Goal: Information Seeking & Learning: Learn about a topic

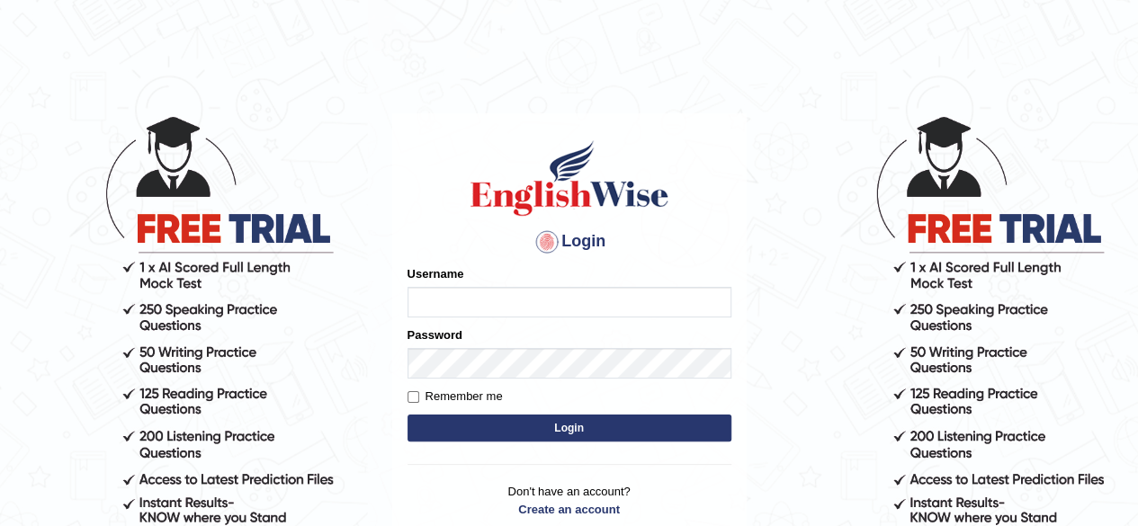
type input "pavithragowda"
click at [579, 424] on button "Login" at bounding box center [570, 428] width 324 height 27
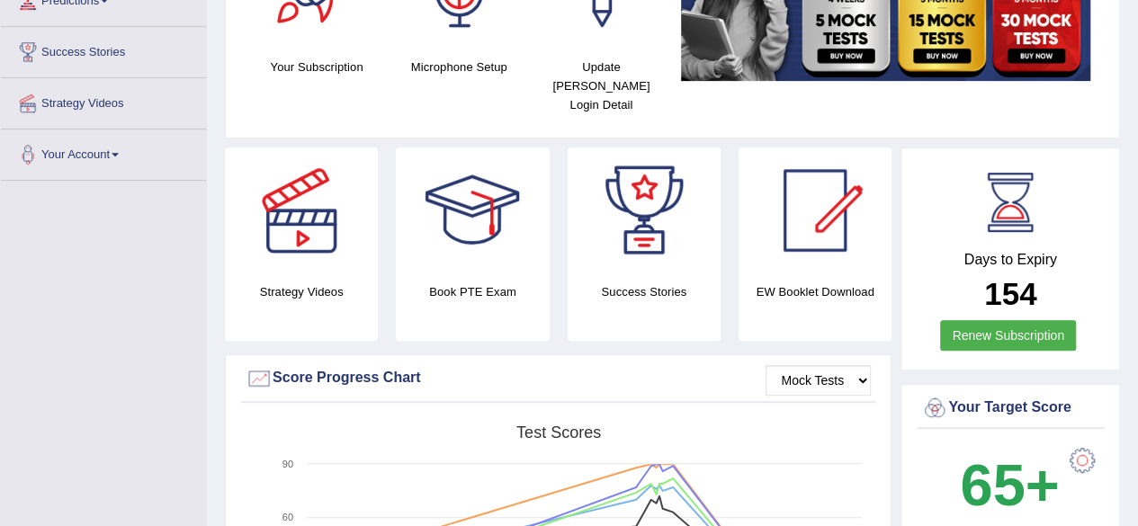
scroll to position [316, 0]
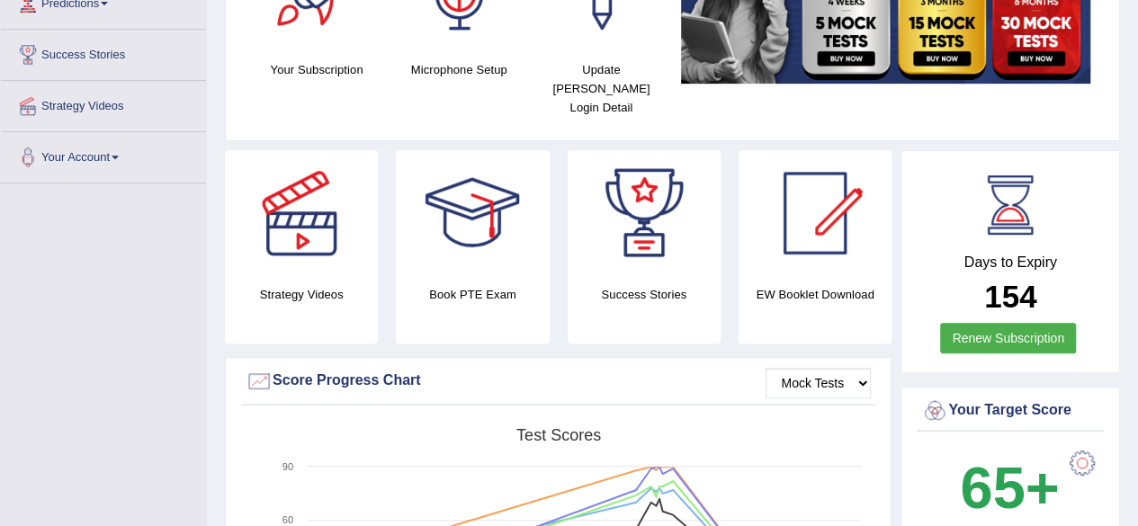
click at [814, 285] on h4 "EW Booklet Download" at bounding box center [815, 294] width 153 height 19
click at [804, 285] on h4 "EW Booklet Download" at bounding box center [815, 294] width 153 height 19
click at [806, 231] on div at bounding box center [815, 213] width 126 height 126
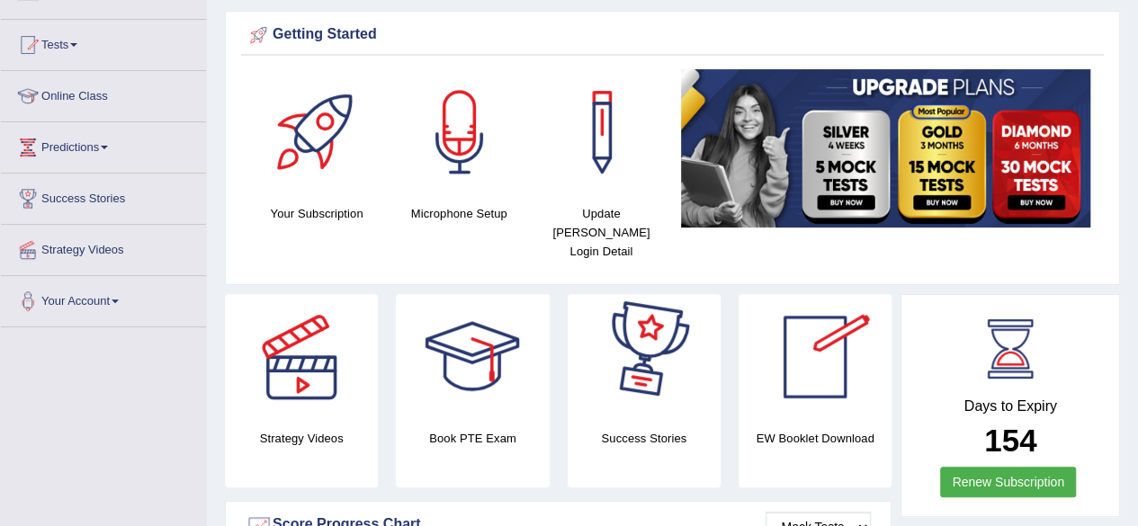
scroll to position [0, 0]
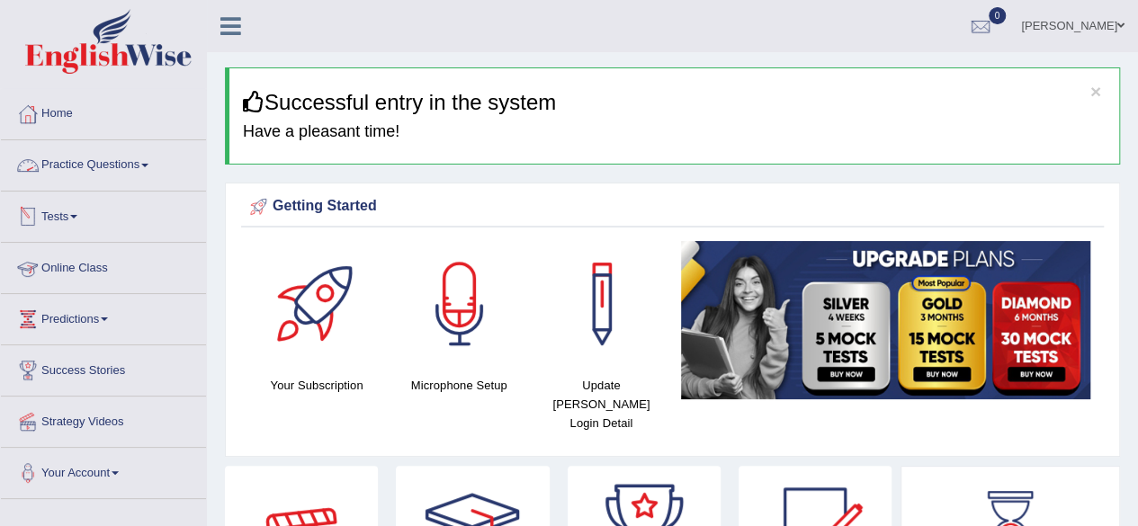
click at [109, 172] on link "Practice Questions" at bounding box center [103, 162] width 205 height 45
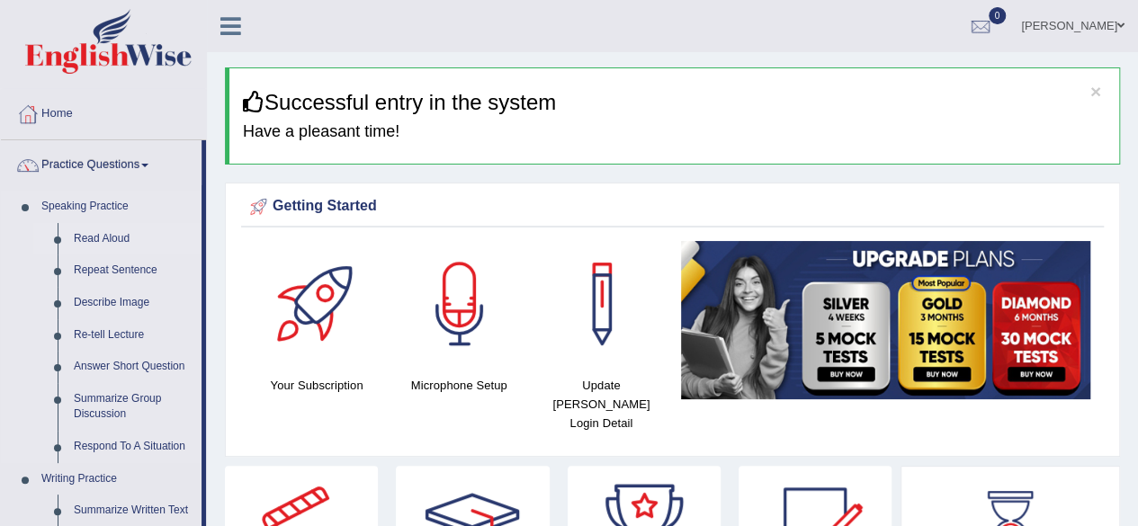
click at [122, 235] on link "Read Aloud" at bounding box center [134, 239] width 136 height 32
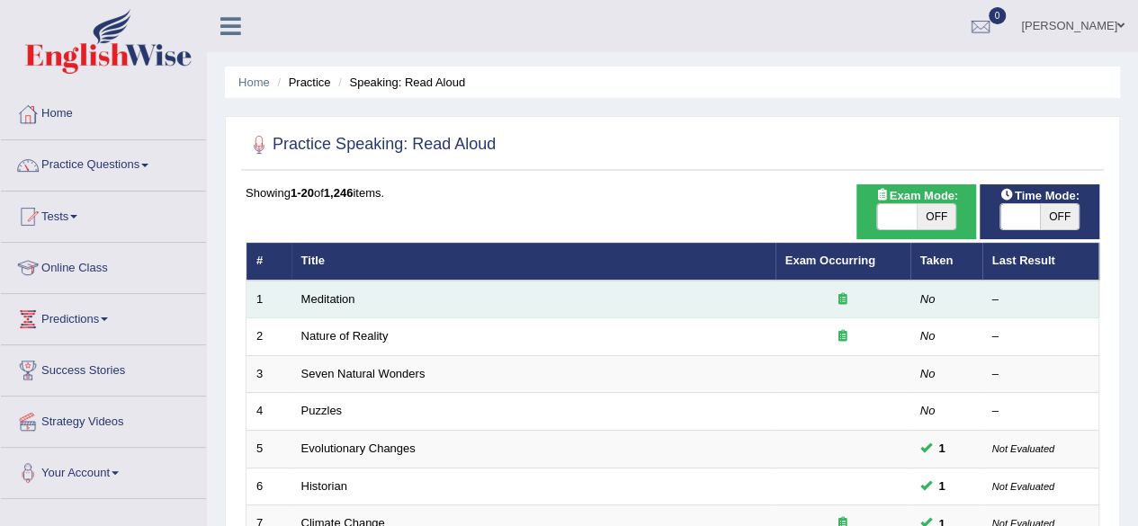
click at [394, 297] on td "Meditation" at bounding box center [534, 300] width 484 height 38
click at [322, 299] on link "Meditation" at bounding box center [328, 298] width 54 height 13
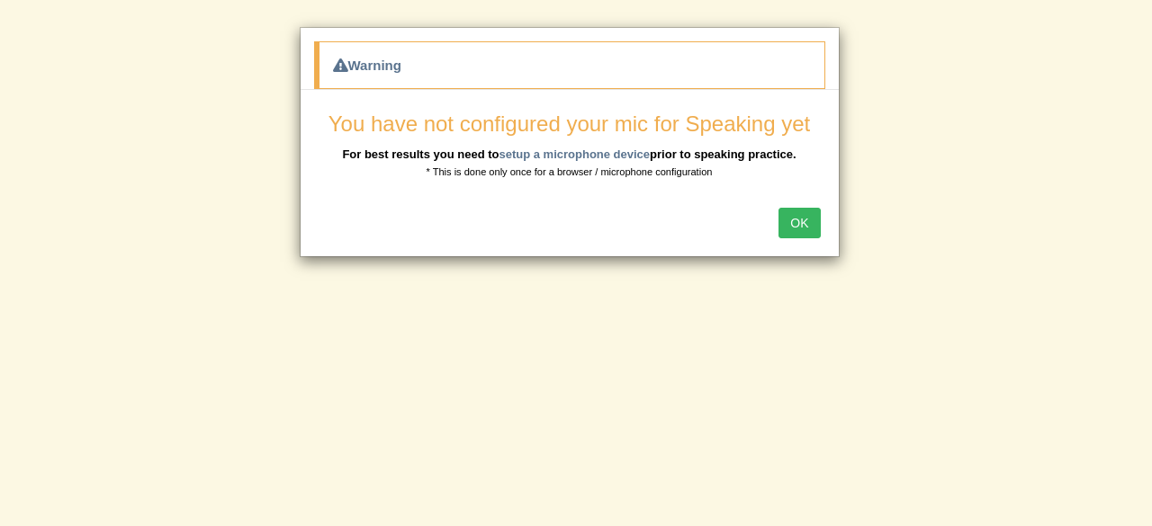
click at [793, 229] on button "OK" at bounding box center [798, 223] width 41 height 31
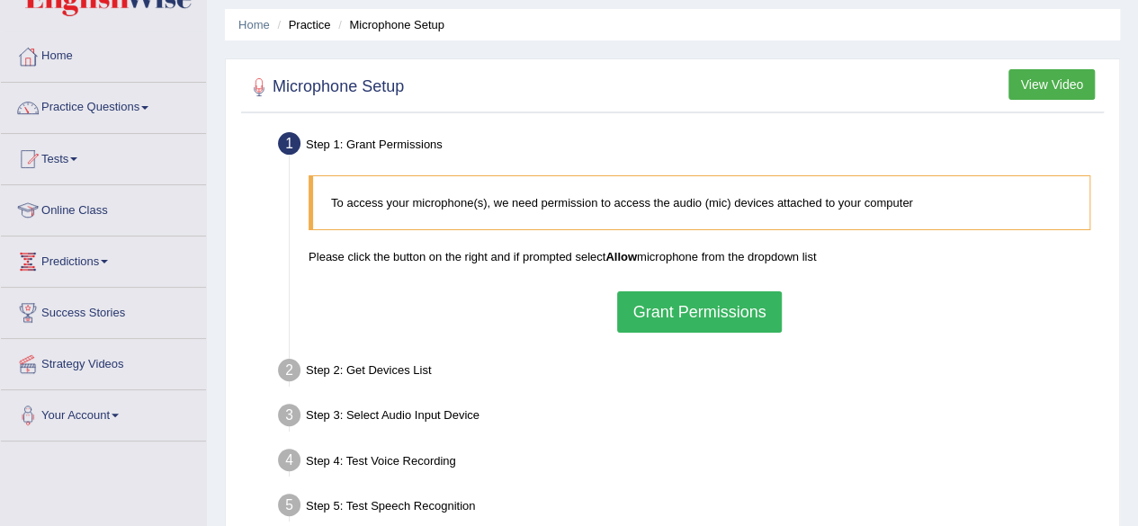
scroll to position [53, 0]
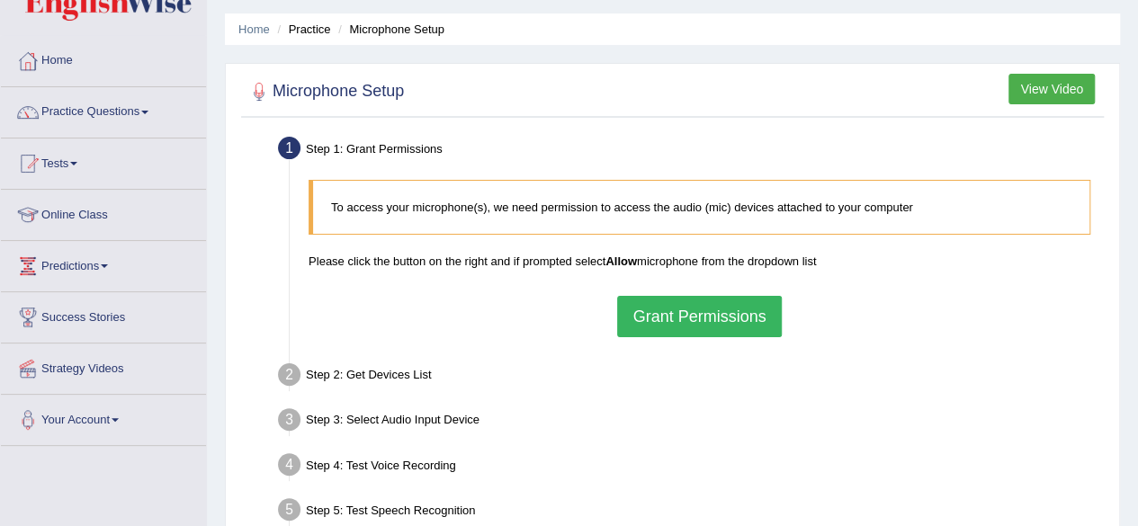
click at [671, 329] on button "Grant Permissions" at bounding box center [699, 316] width 164 height 41
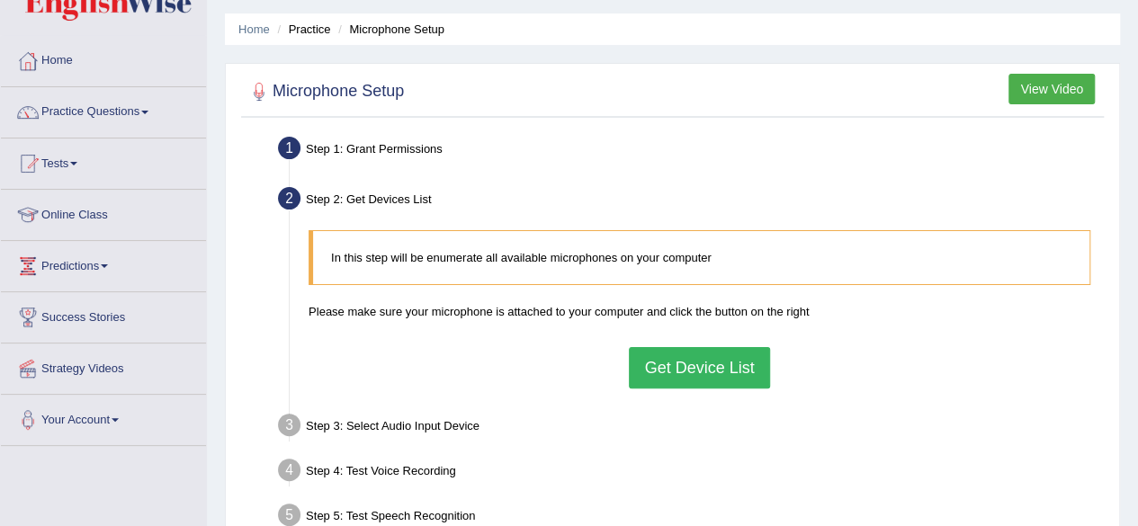
click at [708, 368] on button "Get Device List" at bounding box center [699, 367] width 140 height 41
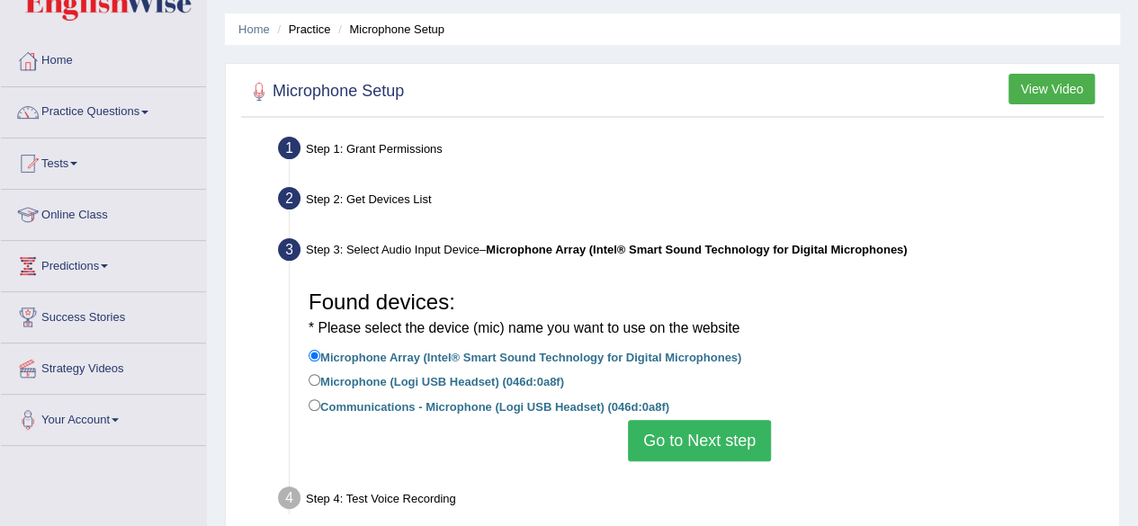
click at [747, 440] on button "Go to Next step" at bounding box center [699, 440] width 143 height 41
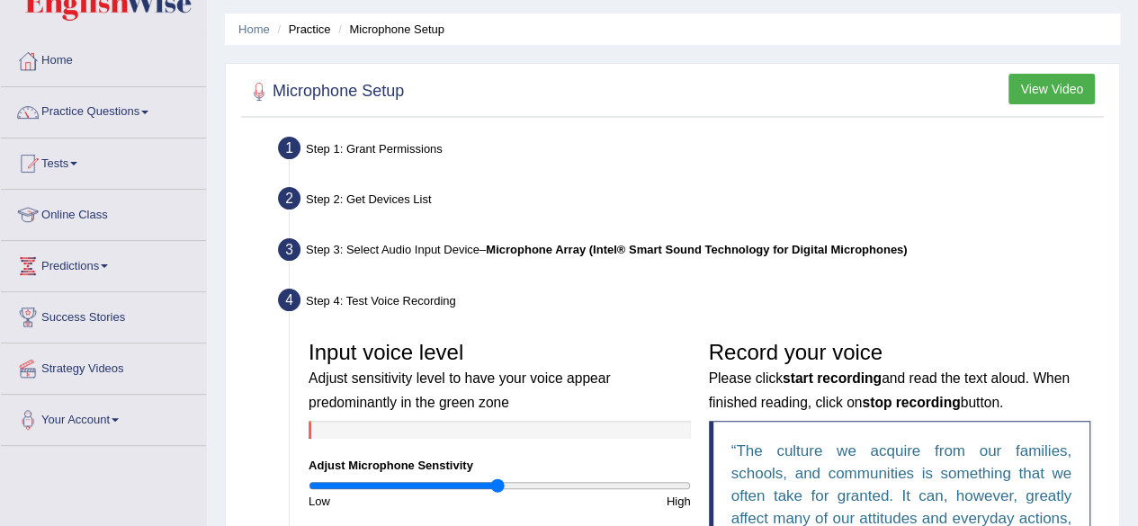
click at [892, 126] on div "Microphone Setup View Video Step 1: Grant Permissions To access your microphone…" at bounding box center [672, 457] width 895 height 789
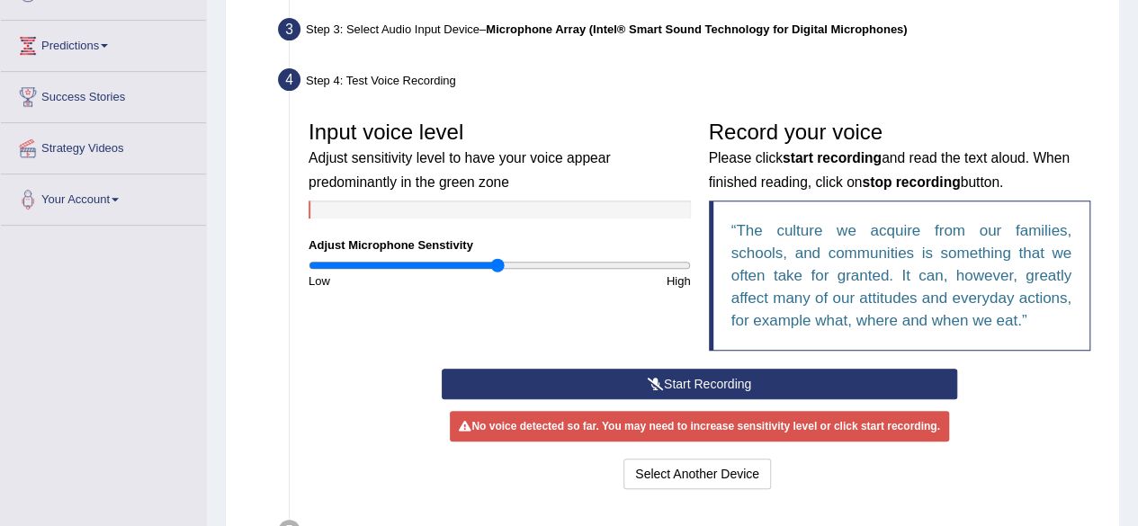
scroll to position [280, 0]
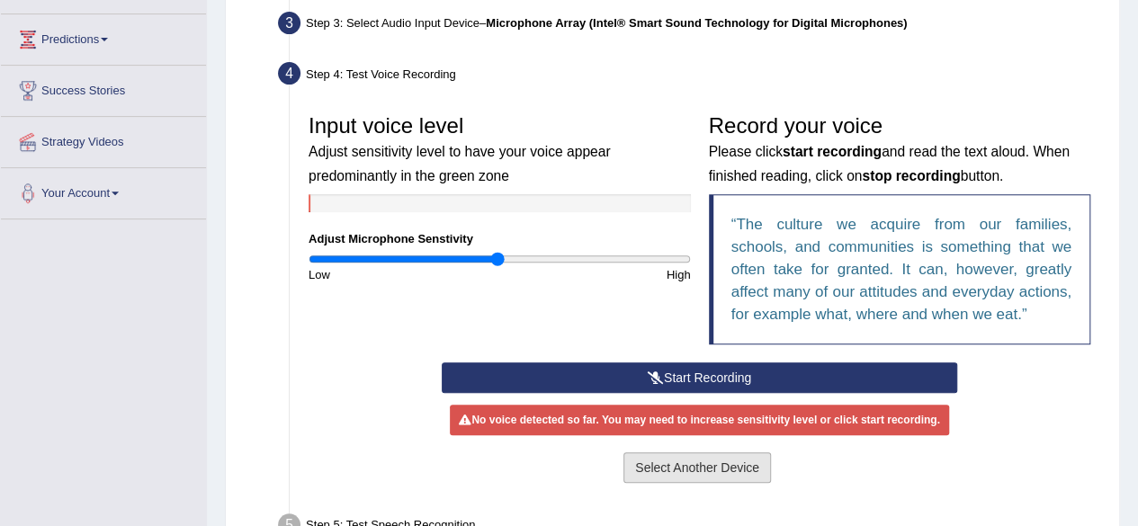
click at [695, 471] on button "Select Another Device" at bounding box center [698, 468] width 148 height 31
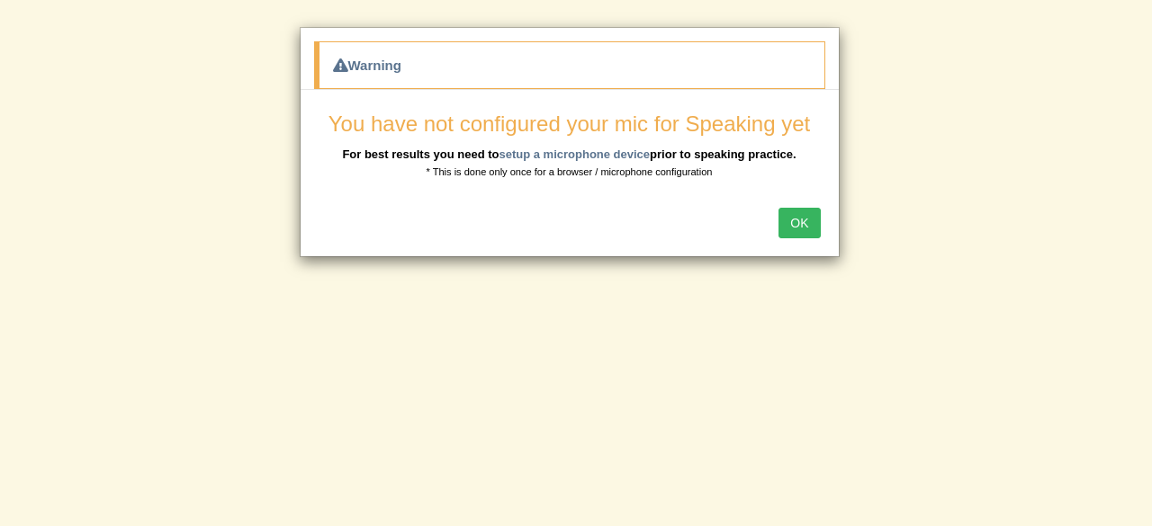
click at [798, 228] on button "OK" at bounding box center [798, 223] width 41 height 31
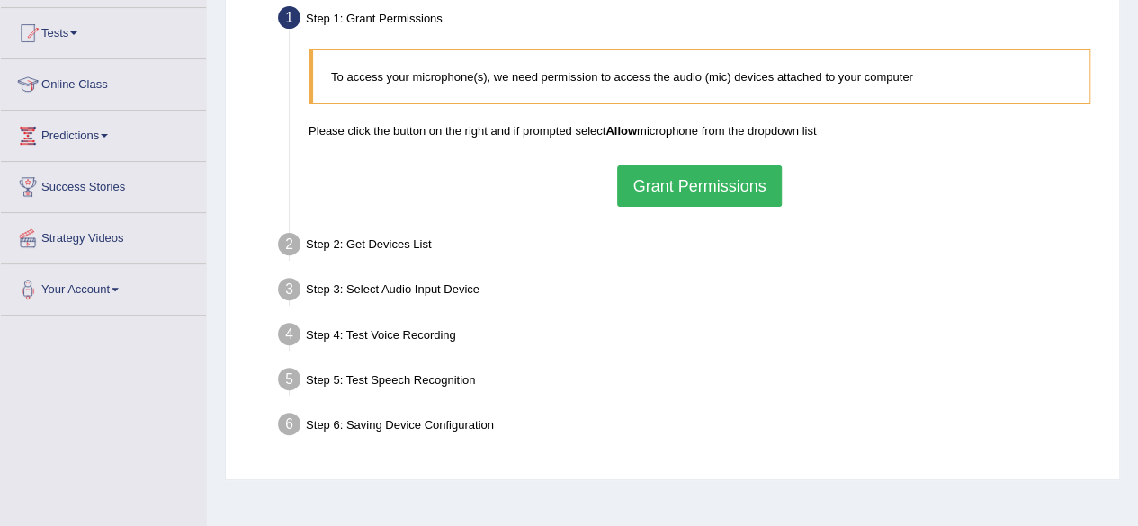
scroll to position [212, 0]
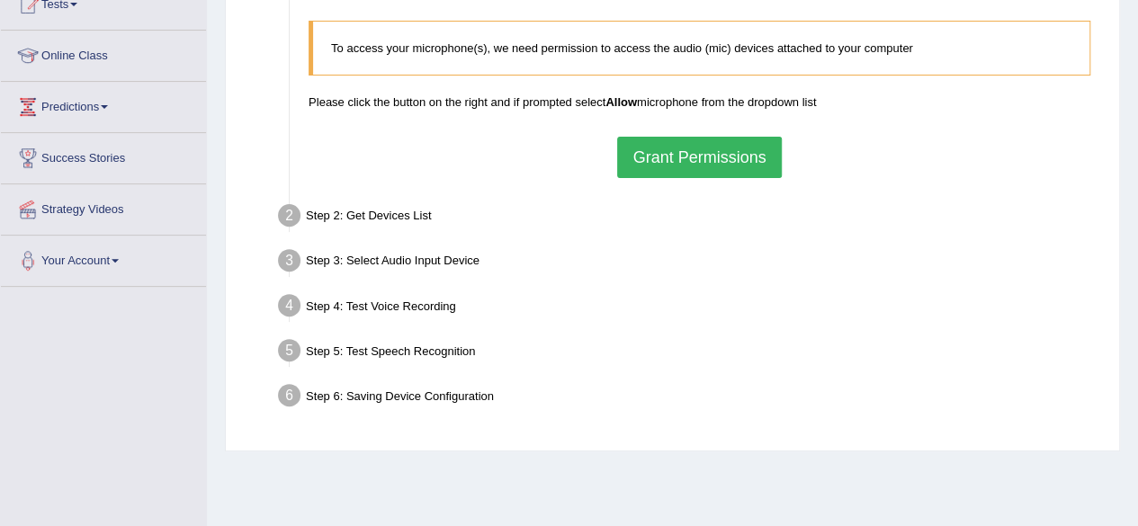
click at [713, 161] on button "Grant Permissions" at bounding box center [699, 157] width 164 height 41
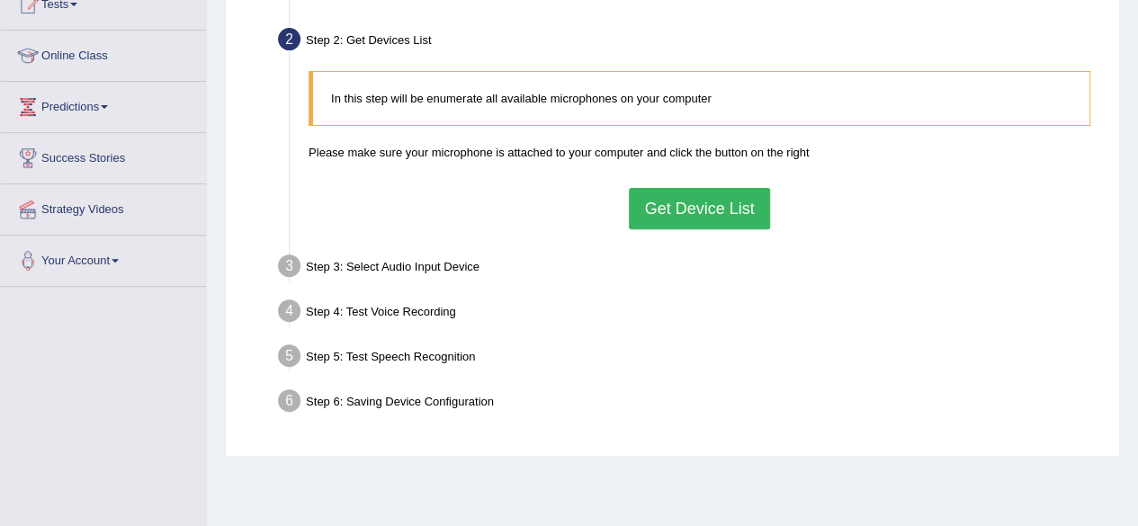
click at [722, 203] on button "Get Device List" at bounding box center [699, 208] width 140 height 41
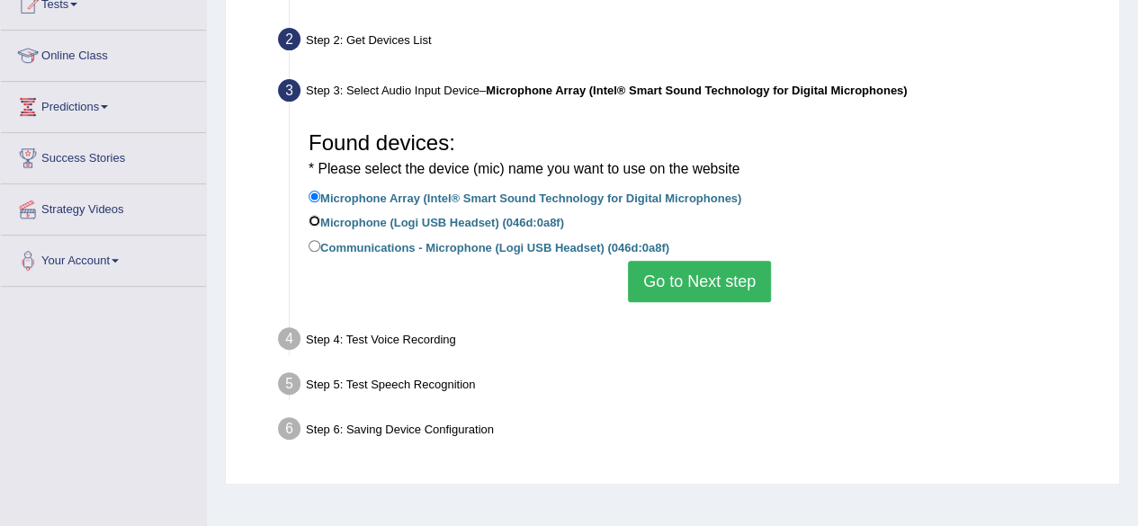
click at [312, 219] on input "Microphone (Logi USB Headset) (046d:0a8f)" at bounding box center [315, 221] width 12 height 12
radio input "true"
click at [695, 283] on button "Go to Next step" at bounding box center [699, 281] width 143 height 41
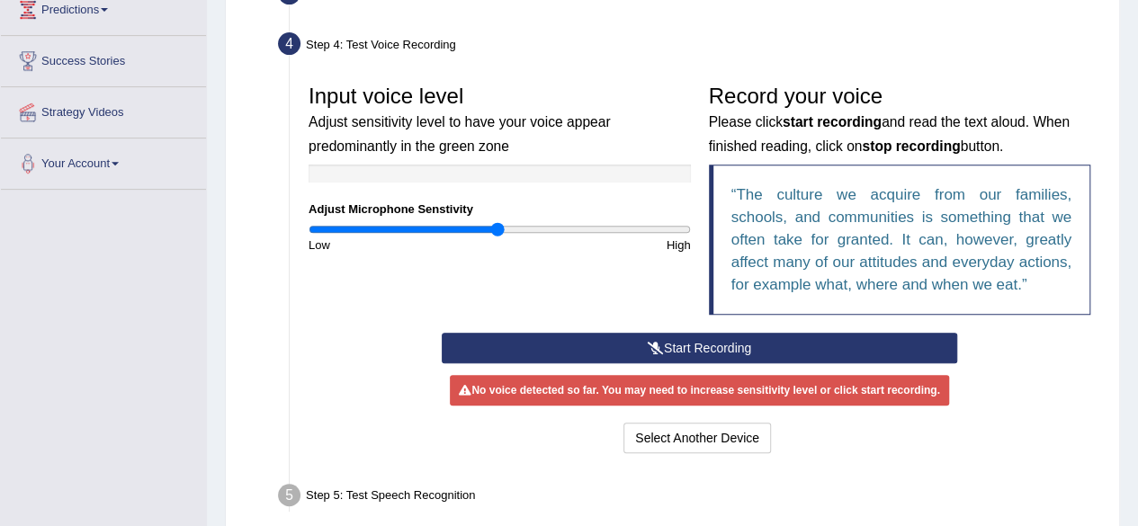
scroll to position [326, 0]
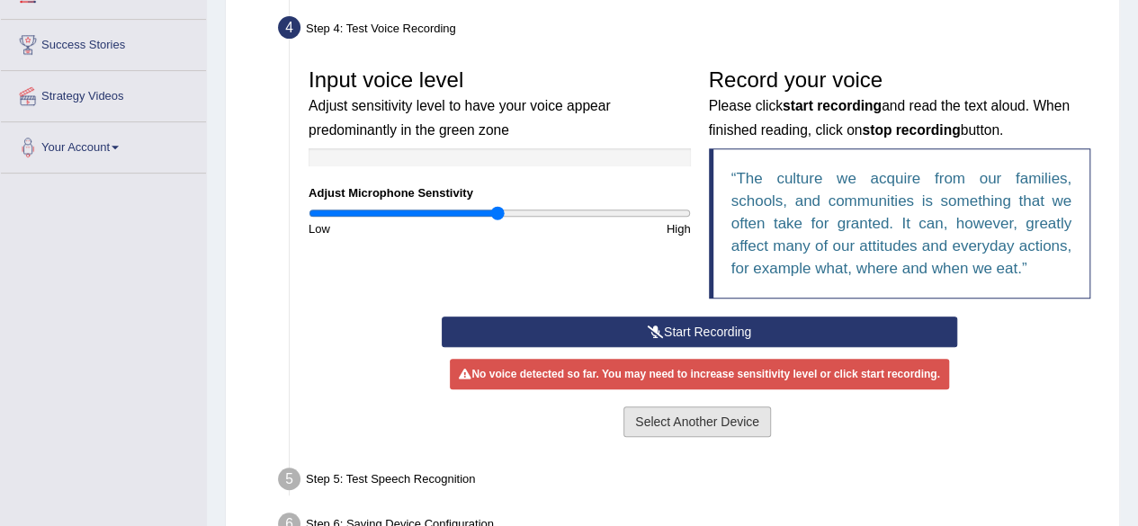
click at [729, 418] on button "Select Another Device" at bounding box center [698, 422] width 148 height 31
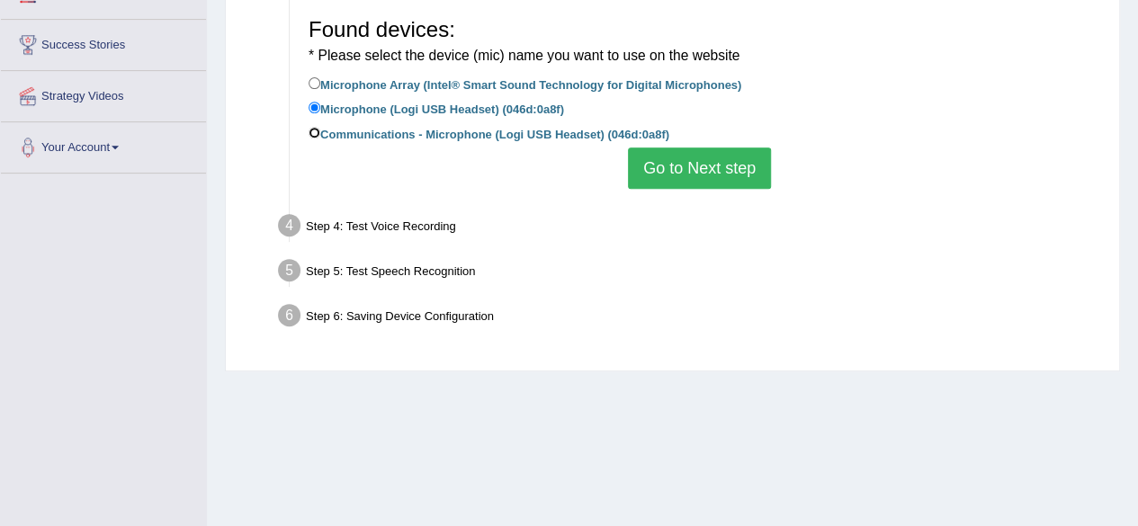
click at [317, 132] on input "Communications - Microphone (Logi USB Headset) (046d:0a8f)" at bounding box center [315, 133] width 12 height 12
radio input "true"
click at [700, 161] on button "Go to Next step" at bounding box center [699, 168] width 143 height 41
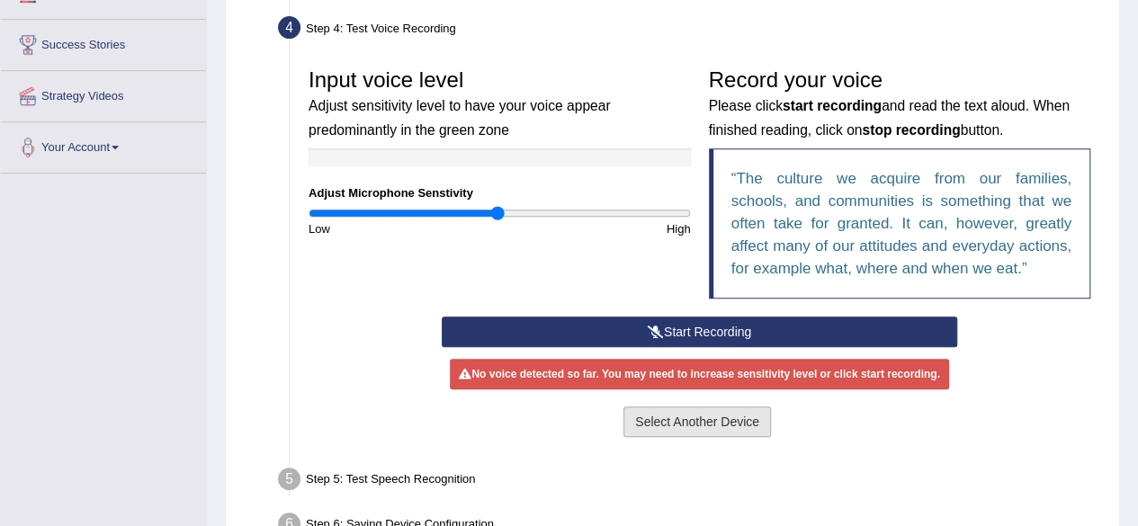
click at [741, 415] on button "Select Another Device" at bounding box center [698, 422] width 148 height 31
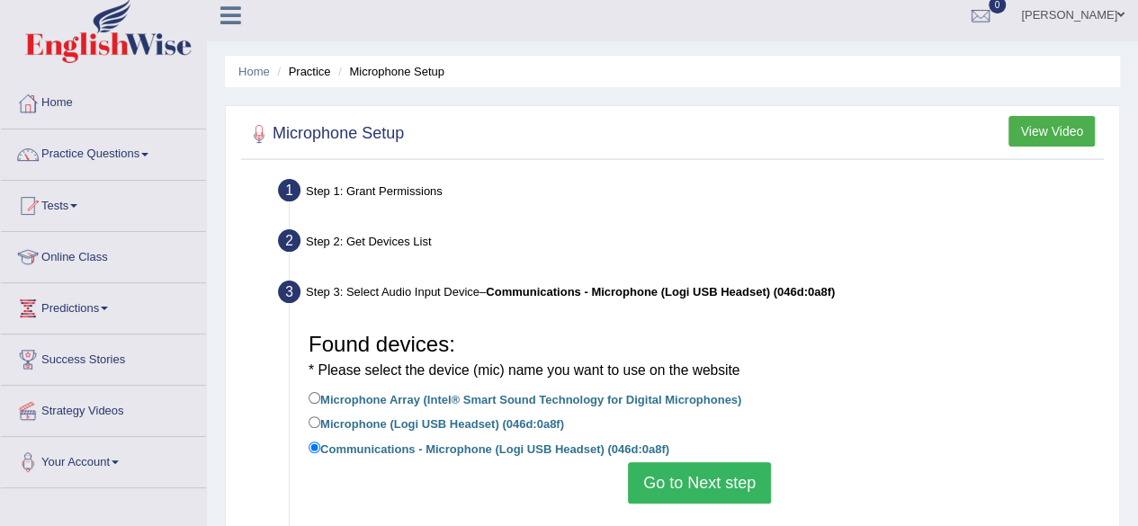
scroll to position [0, 0]
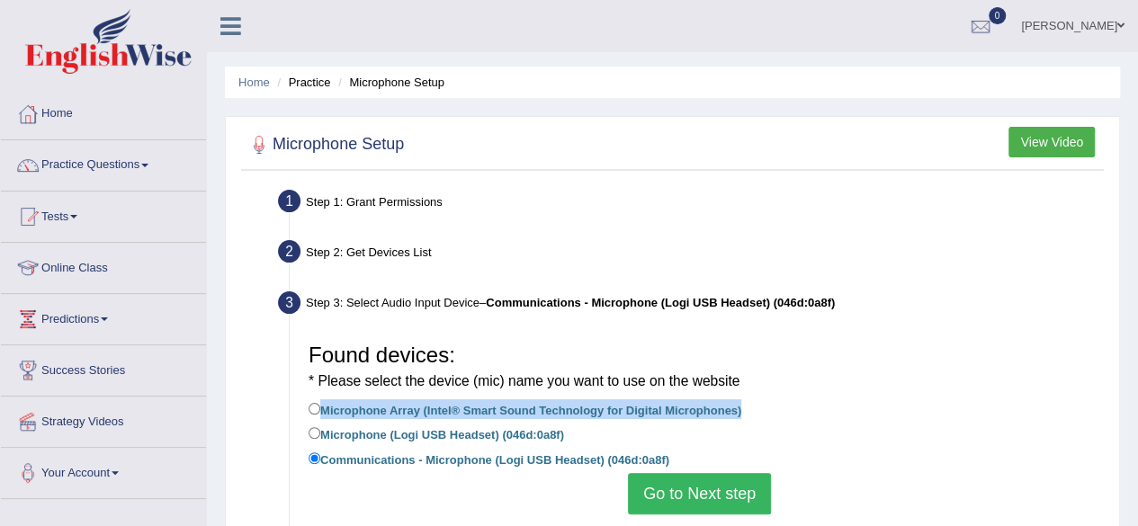
drag, startPoint x: 313, startPoint y: 395, endPoint x: 311, endPoint y: 436, distance: 40.5
click at [311, 436] on div "Found devices: * Please select the device (mic) name you want to use on the web…" at bounding box center [700, 425] width 800 height 198
click at [311, 436] on input "Microphone (Logi USB Headset) (046d:0a8f)" at bounding box center [315, 433] width 12 height 12
radio input "true"
click at [698, 496] on button "Go to Next step" at bounding box center [699, 493] width 143 height 41
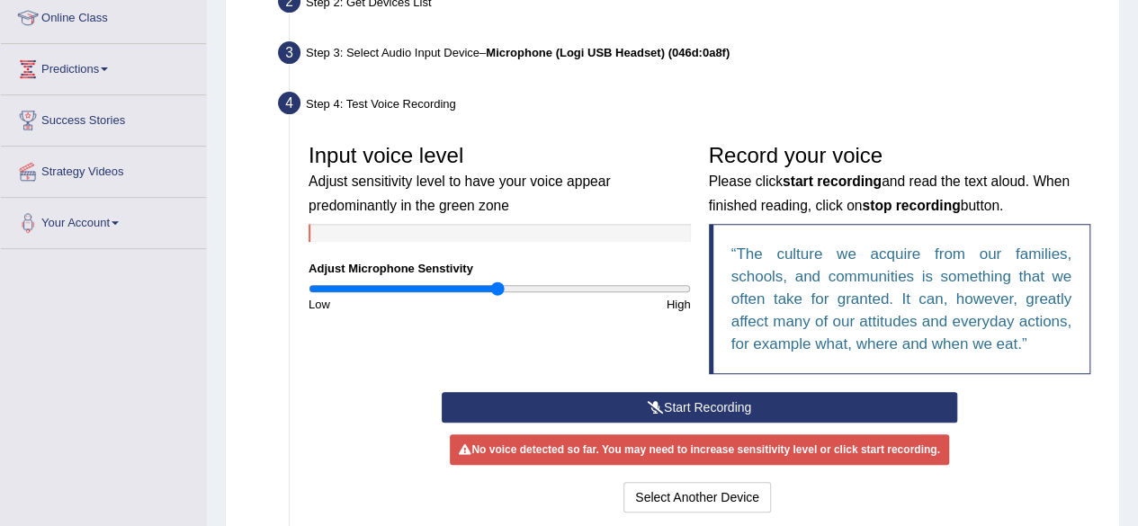
scroll to position [256, 0]
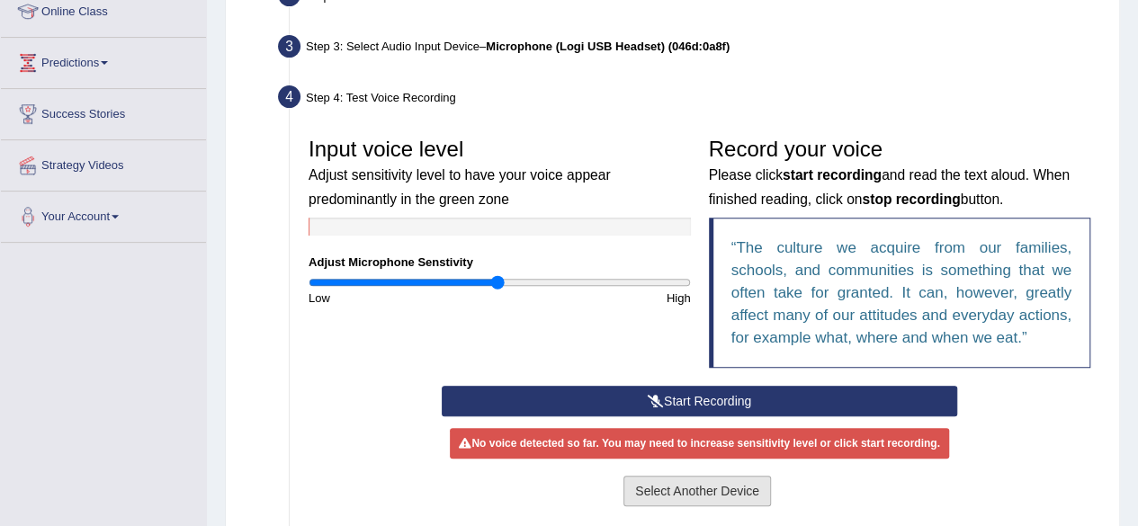
click at [695, 489] on button "Select Another Device" at bounding box center [698, 491] width 148 height 31
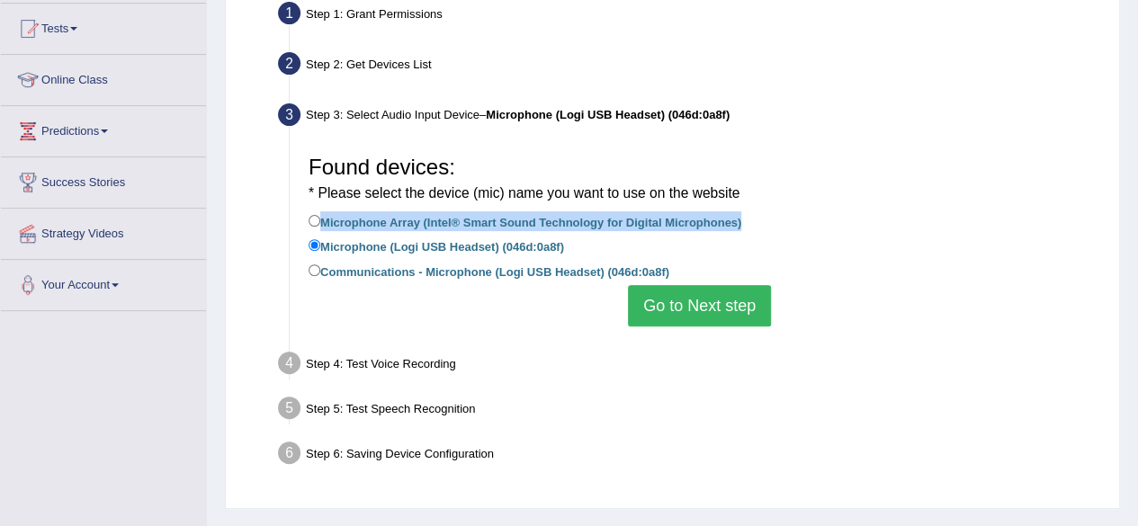
scroll to position [175, 0]
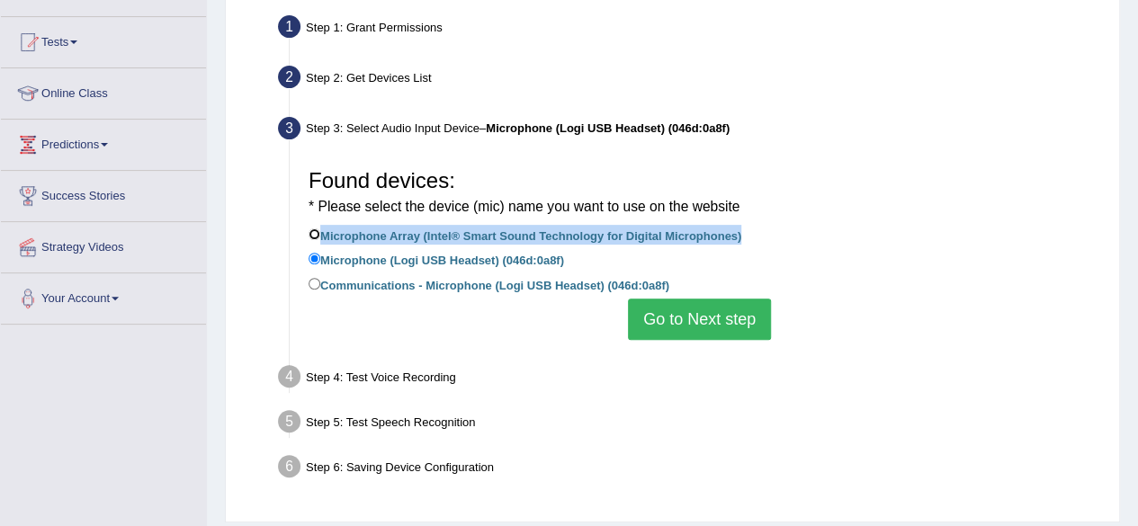
click at [310, 229] on input "Microphone Array (Intel® Smart Sound Technology for Digital Microphones)" at bounding box center [315, 235] width 12 height 12
radio input "true"
click at [713, 328] on button "Go to Next step" at bounding box center [699, 319] width 143 height 41
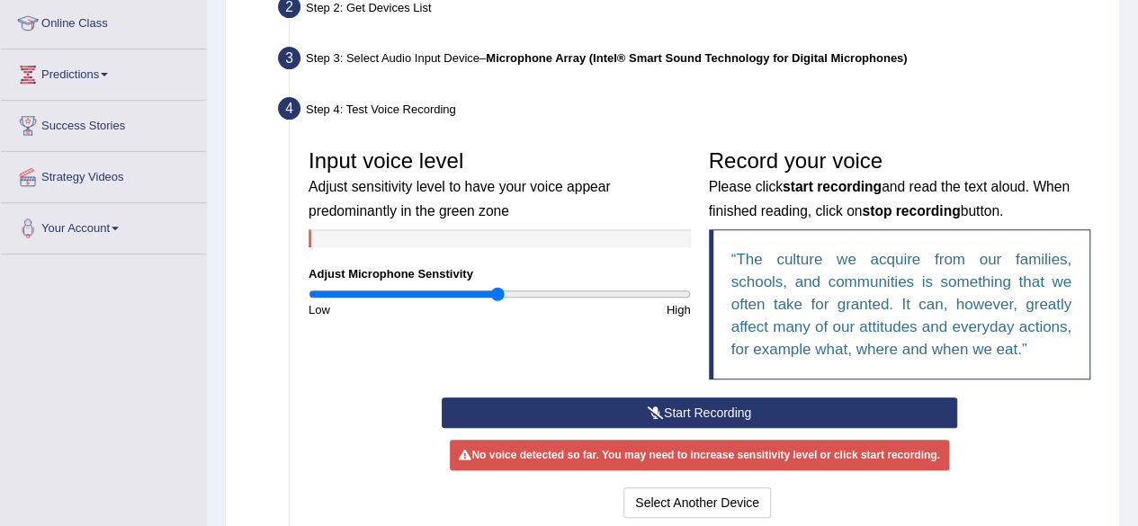
scroll to position [249, 0]
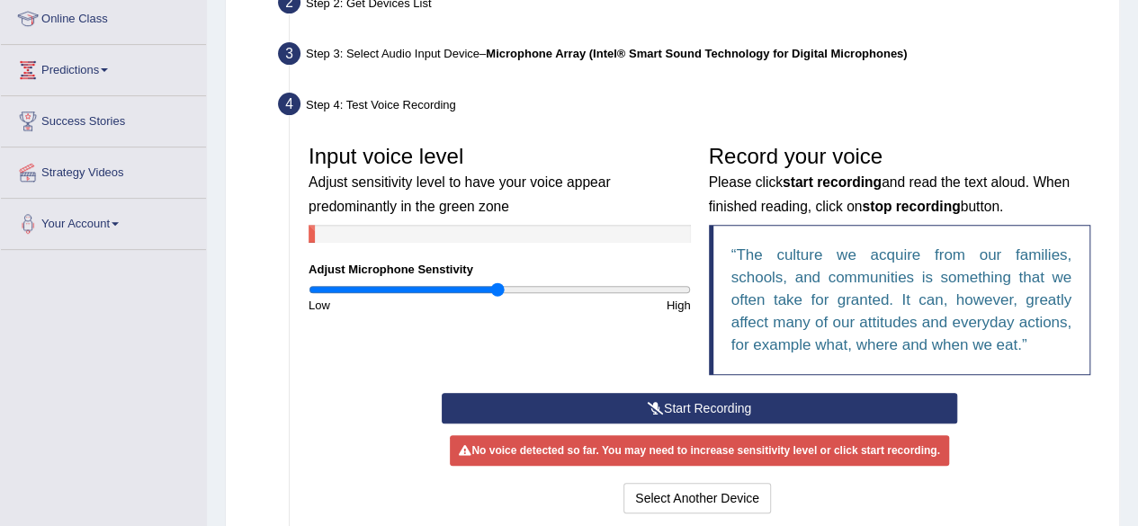
click at [688, 407] on button "Start Recording" at bounding box center [700, 408] width 516 height 31
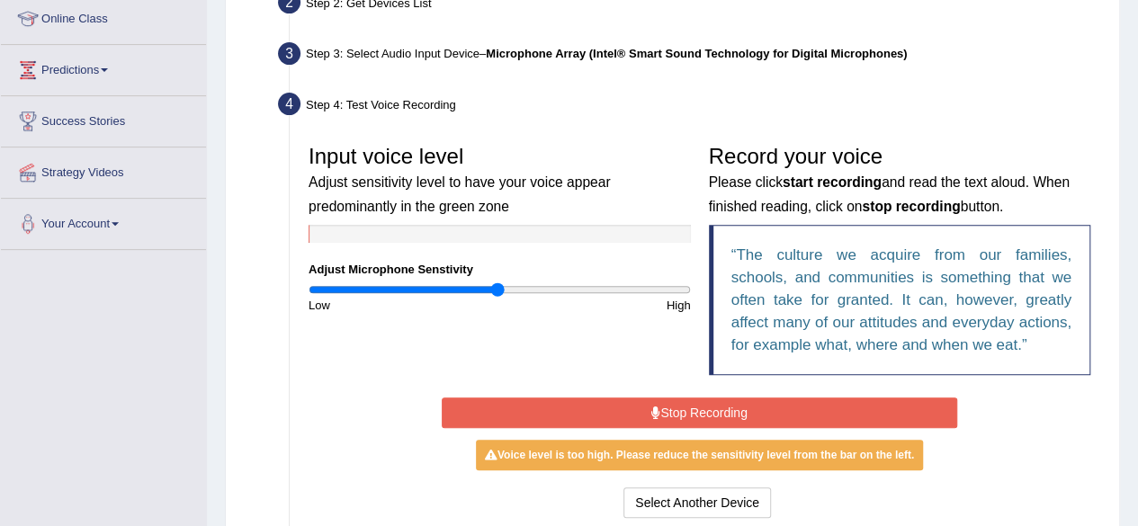
click at [688, 407] on button "Stop Recording" at bounding box center [700, 413] width 516 height 31
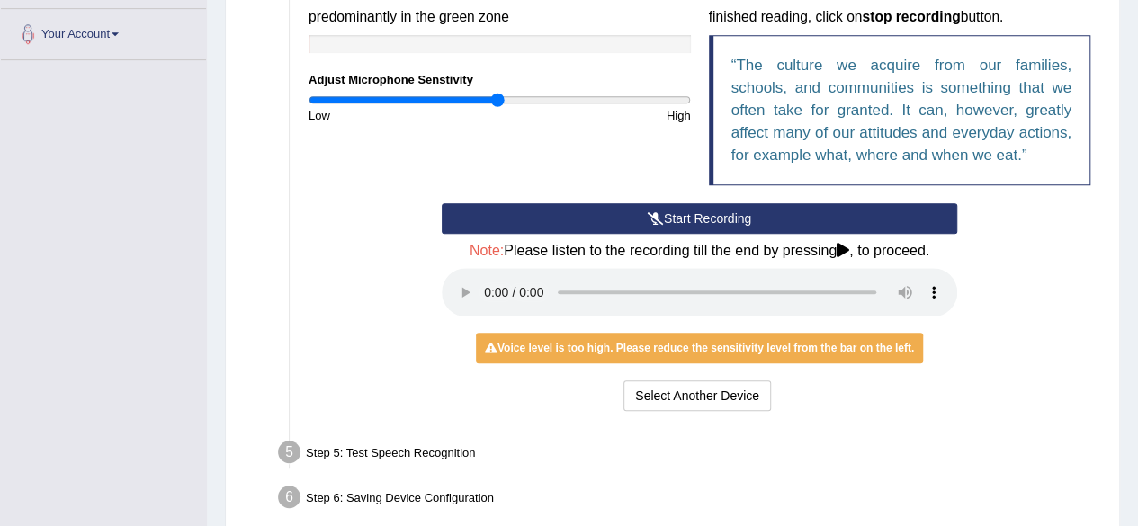
scroll to position [441, 0]
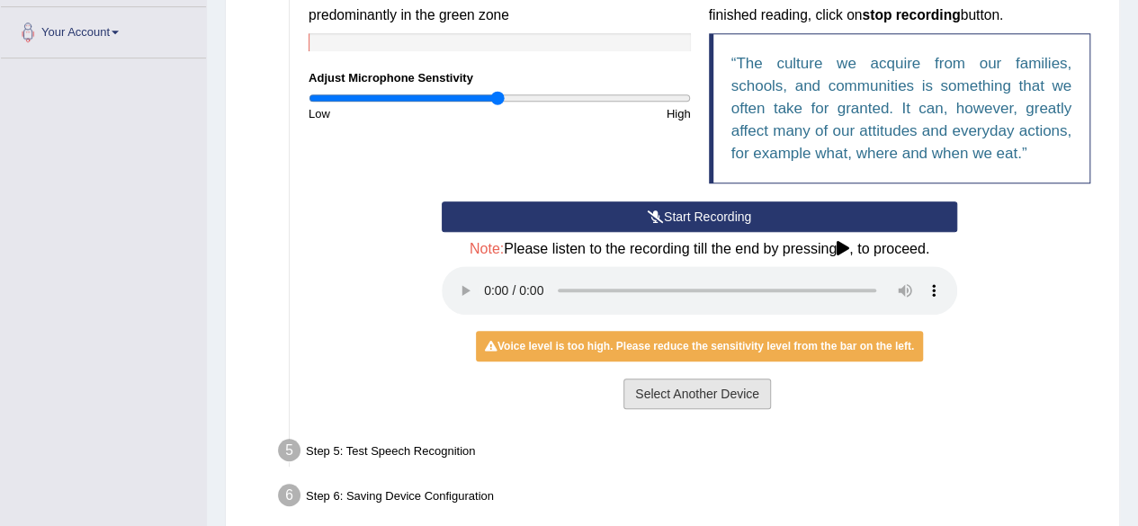
click at [740, 391] on button "Select Another Device" at bounding box center [698, 394] width 148 height 31
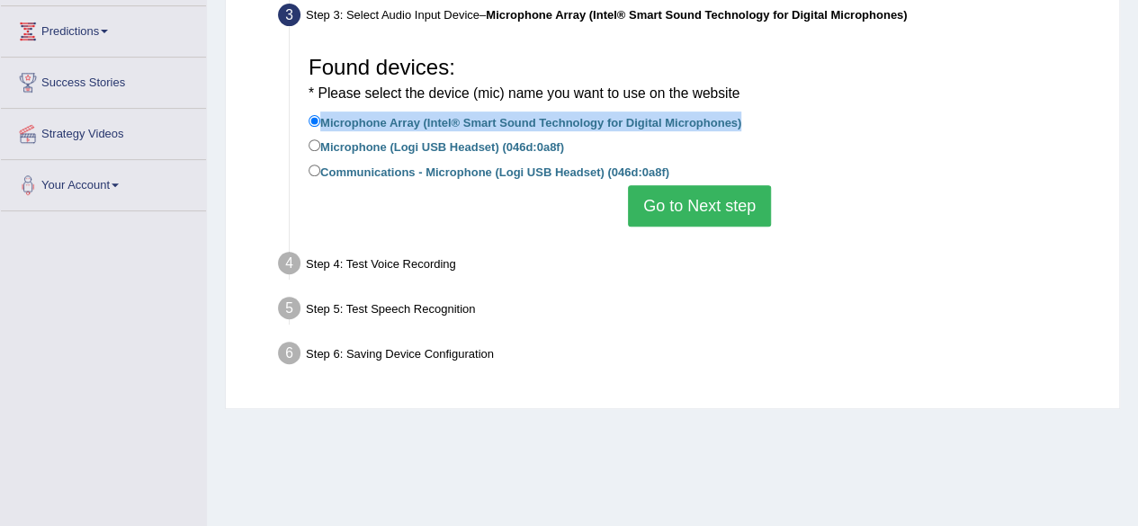
scroll to position [272, 0]
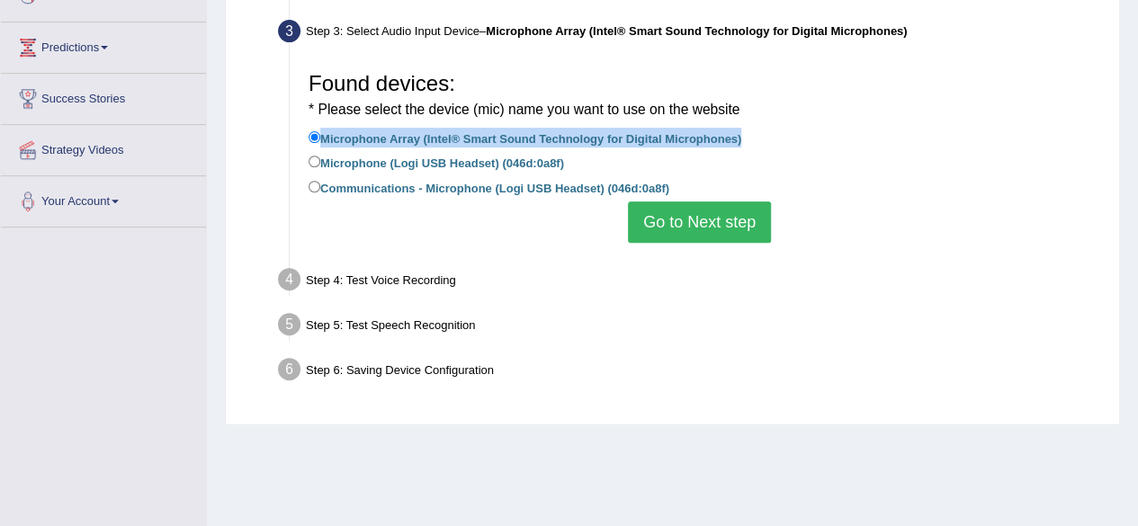
click at [318, 155] on label "Microphone (Logi USB Headset) (046d:0a8f)" at bounding box center [437, 162] width 256 height 20
click at [318, 156] on input "Microphone (Logi USB Headset) (046d:0a8f)" at bounding box center [315, 162] width 12 height 12
radio input "true"
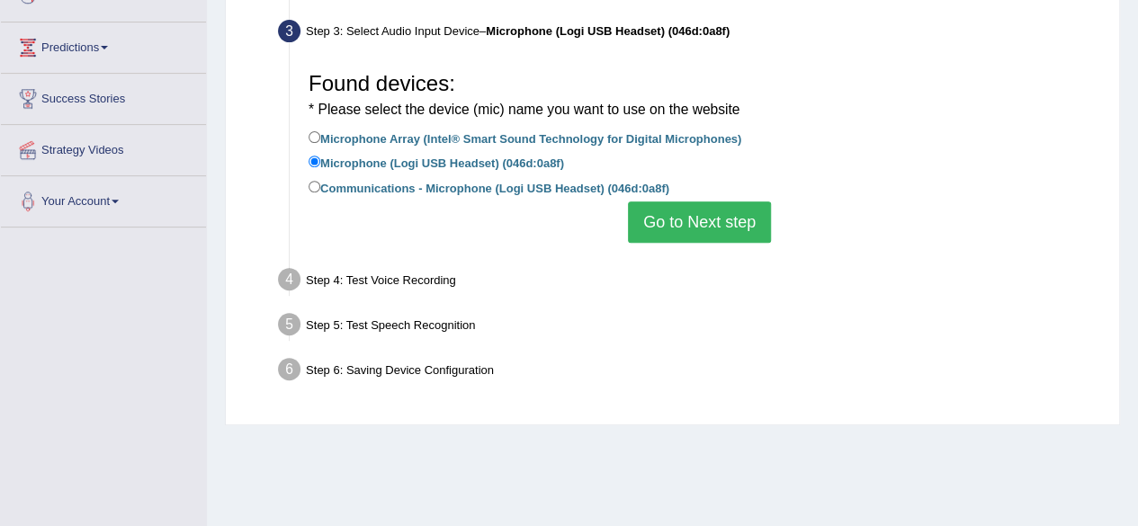
click at [671, 215] on button "Go to Next step" at bounding box center [699, 222] width 143 height 41
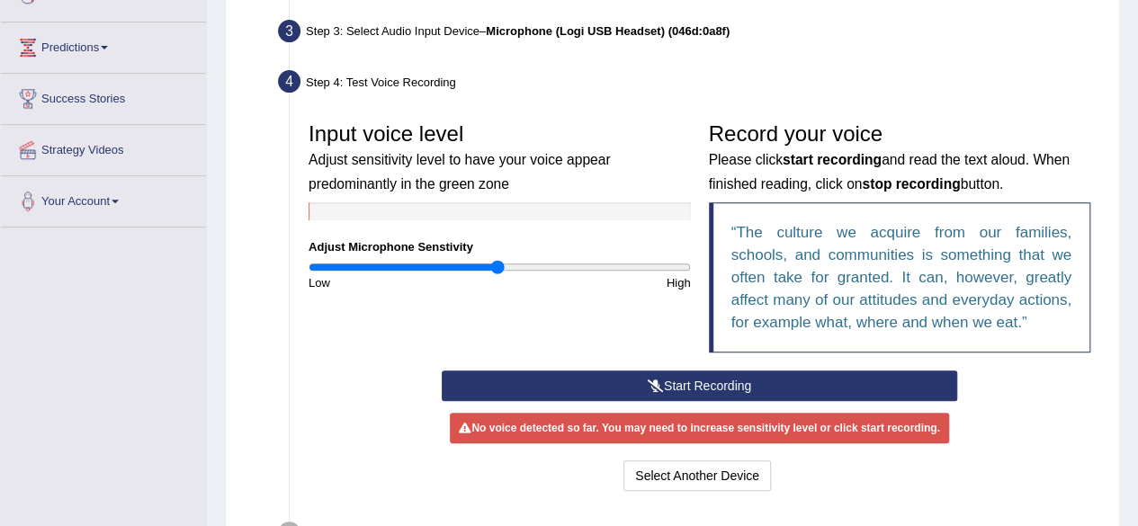
click at [691, 380] on button "Start Recording" at bounding box center [700, 386] width 516 height 31
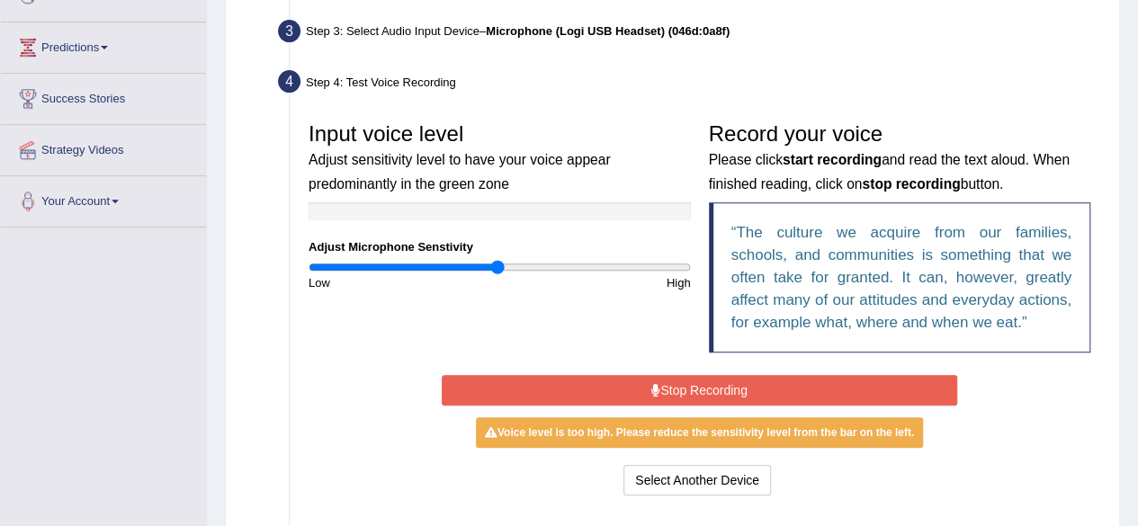
click at [693, 388] on button "Stop Recording" at bounding box center [700, 390] width 516 height 31
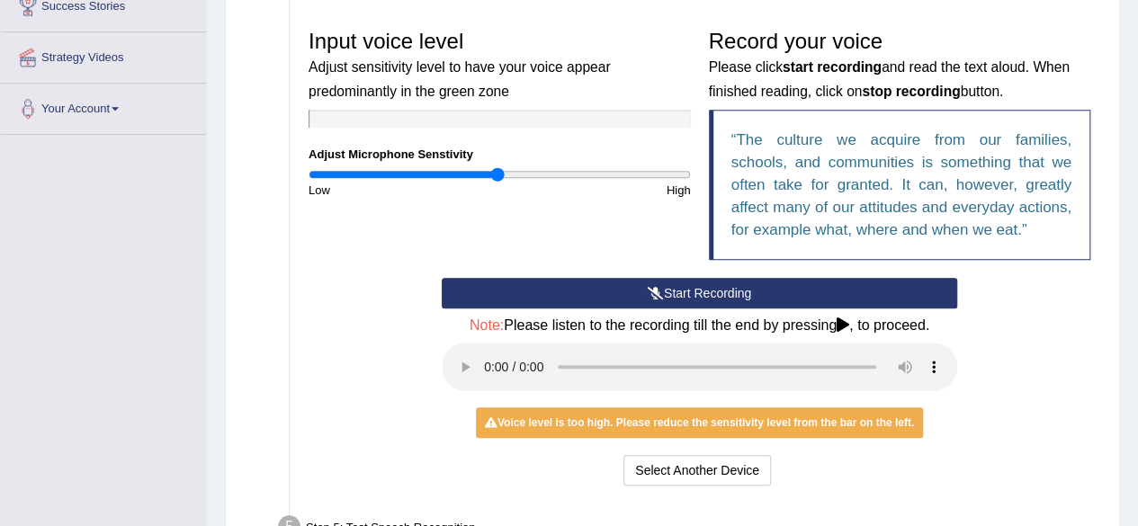
scroll to position [353, 0]
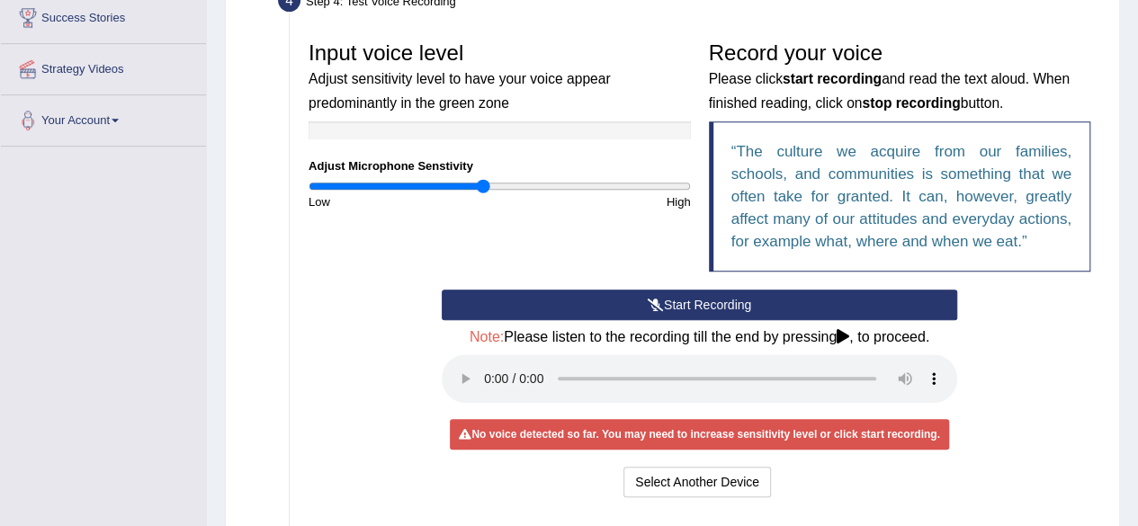
drag, startPoint x: 495, startPoint y: 181, endPoint x: 483, endPoint y: 184, distance: 12.2
click at [483, 184] on input "range" at bounding box center [500, 186] width 382 height 14
click at [637, 299] on button "Start Recording" at bounding box center [700, 305] width 516 height 31
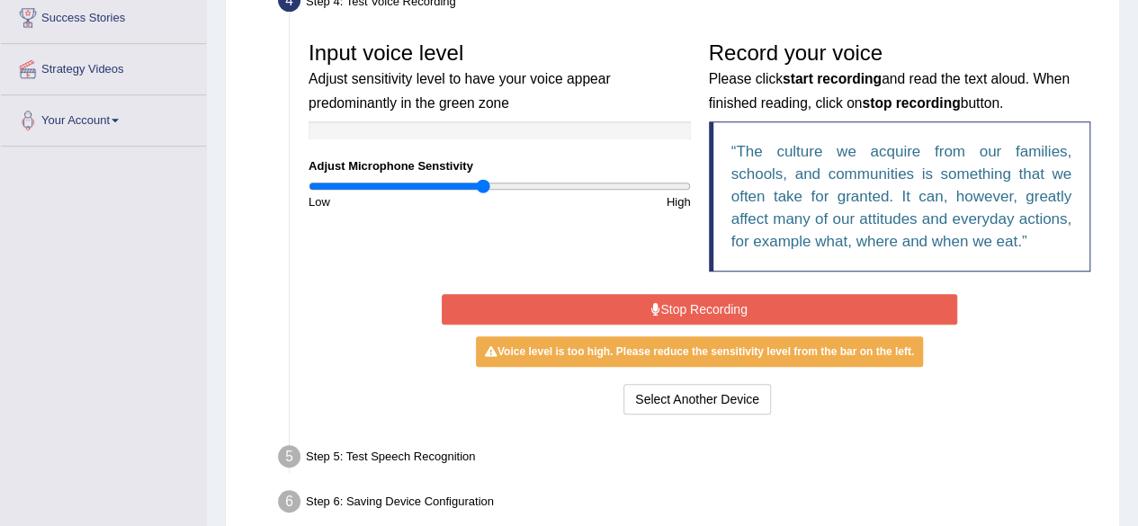
click at [664, 306] on button "Stop Recording" at bounding box center [700, 309] width 516 height 31
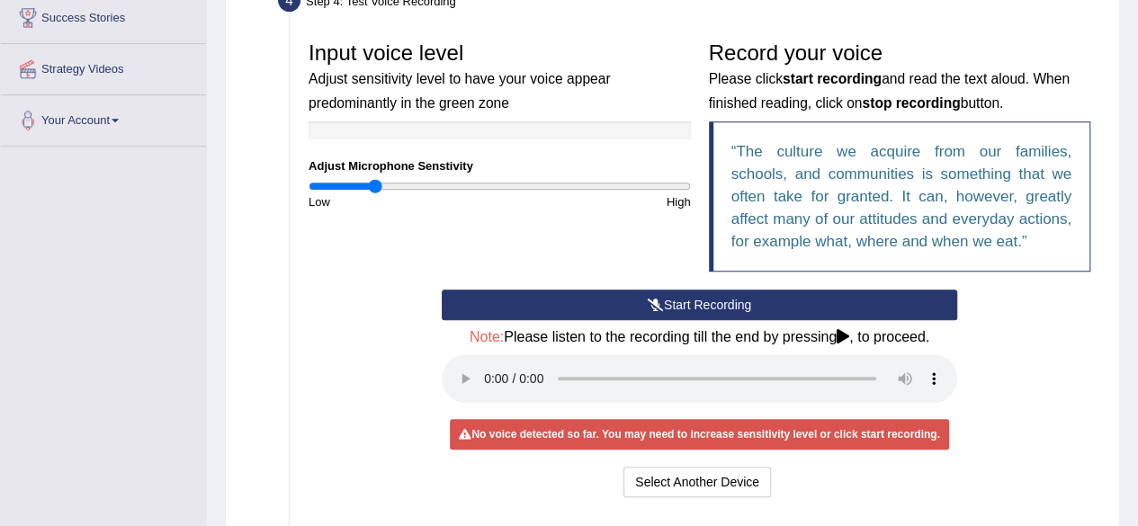
drag, startPoint x: 477, startPoint y: 180, endPoint x: 373, endPoint y: 178, distance: 104.4
click at [373, 179] on input "range" at bounding box center [500, 186] width 382 height 14
click at [642, 301] on button "Start Recording" at bounding box center [700, 305] width 516 height 31
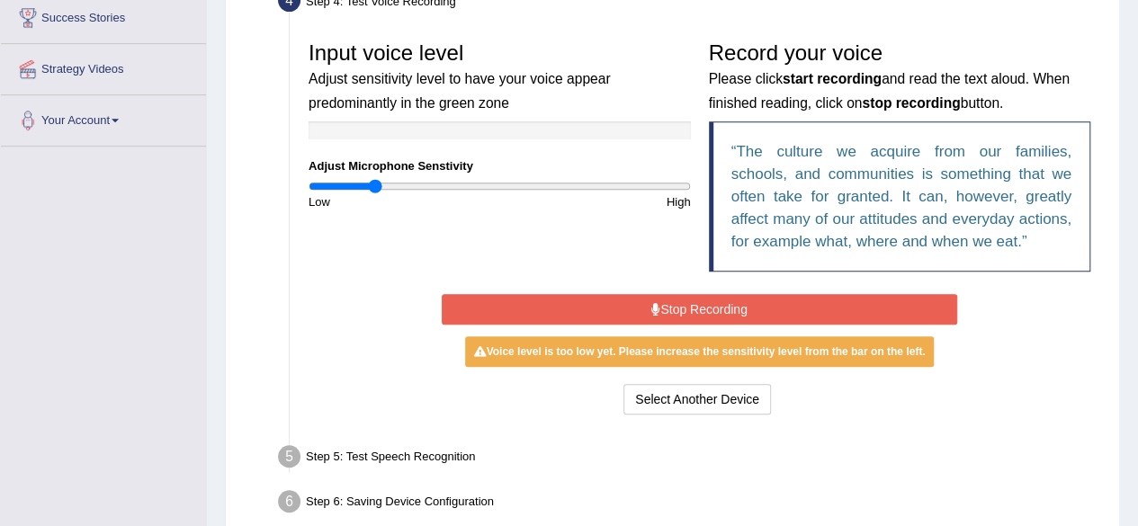
click at [761, 302] on button "Stop Recording" at bounding box center [700, 309] width 516 height 31
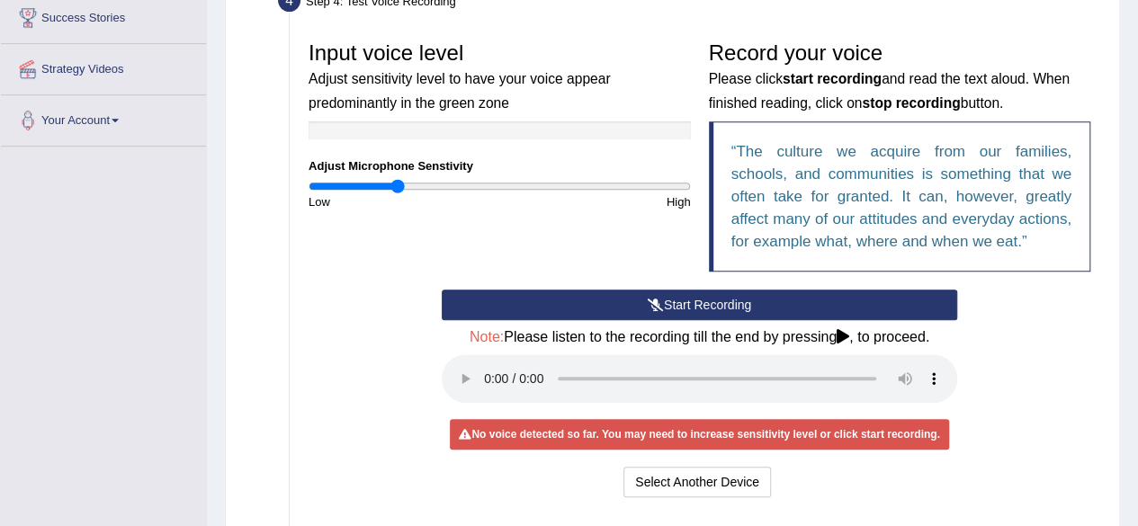
drag, startPoint x: 374, startPoint y: 184, endPoint x: 397, endPoint y: 188, distance: 22.8
type input "0.46"
click at [397, 188] on input "range" at bounding box center [500, 186] width 382 height 14
click at [666, 475] on button "Select Another Device" at bounding box center [698, 482] width 148 height 31
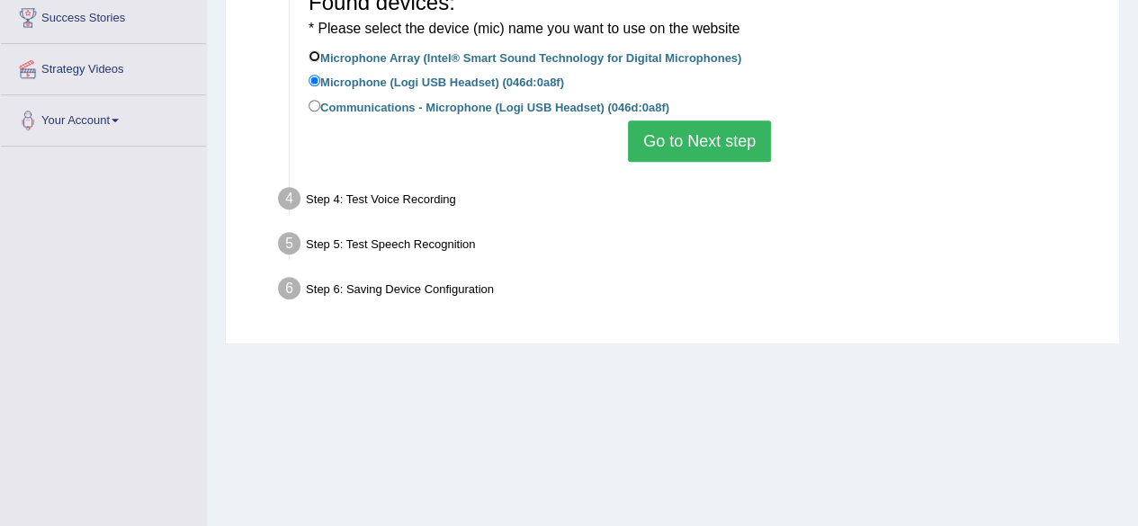
click at [310, 53] on input "Microphone Array (Intel® Smart Sound Technology for Digital Microphones)" at bounding box center [315, 56] width 12 height 12
radio input "true"
click at [687, 130] on button "Go to Next step" at bounding box center [699, 141] width 143 height 41
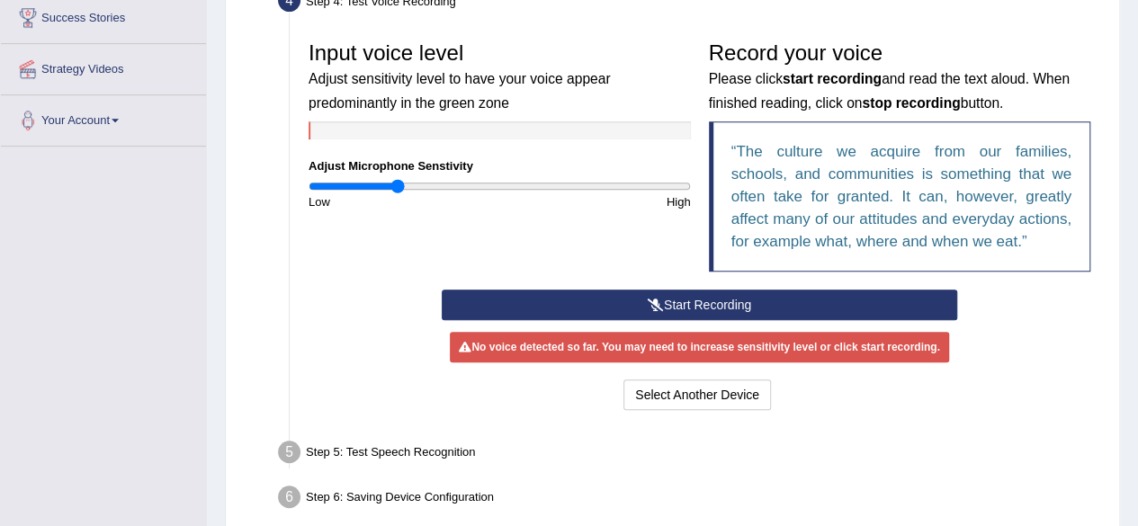
click at [622, 295] on button "Start Recording" at bounding box center [700, 305] width 516 height 31
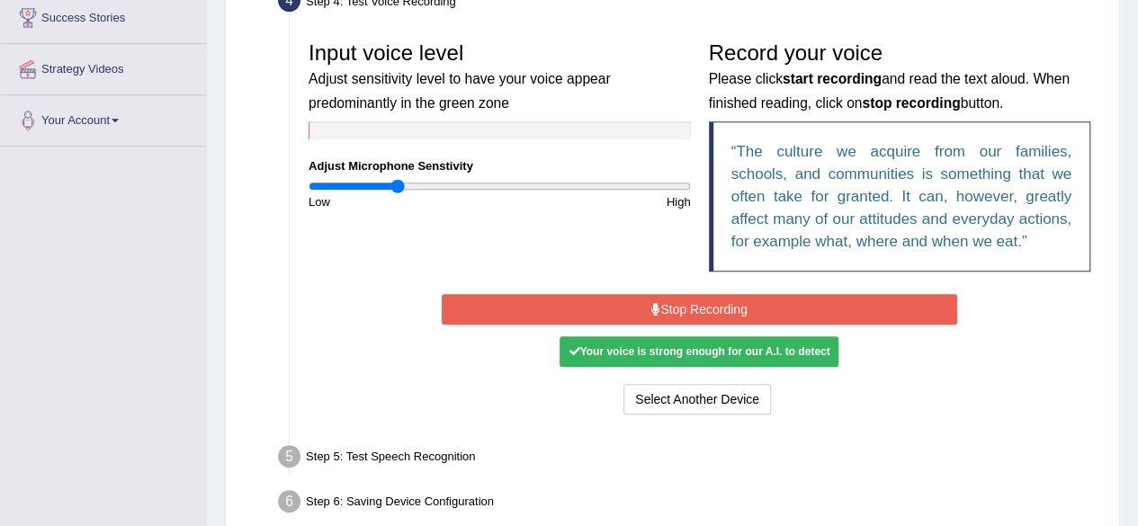
click at [623, 301] on button "Stop Recording" at bounding box center [700, 309] width 516 height 31
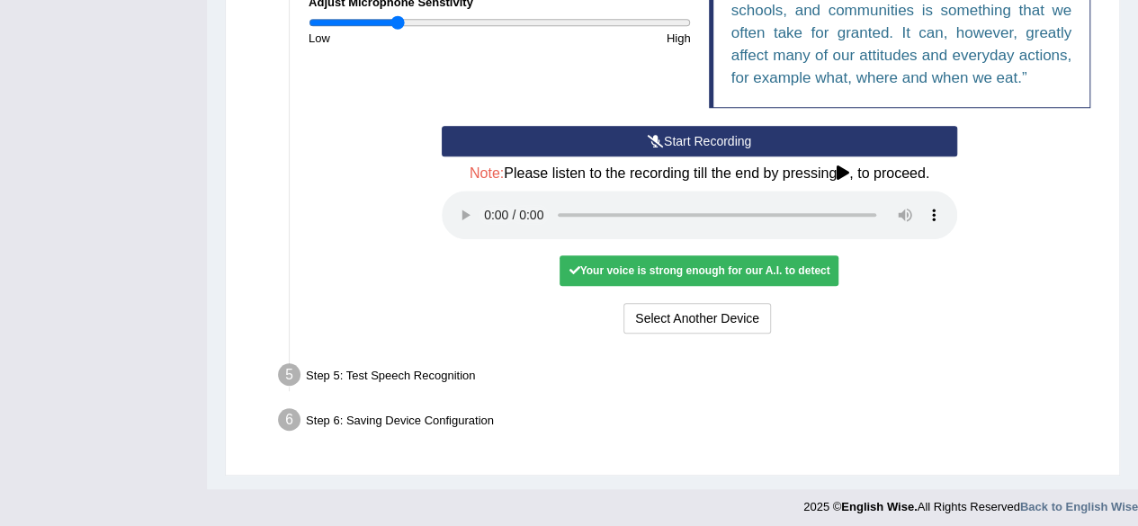
scroll to position [522, 0]
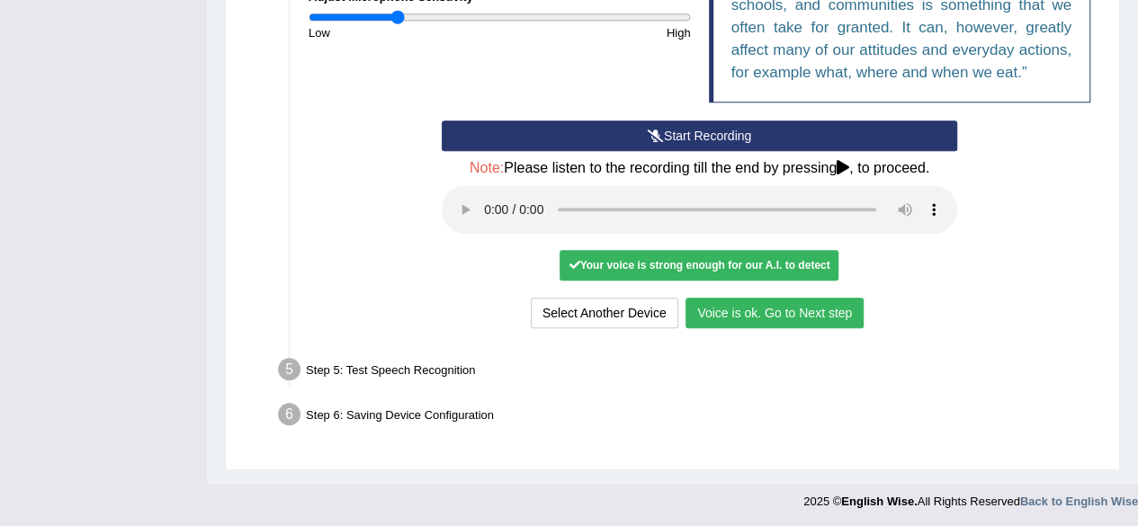
click at [756, 315] on button "Voice is ok. Go to Next step" at bounding box center [775, 313] width 178 height 31
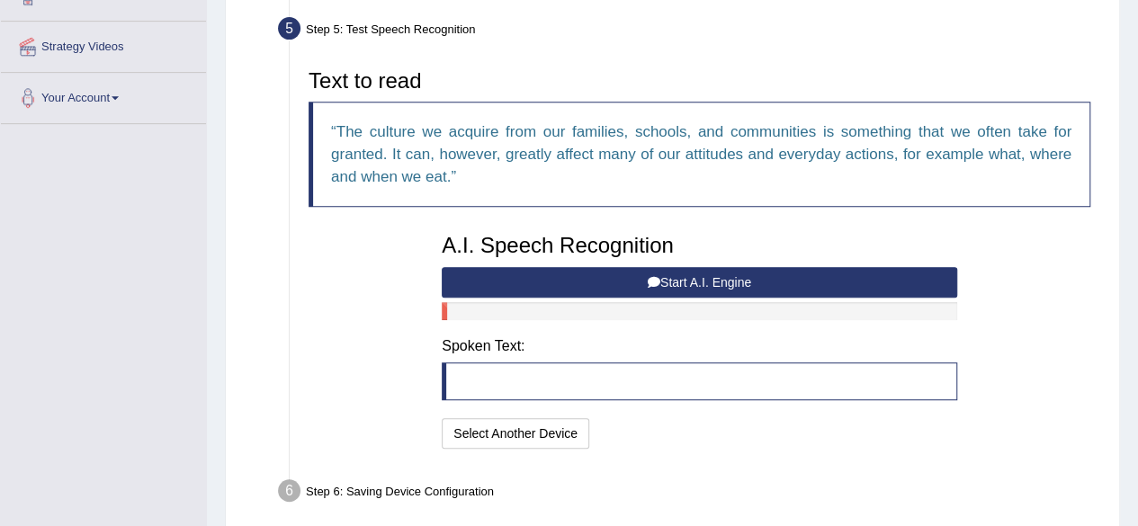
scroll to position [373, 0]
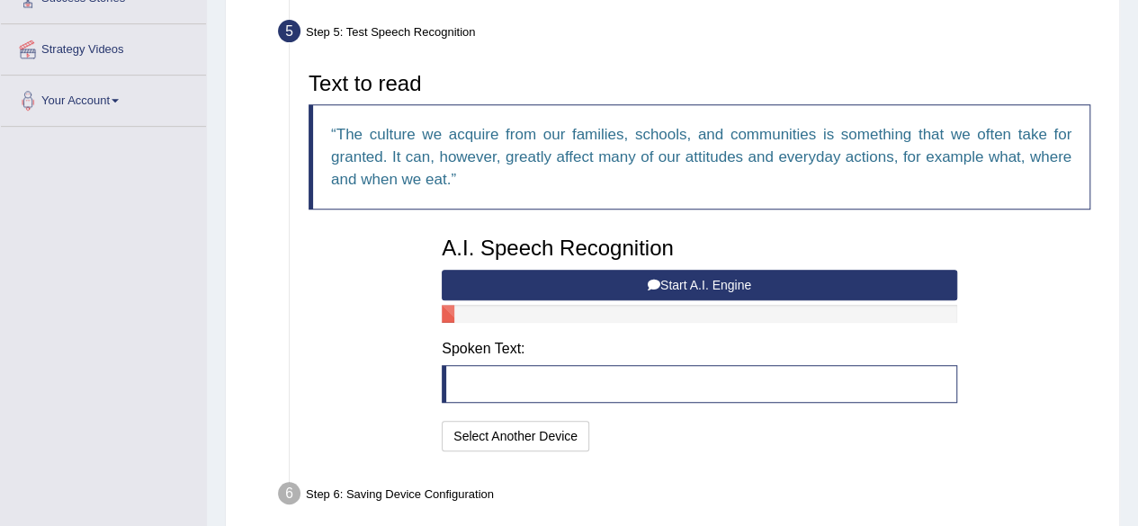
click at [732, 283] on button "Start A.I. Engine" at bounding box center [700, 285] width 516 height 31
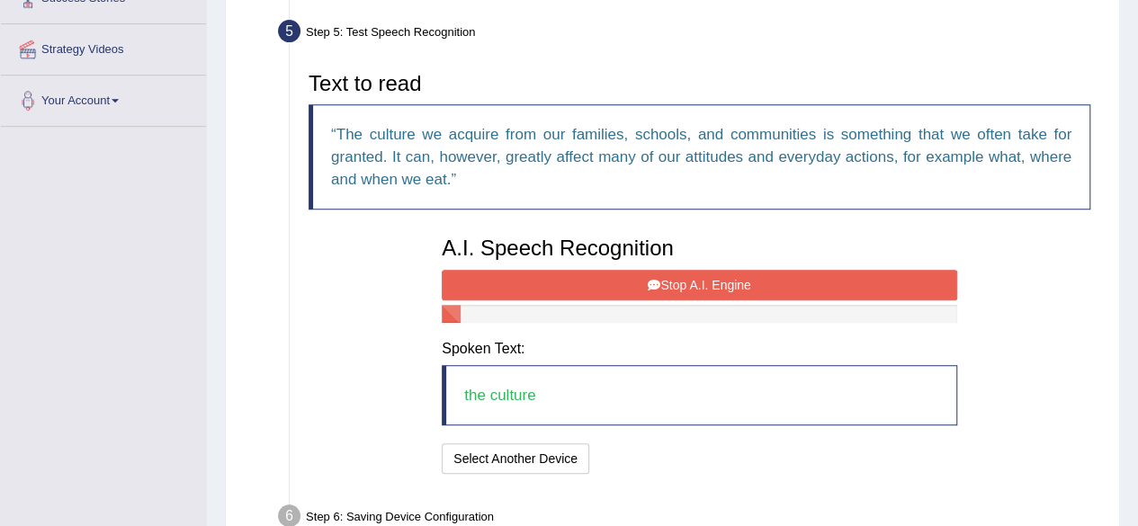
click at [732, 283] on button "Stop A.I. Engine" at bounding box center [700, 285] width 516 height 31
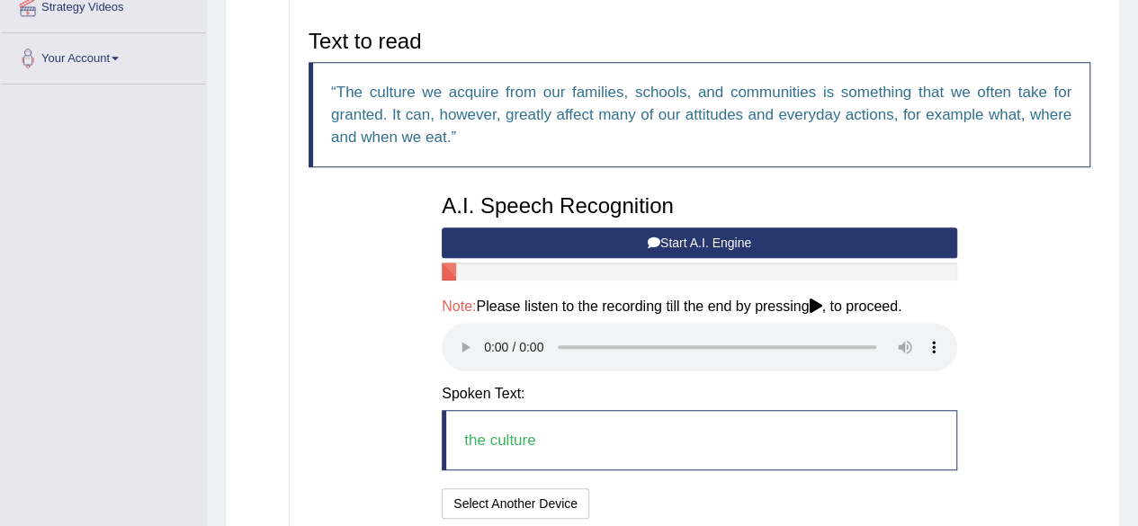
scroll to position [413, 0]
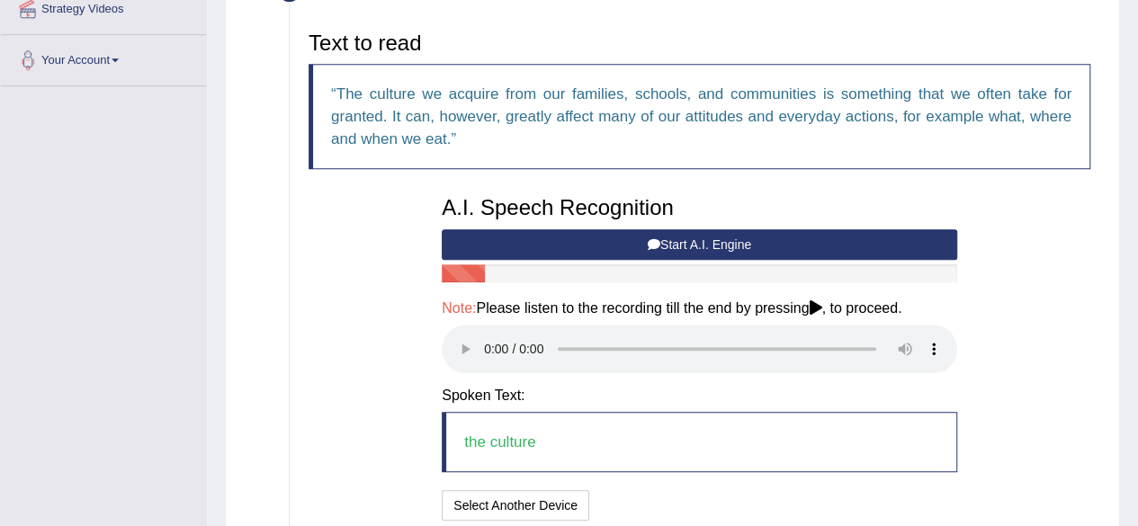
click at [704, 241] on button "Start A.I. Engine" at bounding box center [700, 244] width 516 height 31
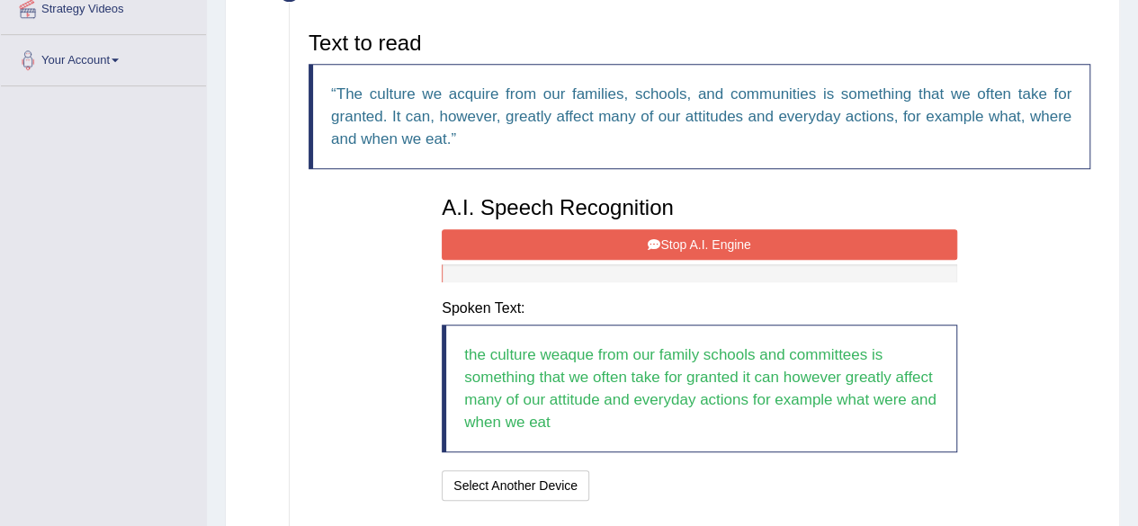
click at [664, 244] on button "Stop A.I. Engine" at bounding box center [700, 244] width 516 height 31
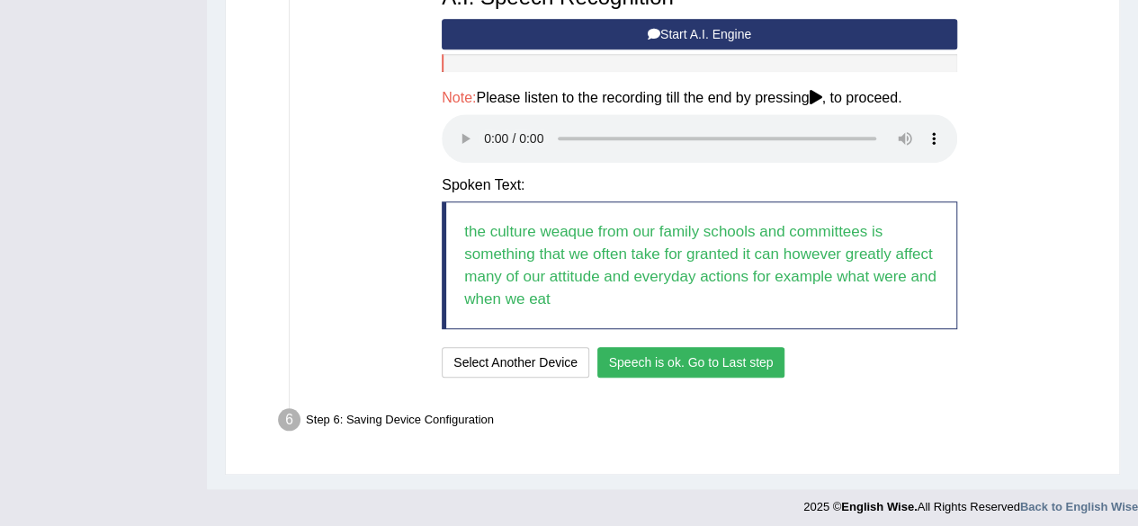
scroll to position [626, 0]
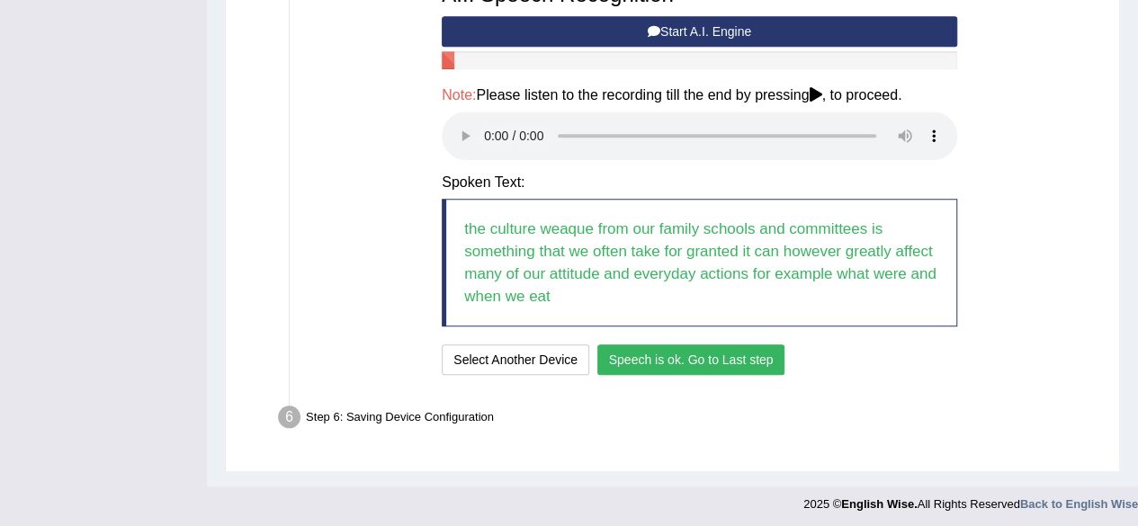
click at [743, 350] on button "Speech is ok. Go to Last step" at bounding box center [691, 360] width 188 height 31
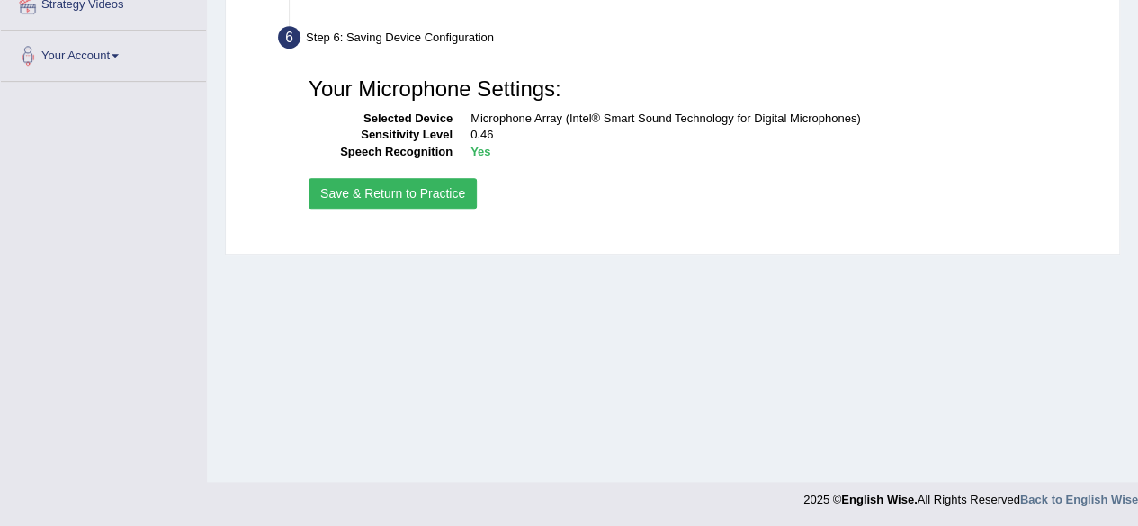
click at [410, 193] on button "Save & Return to Practice" at bounding box center [393, 193] width 168 height 31
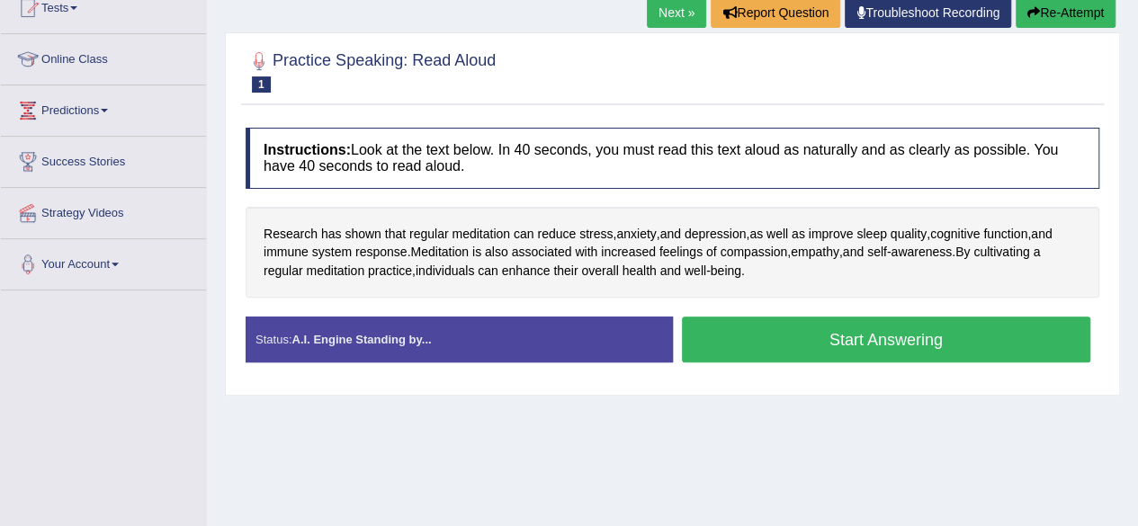
scroll to position [210, 0]
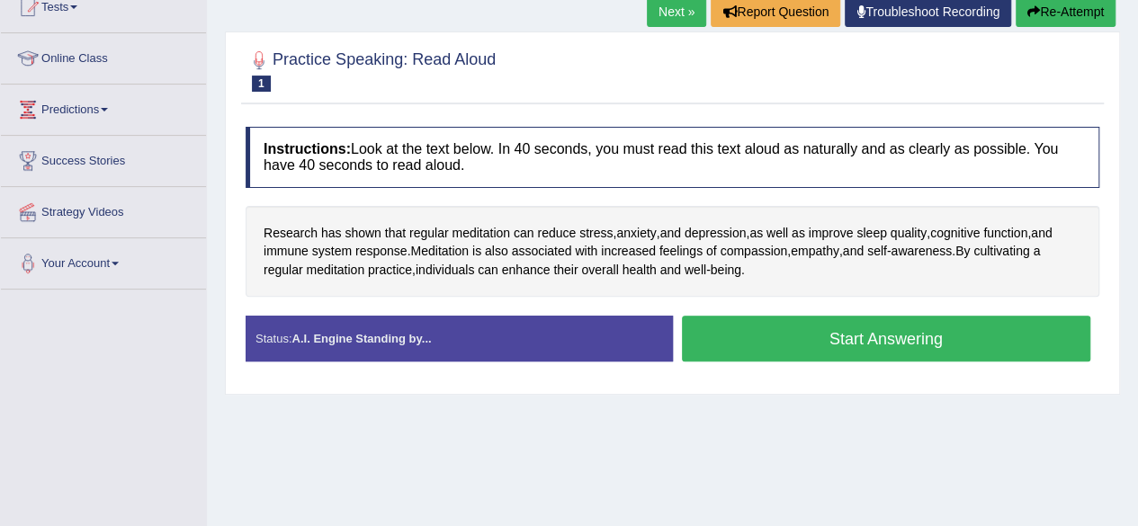
click at [898, 337] on button "Start Answering" at bounding box center [886, 339] width 409 height 46
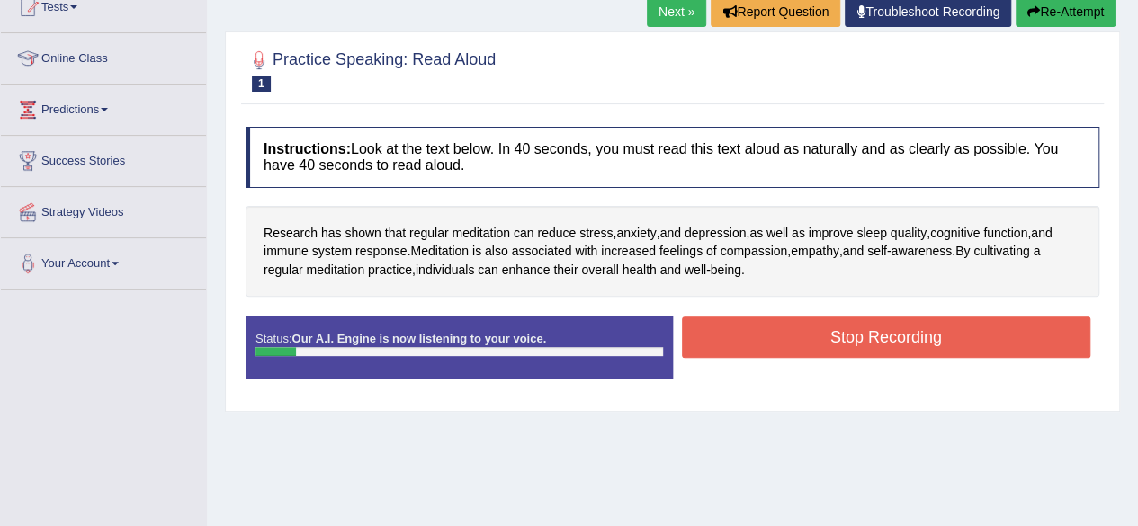
click at [898, 337] on button "Stop Recording" at bounding box center [886, 337] width 409 height 41
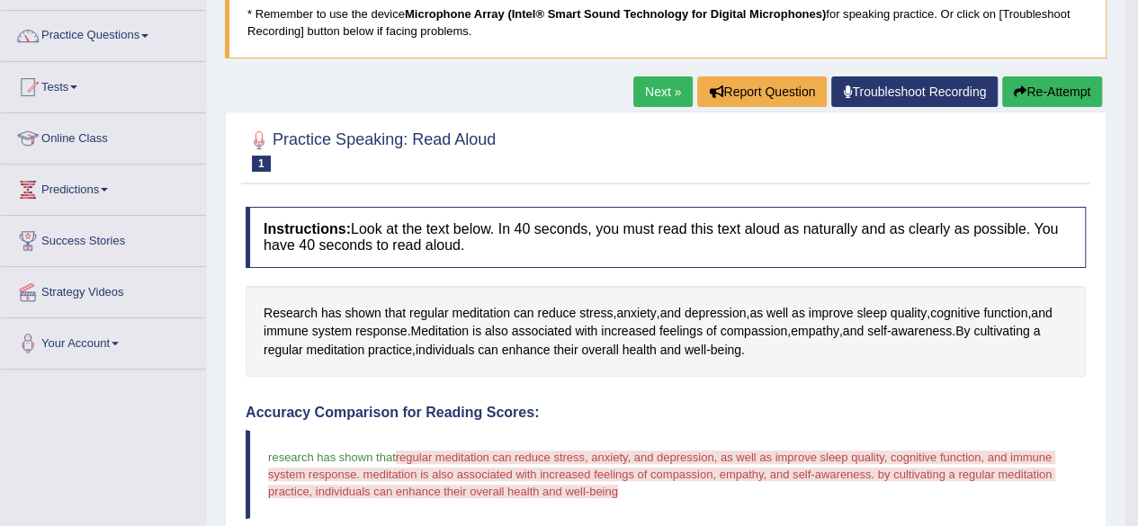
scroll to position [103, 0]
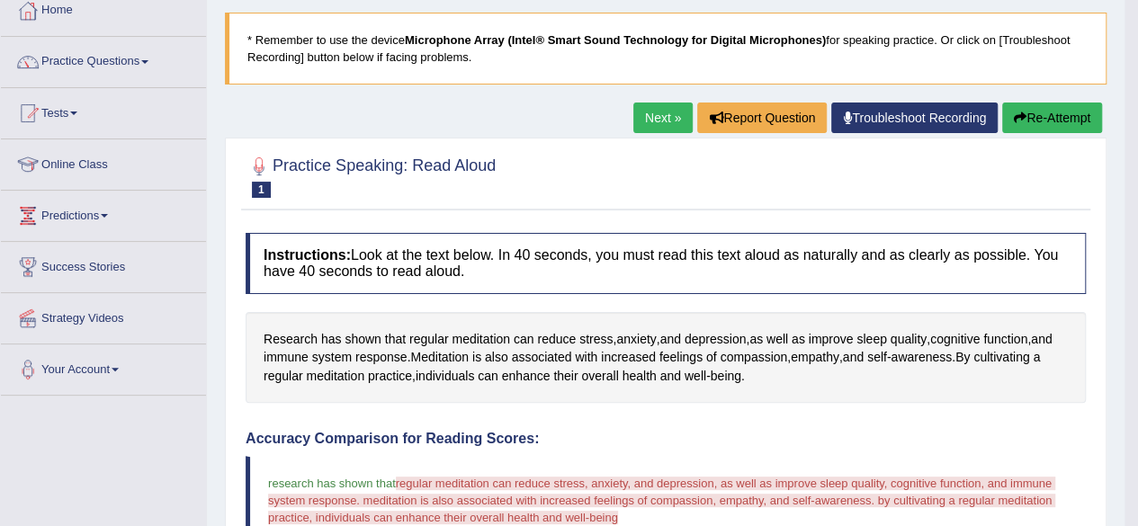
click at [1059, 111] on button "Re-Attempt" at bounding box center [1052, 118] width 100 height 31
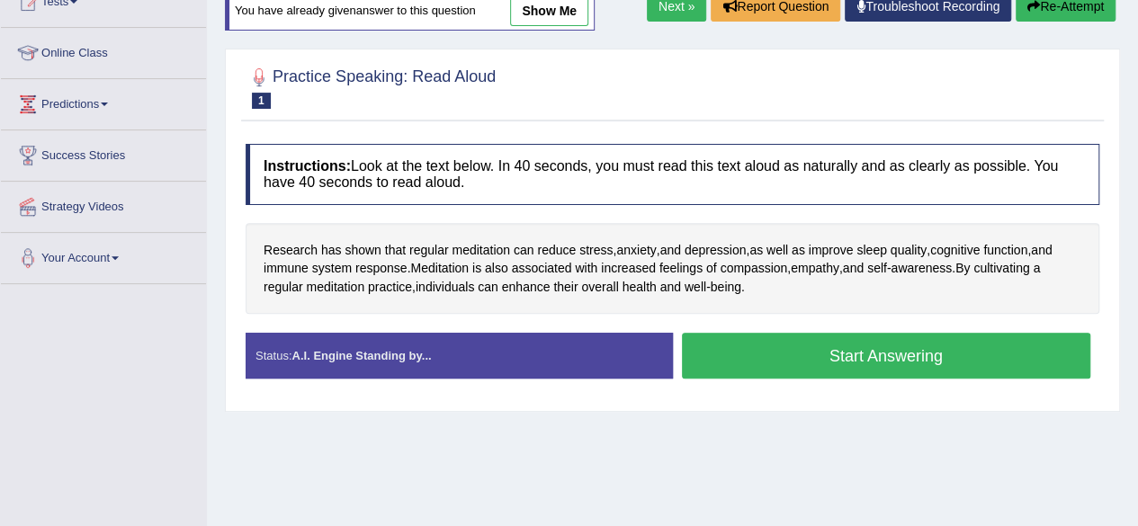
scroll to position [206, 0]
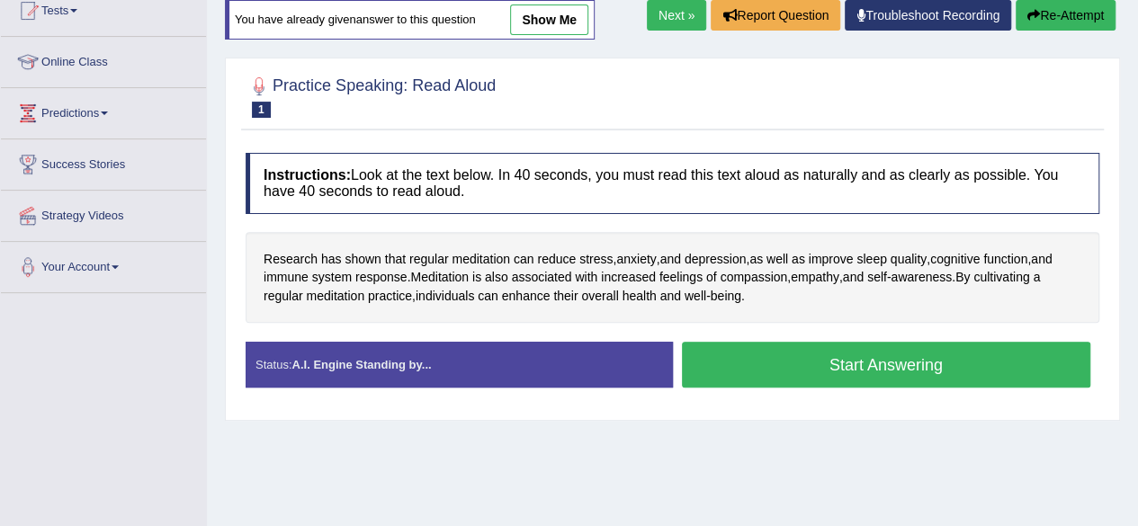
click at [939, 361] on button "Start Answering" at bounding box center [886, 365] width 409 height 46
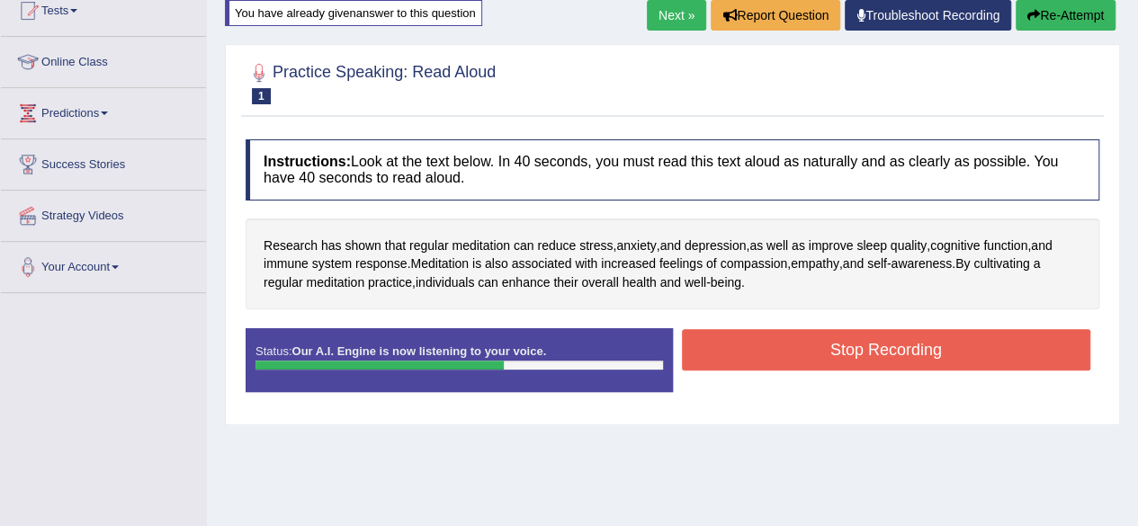
click at [939, 361] on button "Stop Recording" at bounding box center [886, 349] width 409 height 41
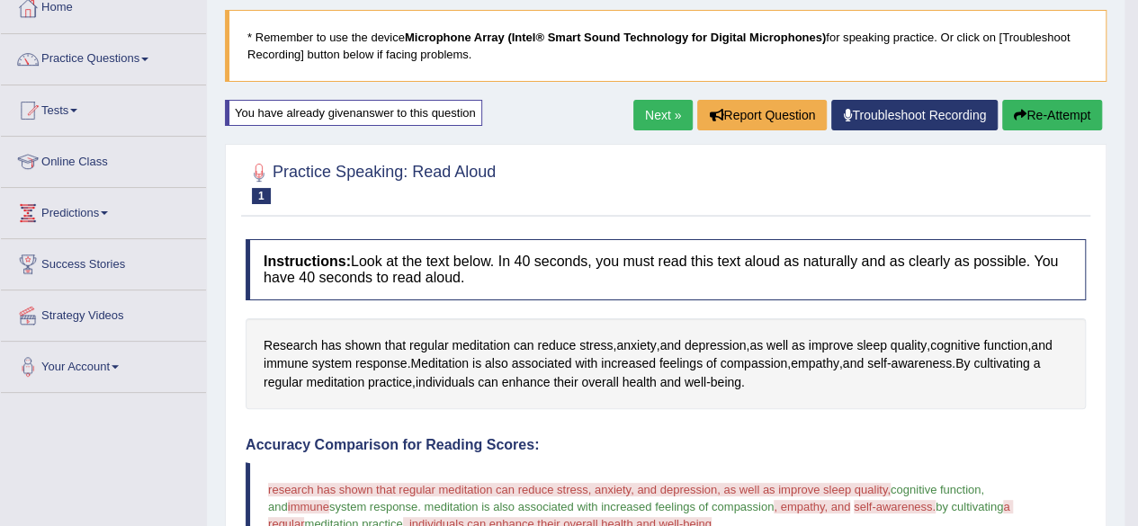
scroll to position [98, 0]
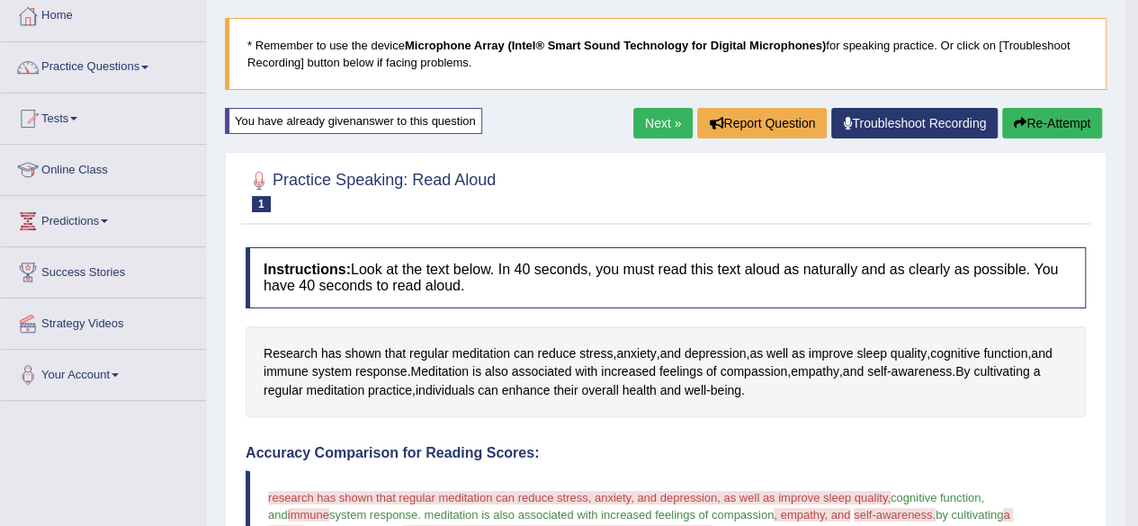
click at [1038, 115] on button "Re-Attempt" at bounding box center [1052, 123] width 100 height 31
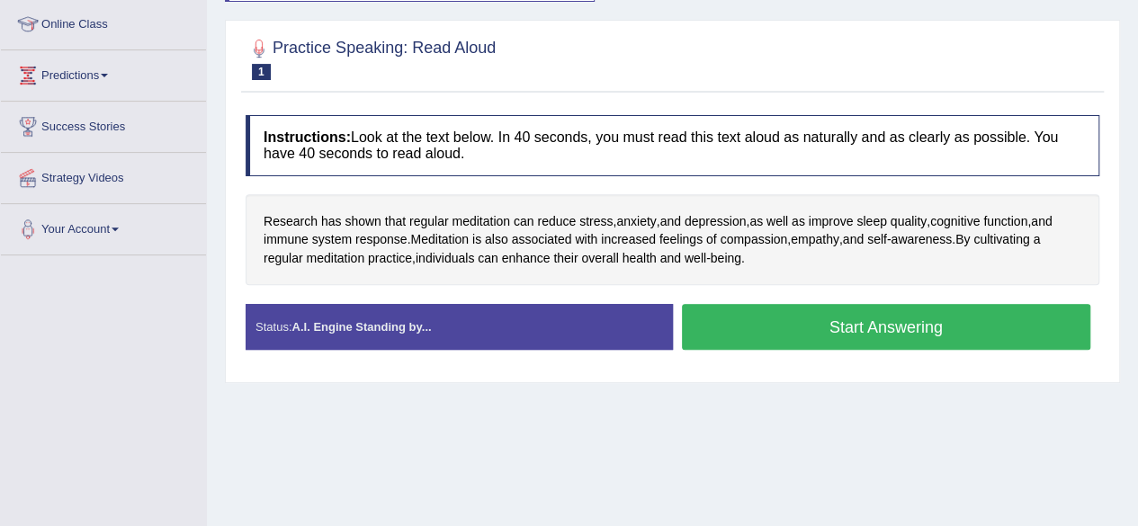
scroll to position [247, 0]
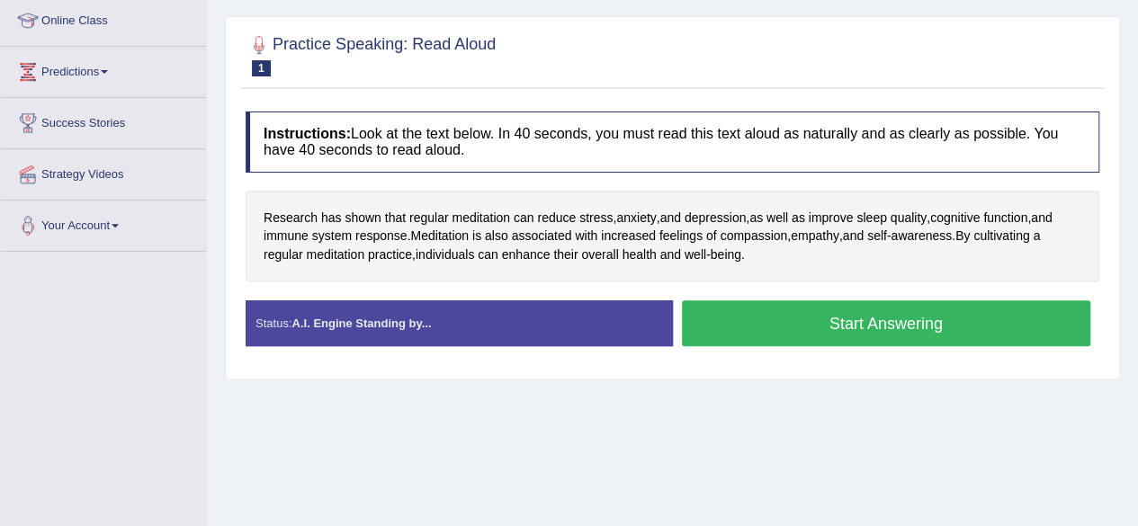
click at [853, 321] on button "Start Answering" at bounding box center [886, 324] width 409 height 46
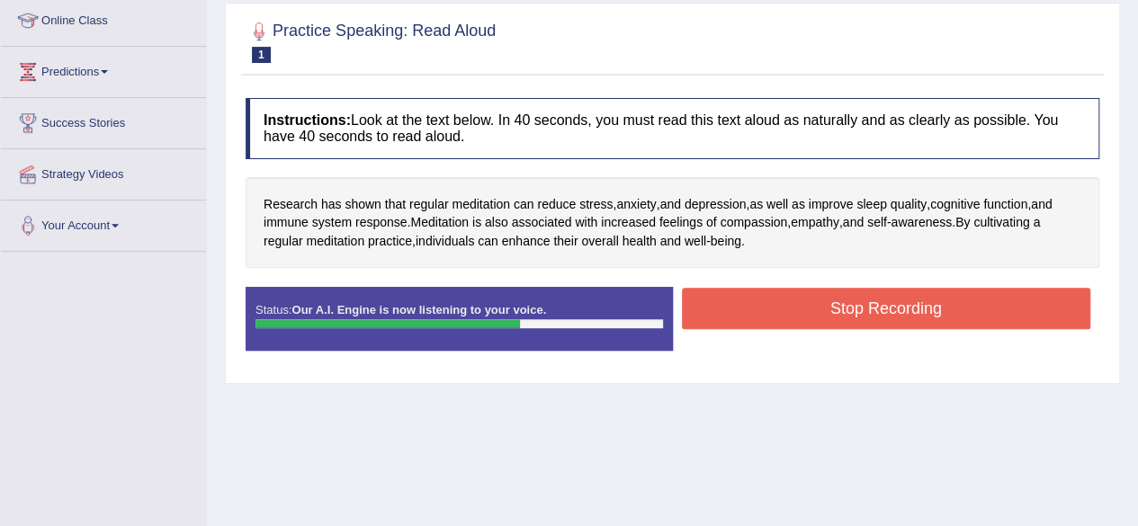
click at [884, 294] on button "Stop Recording" at bounding box center [886, 308] width 409 height 41
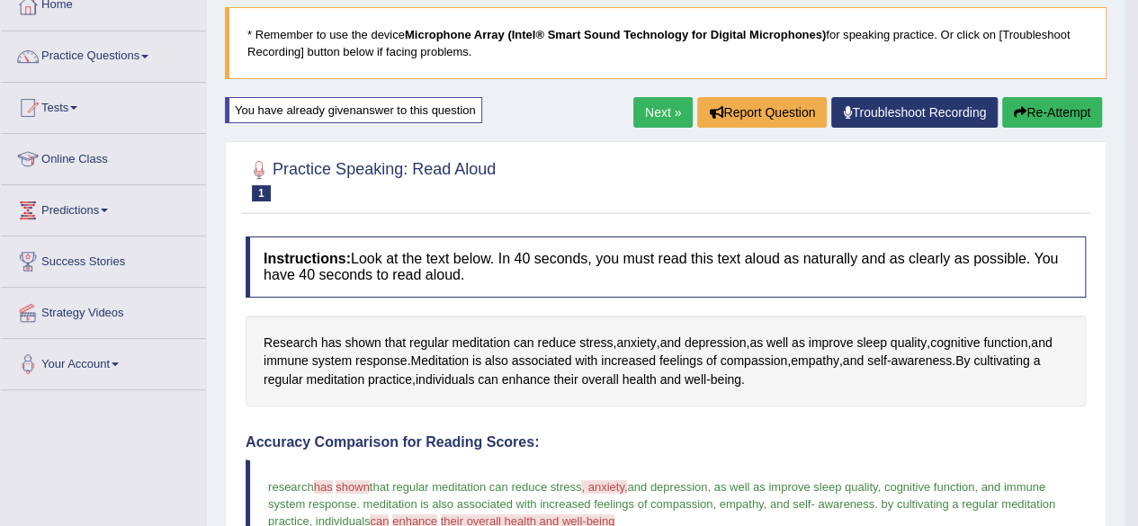
scroll to position [101, 0]
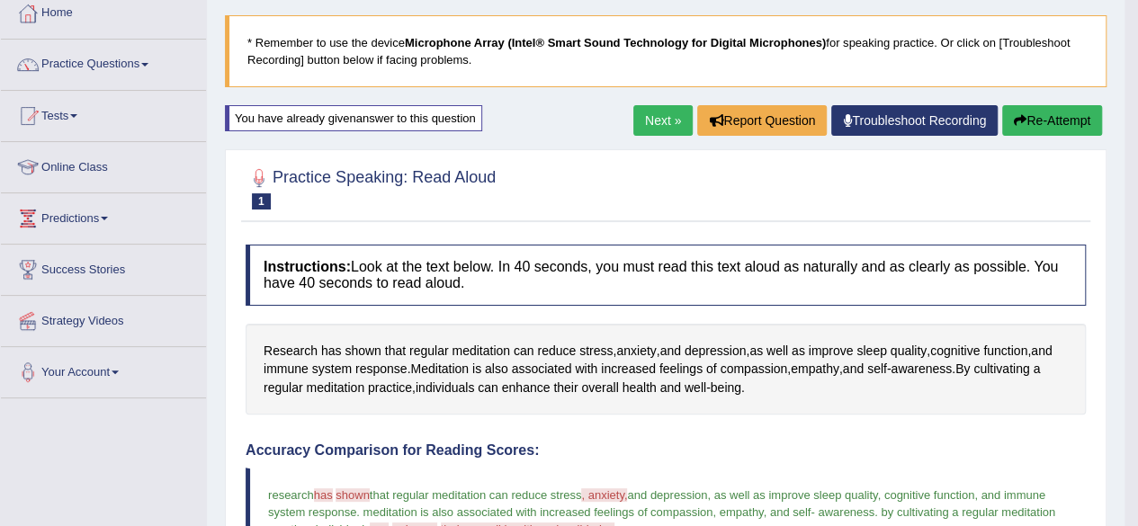
click at [1053, 118] on button "Re-Attempt" at bounding box center [1052, 120] width 100 height 31
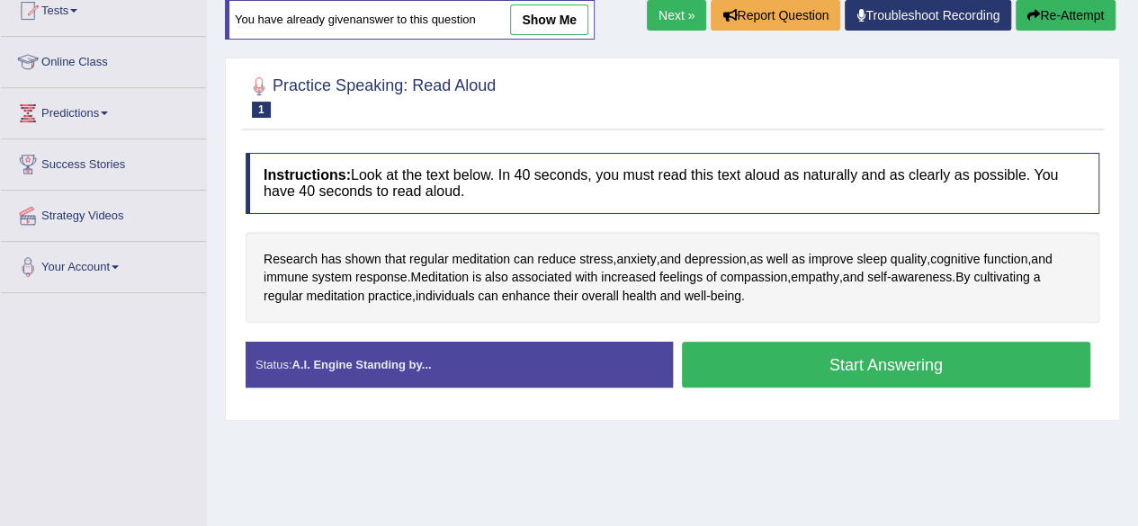
scroll to position [211, 0]
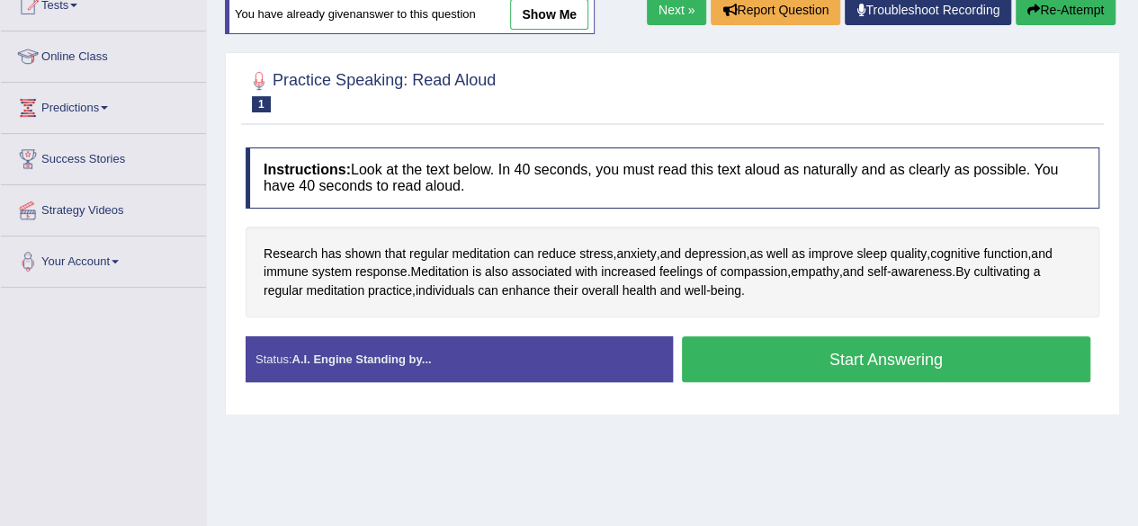
click at [808, 359] on button "Start Answering" at bounding box center [886, 360] width 409 height 46
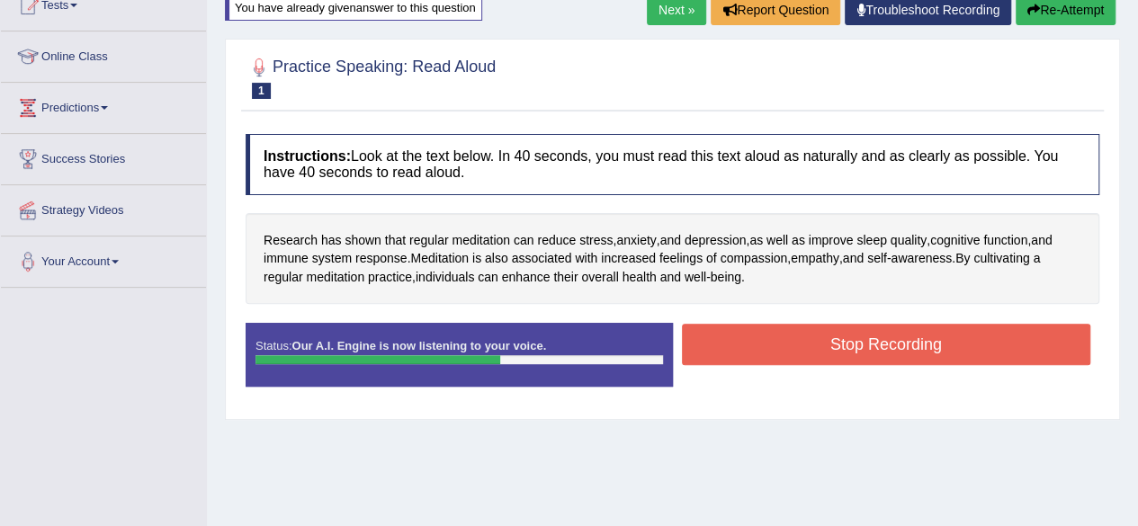
click at [839, 343] on button "Stop Recording" at bounding box center [886, 344] width 409 height 41
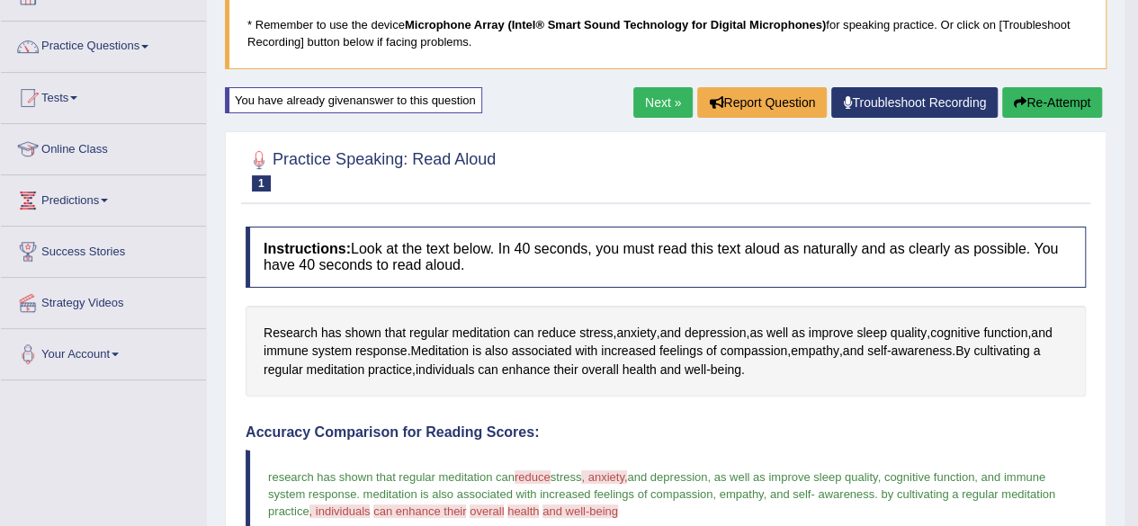
scroll to position [115, 0]
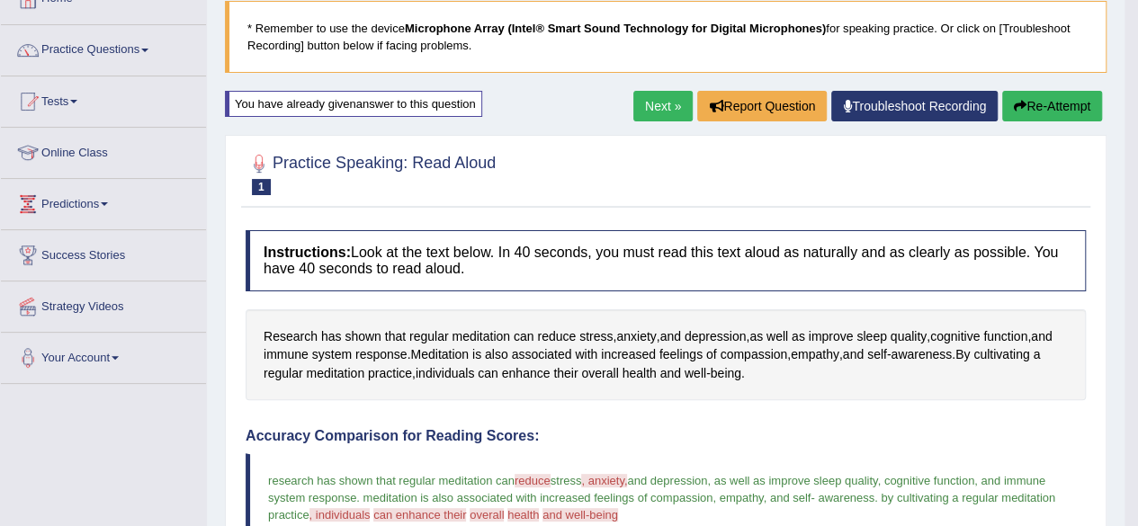
click at [1047, 103] on button "Re-Attempt" at bounding box center [1052, 106] width 100 height 31
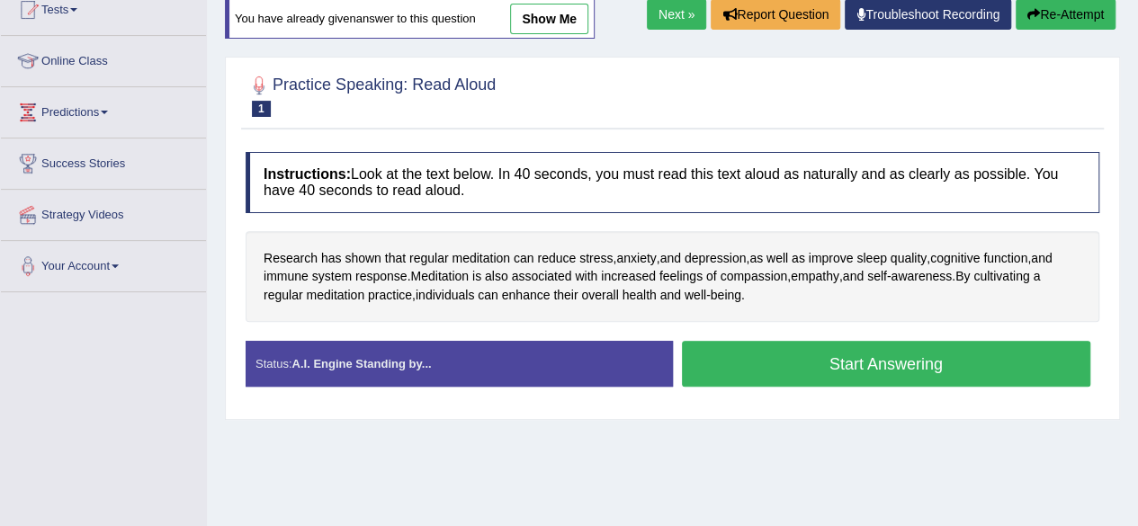
scroll to position [212, 0]
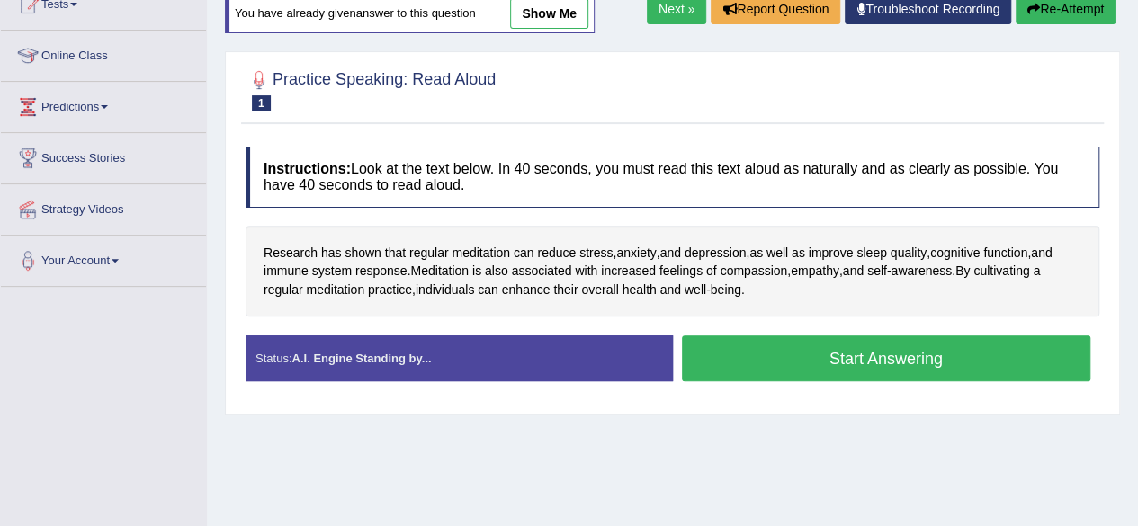
click at [889, 363] on button "Start Answering" at bounding box center [886, 359] width 409 height 46
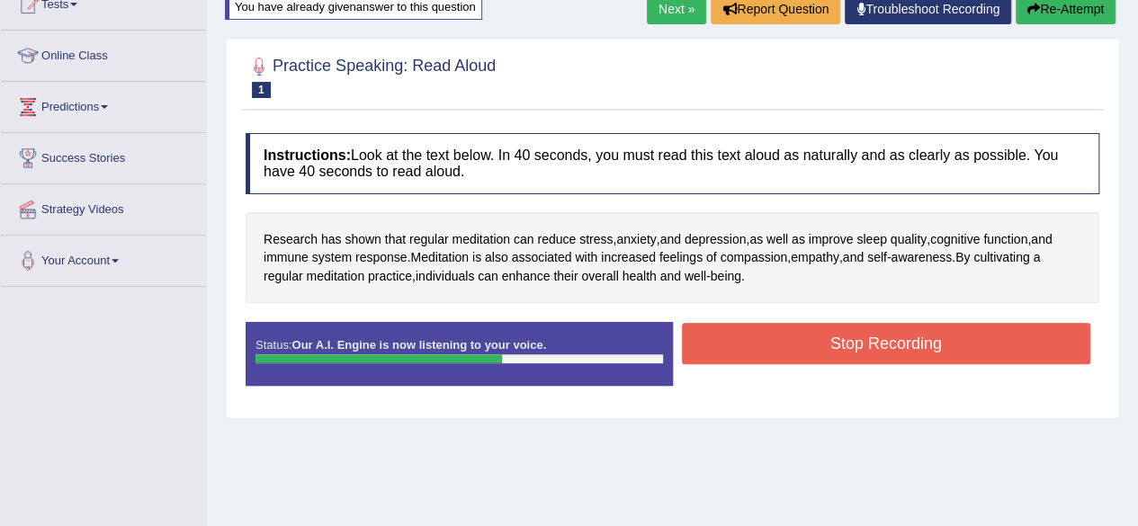
click at [905, 331] on button "Stop Recording" at bounding box center [886, 343] width 409 height 41
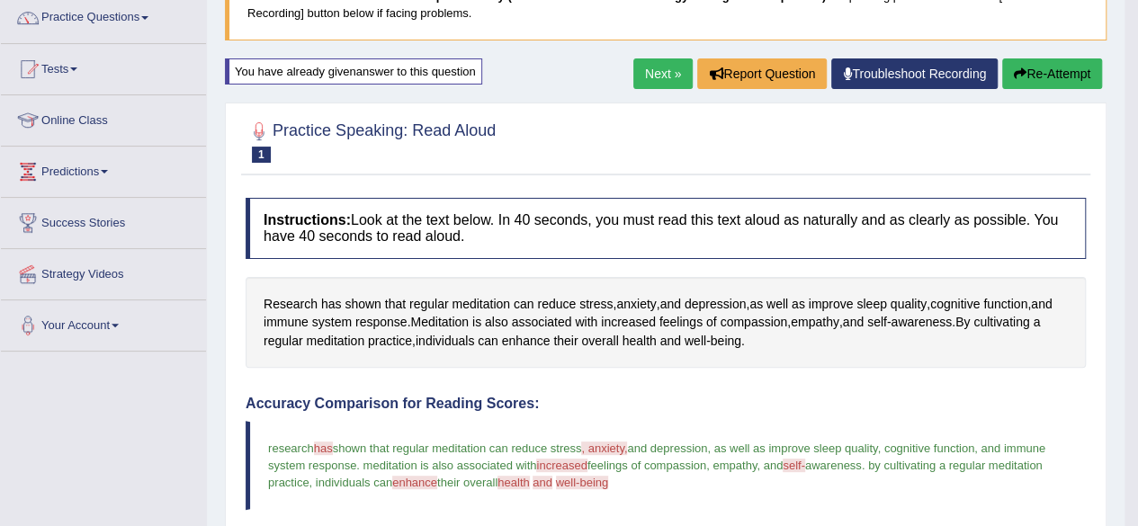
scroll to position [142, 0]
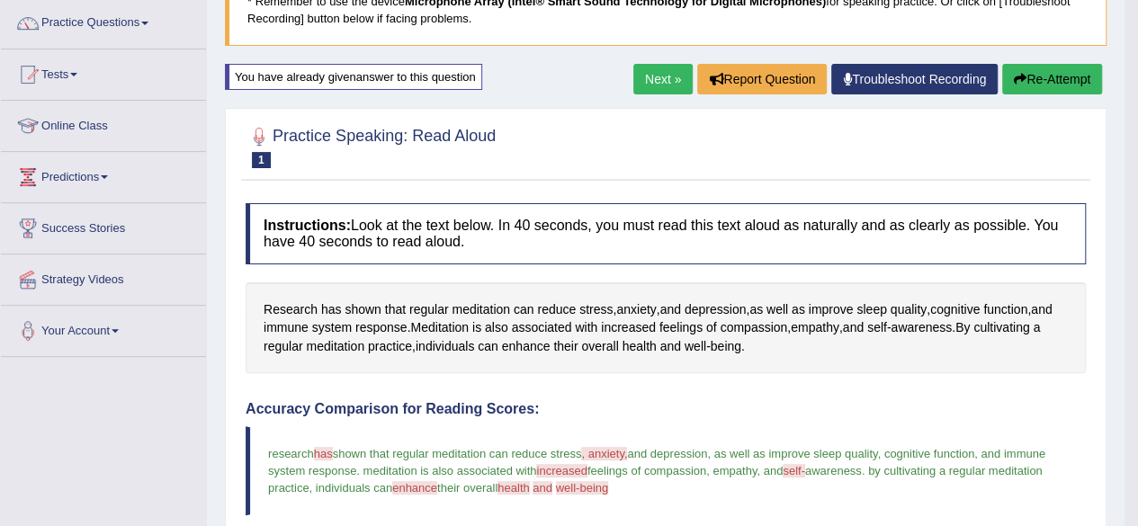
click at [1070, 78] on button "Re-Attempt" at bounding box center [1052, 79] width 100 height 31
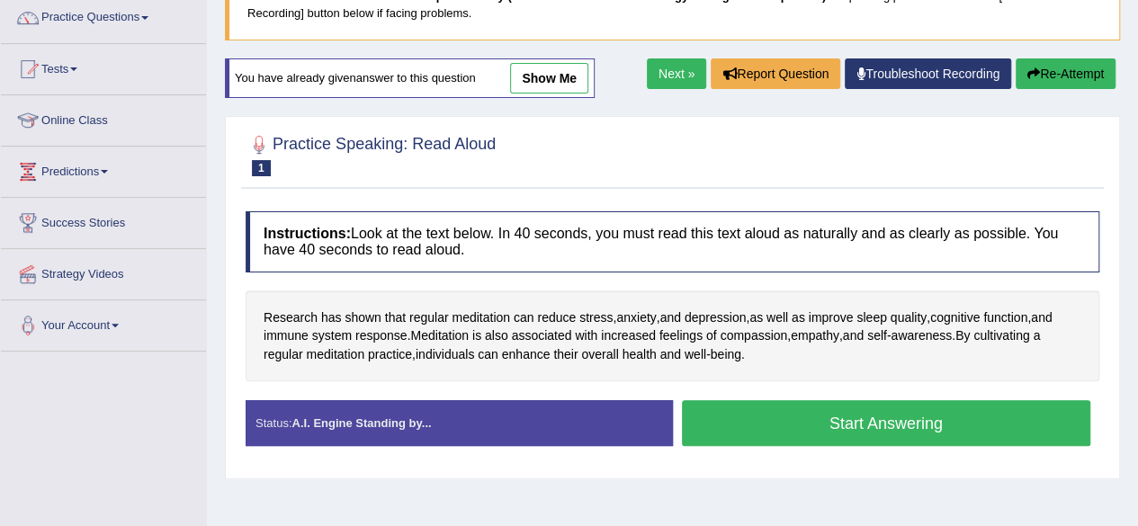
click at [840, 418] on button "Start Answering" at bounding box center [886, 423] width 409 height 46
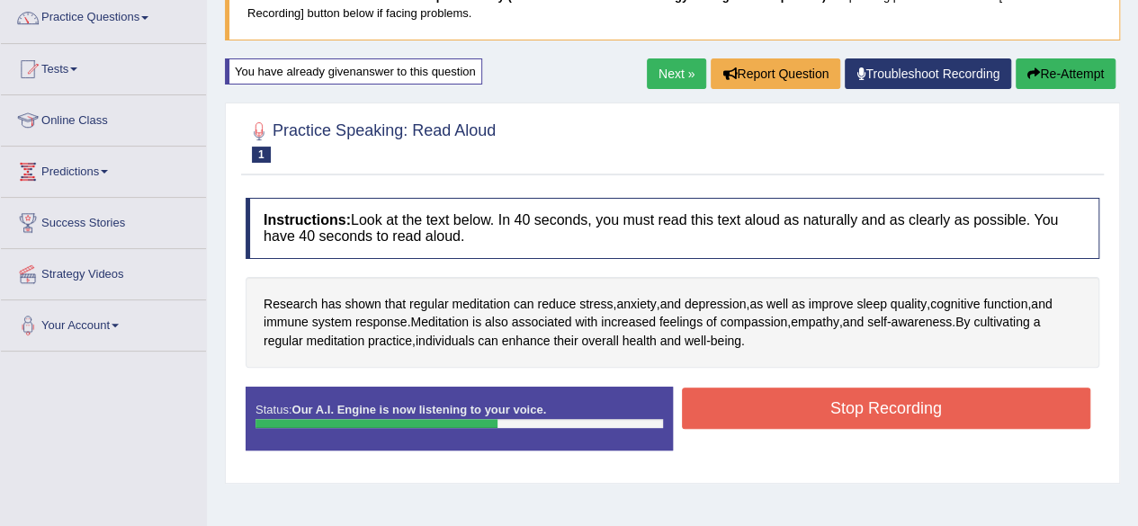
click at [868, 397] on button "Stop Recording" at bounding box center [886, 408] width 409 height 41
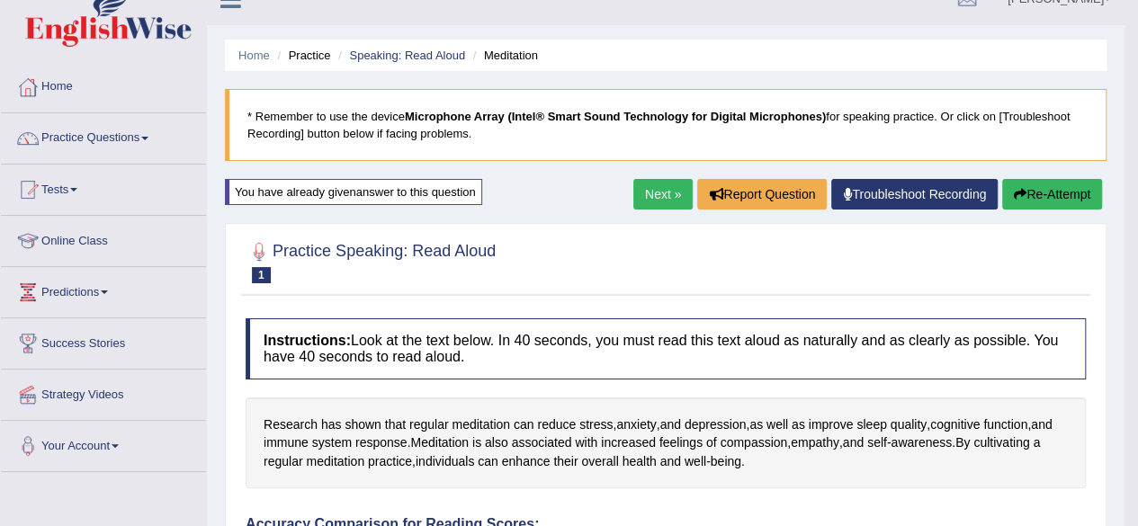
scroll to position [24, 0]
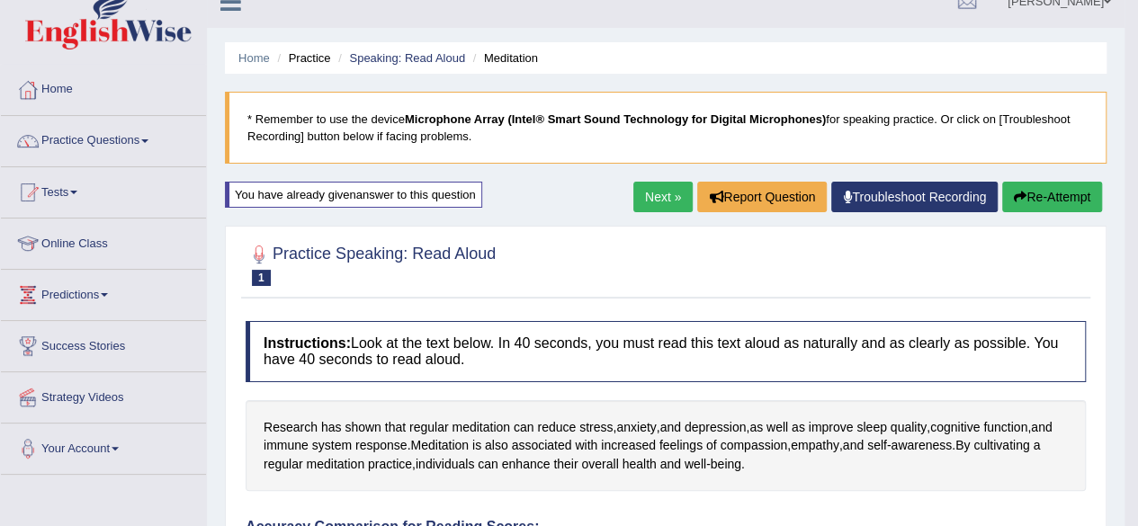
click at [1049, 195] on button "Re-Attempt" at bounding box center [1052, 197] width 100 height 31
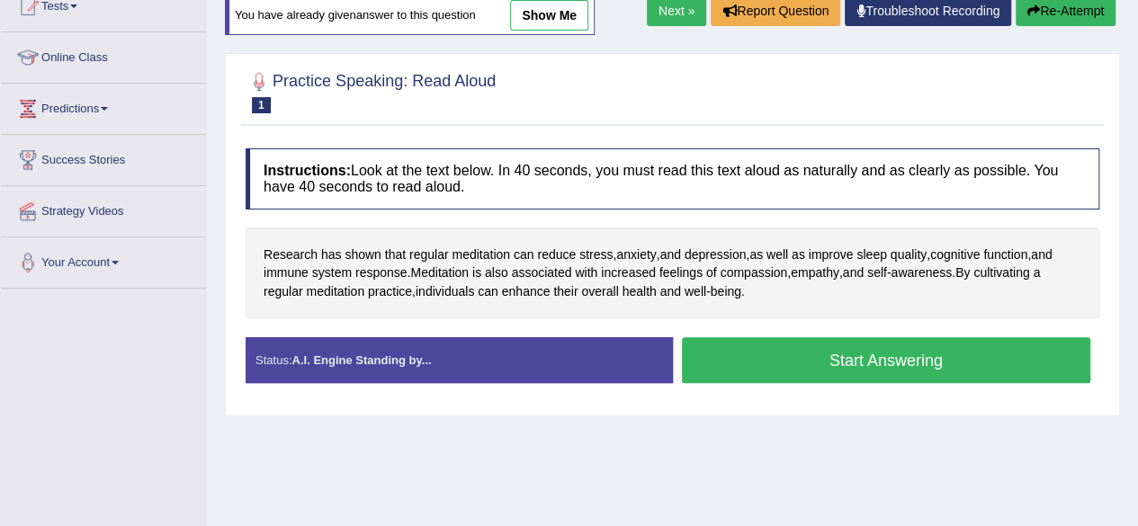
scroll to position [211, 0]
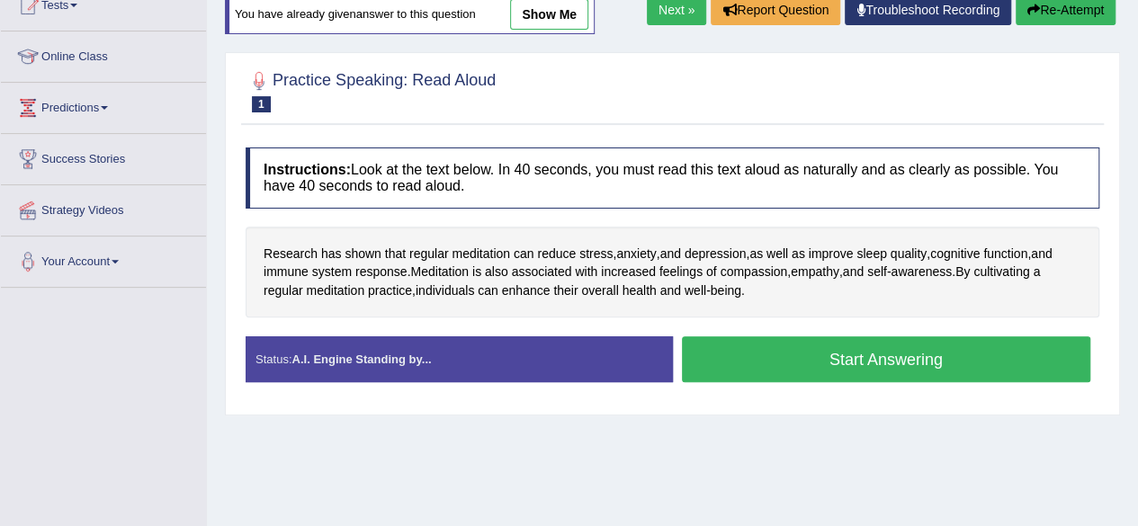
click at [888, 358] on button "Start Answering" at bounding box center [886, 360] width 409 height 46
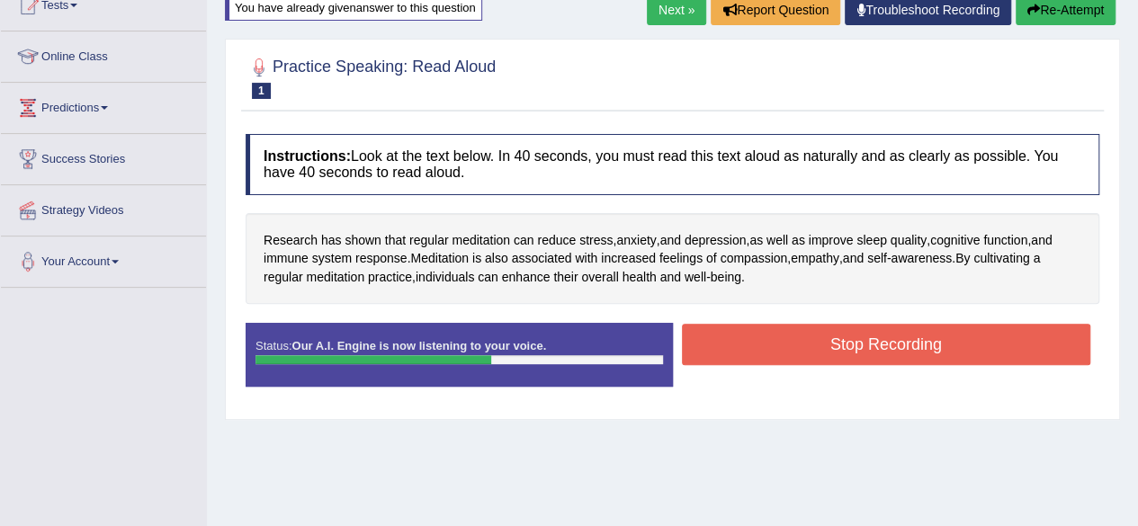
click at [911, 333] on button "Stop Recording" at bounding box center [886, 344] width 409 height 41
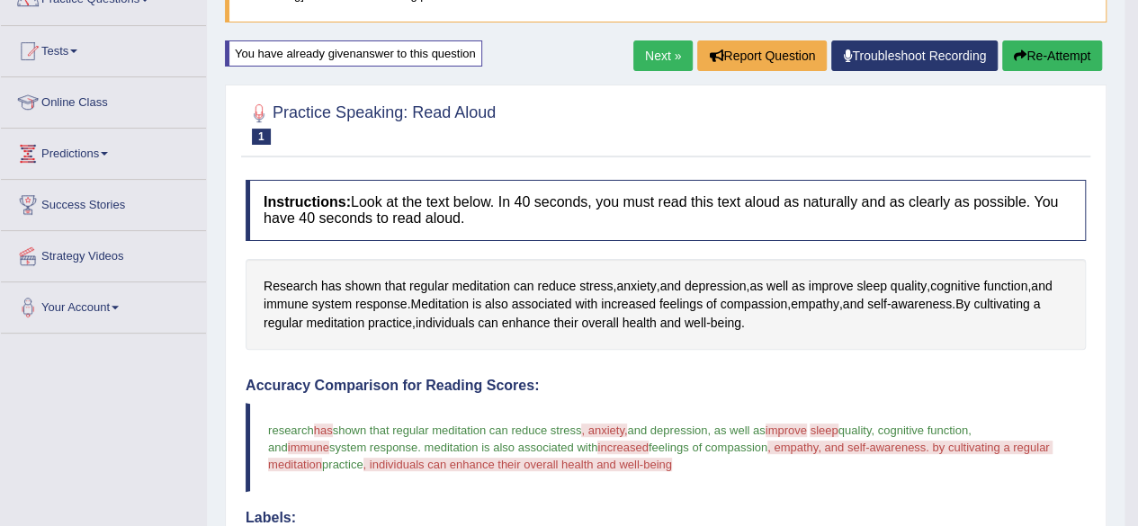
scroll to position [179, 0]
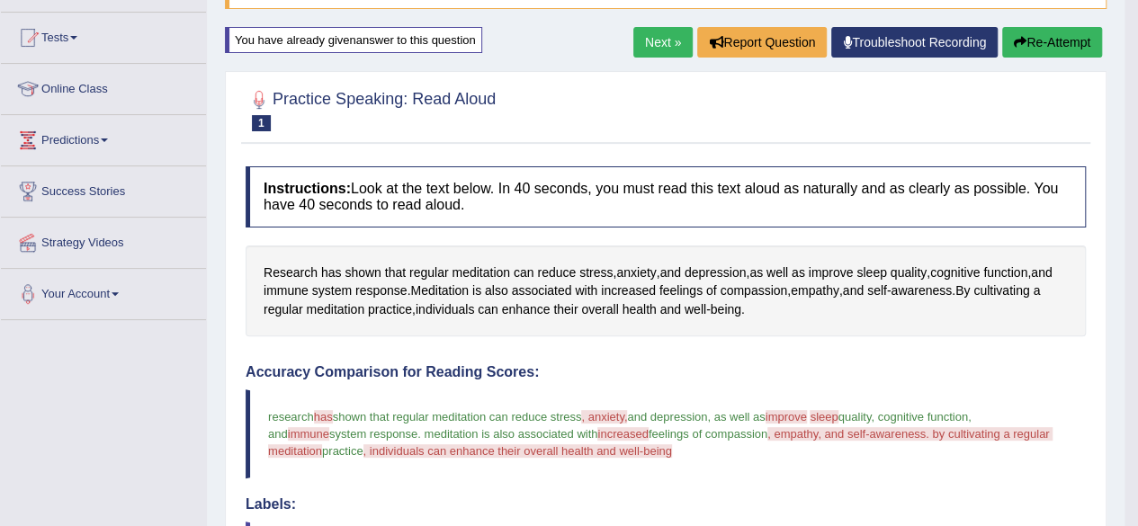
click at [1053, 38] on button "Re-Attempt" at bounding box center [1052, 42] width 100 height 31
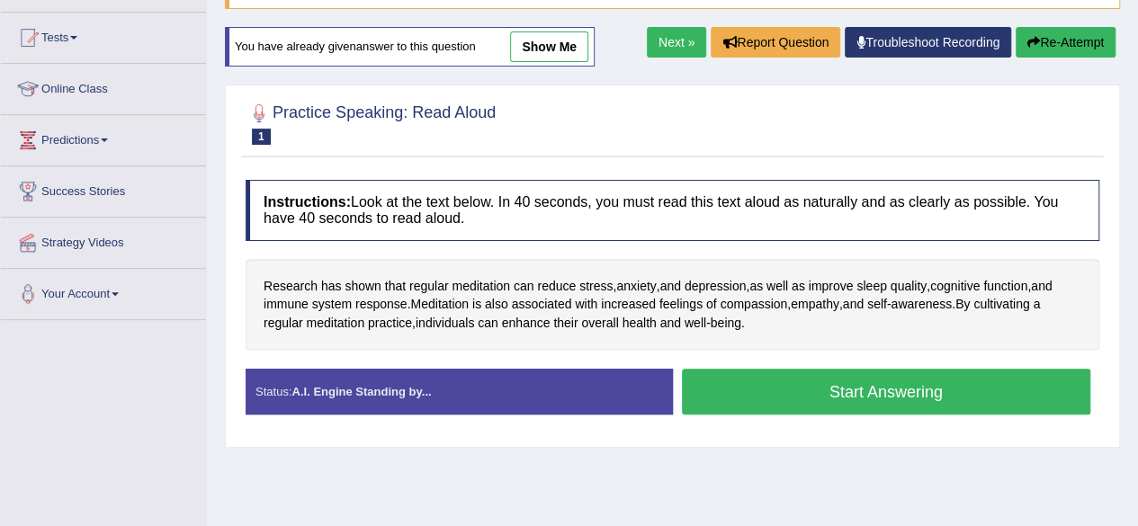
click at [841, 388] on button "Start Answering" at bounding box center [886, 392] width 409 height 46
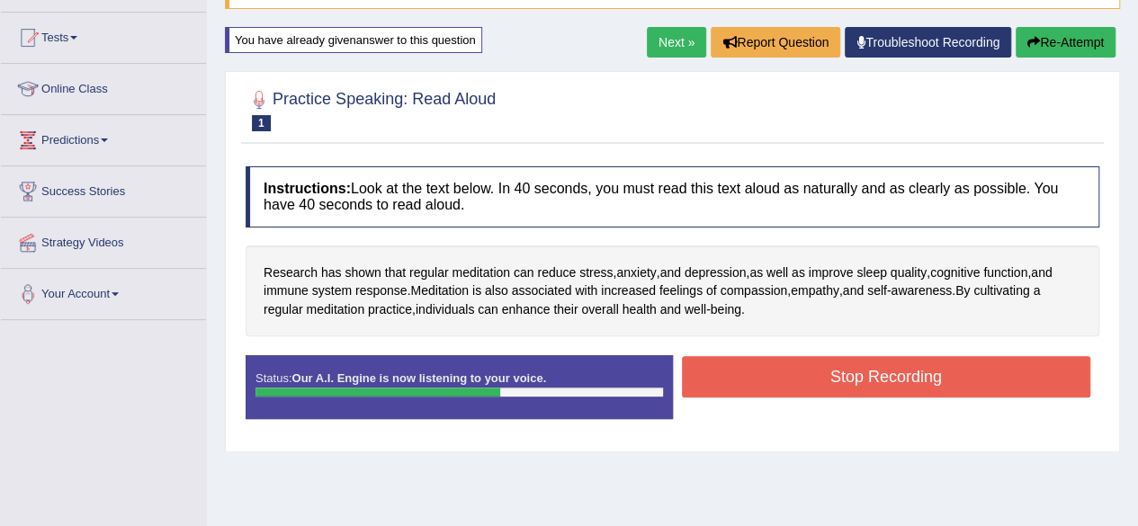
click at [864, 363] on button "Stop Recording" at bounding box center [886, 376] width 409 height 41
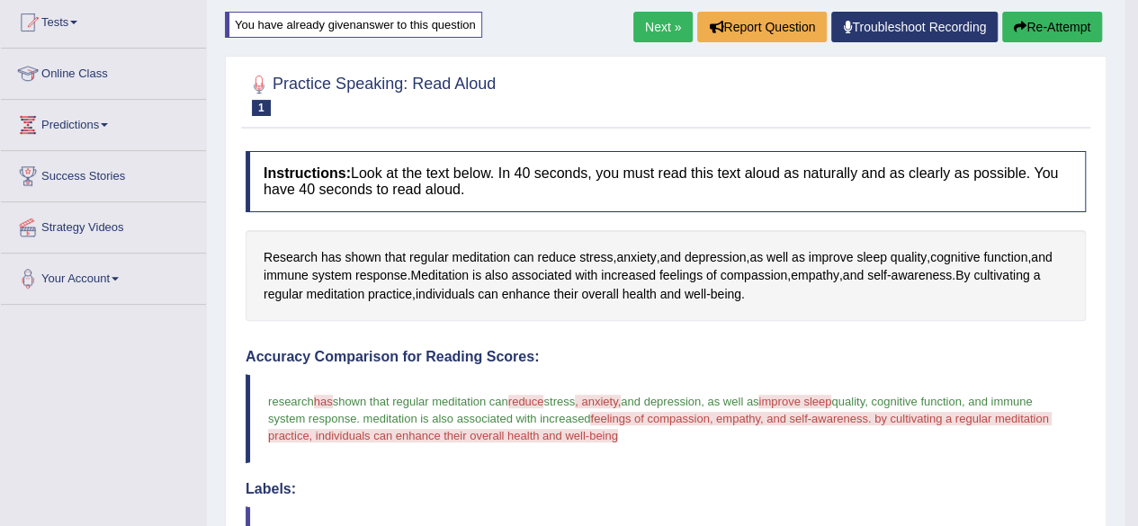
scroll to position [182, 0]
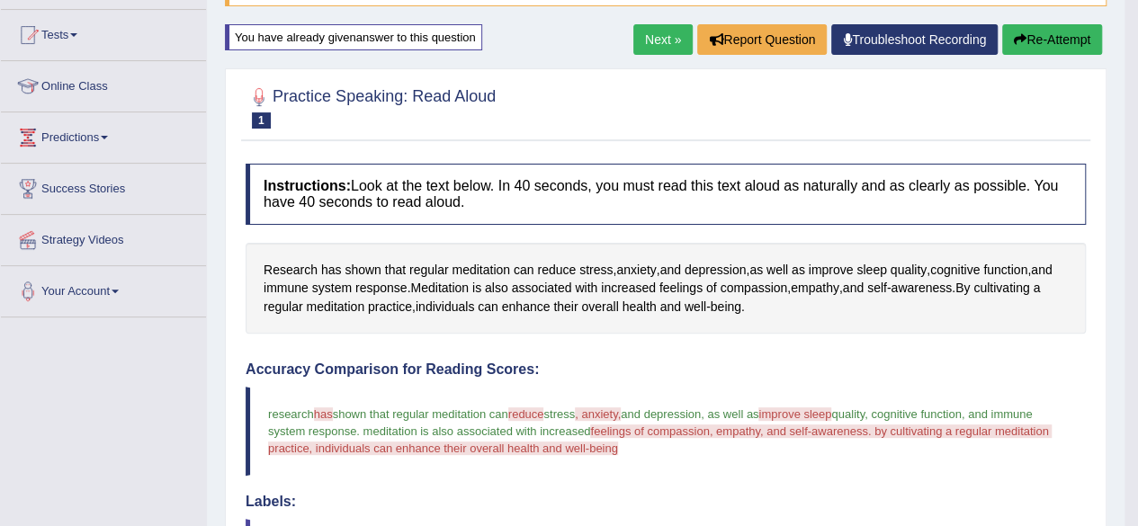
click at [1056, 31] on button "Re-Attempt" at bounding box center [1052, 39] width 100 height 31
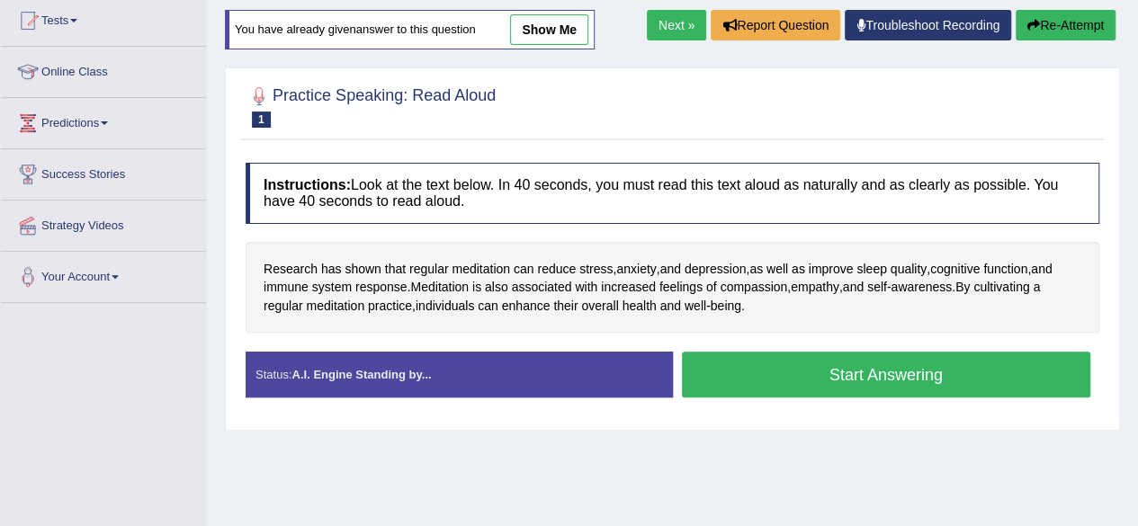
click at [927, 373] on button "Start Answering" at bounding box center [886, 375] width 409 height 46
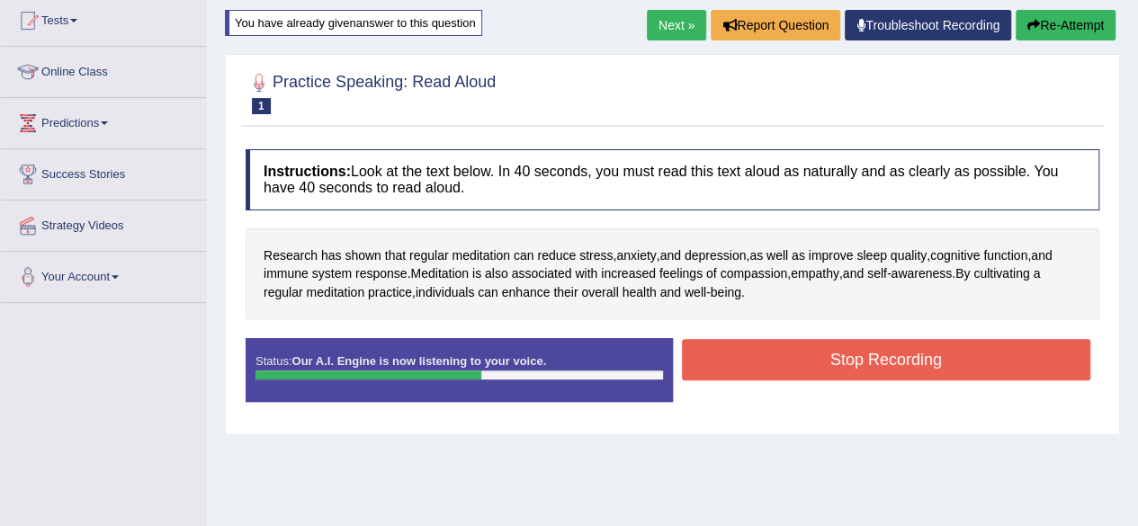
click at [898, 358] on button "Stop Recording" at bounding box center [886, 359] width 409 height 41
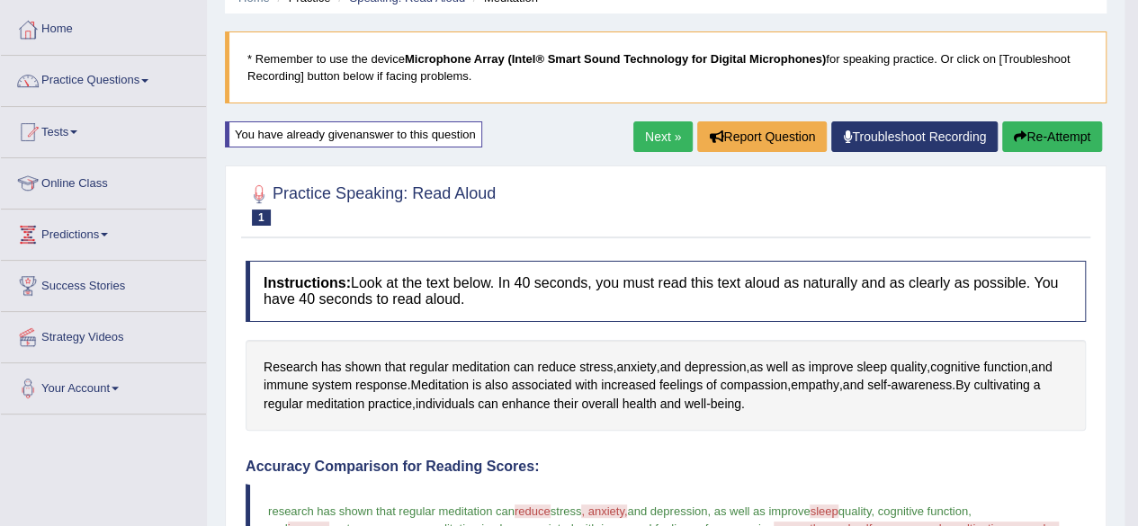
scroll to position [63, 0]
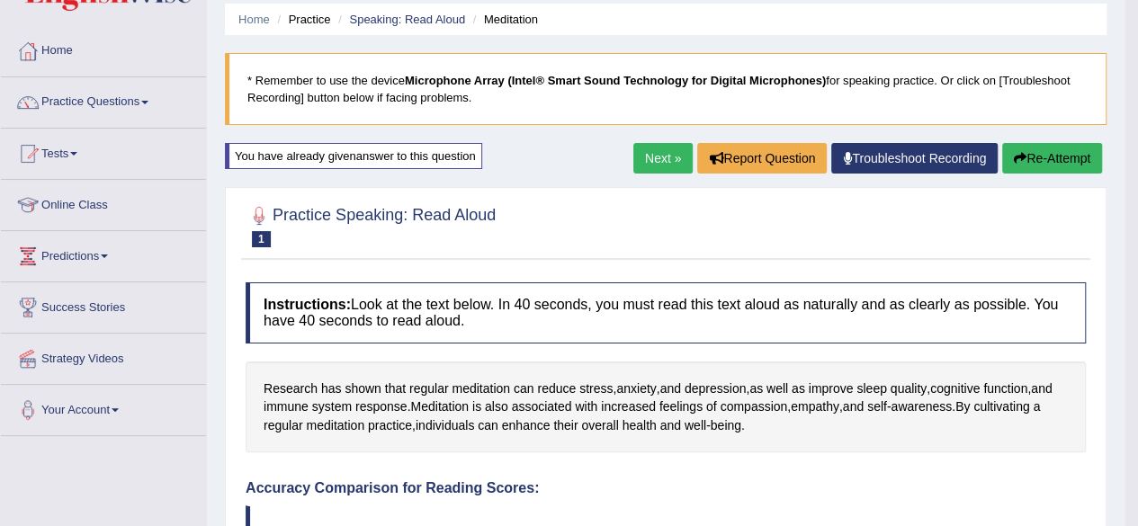
click at [1040, 157] on button "Re-Attempt" at bounding box center [1052, 158] width 100 height 31
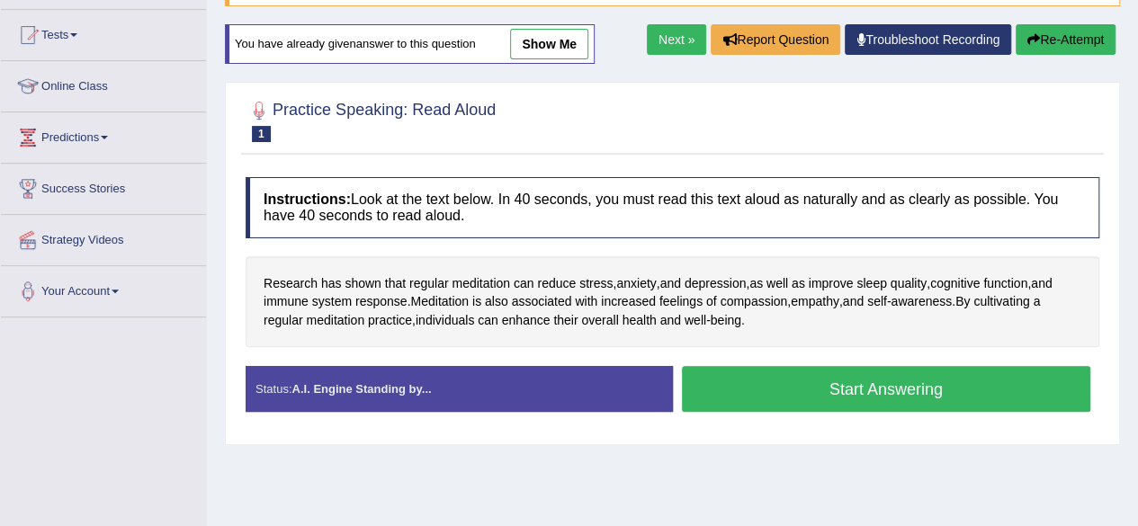
scroll to position [205, 0]
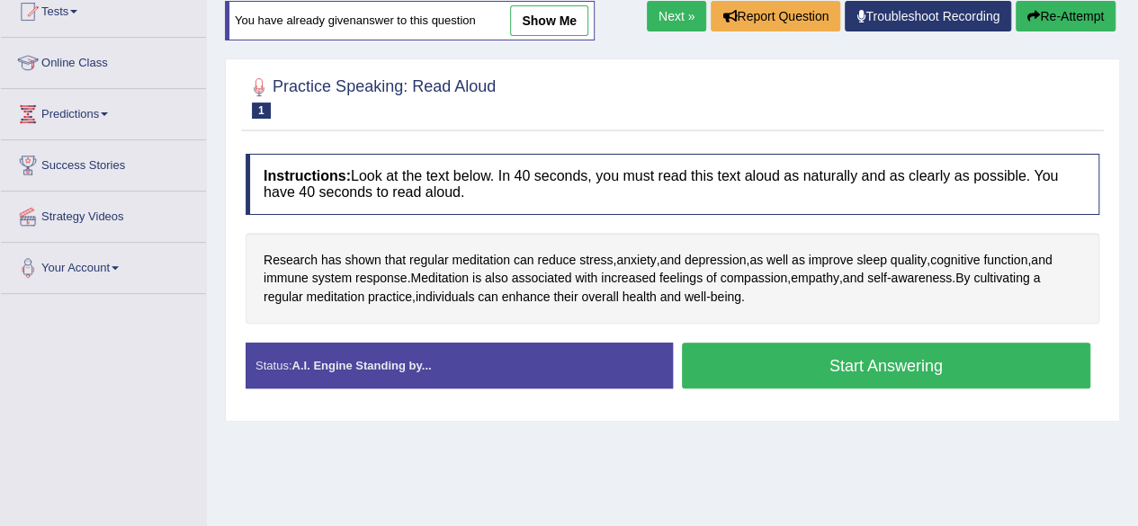
click at [887, 361] on button "Start Answering" at bounding box center [886, 366] width 409 height 46
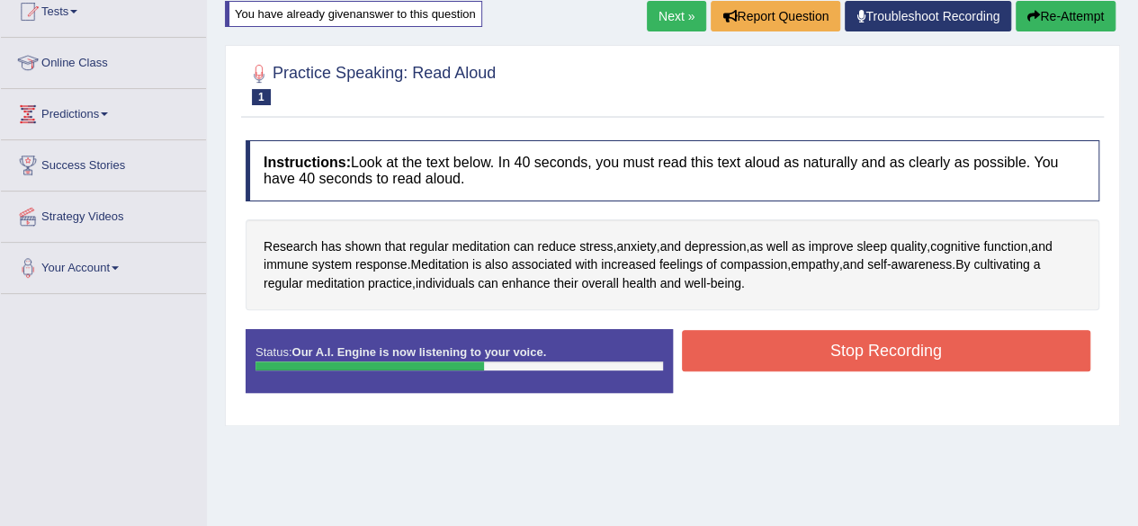
click at [945, 342] on button "Stop Recording" at bounding box center [886, 350] width 409 height 41
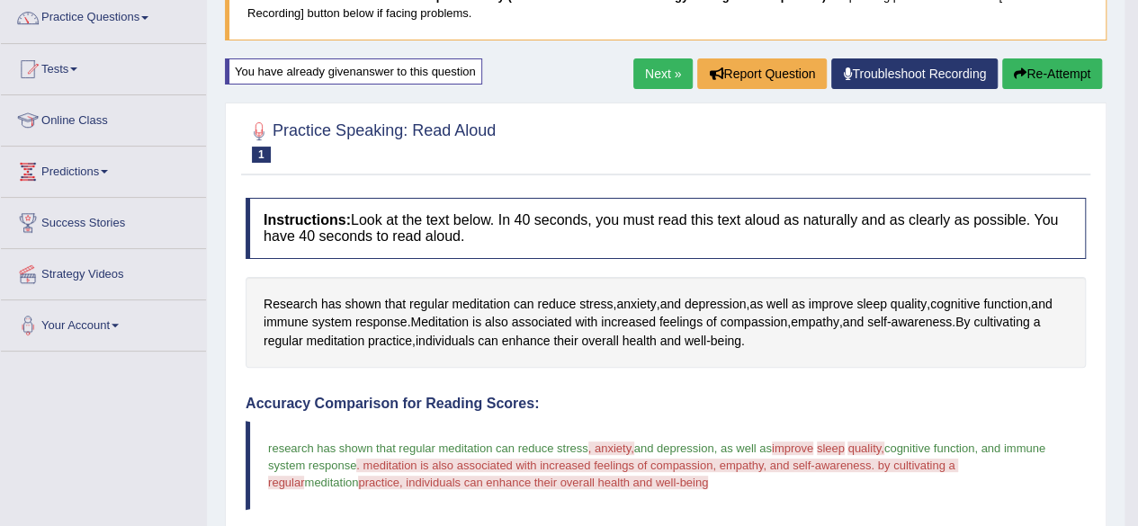
scroll to position [137, 0]
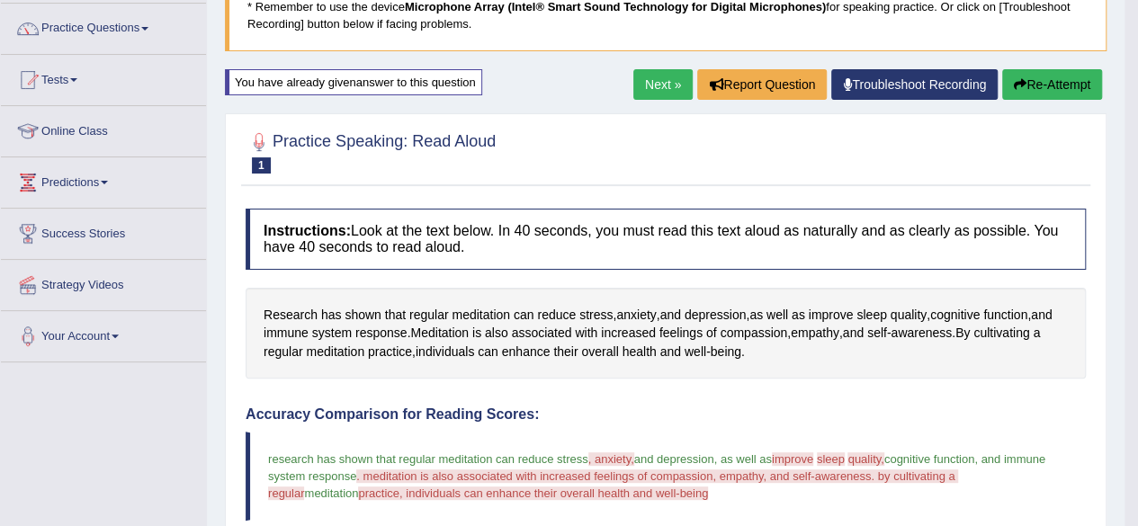
click at [1044, 84] on button "Re-Attempt" at bounding box center [1052, 84] width 100 height 31
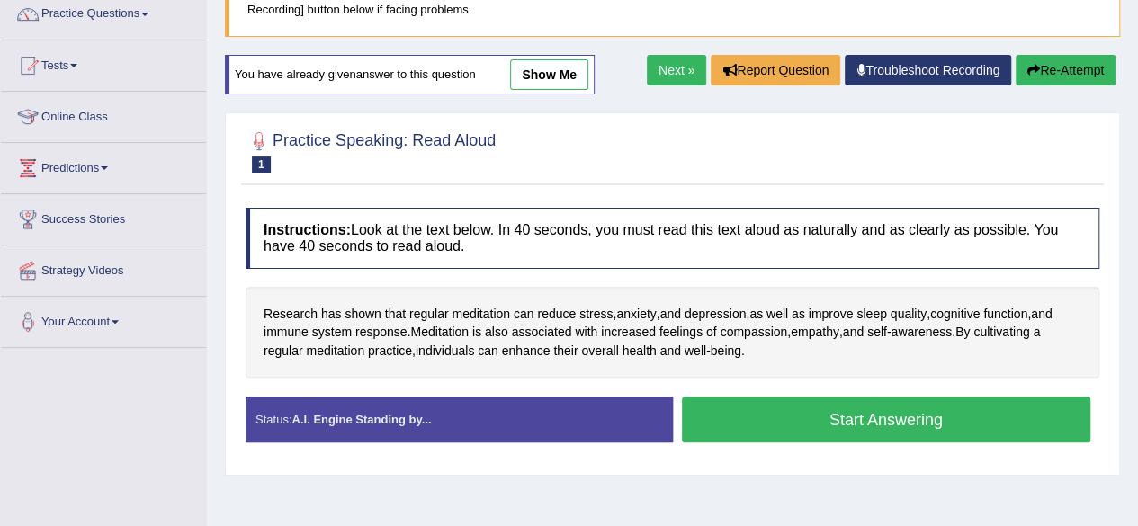
click at [858, 415] on button "Start Answering" at bounding box center [886, 420] width 409 height 46
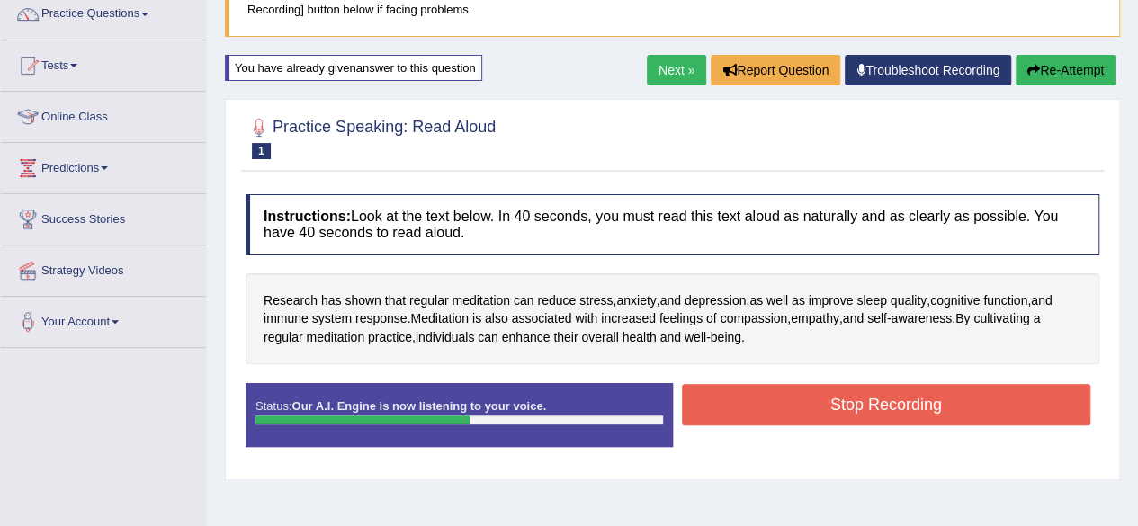
click at [890, 405] on button "Stop Recording" at bounding box center [886, 404] width 409 height 41
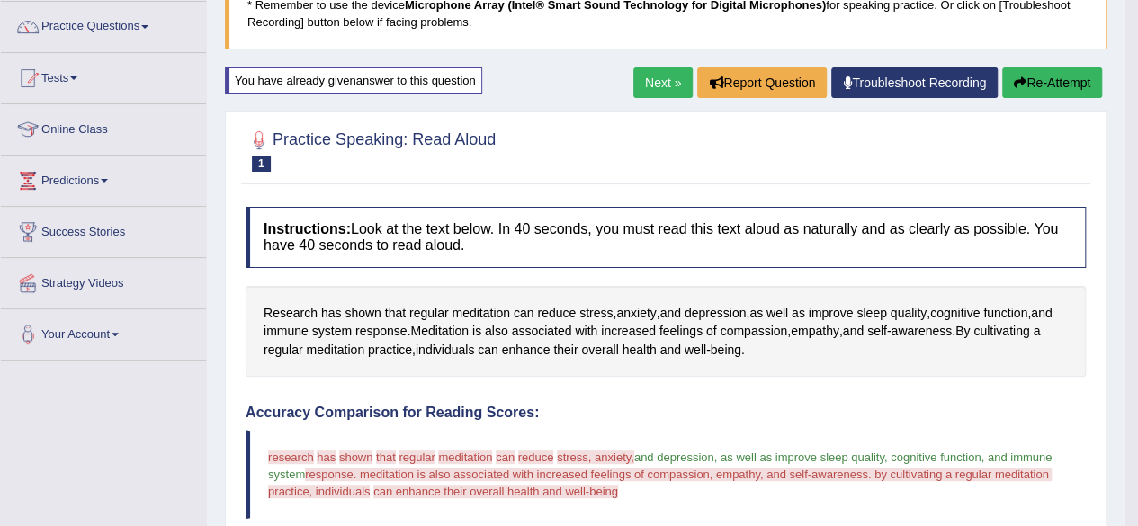
scroll to position [139, 0]
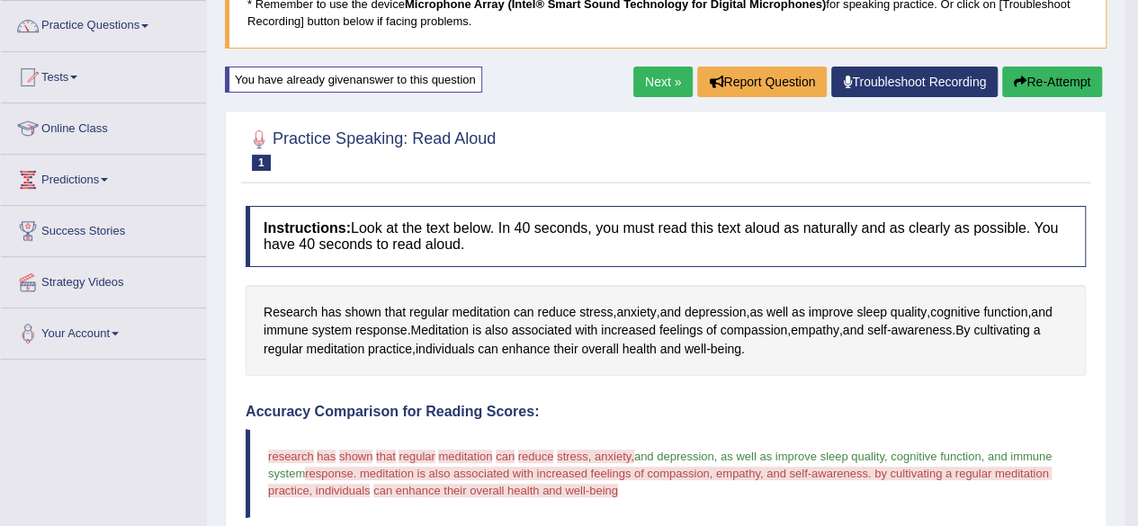
click at [1047, 78] on button "Re-Attempt" at bounding box center [1052, 82] width 100 height 31
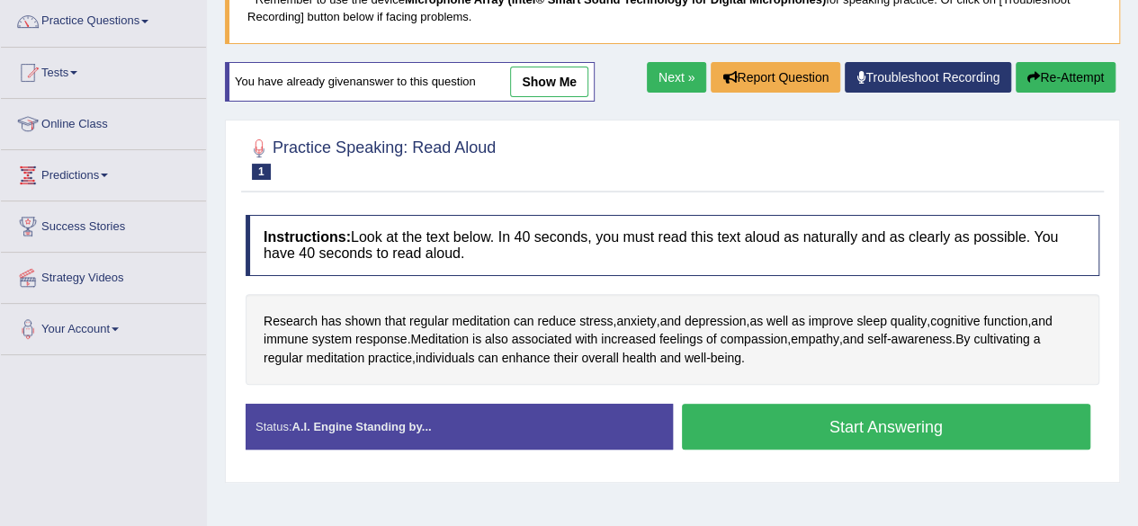
click at [840, 411] on button "Start Answering" at bounding box center [886, 427] width 409 height 46
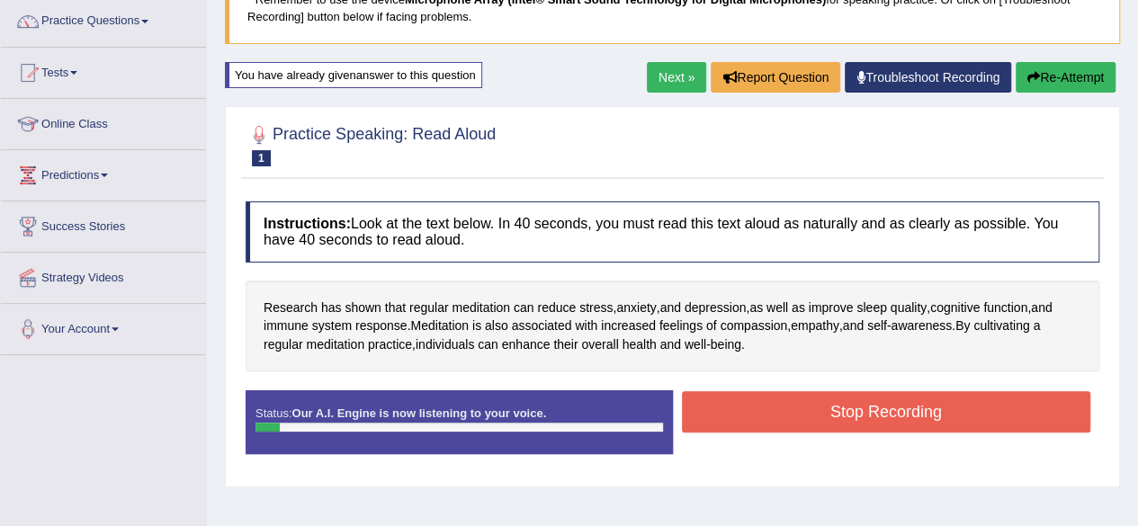
click at [804, 408] on button "Stop Recording" at bounding box center [886, 411] width 409 height 41
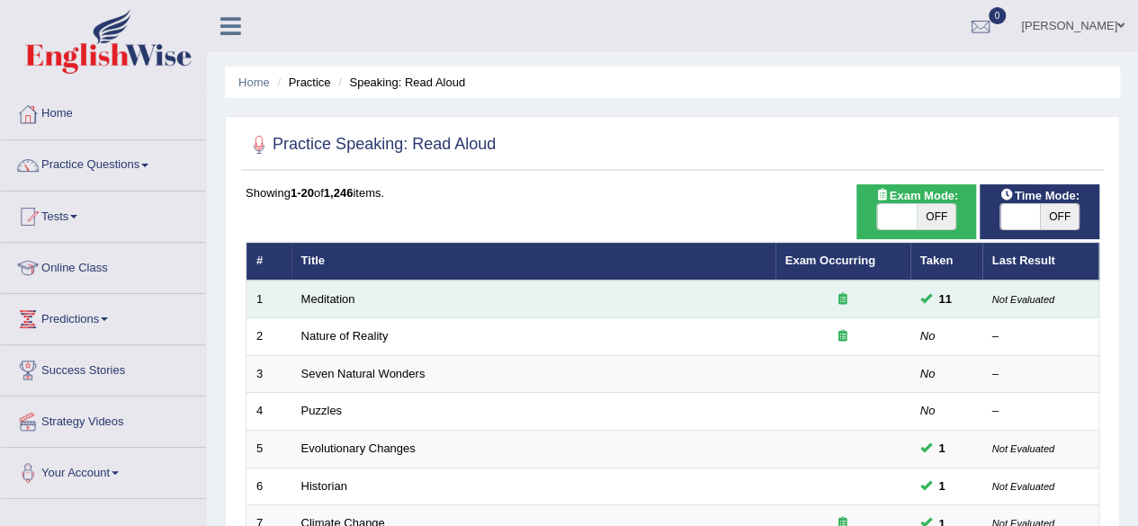
click at [434, 289] on td "Meditation" at bounding box center [534, 300] width 484 height 38
click at [310, 292] on link "Meditation" at bounding box center [328, 298] width 54 height 13
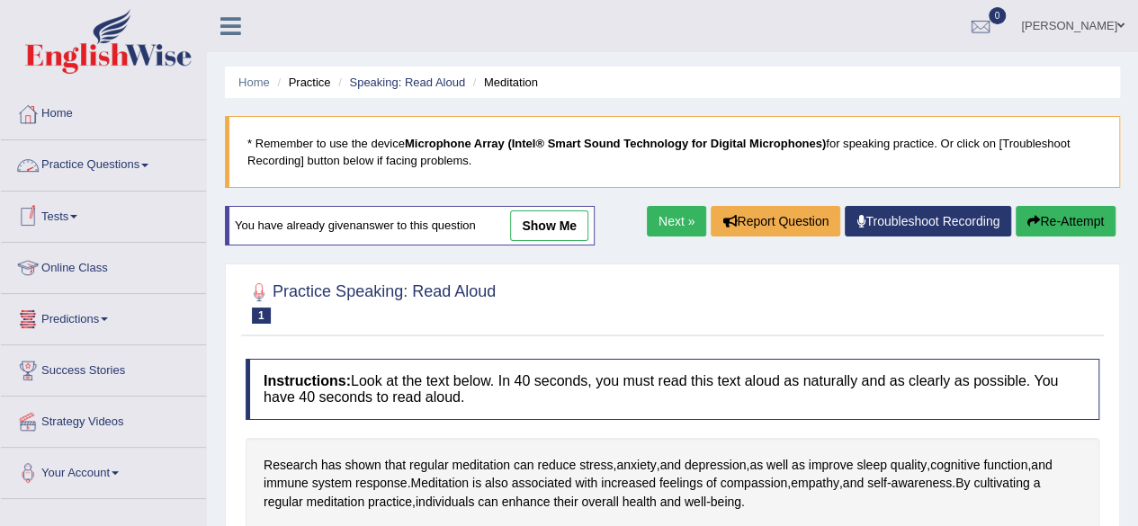
click at [135, 172] on link "Practice Questions" at bounding box center [103, 162] width 205 height 45
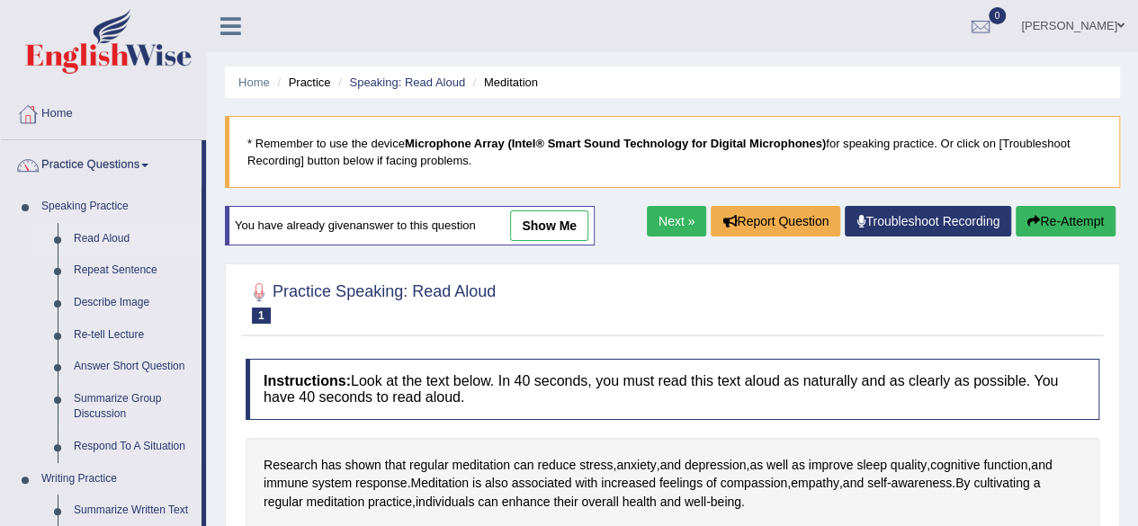
click at [114, 237] on link "Read Aloud" at bounding box center [134, 239] width 136 height 32
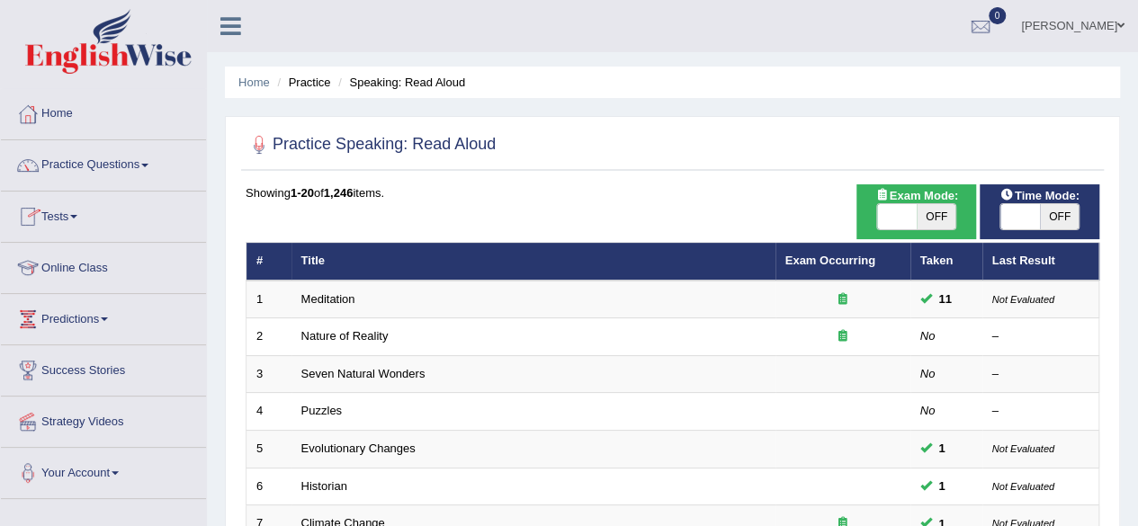
click at [1067, 214] on span "OFF" at bounding box center [1060, 216] width 40 height 25
checkbox input "true"
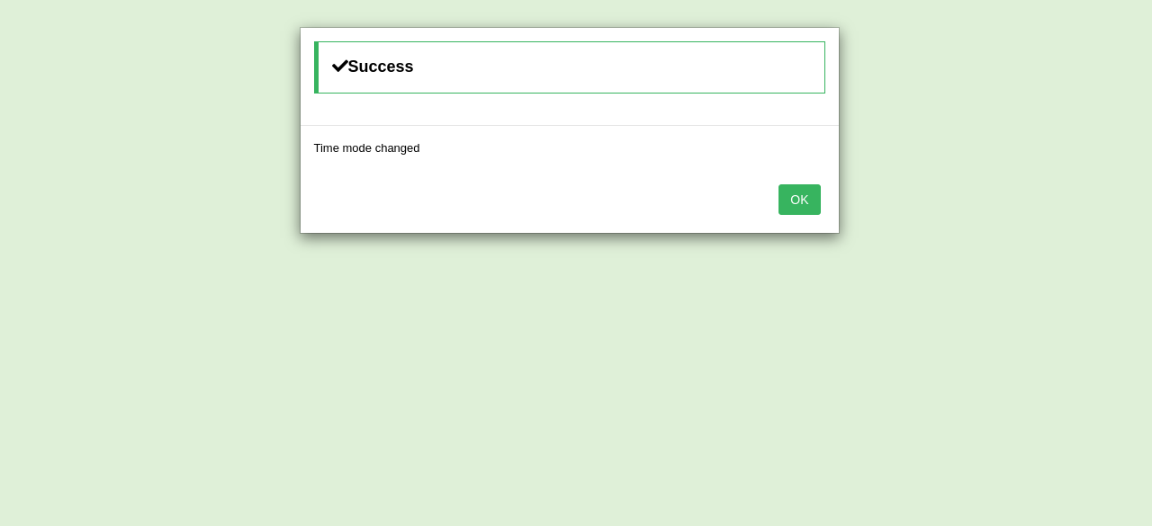
click at [799, 198] on button "OK" at bounding box center [798, 199] width 41 height 31
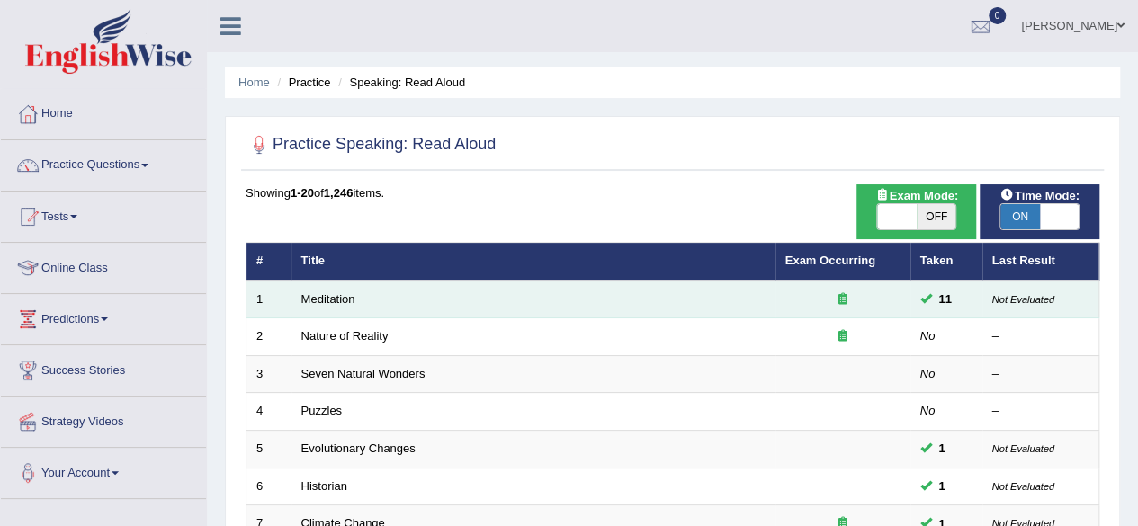
click at [418, 304] on td "Meditation" at bounding box center [534, 300] width 484 height 38
click at [320, 304] on link "Meditation" at bounding box center [328, 298] width 54 height 13
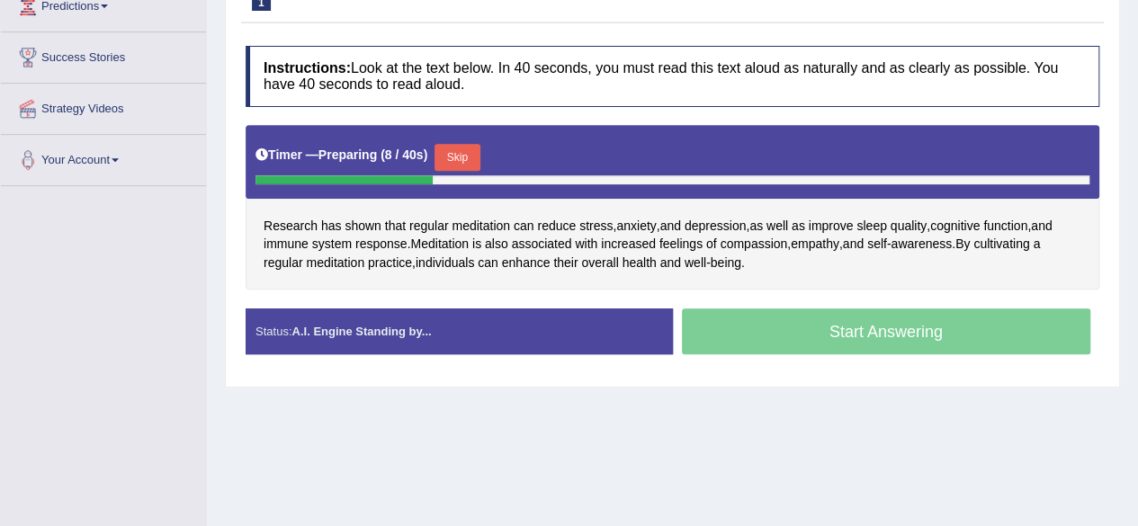
scroll to position [315, 0]
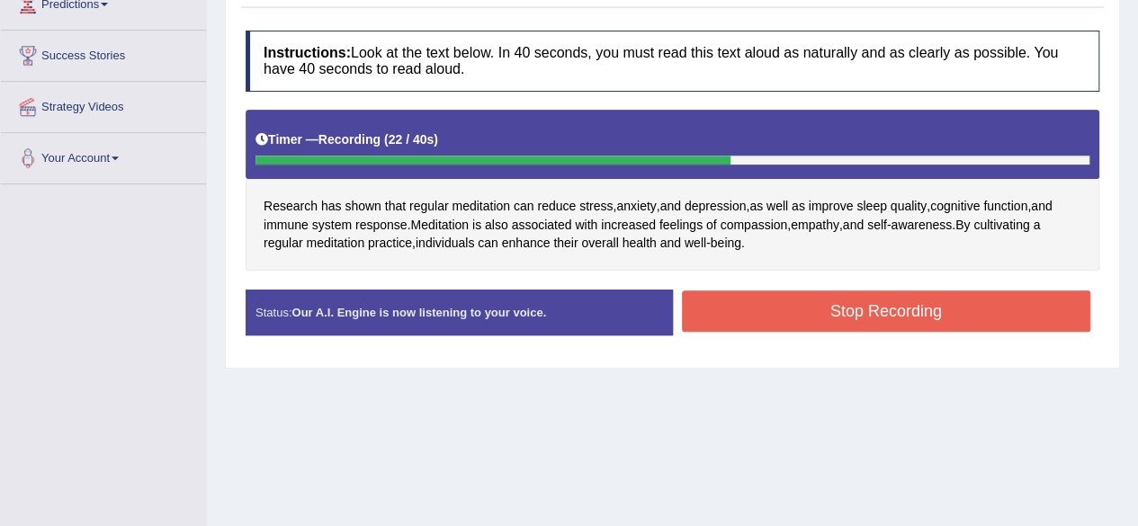
click at [885, 305] on button "Stop Recording" at bounding box center [886, 311] width 409 height 41
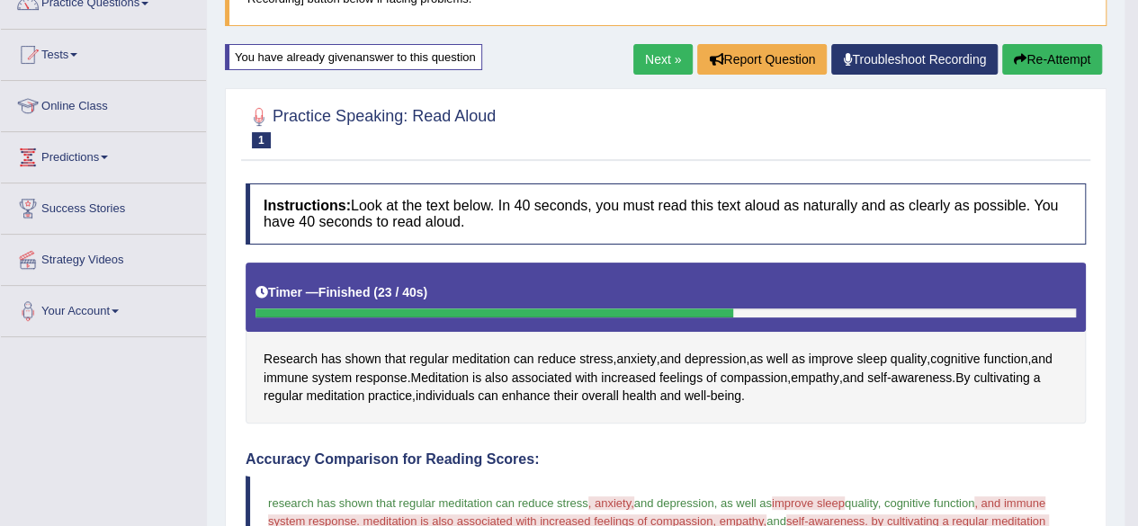
scroll to position [160, 0]
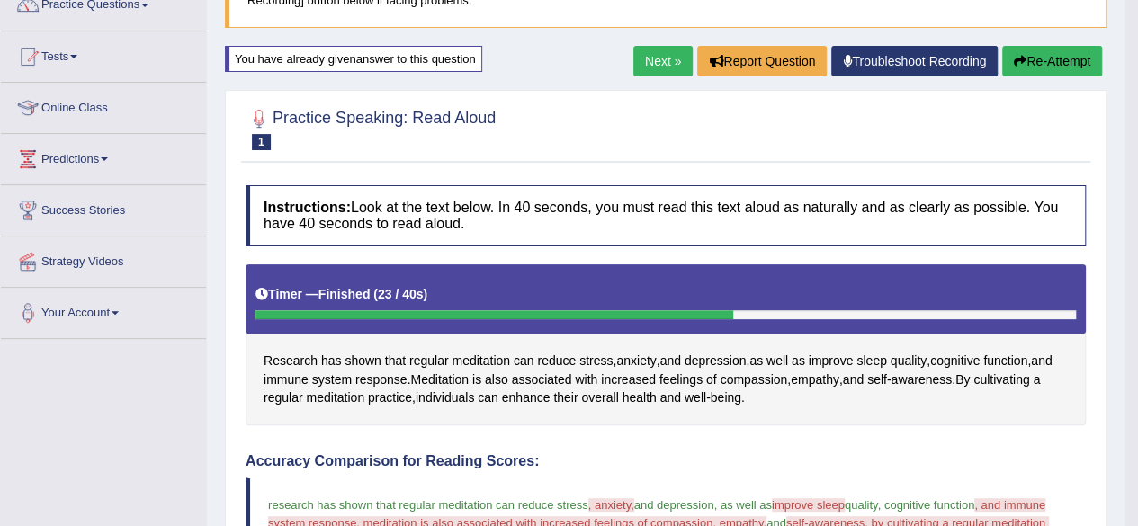
click at [651, 51] on link "Next »" at bounding box center [662, 61] width 59 height 31
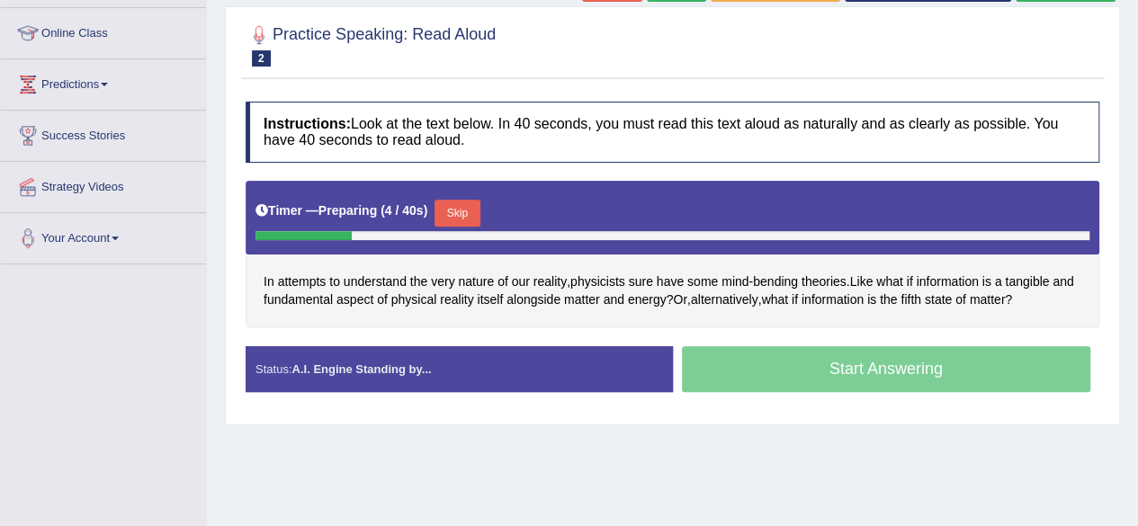
scroll to position [239, 0]
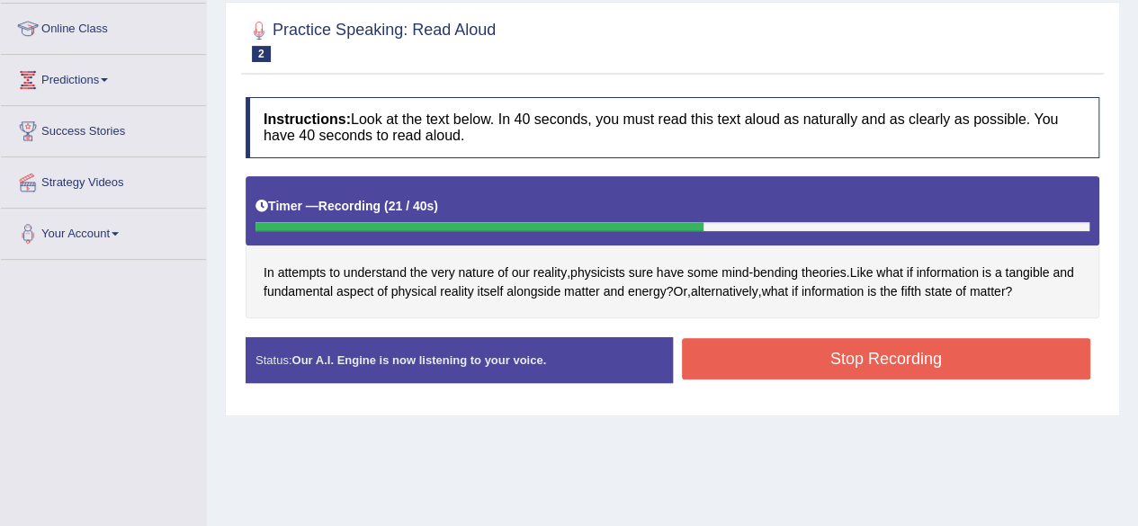
click at [1014, 338] on button "Stop Recording" at bounding box center [886, 358] width 409 height 41
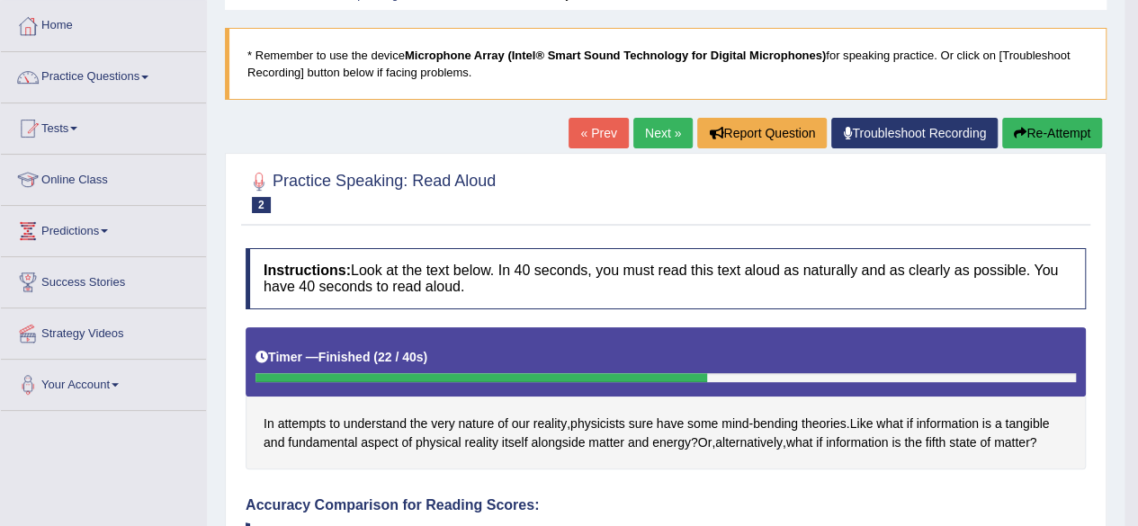
scroll to position [87, 0]
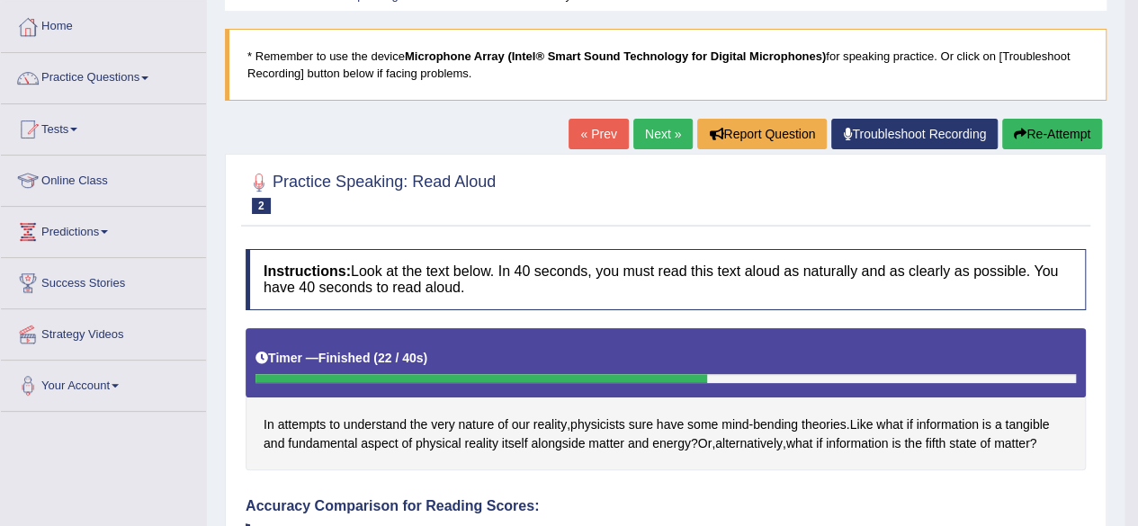
click at [1036, 134] on button "Re-Attempt" at bounding box center [1052, 134] width 100 height 31
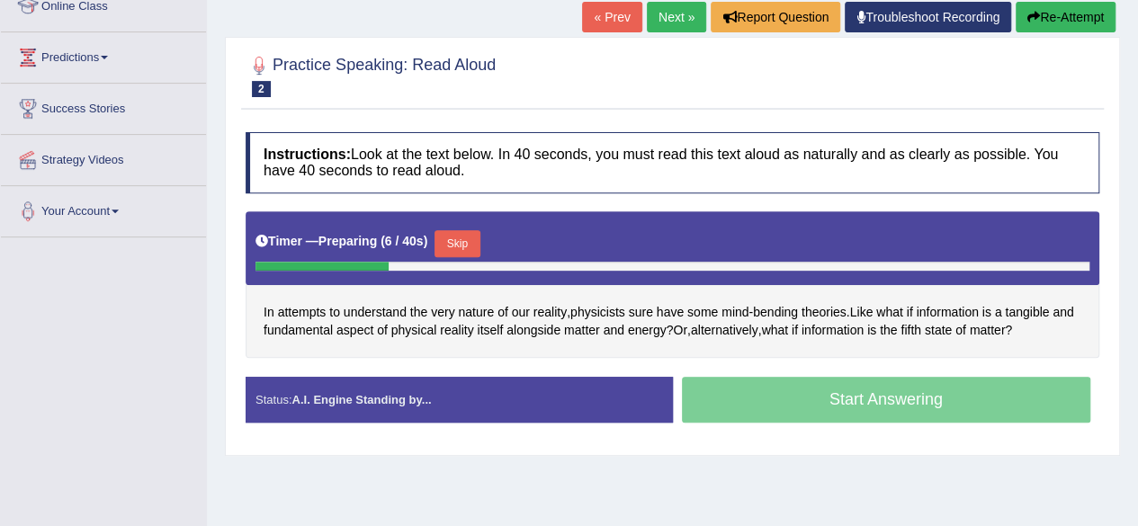
scroll to position [265, 0]
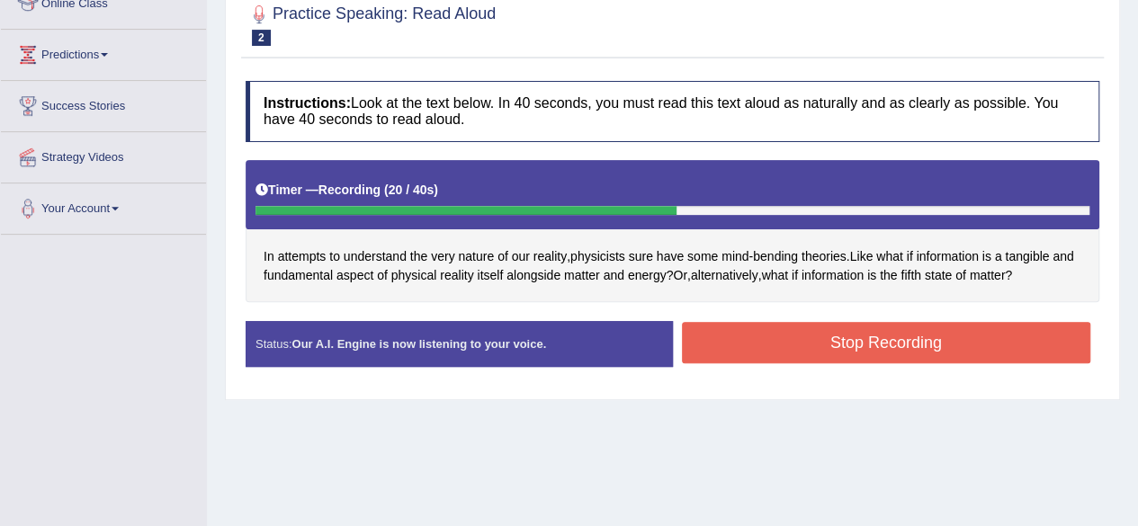
click at [960, 341] on button "Stop Recording" at bounding box center [886, 342] width 409 height 41
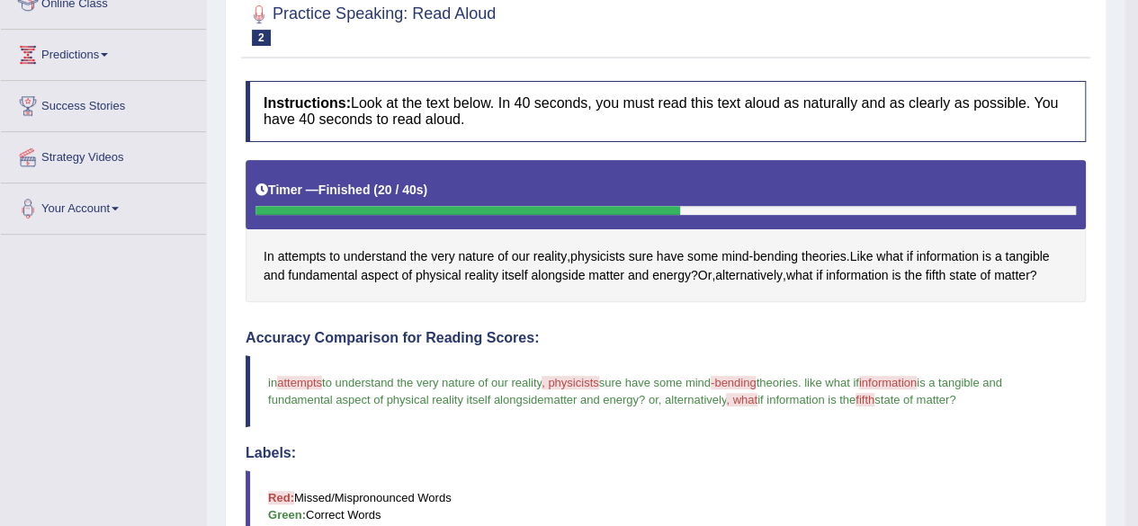
drag, startPoint x: 1136, startPoint y: 224, endPoint x: 1150, endPoint y: 259, distance: 37.9
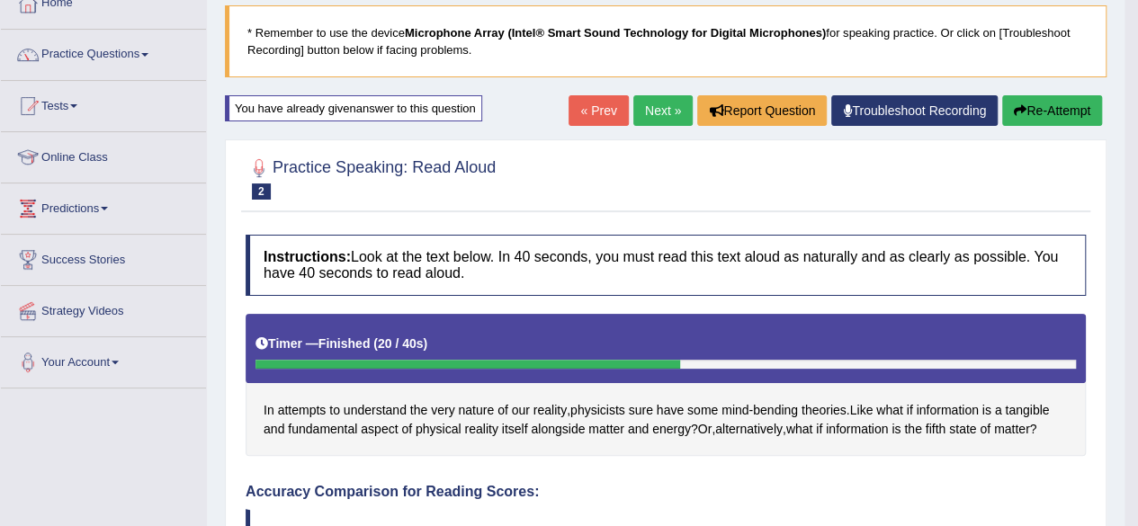
scroll to position [104, 0]
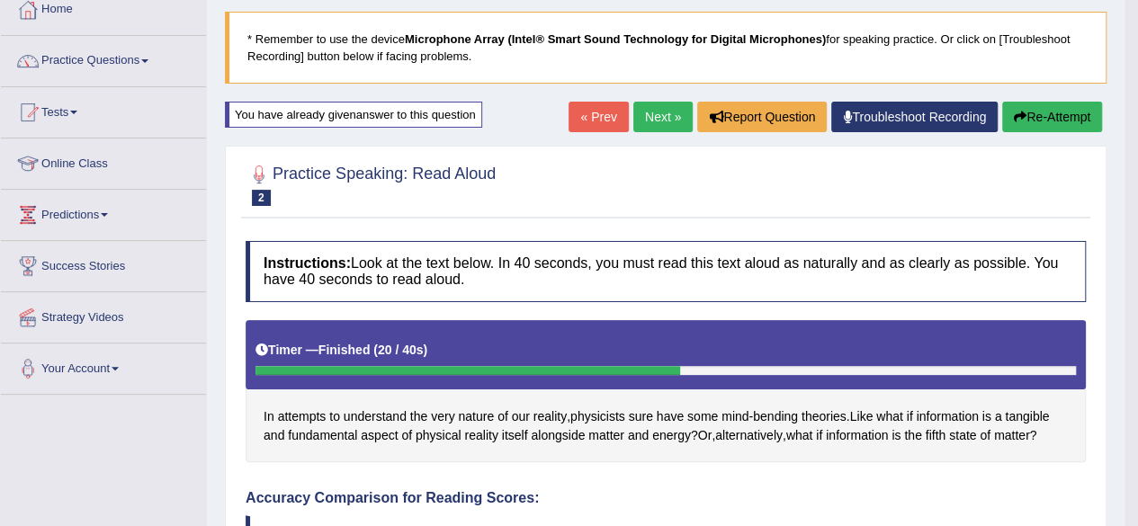
click at [1031, 114] on button "Re-Attempt" at bounding box center [1052, 117] width 100 height 31
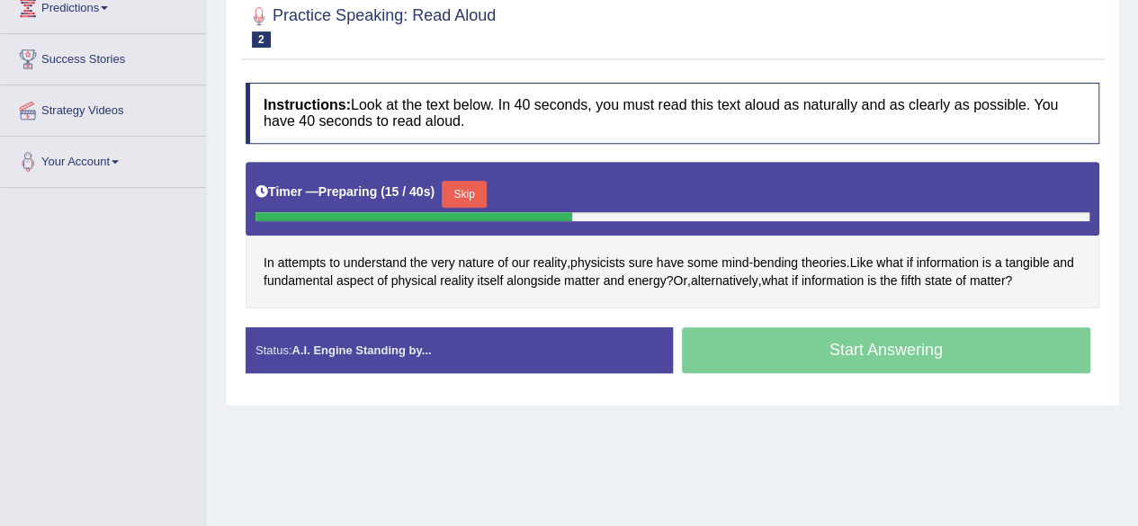
scroll to position [312, 0]
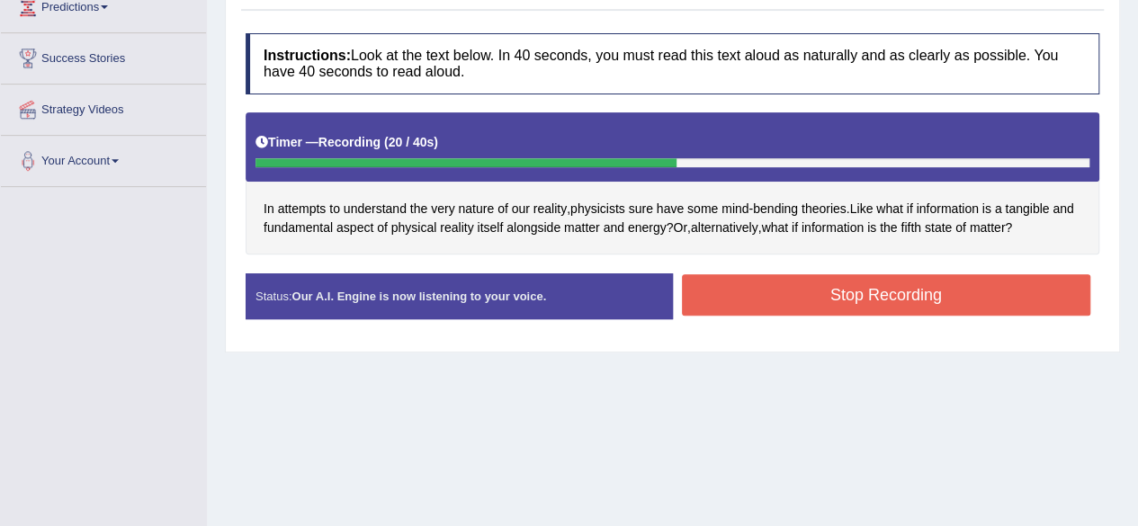
click at [873, 289] on button "Stop Recording" at bounding box center [886, 294] width 409 height 41
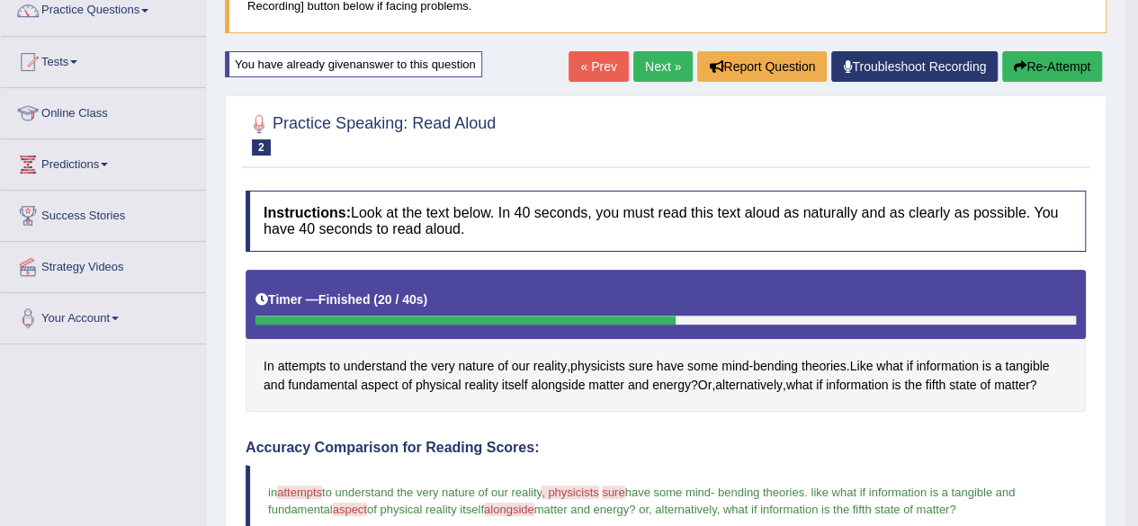
scroll to position [146, 0]
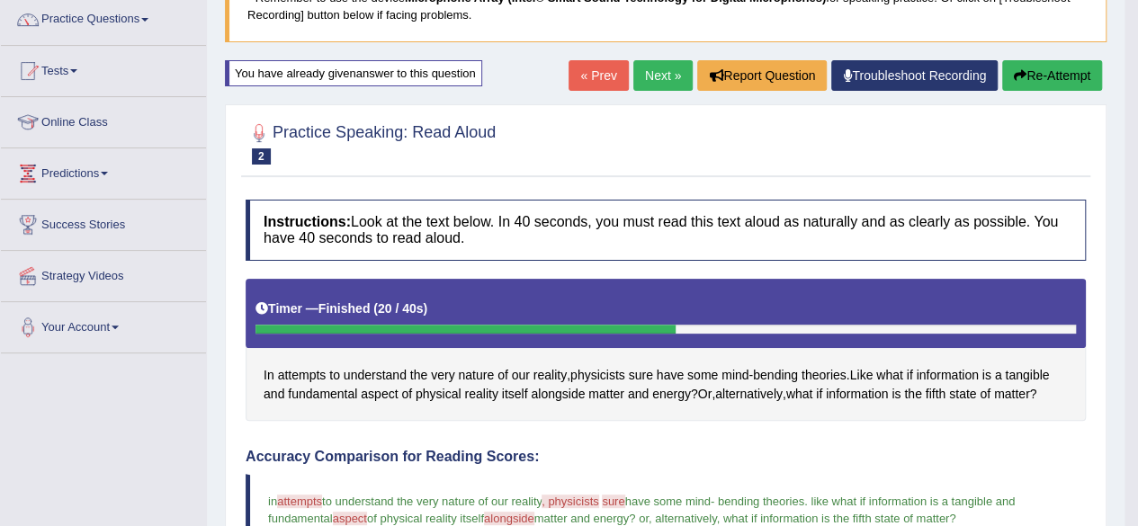
click at [655, 68] on link "Next »" at bounding box center [662, 75] width 59 height 31
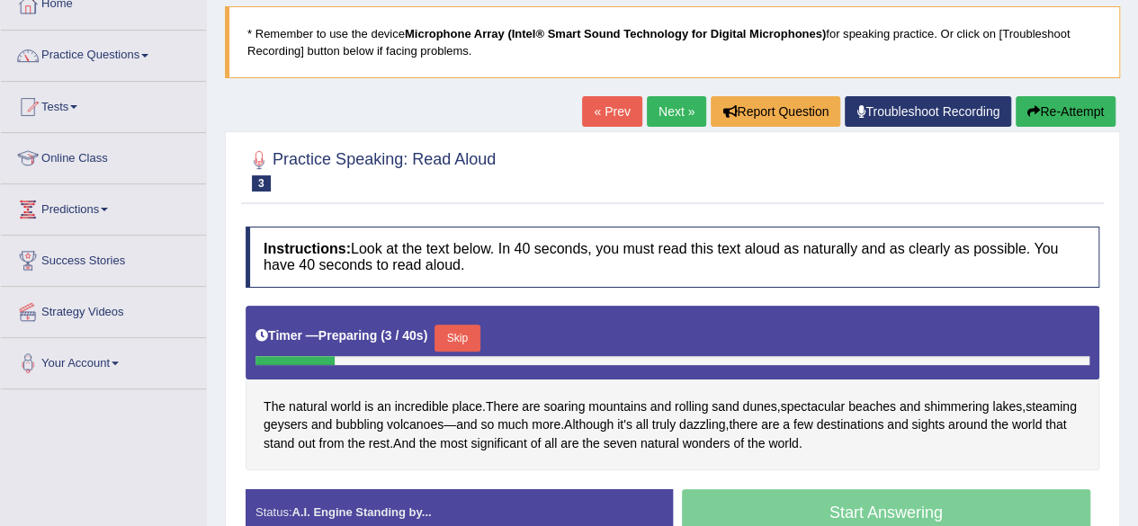
scroll to position [112, 0]
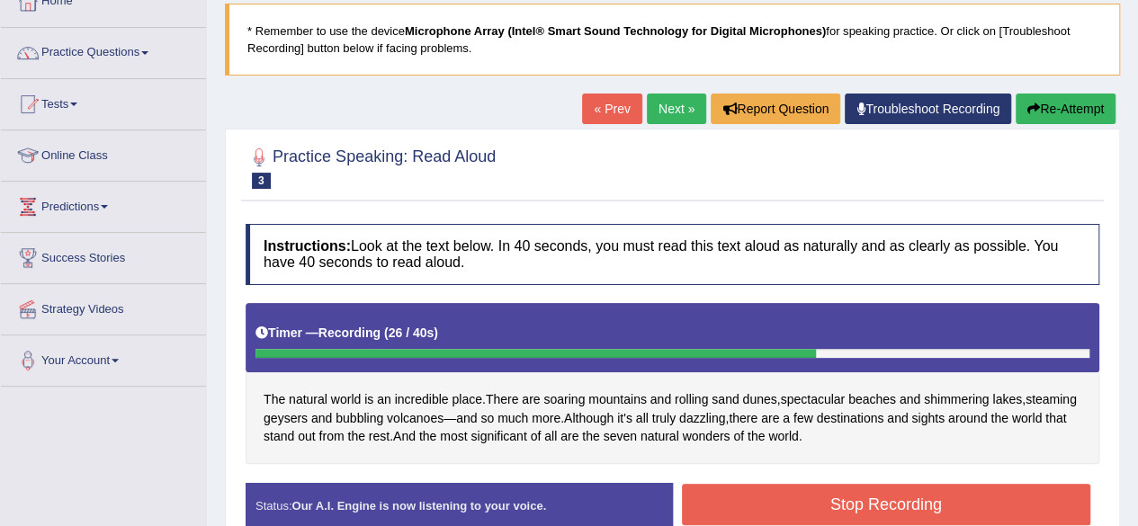
click at [935, 508] on button "Stop Recording" at bounding box center [886, 504] width 409 height 41
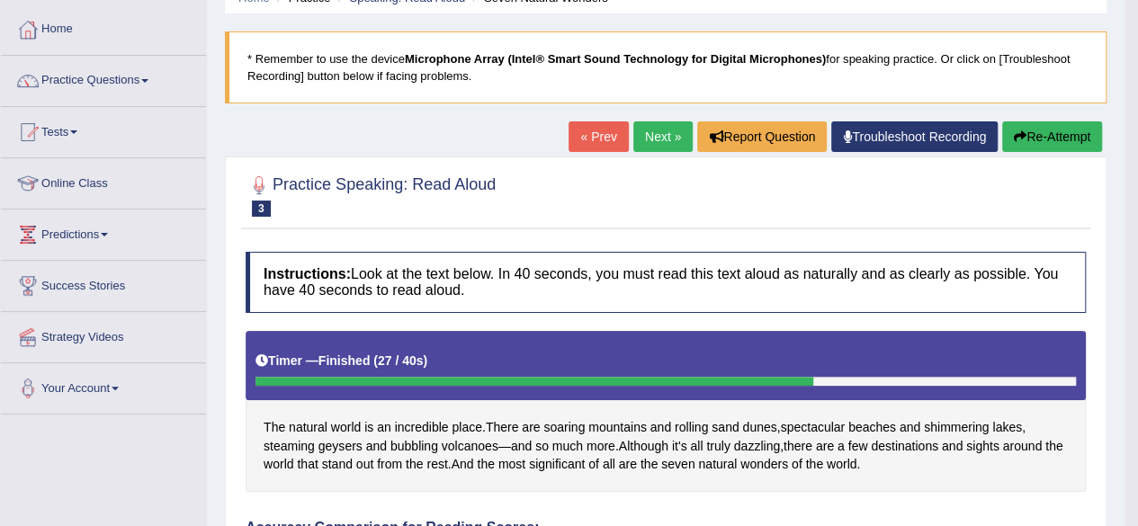
scroll to position [81, 0]
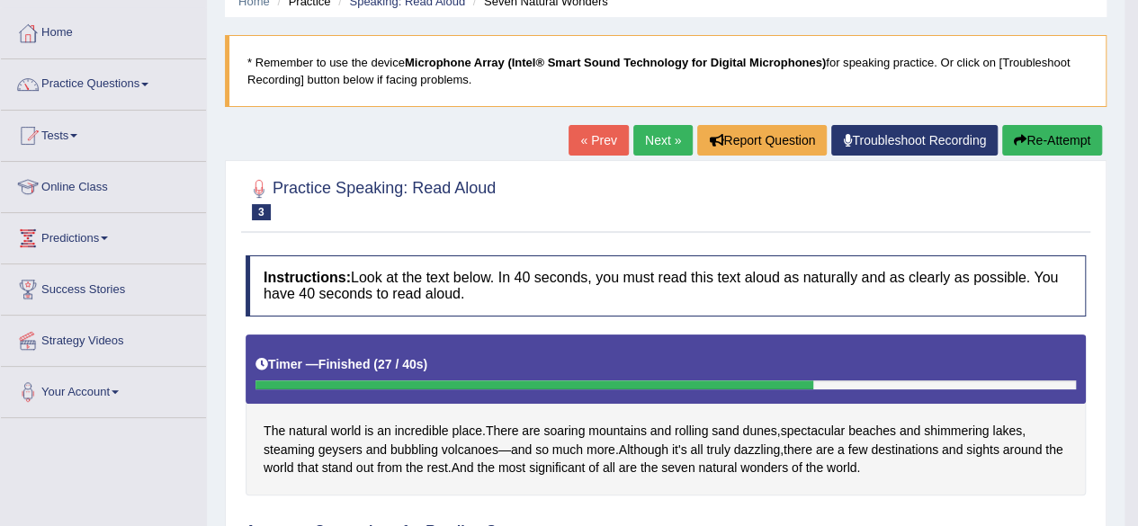
click at [1037, 139] on button "Re-Attempt" at bounding box center [1052, 140] width 100 height 31
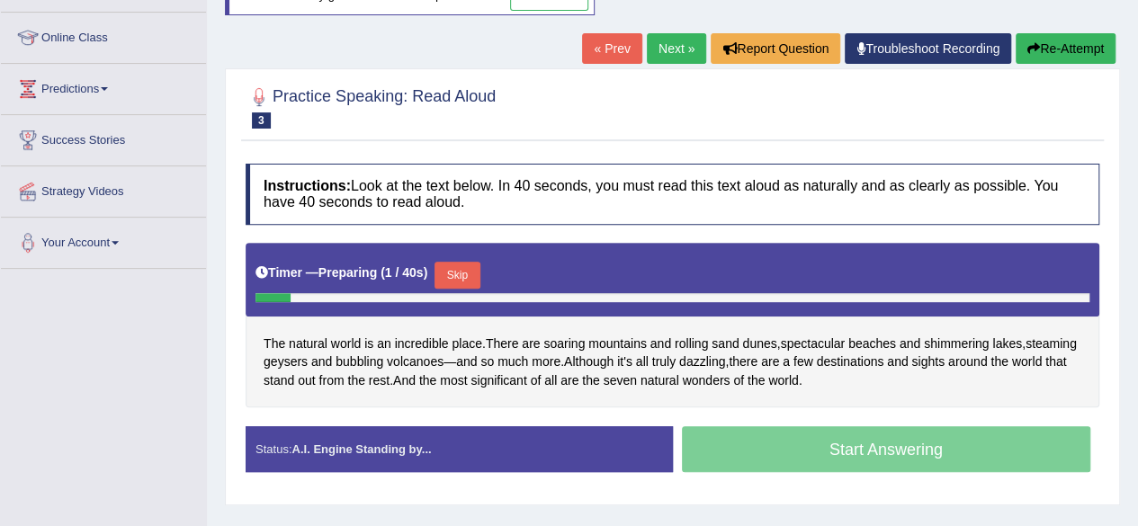
scroll to position [238, 0]
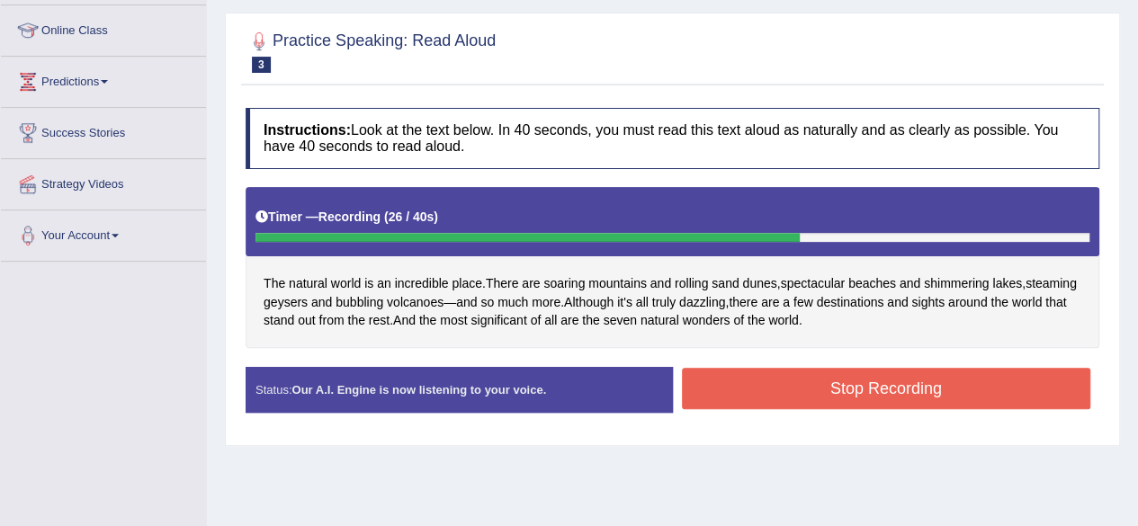
click at [972, 373] on button "Stop Recording" at bounding box center [886, 388] width 409 height 41
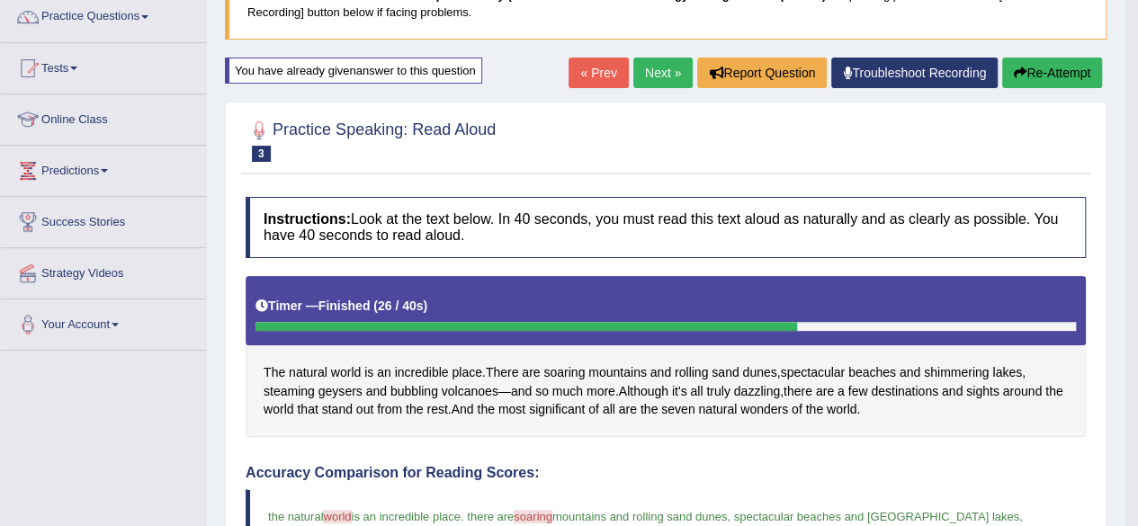
scroll to position [139, 0]
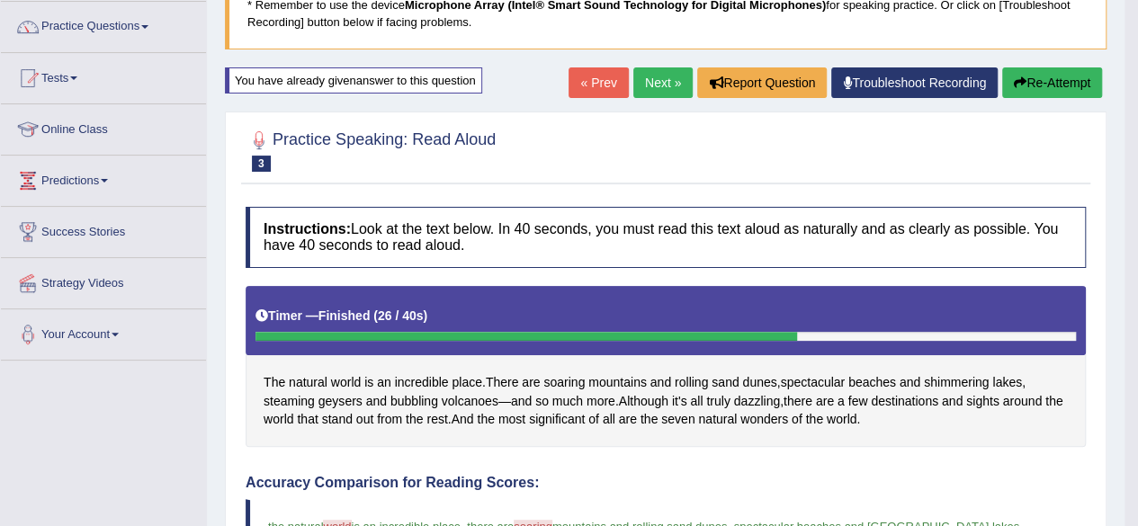
click at [656, 72] on link "Next »" at bounding box center [662, 82] width 59 height 31
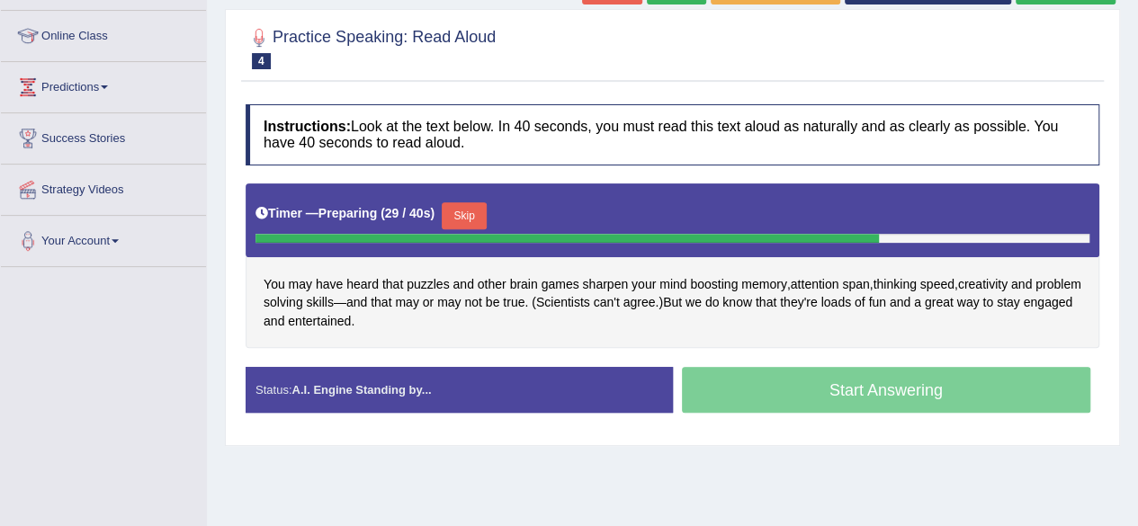
scroll to position [236, 0]
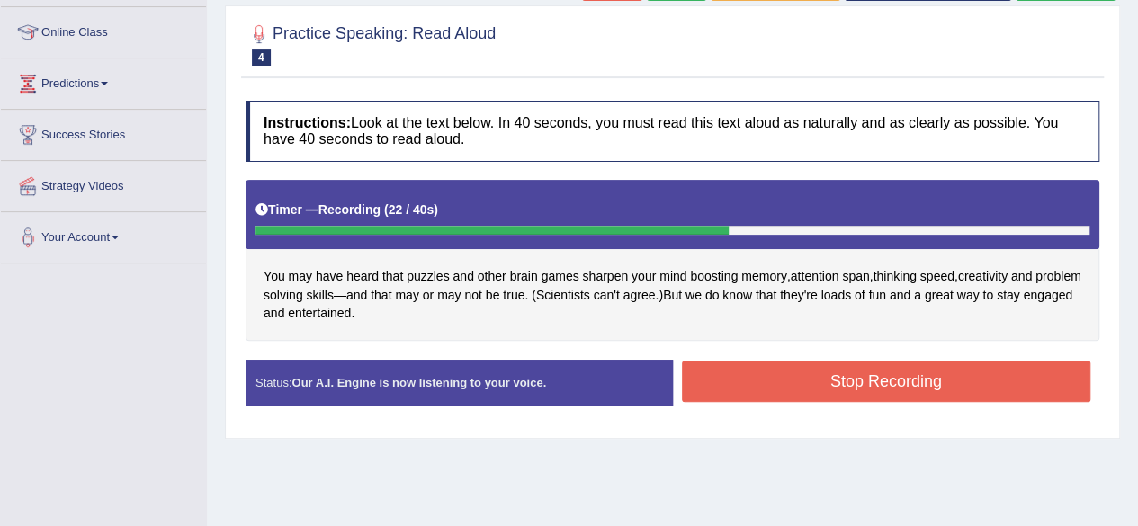
click at [951, 379] on button "Stop Recording" at bounding box center [886, 381] width 409 height 41
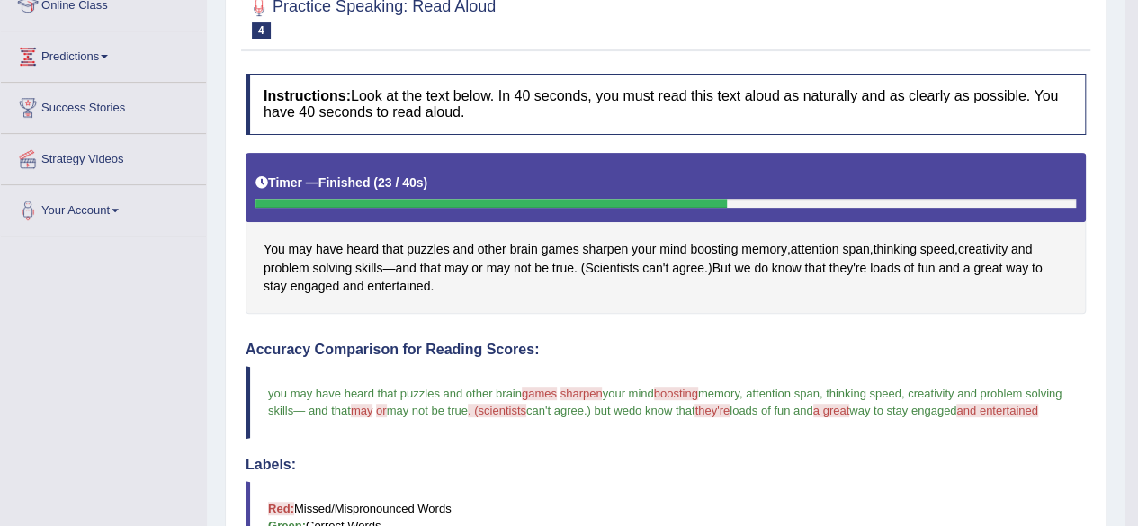
scroll to position [202, 0]
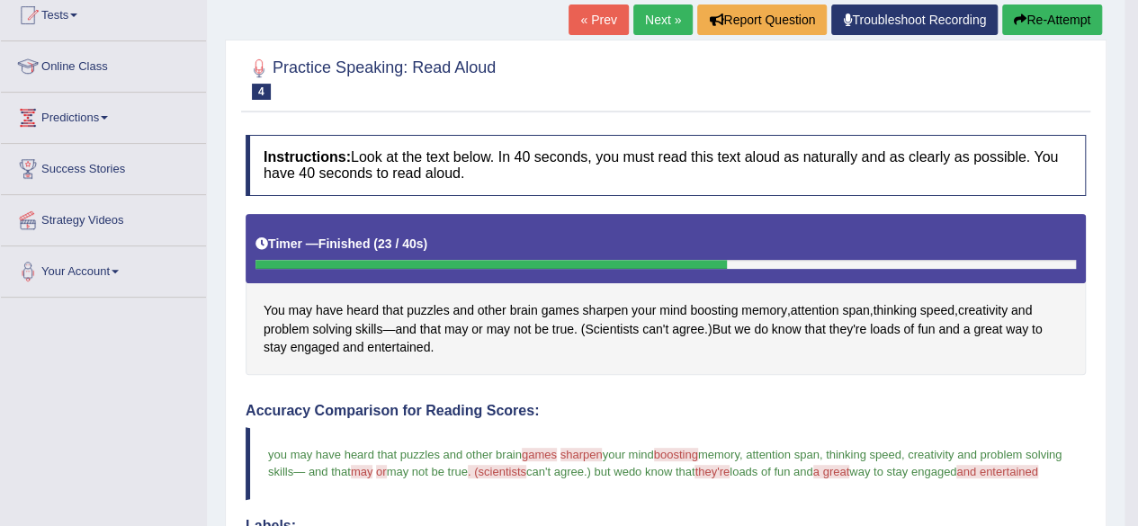
click at [1047, 17] on button "Re-Attempt" at bounding box center [1052, 19] width 100 height 31
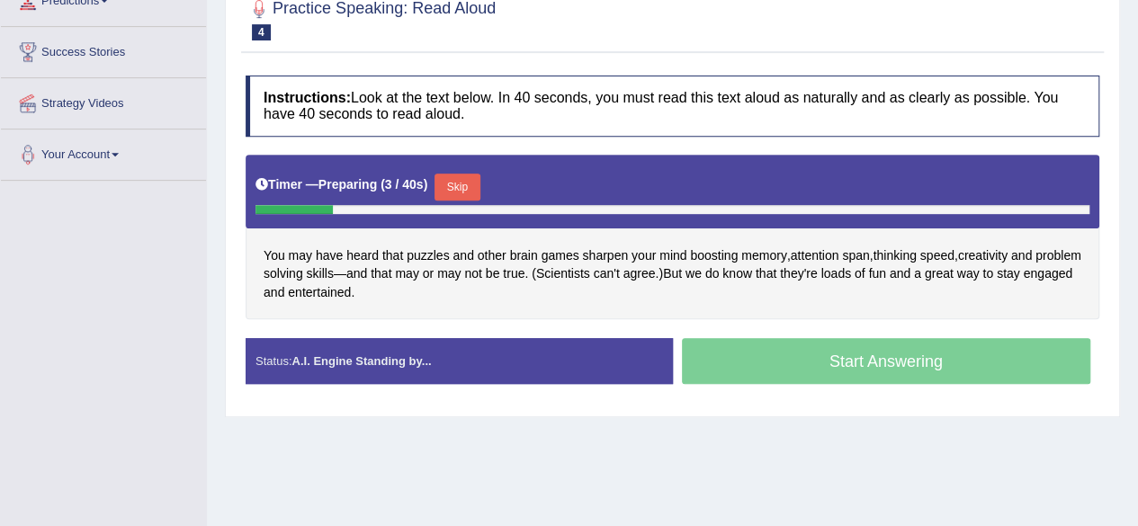
scroll to position [321, 0]
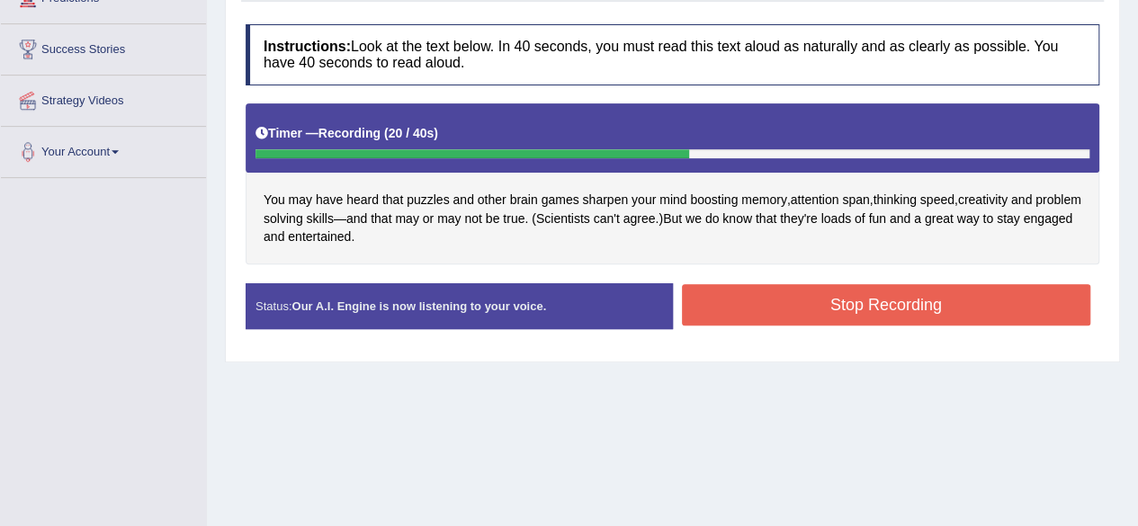
click at [1028, 311] on button "Stop Recording" at bounding box center [886, 304] width 409 height 41
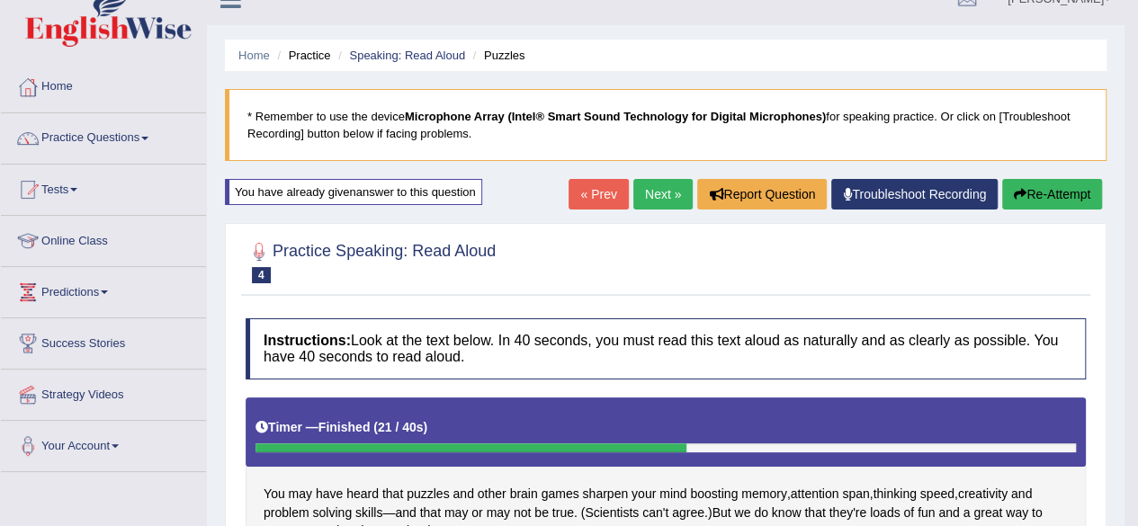
scroll to position [0, 0]
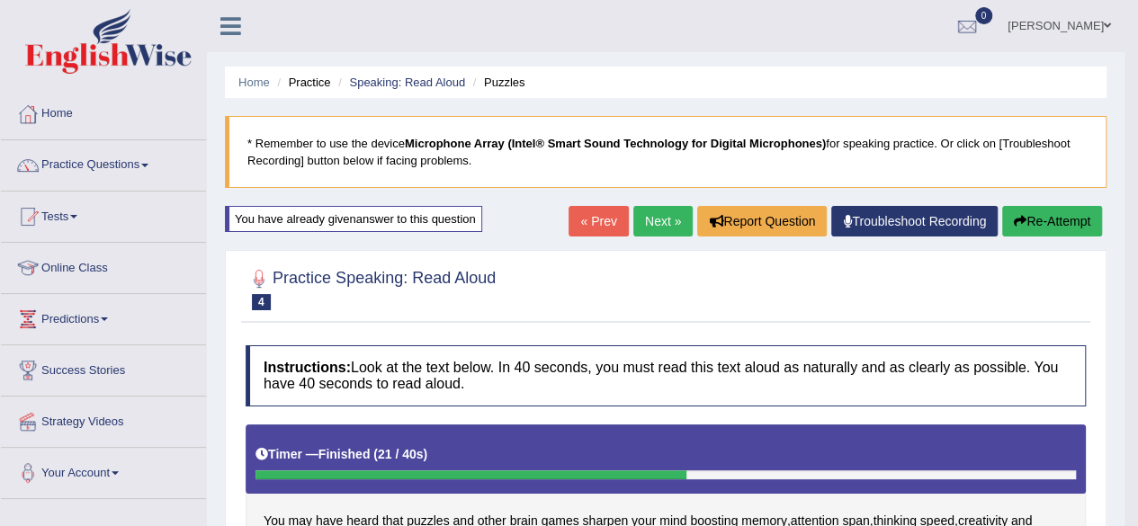
click at [656, 221] on link "Next »" at bounding box center [662, 221] width 59 height 31
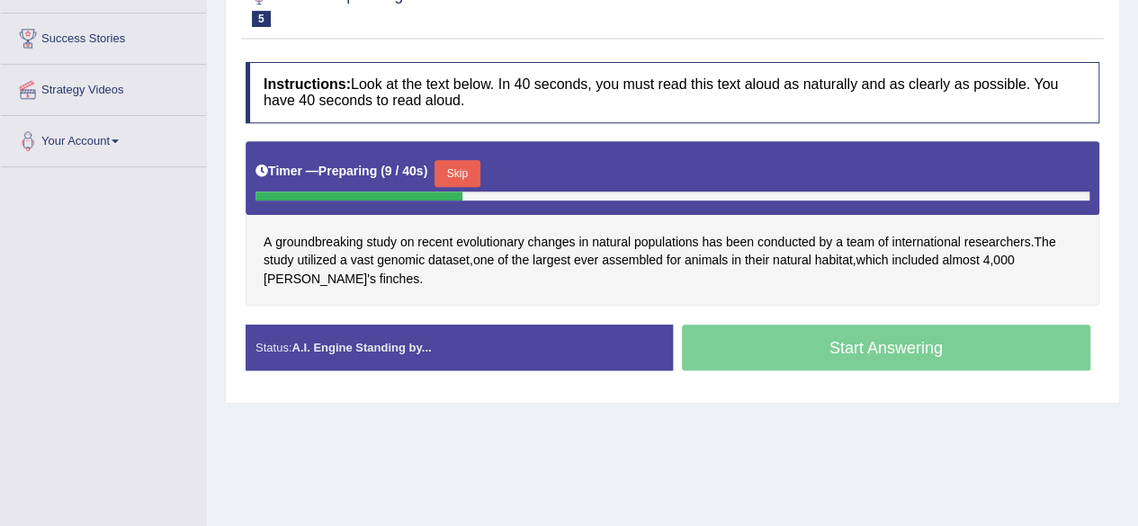
scroll to position [333, 0]
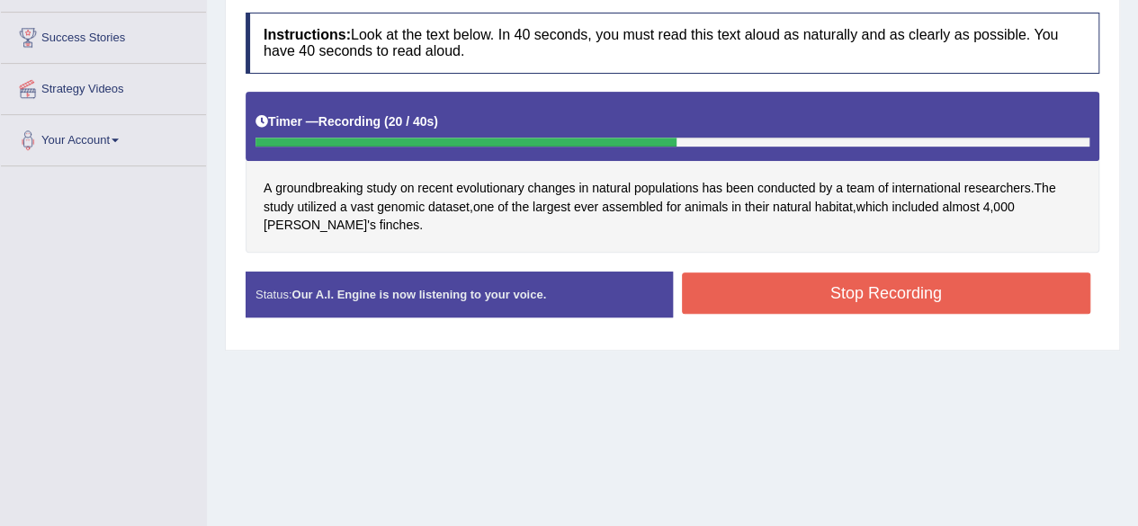
click at [869, 287] on button "Stop Recording" at bounding box center [886, 293] width 409 height 41
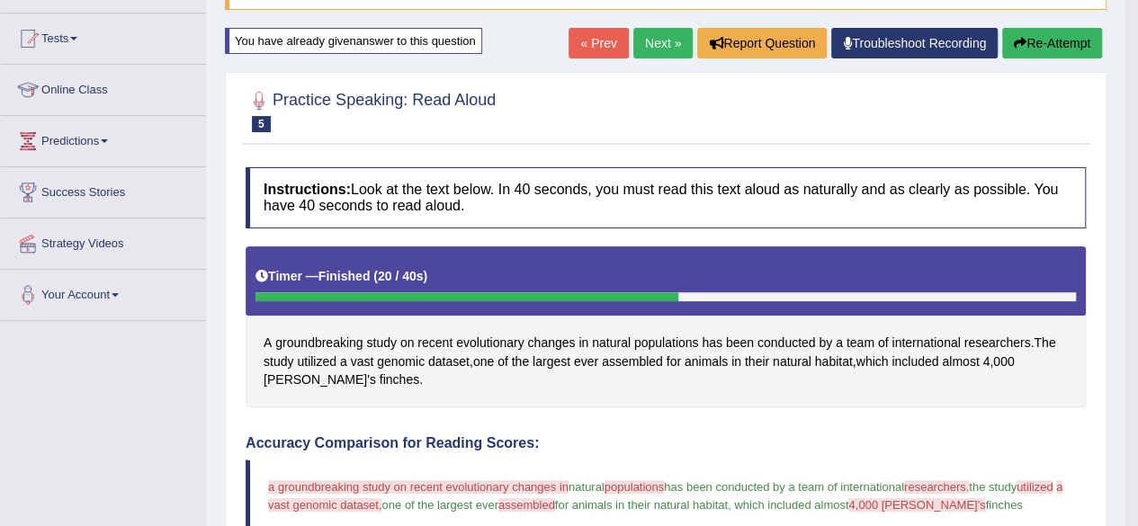
scroll to position [193, 0]
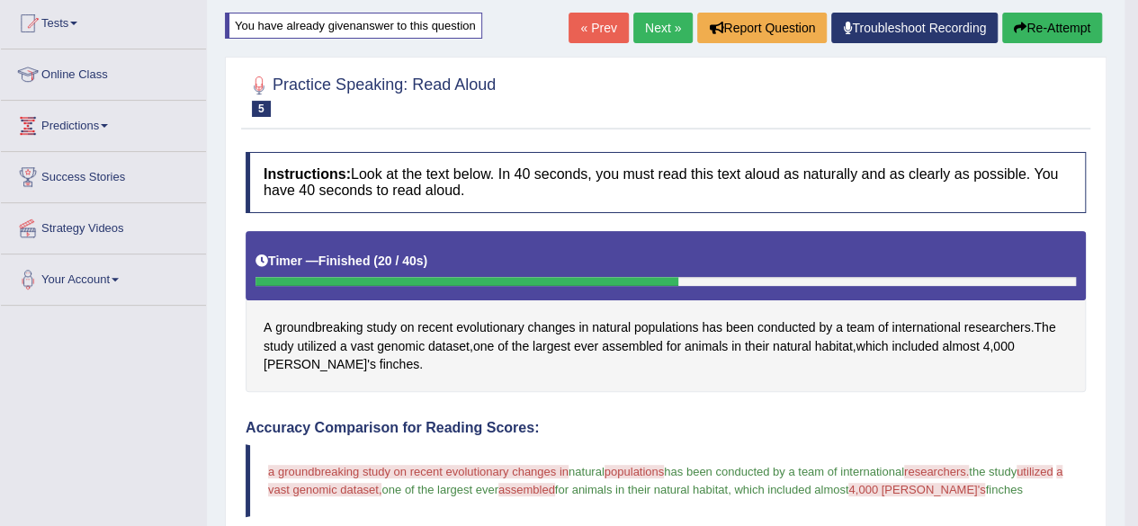
click at [1043, 21] on button "Re-Attempt" at bounding box center [1052, 28] width 100 height 31
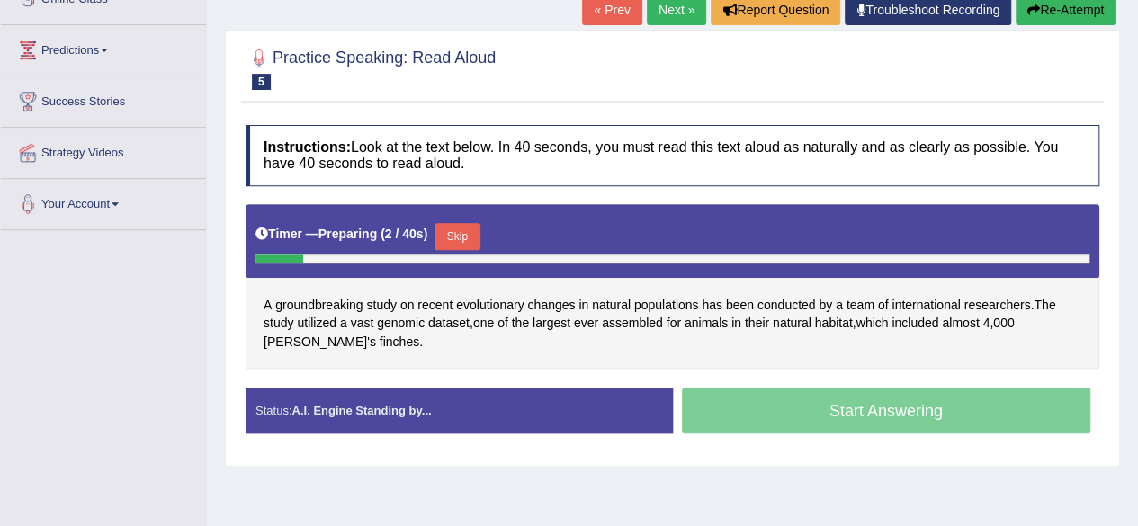
scroll to position [270, 0]
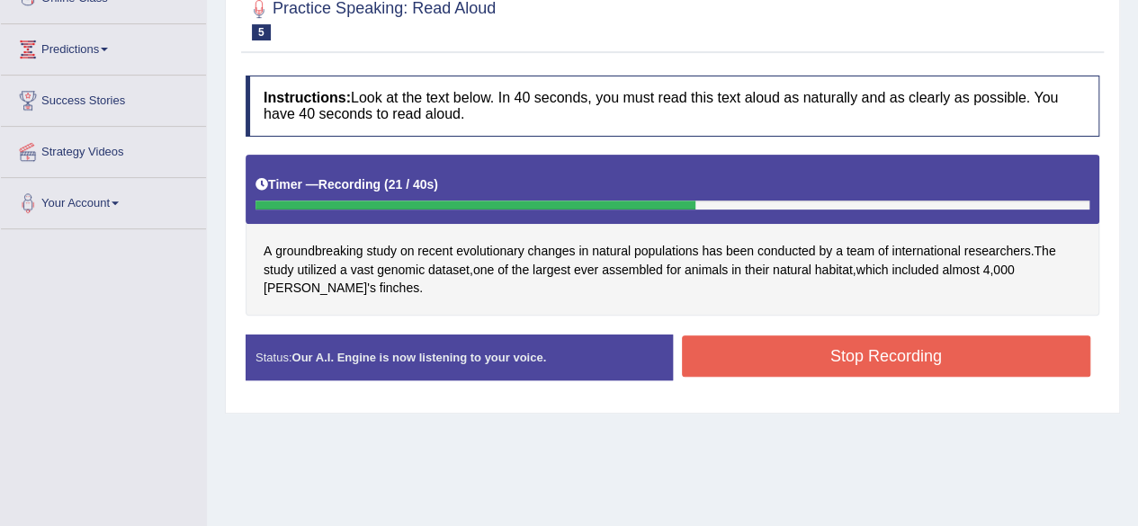
click at [1026, 355] on button "Stop Recording" at bounding box center [886, 356] width 409 height 41
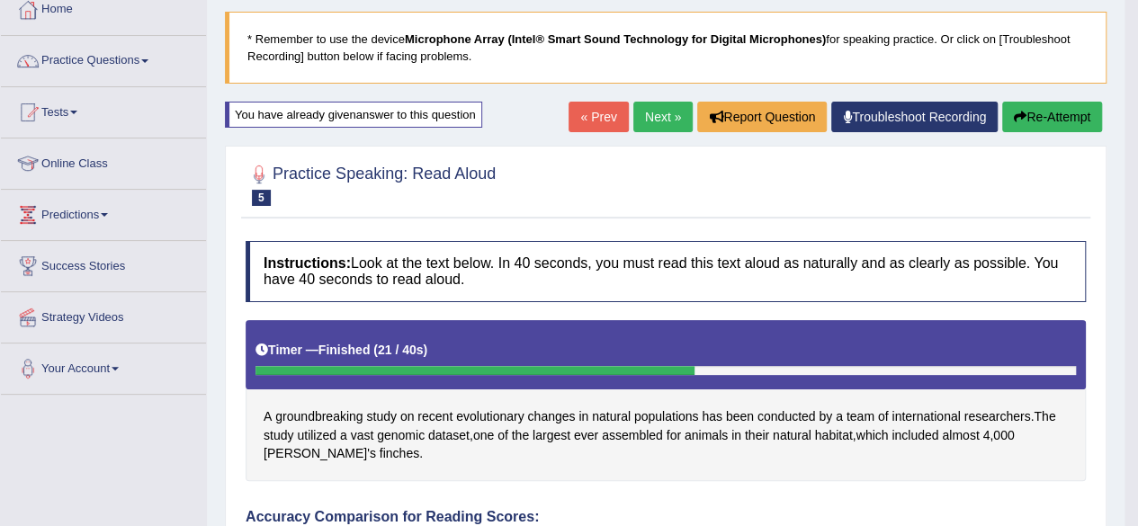
scroll to position [98, 0]
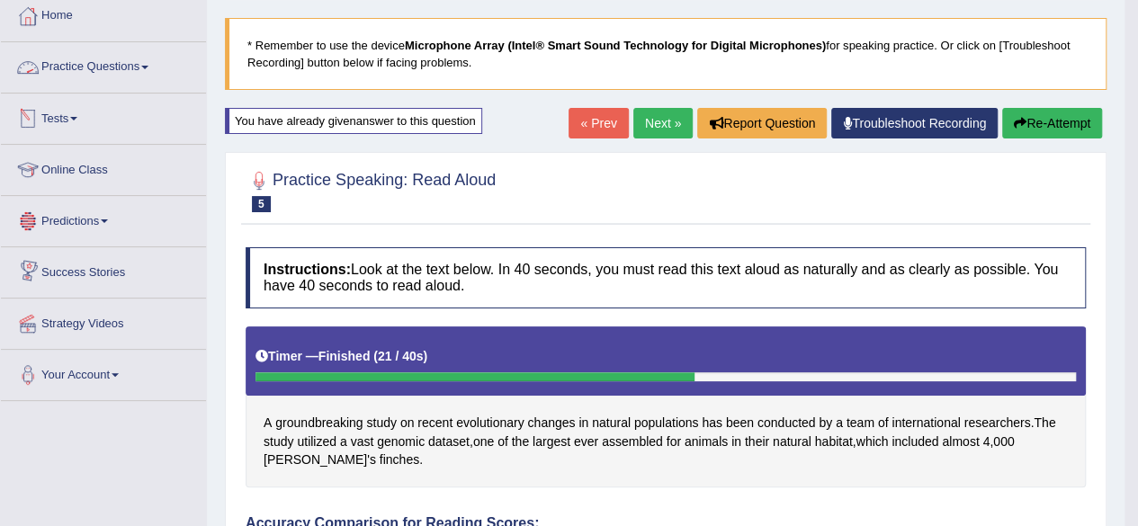
click at [128, 69] on link "Practice Questions" at bounding box center [103, 64] width 205 height 45
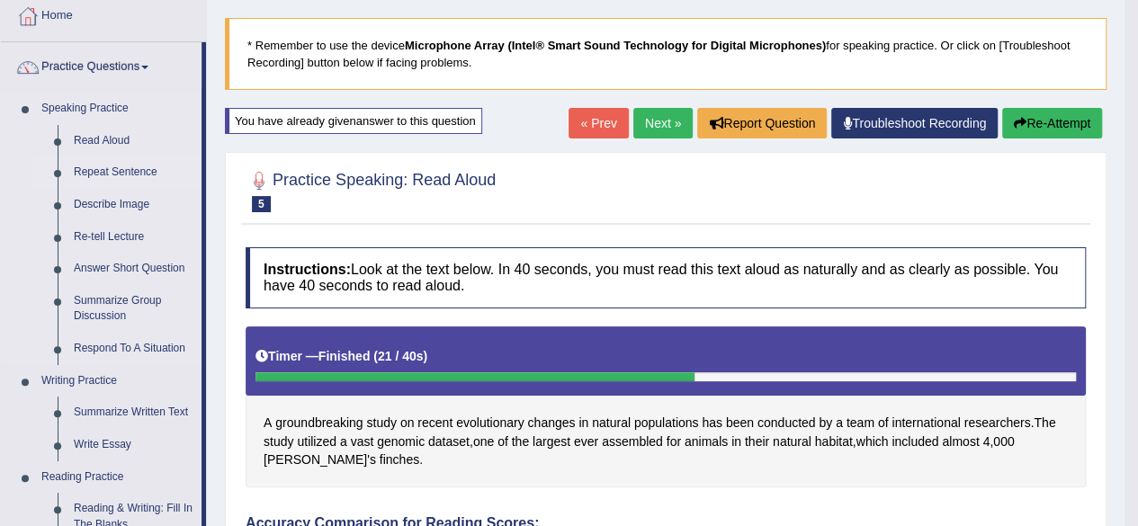
click at [124, 172] on link "Repeat Sentence" at bounding box center [134, 173] width 136 height 32
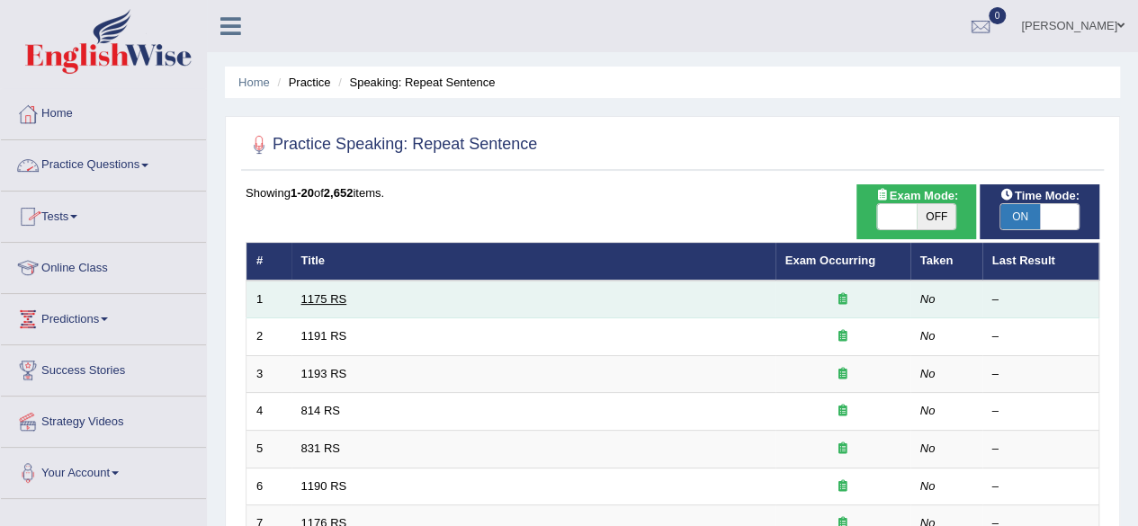
click at [322, 296] on link "1175 RS" at bounding box center [324, 298] width 46 height 13
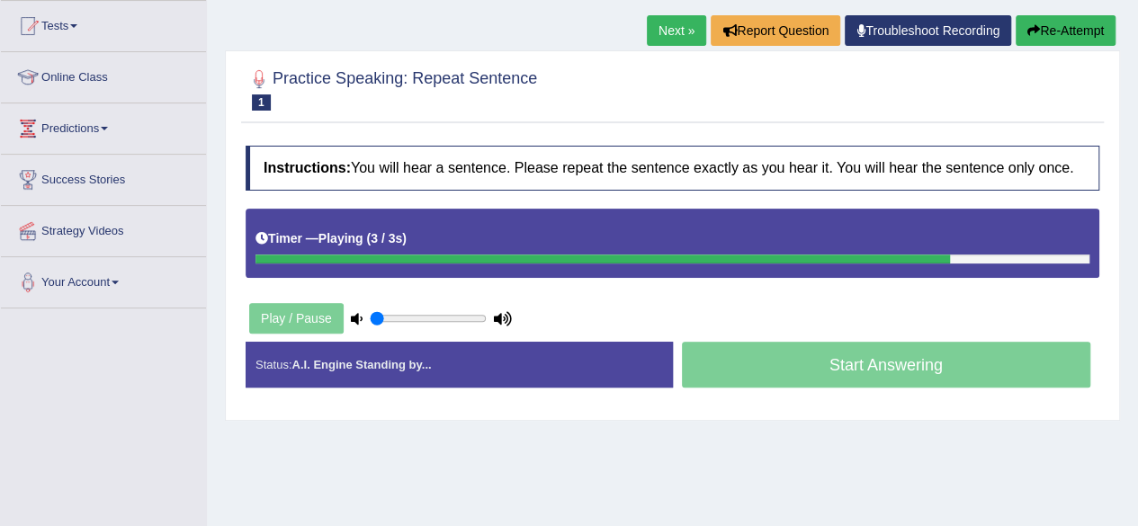
scroll to position [196, 0]
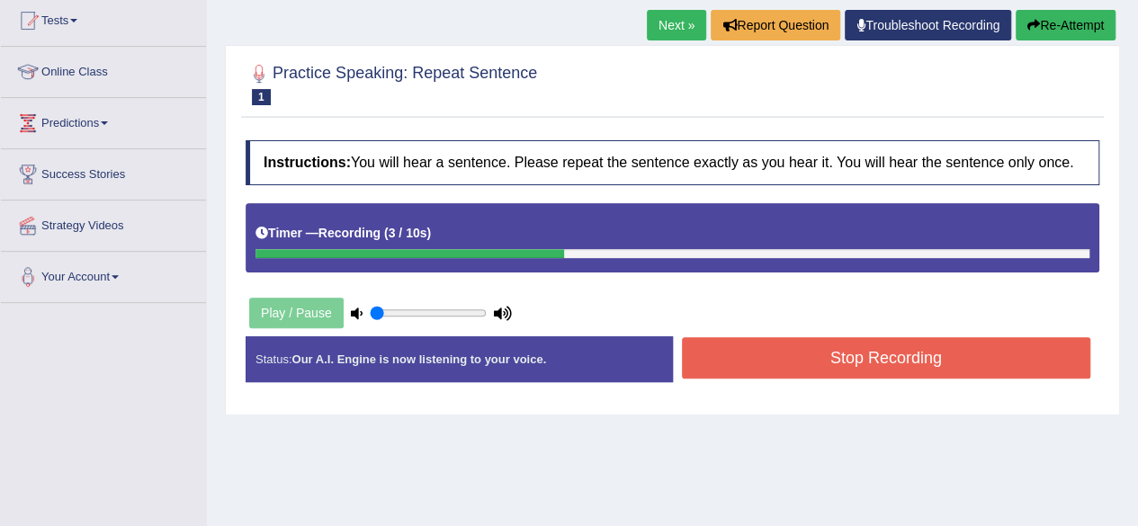
click at [1078, 15] on button "Re-Attempt" at bounding box center [1066, 25] width 100 height 31
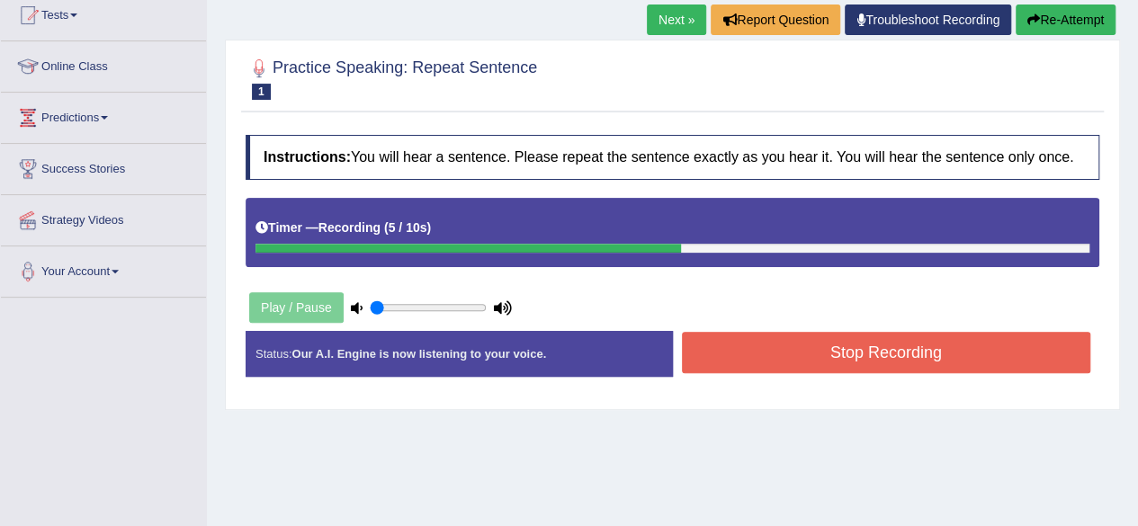
click at [981, 340] on button "Stop Recording" at bounding box center [886, 352] width 409 height 41
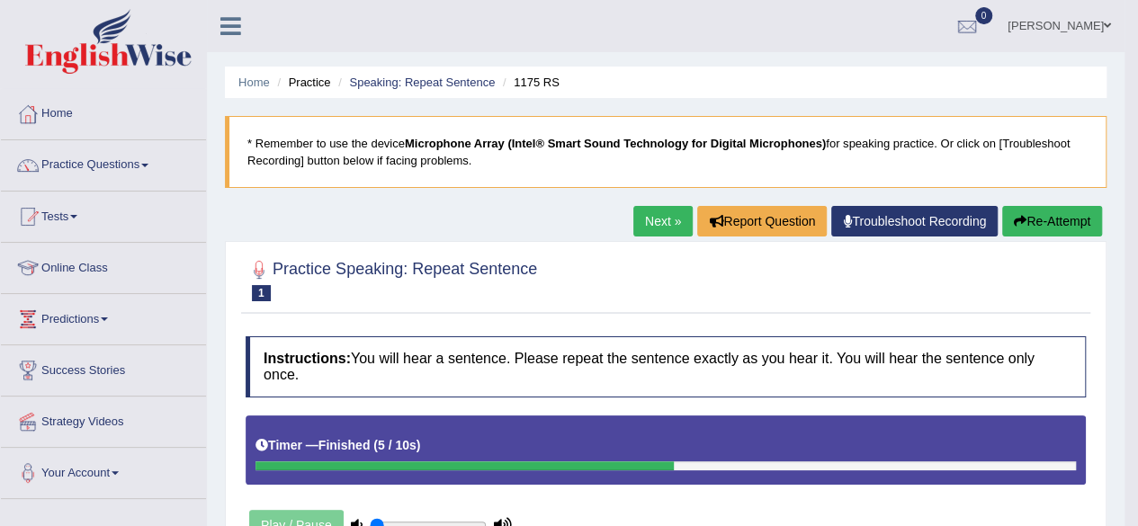
click at [1044, 220] on button "Re-Attempt" at bounding box center [1052, 221] width 100 height 31
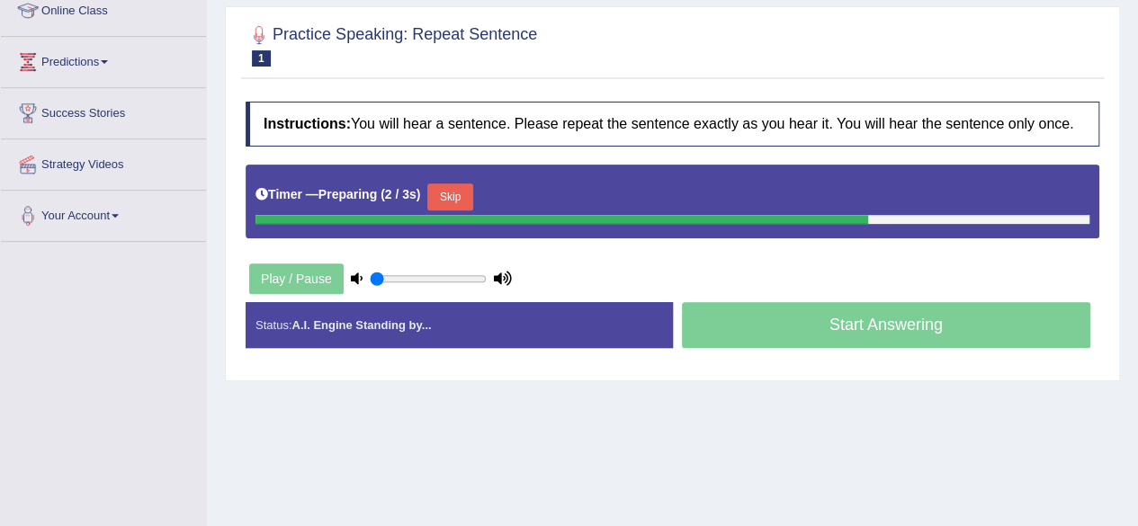
scroll to position [270, 0]
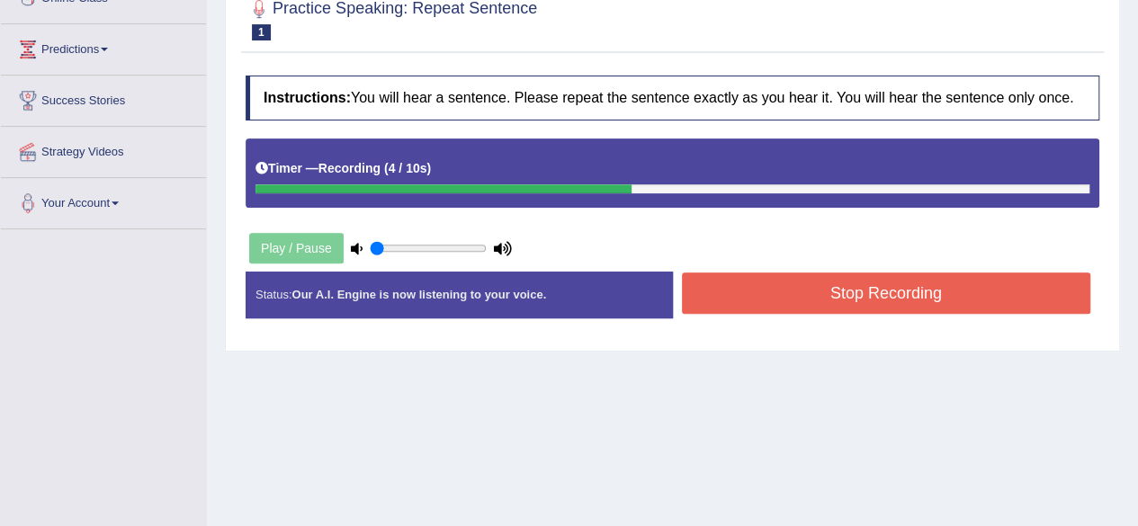
click at [1048, 295] on button "Stop Recording" at bounding box center [886, 293] width 409 height 41
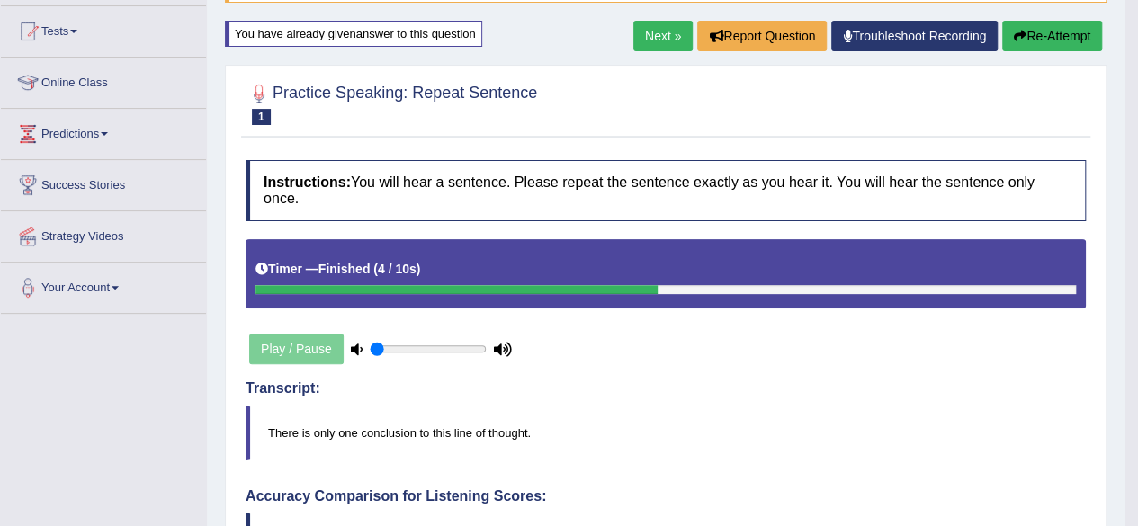
scroll to position [184, 0]
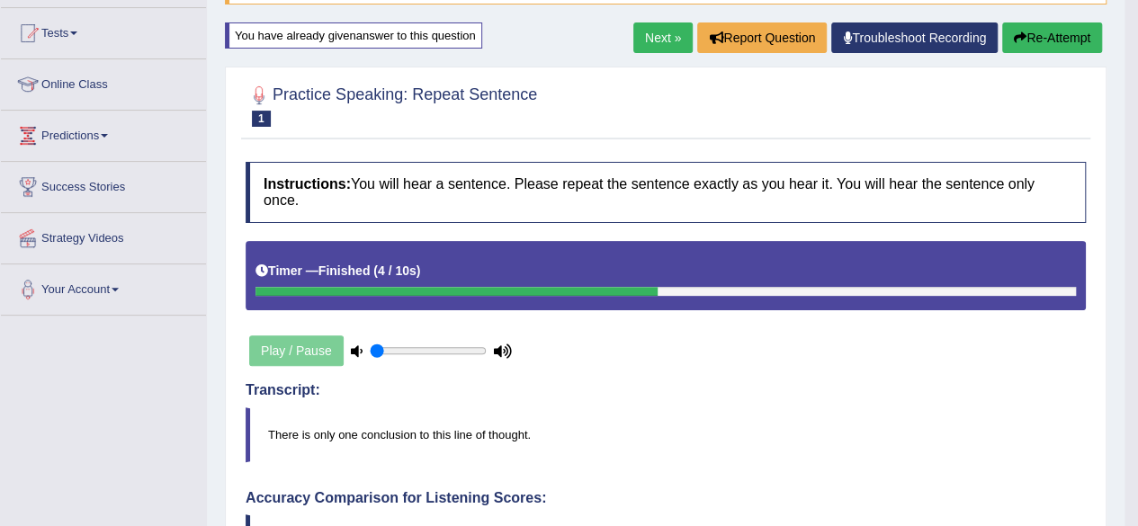
click at [1061, 36] on button "Re-Attempt" at bounding box center [1052, 37] width 100 height 31
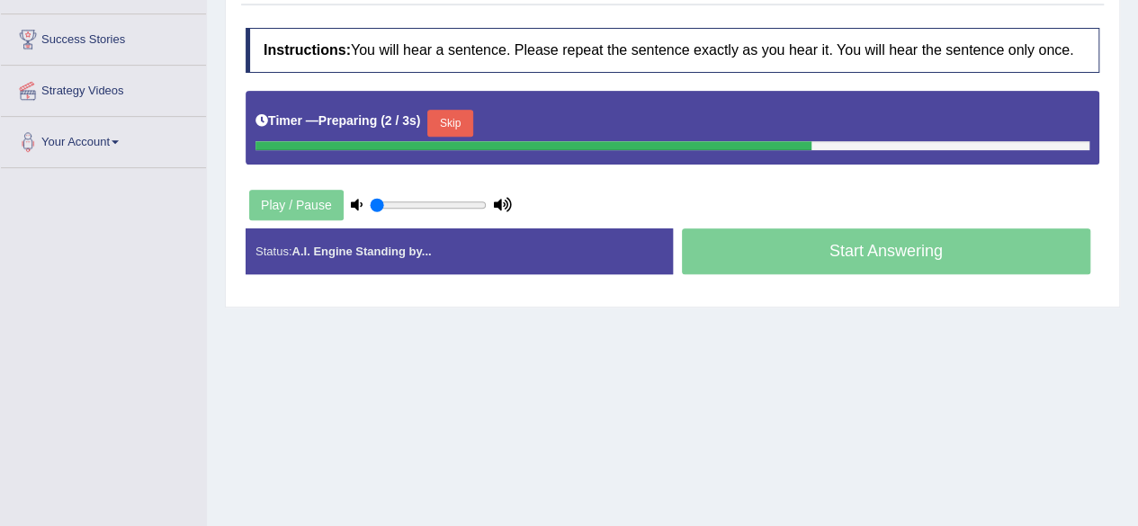
scroll to position [337, 0]
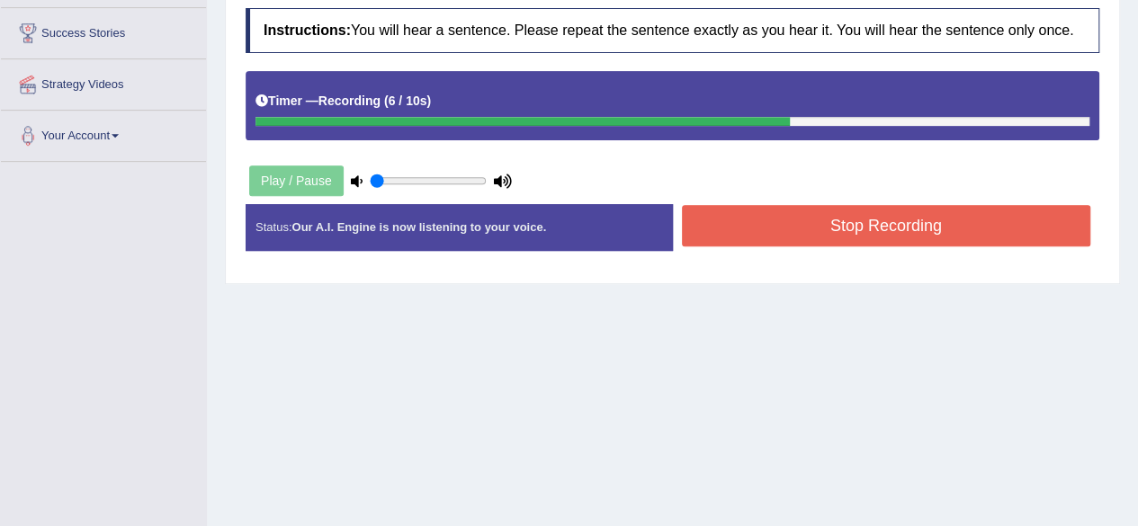
click at [1040, 233] on button "Stop Recording" at bounding box center [886, 225] width 409 height 41
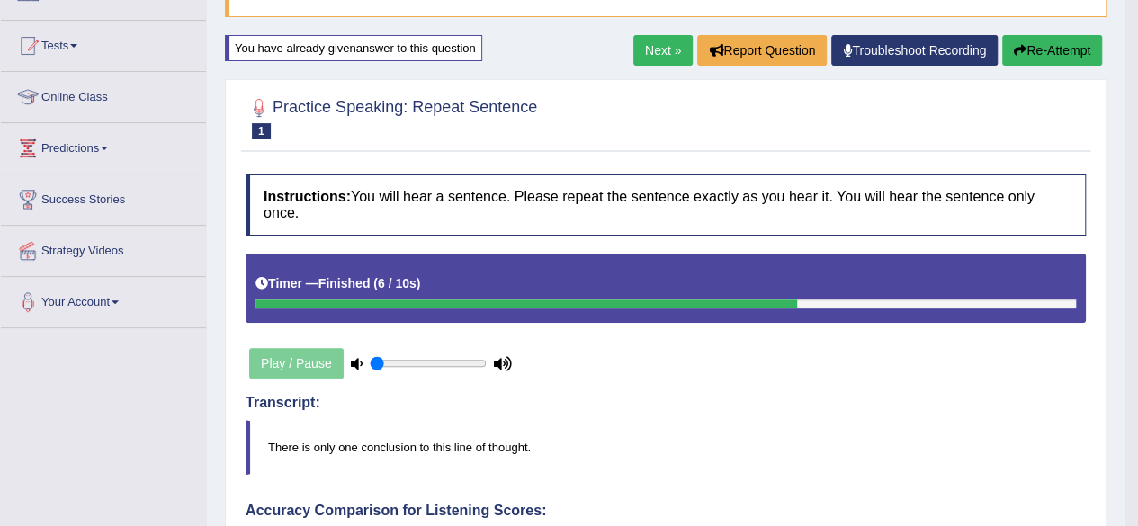
scroll to position [169, 0]
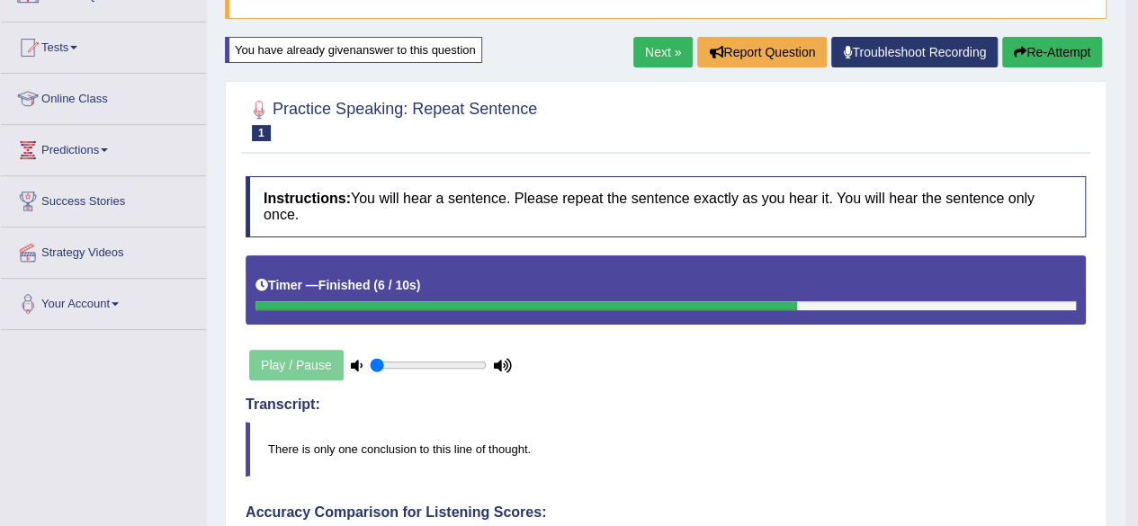
click at [655, 58] on link "Next »" at bounding box center [662, 52] width 59 height 31
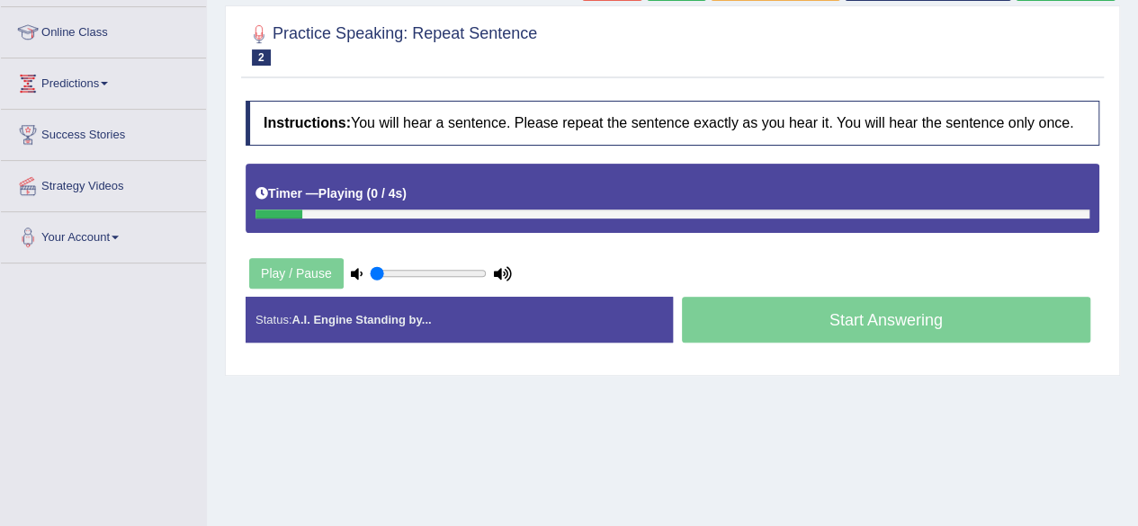
scroll to position [264, 0]
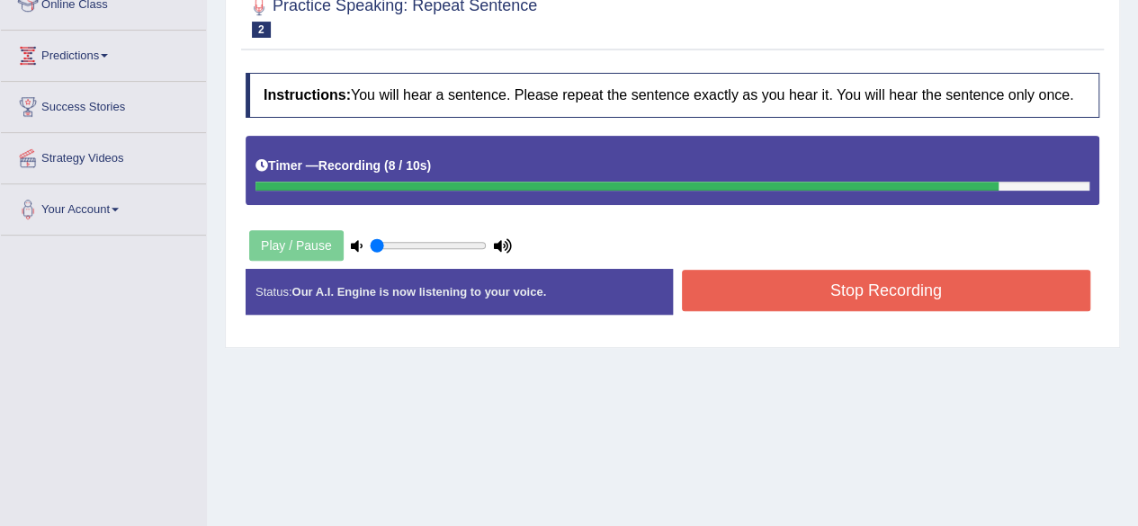
click at [984, 296] on button "Stop Recording" at bounding box center [886, 290] width 409 height 41
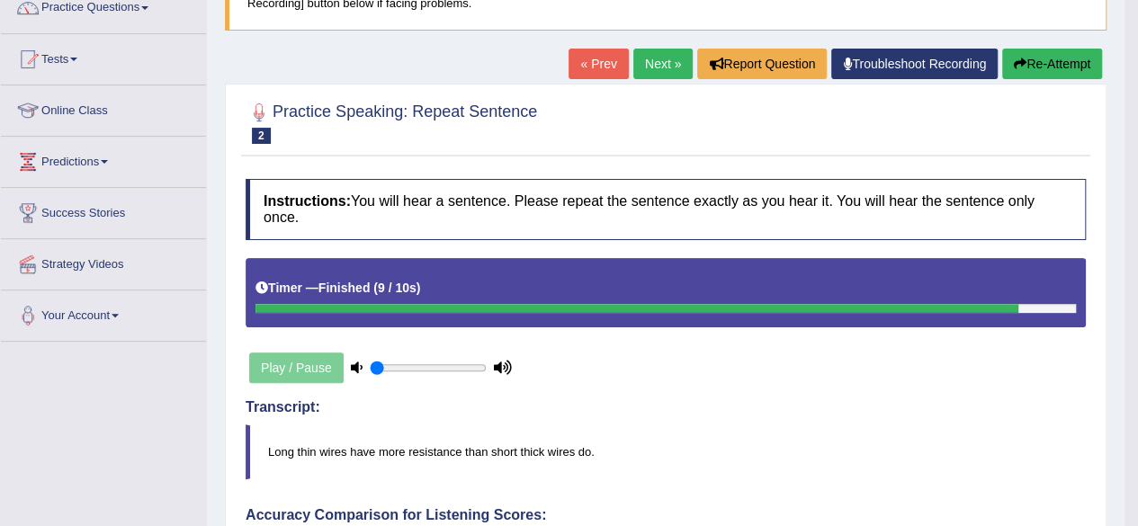
scroll to position [139, 0]
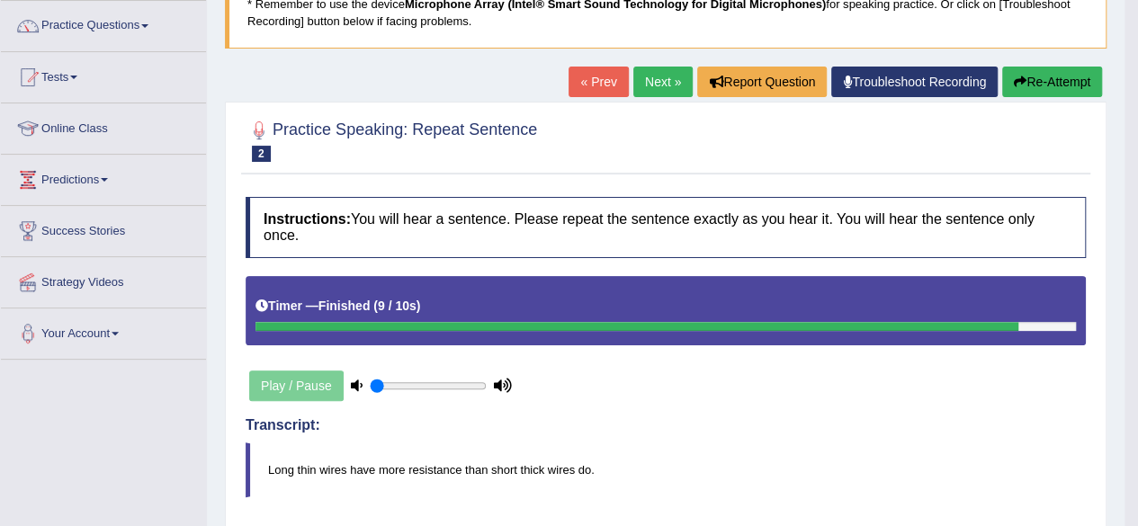
click at [1041, 81] on button "Re-Attempt" at bounding box center [1052, 82] width 100 height 31
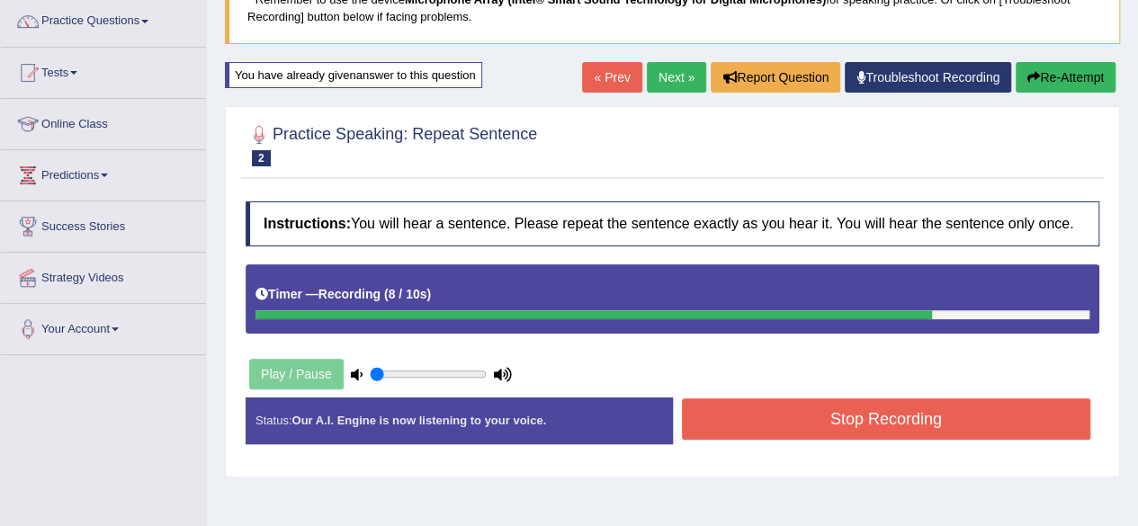
click at [902, 415] on button "Stop Recording" at bounding box center [886, 419] width 409 height 41
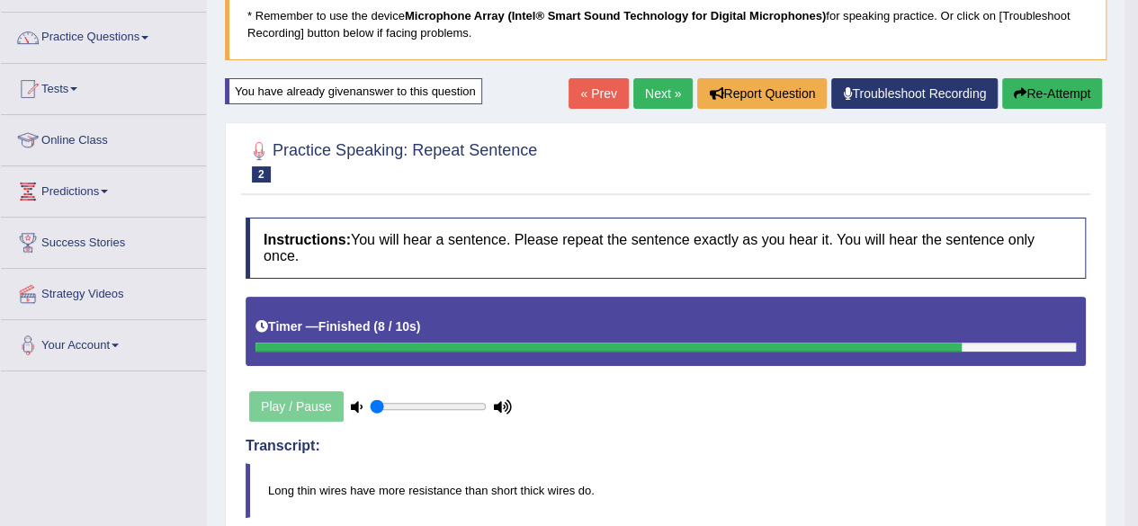
scroll to position [51, 0]
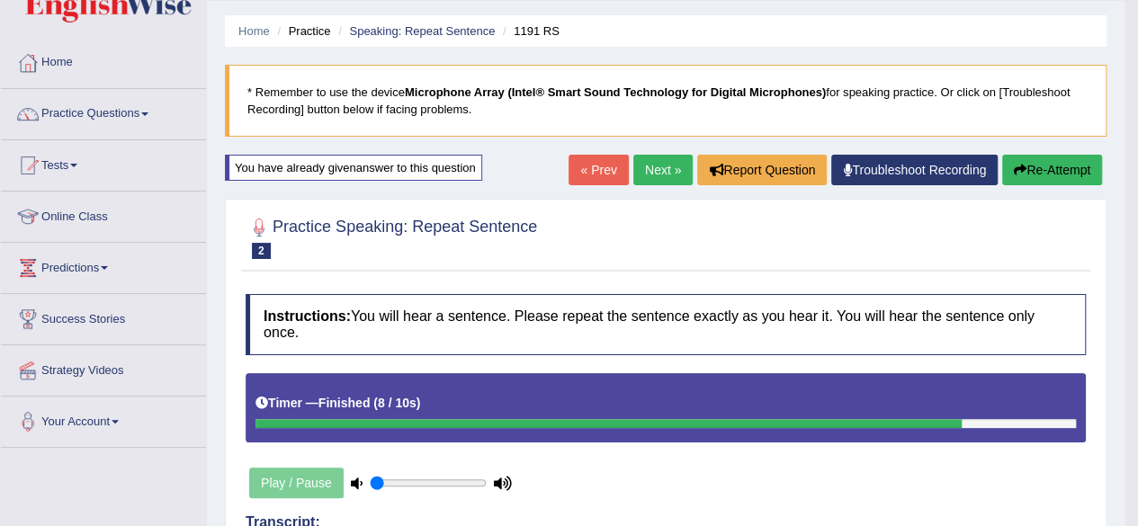
click at [648, 165] on link "Next »" at bounding box center [662, 170] width 59 height 31
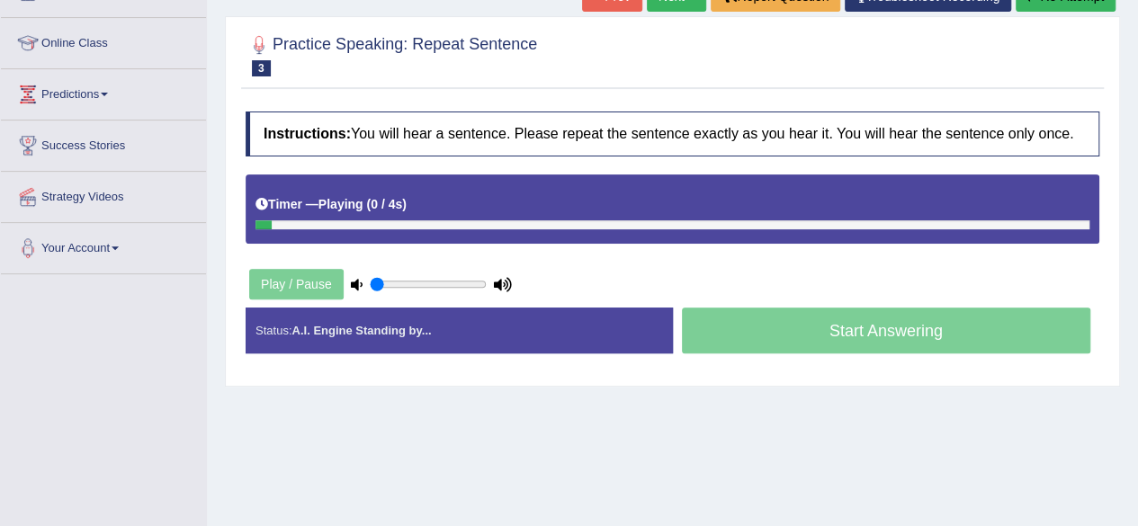
scroll to position [223, 0]
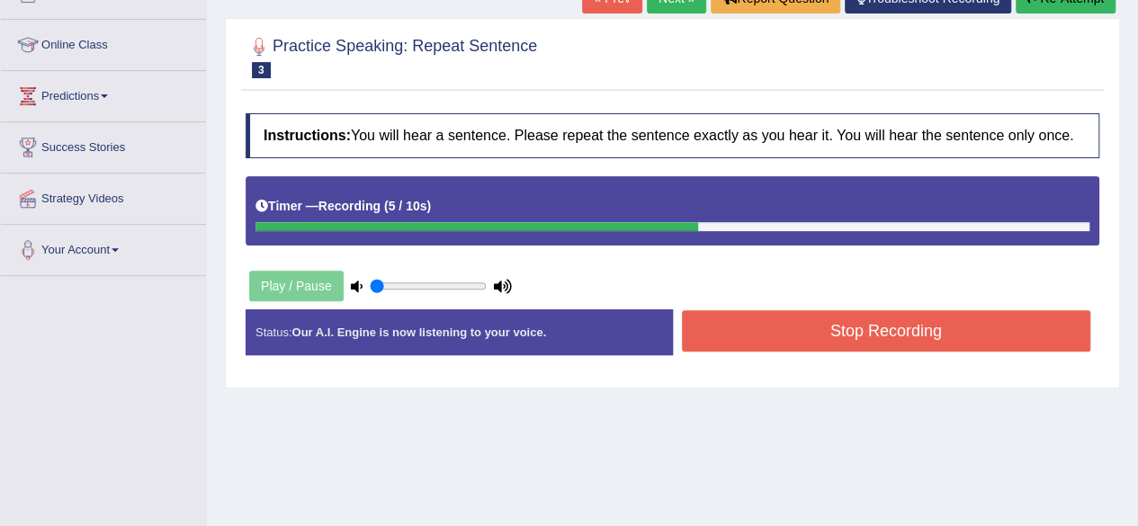
click at [958, 323] on button "Stop Recording" at bounding box center [886, 330] width 409 height 41
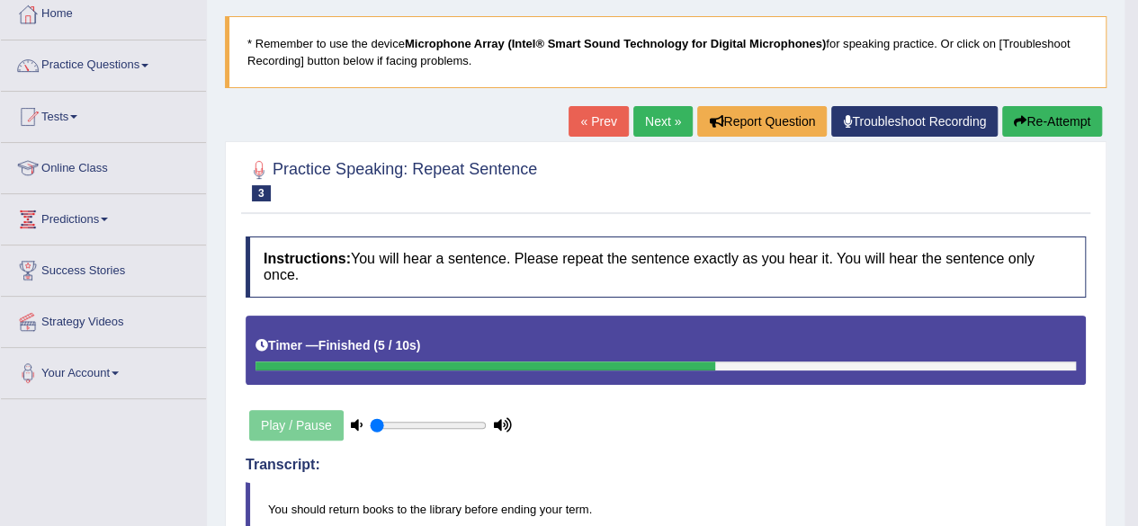
scroll to position [95, 0]
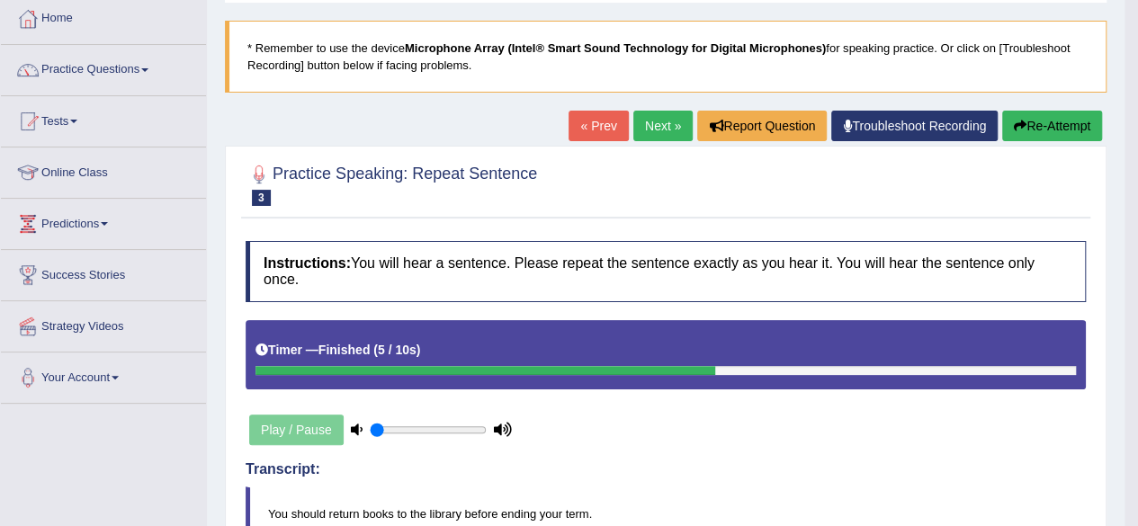
click at [664, 122] on link "Next »" at bounding box center [662, 126] width 59 height 31
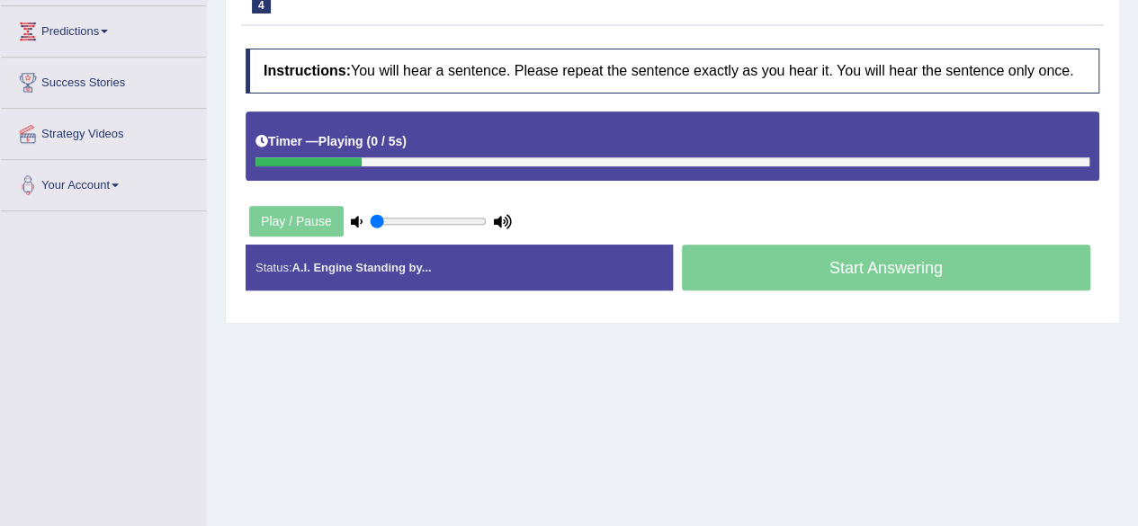
scroll to position [293, 0]
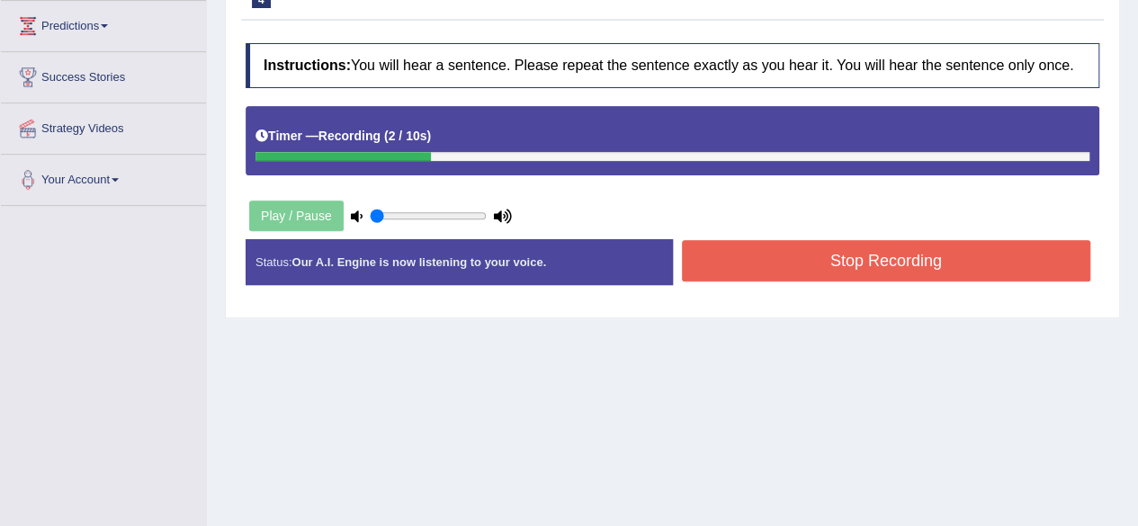
click at [959, 249] on button "Stop Recording" at bounding box center [886, 260] width 409 height 41
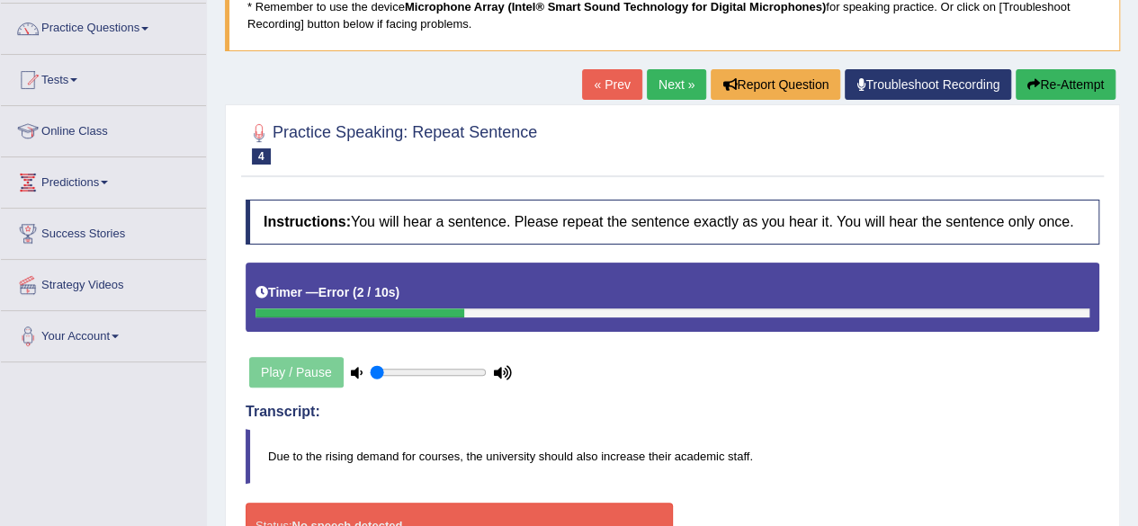
scroll to position [135, 0]
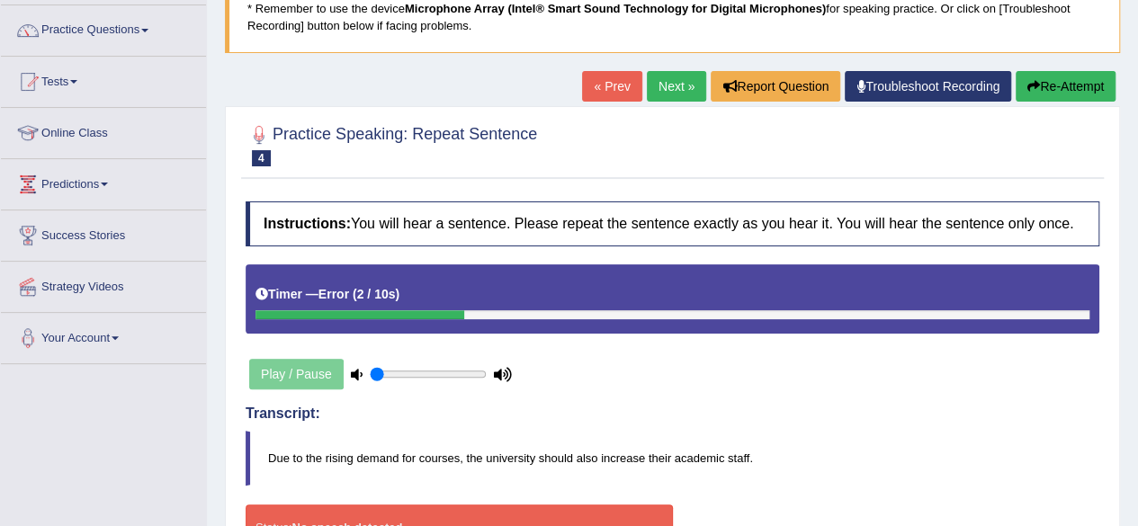
click at [1076, 89] on button "Re-Attempt" at bounding box center [1066, 86] width 100 height 31
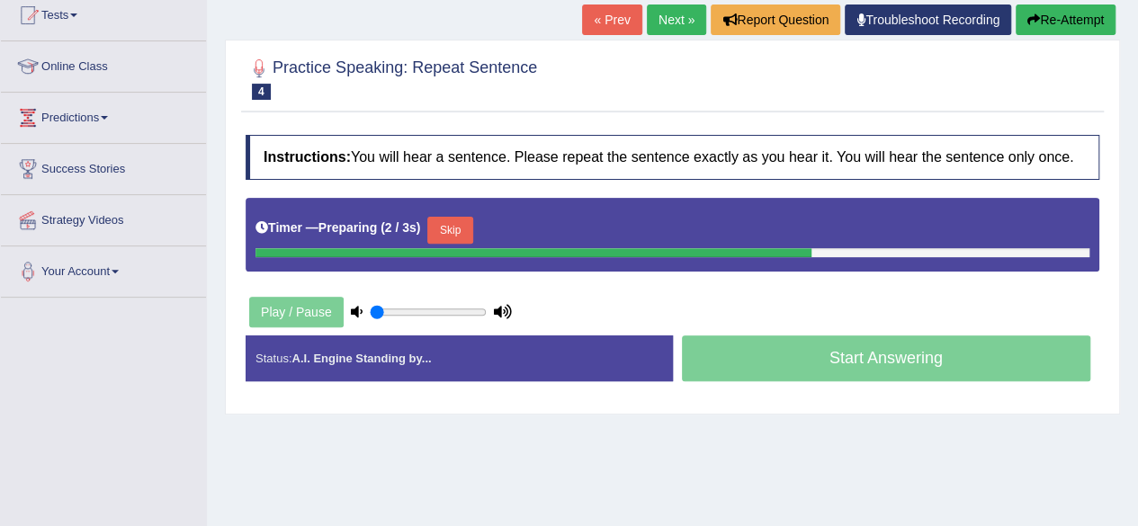
scroll to position [205, 0]
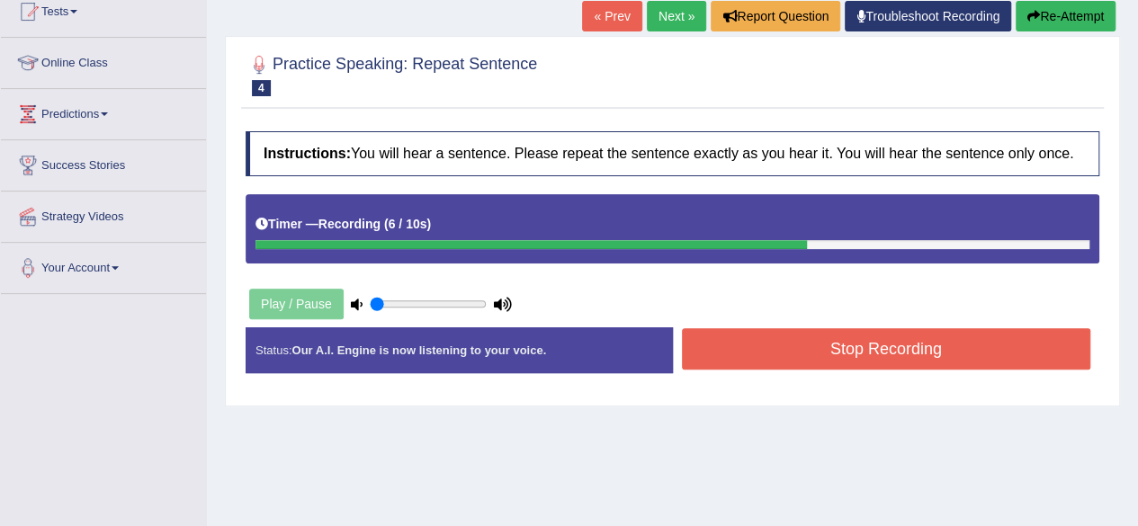
click at [1044, 332] on button "Stop Recording" at bounding box center [886, 348] width 409 height 41
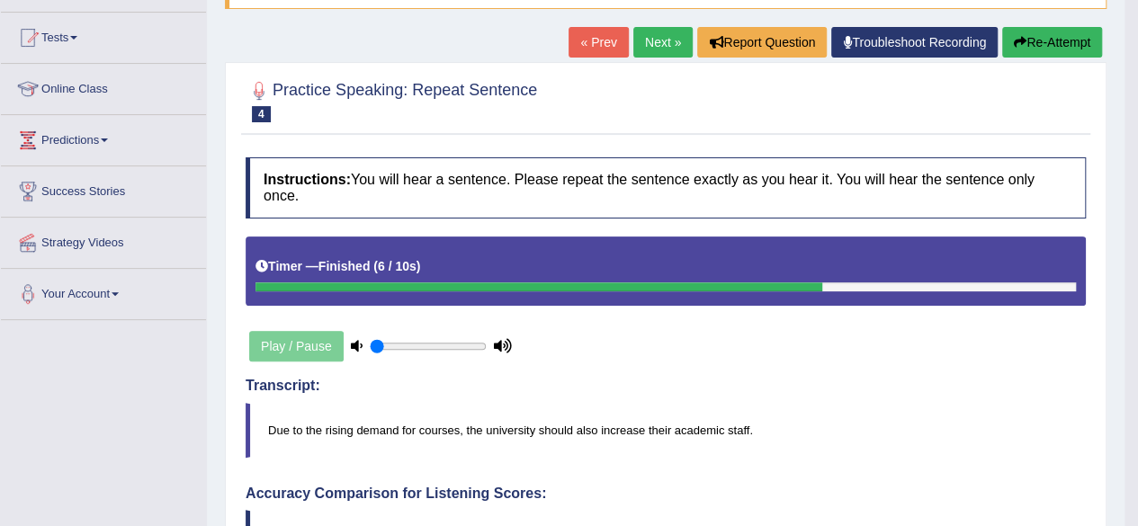
scroll to position [177, 0]
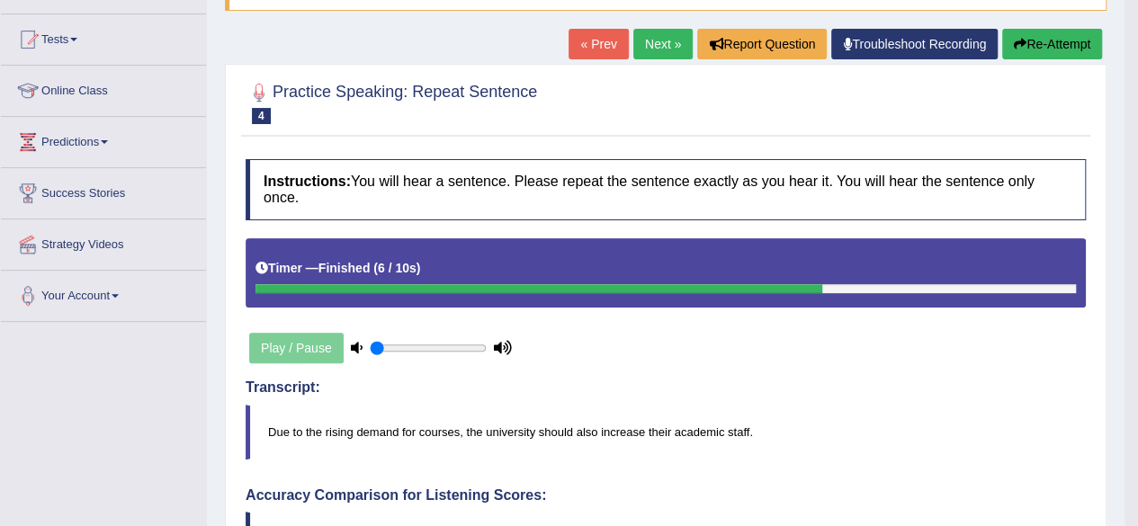
click at [1061, 36] on button "Re-Attempt" at bounding box center [1052, 44] width 100 height 31
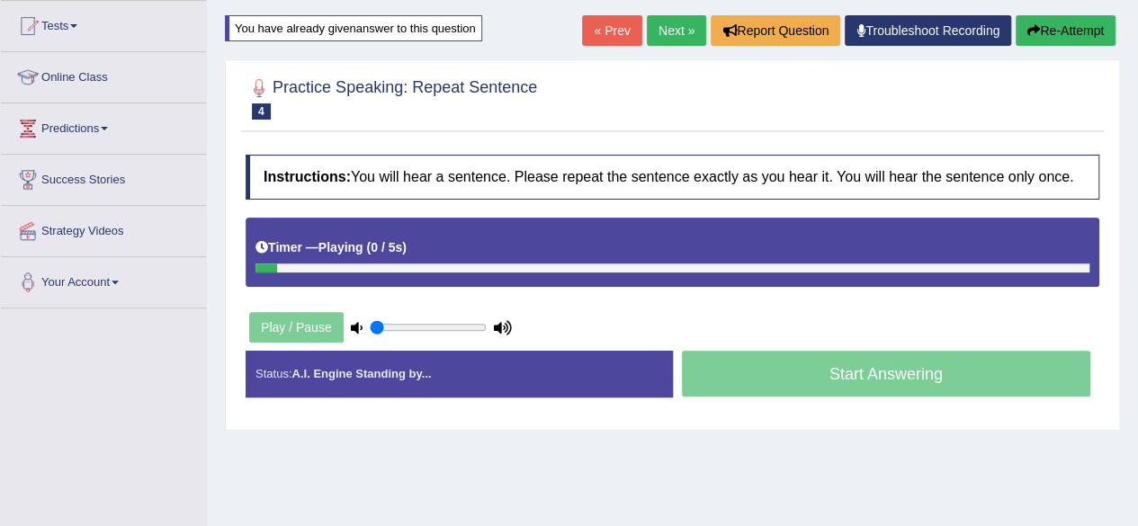
scroll to position [195, 0]
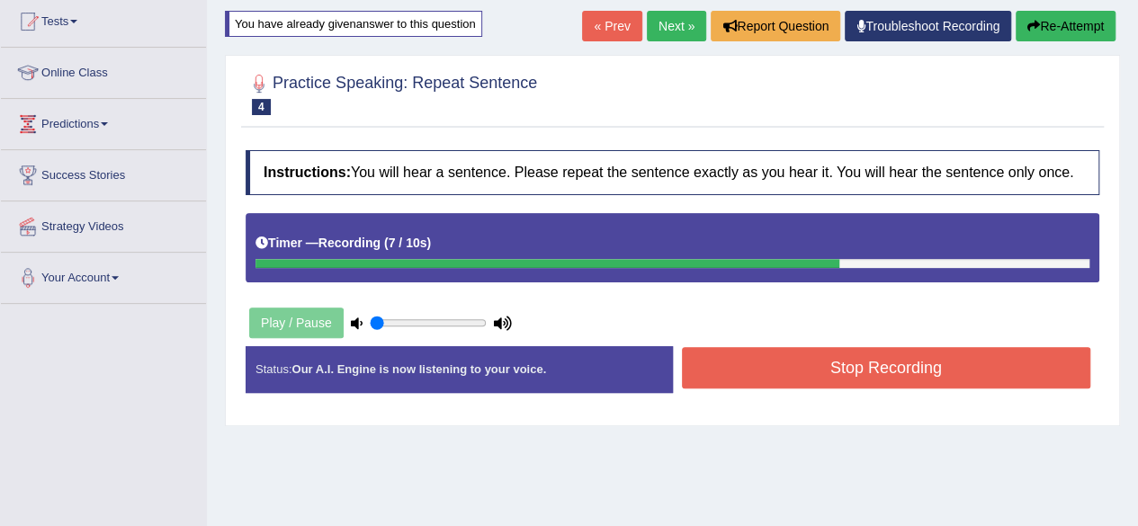
click at [918, 369] on button "Stop Recording" at bounding box center [886, 367] width 409 height 41
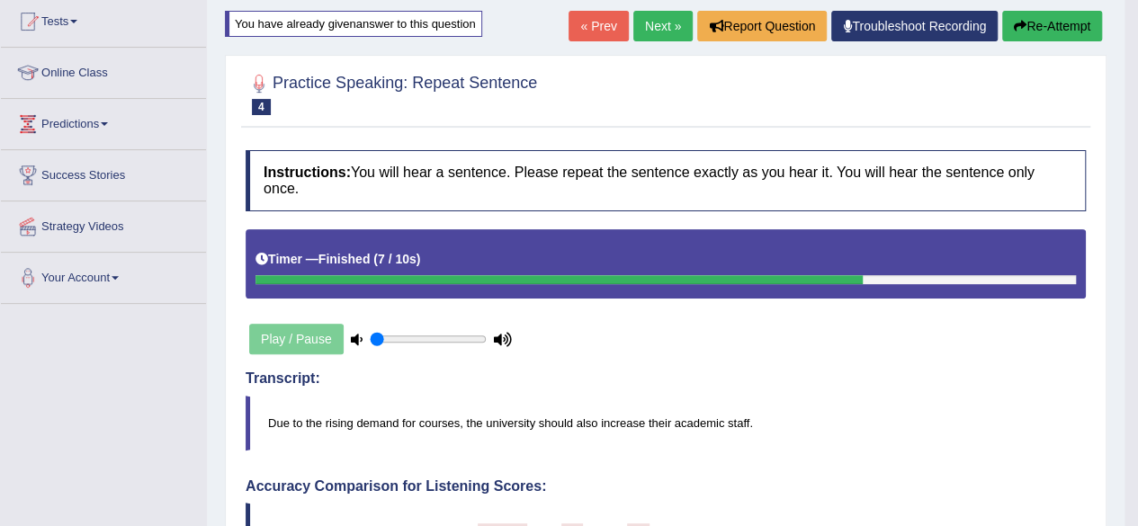
drag, startPoint x: 1143, startPoint y: 220, endPoint x: 1146, endPoint y: 238, distance: 18.4
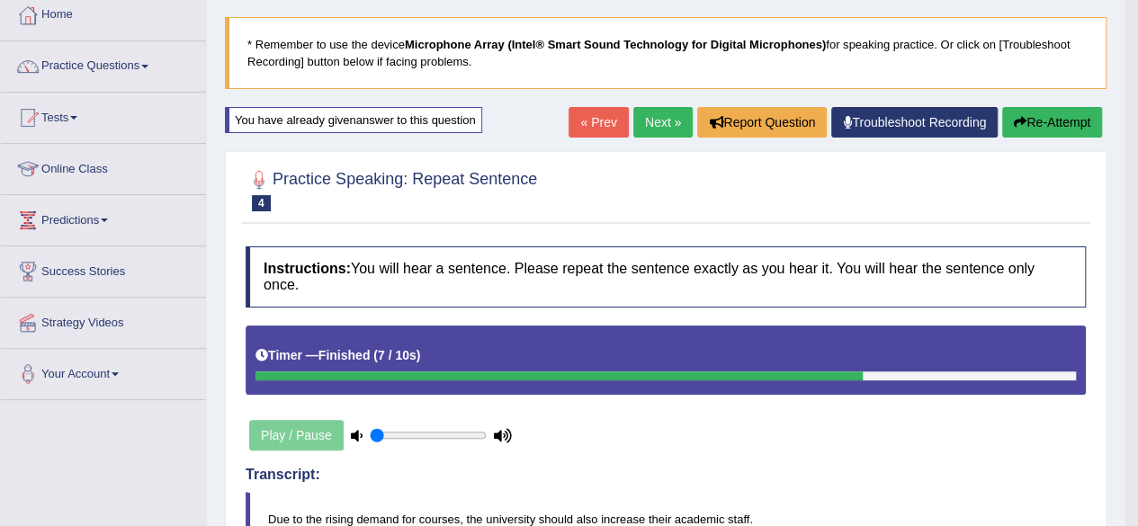
scroll to position [94, 0]
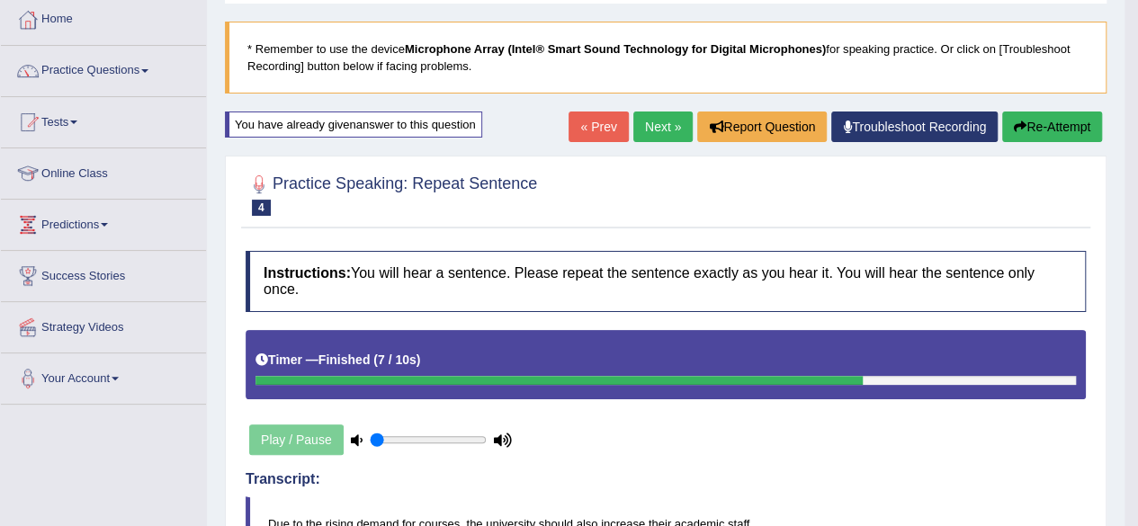
click at [668, 130] on link "Next »" at bounding box center [662, 127] width 59 height 31
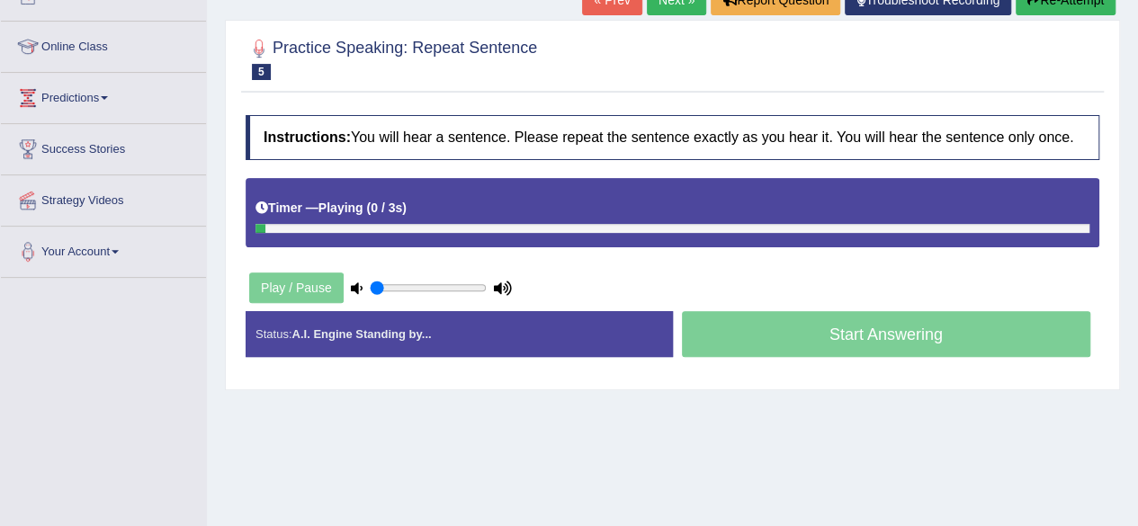
scroll to position [220, 0]
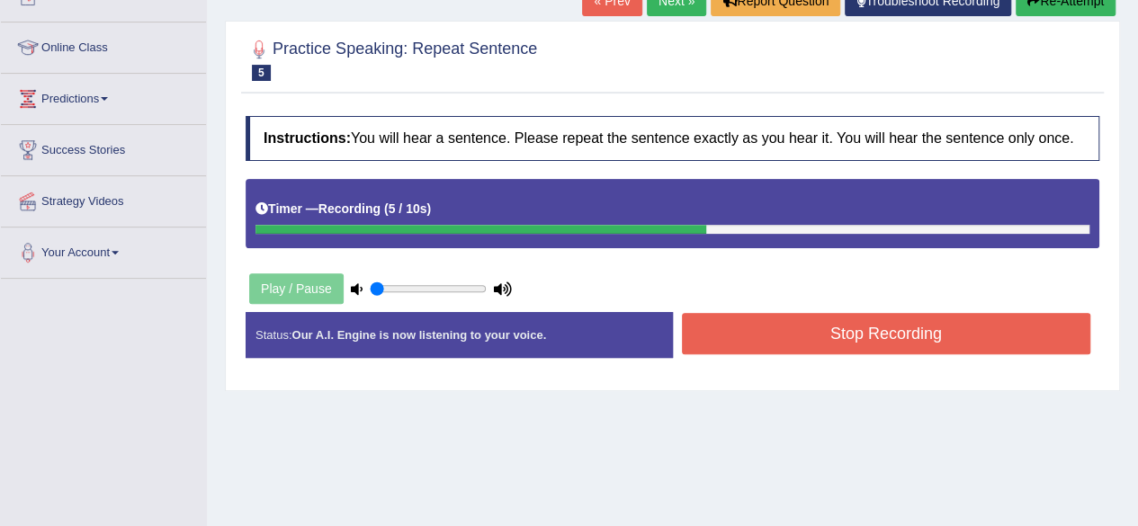
click at [985, 343] on button "Stop Recording" at bounding box center [886, 333] width 409 height 41
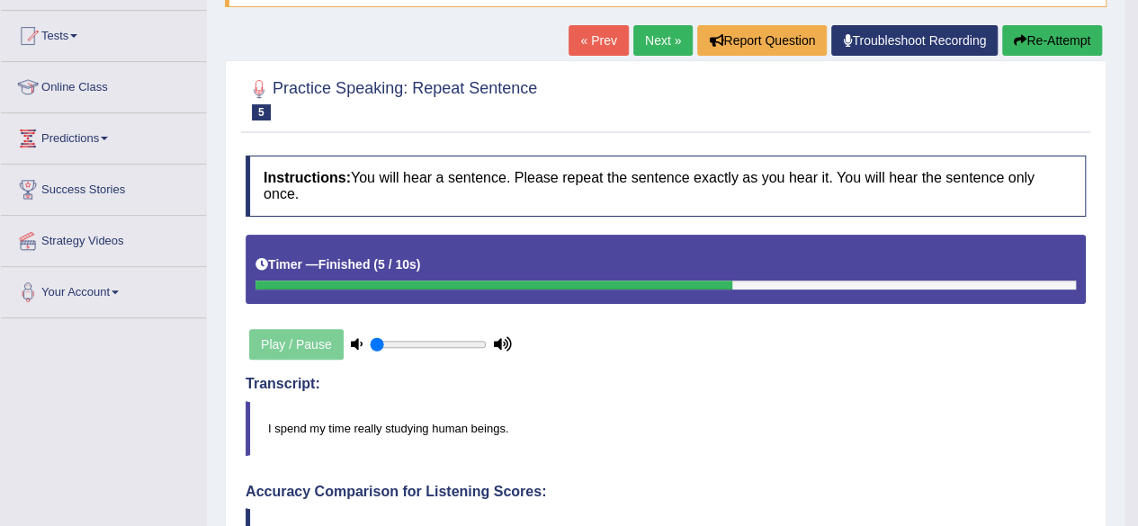
scroll to position [156, 0]
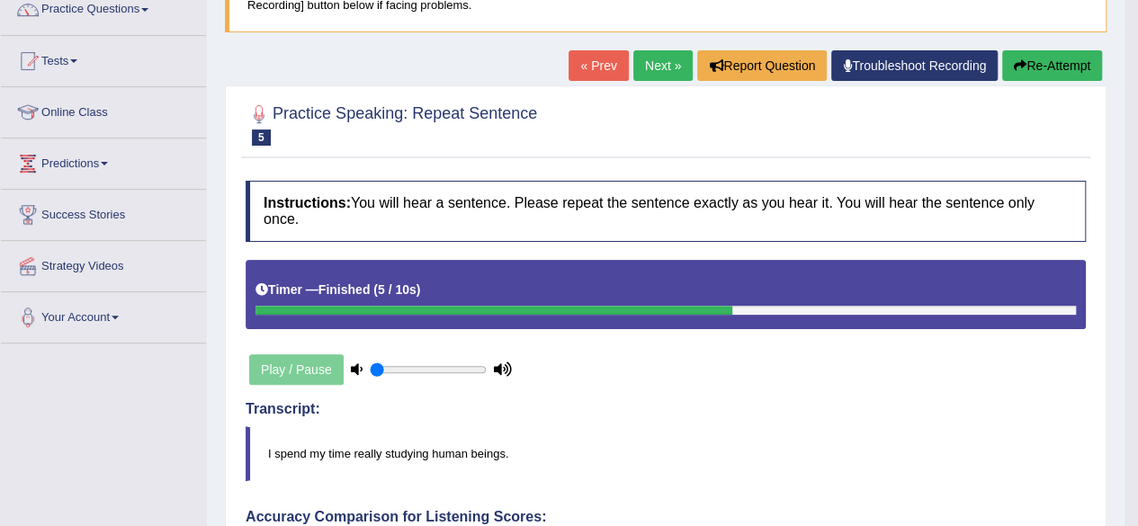
click at [653, 60] on link "Next »" at bounding box center [662, 65] width 59 height 31
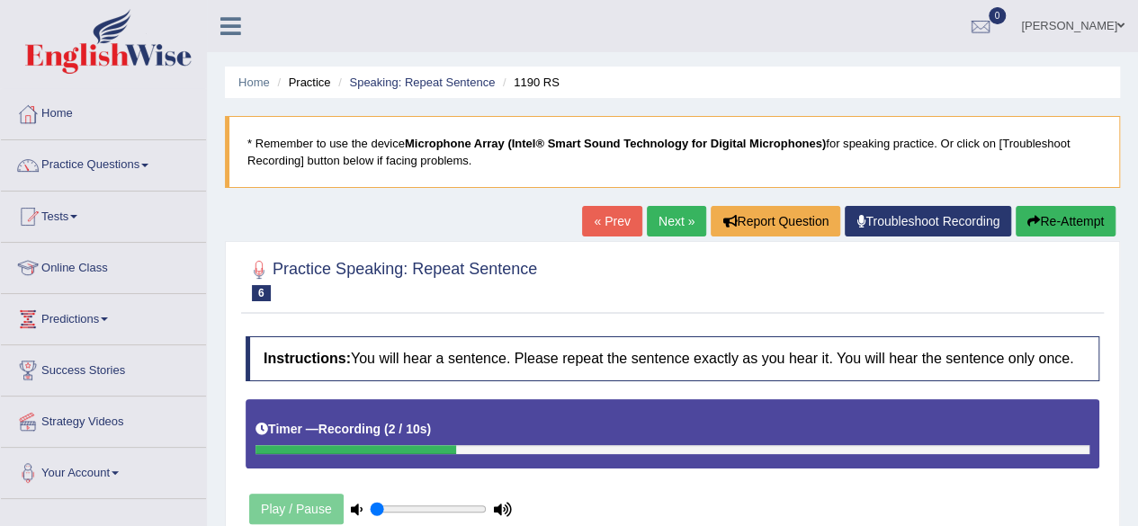
click at [1081, 217] on button "Re-Attempt" at bounding box center [1066, 221] width 100 height 31
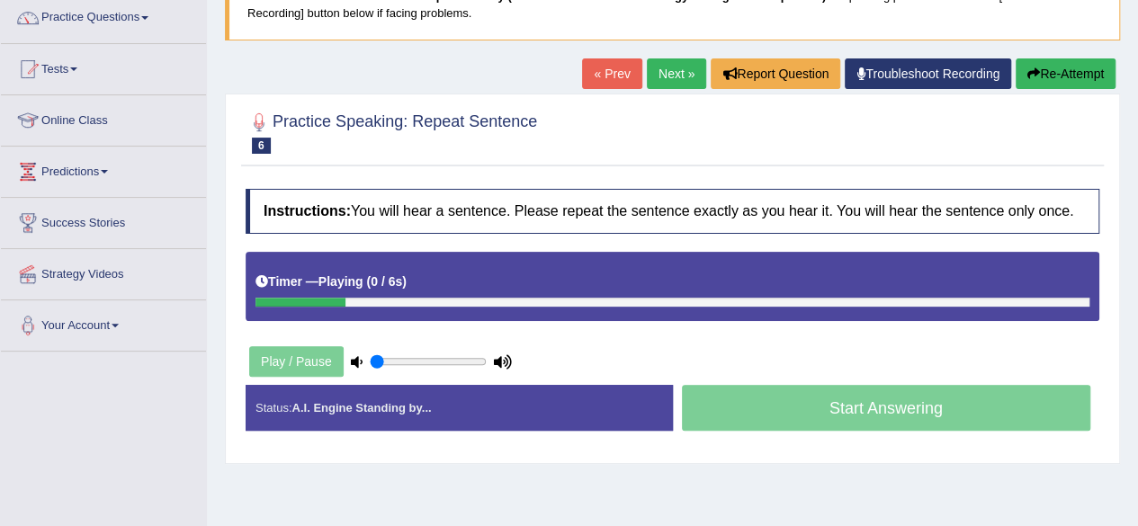
scroll to position [159, 0]
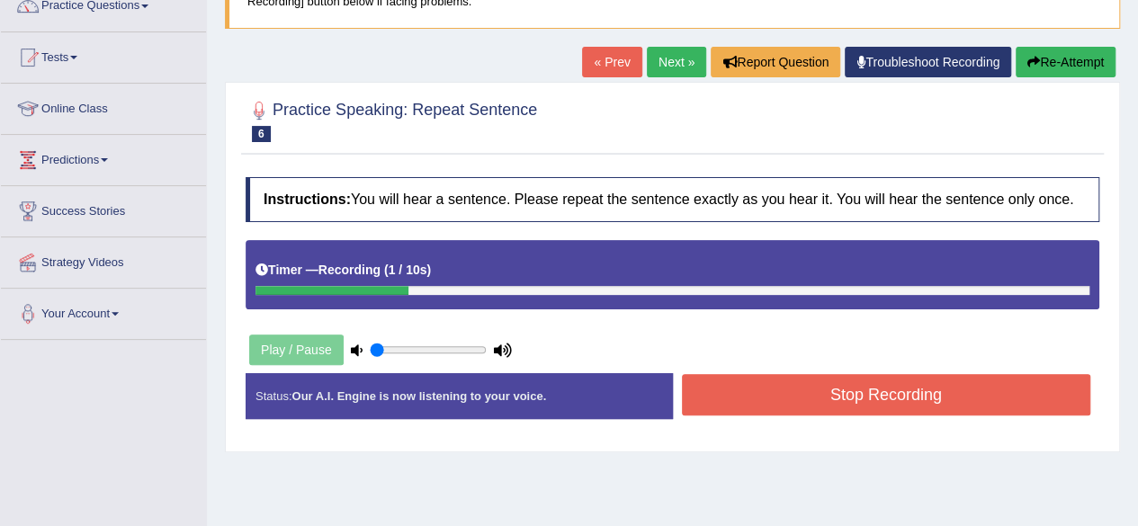
click at [1069, 57] on button "Re-Attempt" at bounding box center [1066, 62] width 100 height 31
click at [866, 399] on button "Stop Recording" at bounding box center [886, 394] width 409 height 41
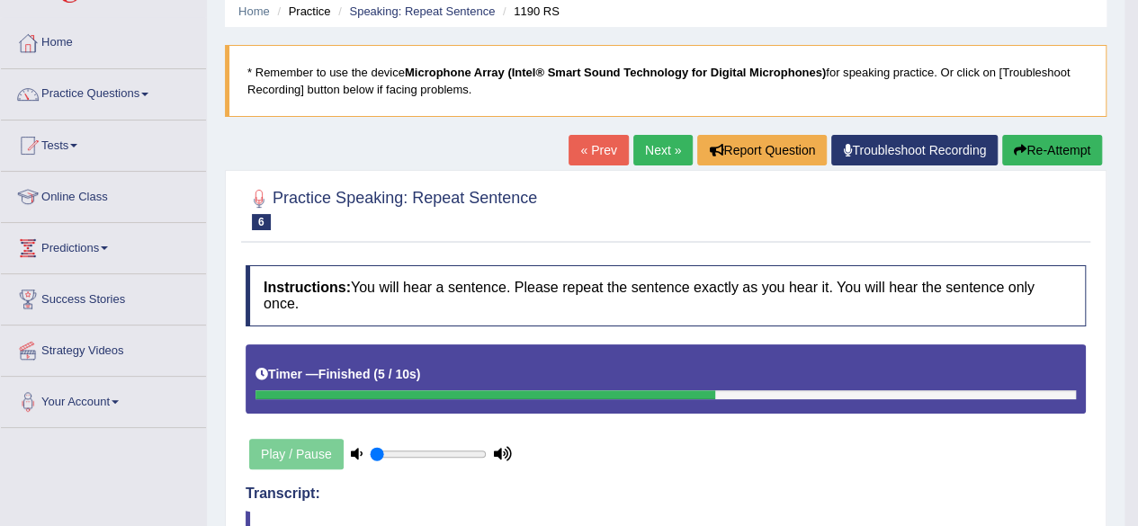
scroll to position [57, 0]
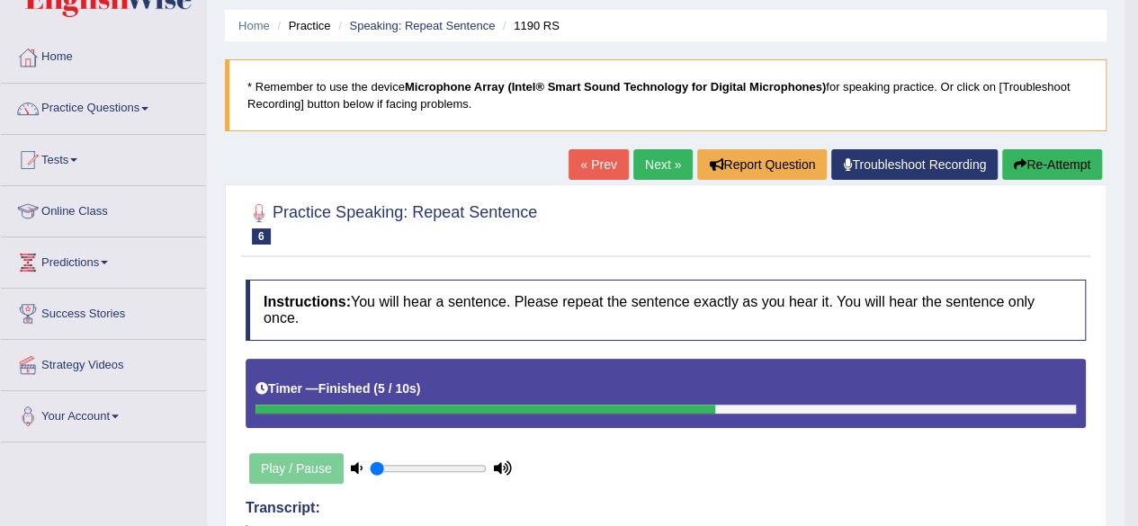
click at [594, 165] on link "« Prev" at bounding box center [598, 164] width 59 height 31
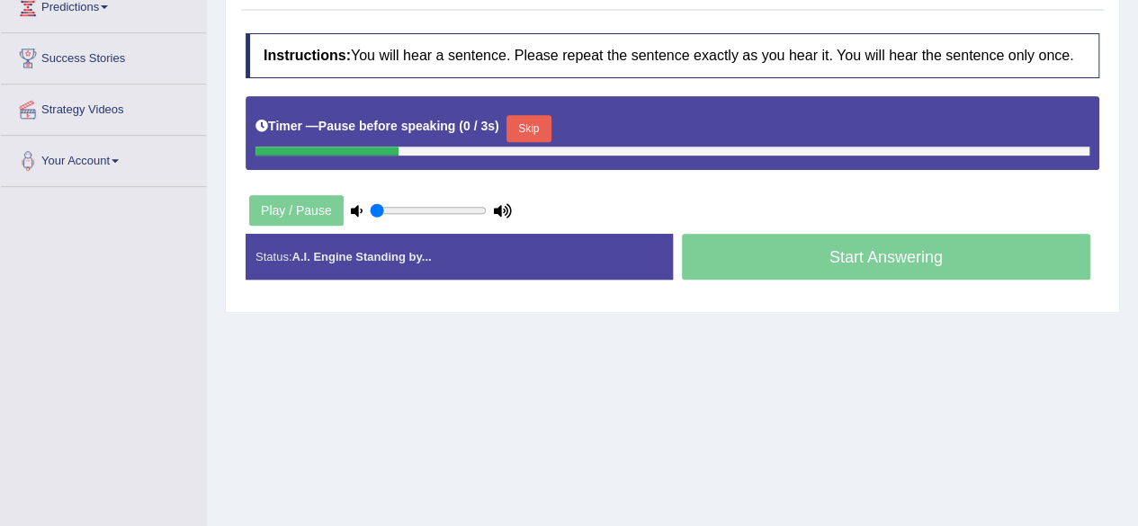
scroll to position [316, 0]
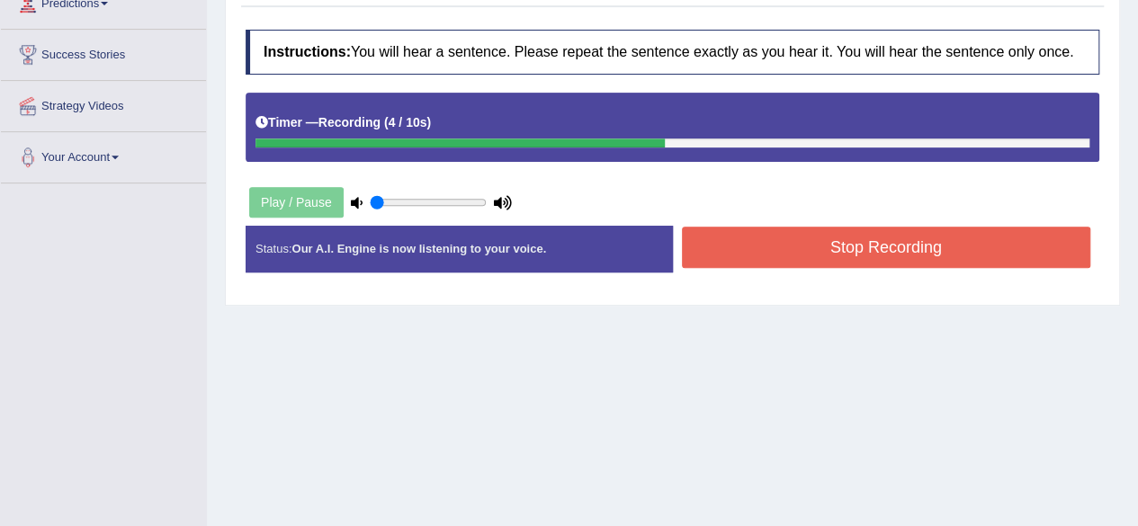
click at [1010, 251] on button "Stop Recording" at bounding box center [886, 247] width 409 height 41
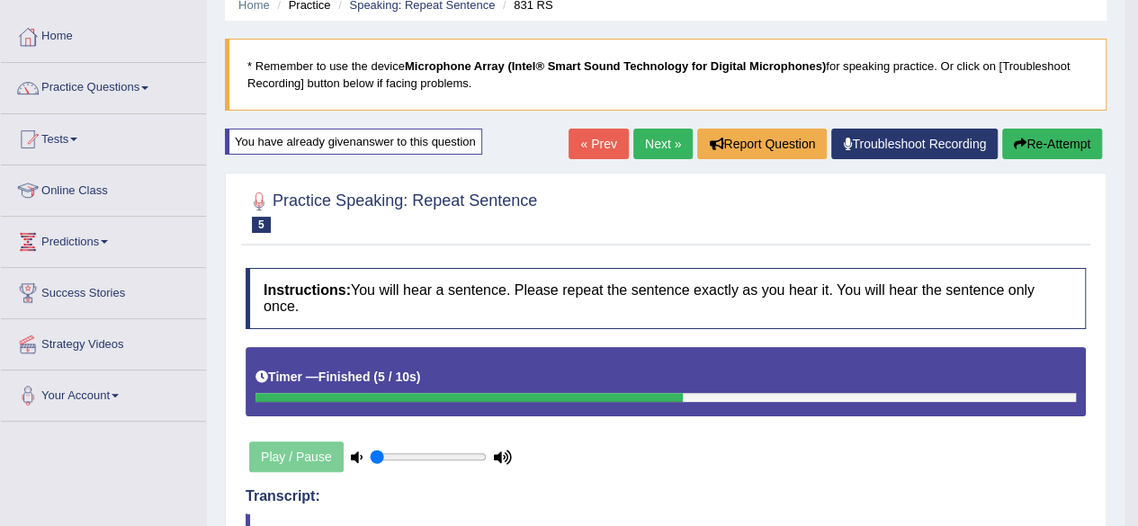
scroll to position [76, 0]
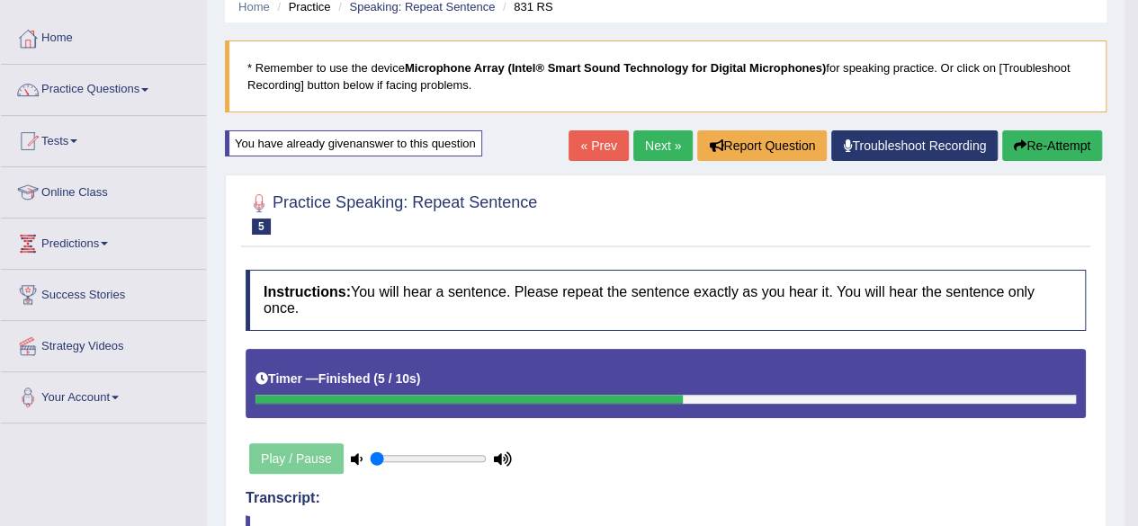
click at [662, 145] on link "Next »" at bounding box center [662, 145] width 59 height 31
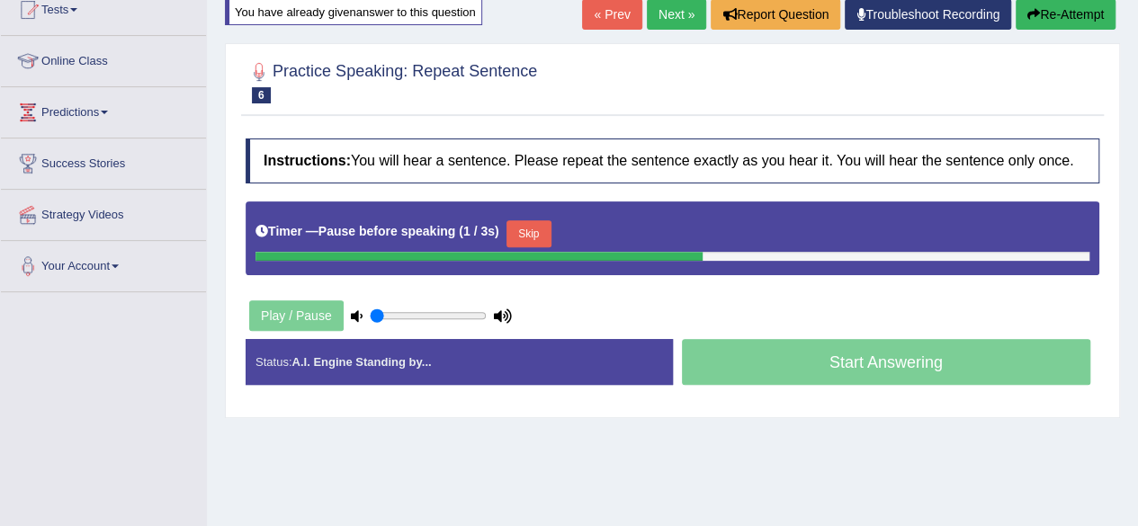
scroll to position [212, 0]
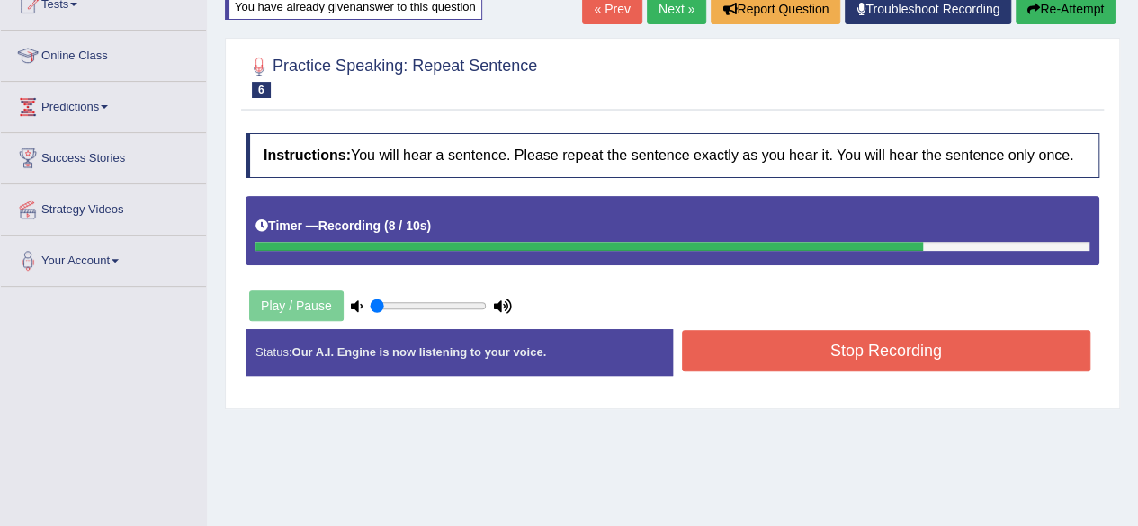
click at [924, 346] on button "Stop Recording" at bounding box center [886, 350] width 409 height 41
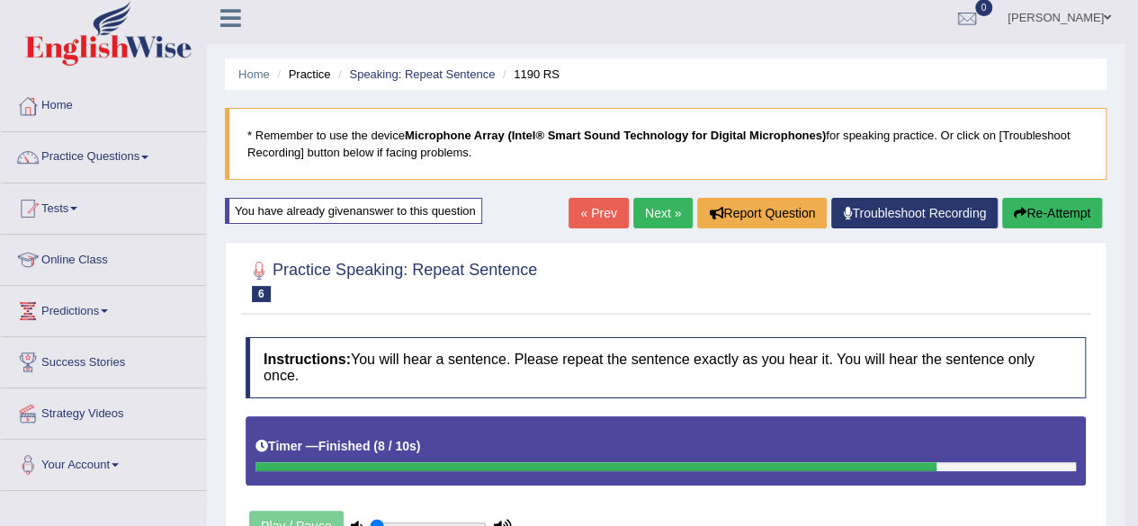
scroll to position [0, 0]
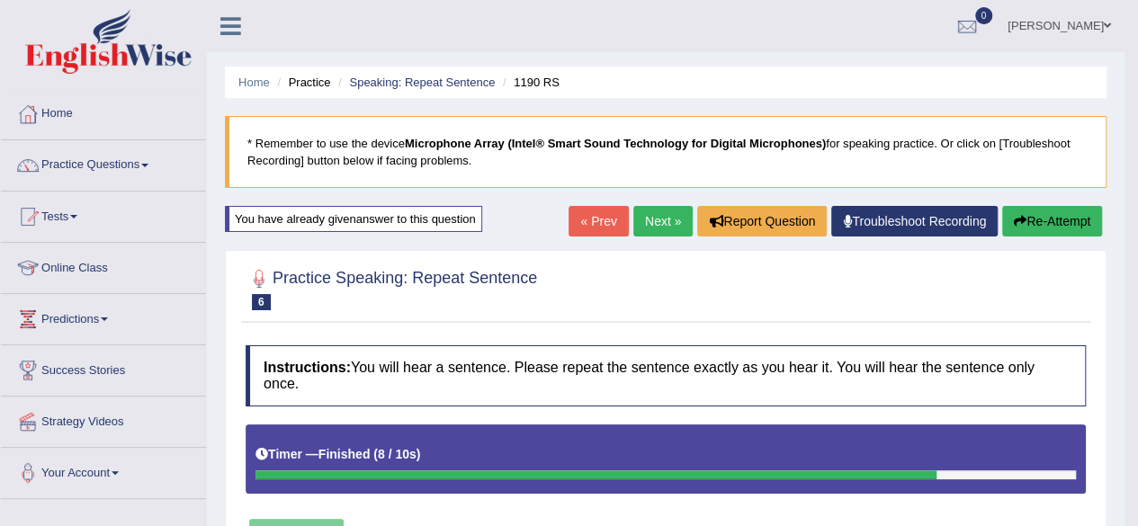
click at [1034, 226] on button "Re-Attempt" at bounding box center [1052, 221] width 100 height 31
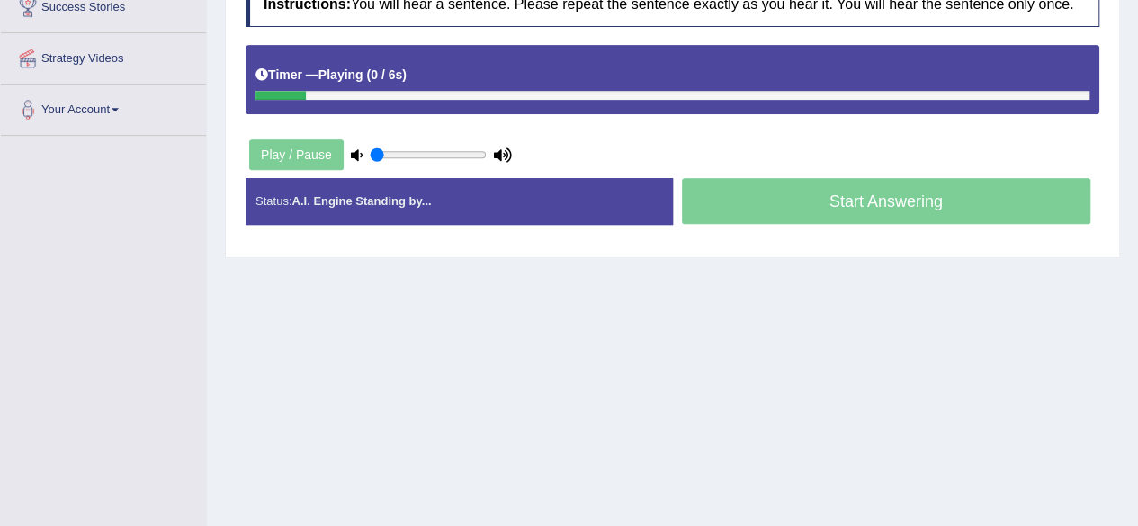
scroll to position [311, 0]
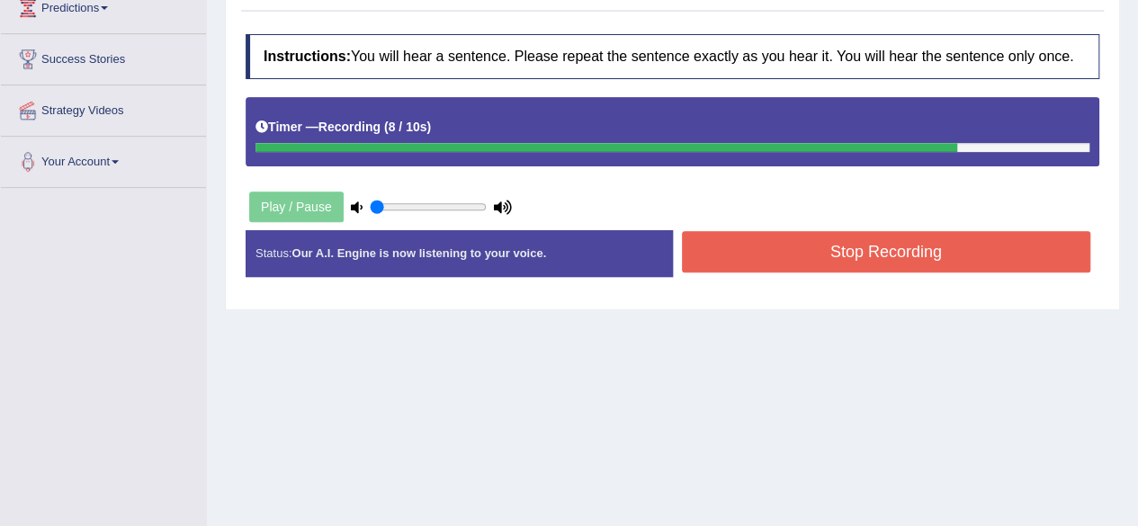
click at [1007, 246] on button "Stop Recording" at bounding box center [886, 251] width 409 height 41
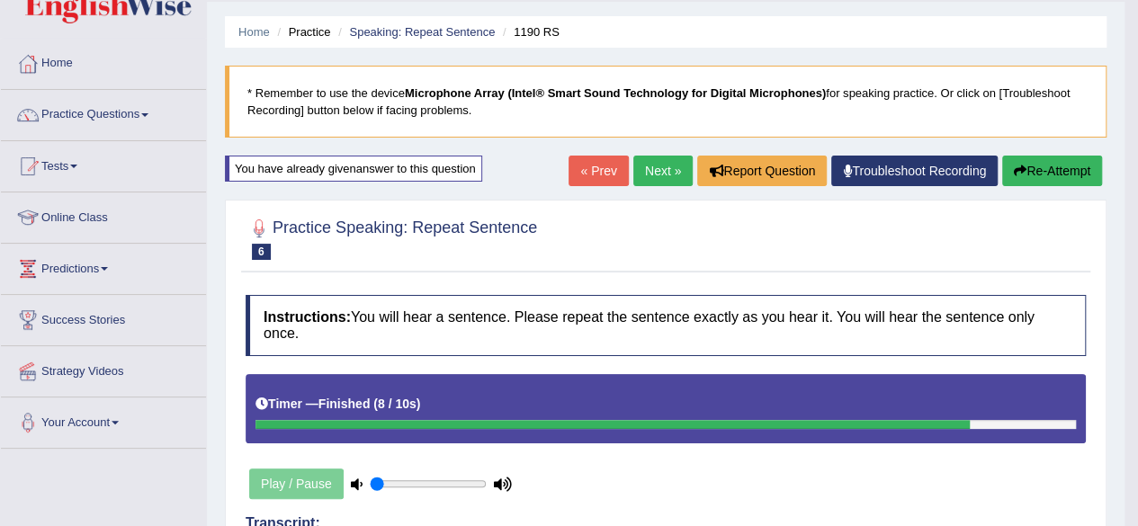
scroll to position [48, 0]
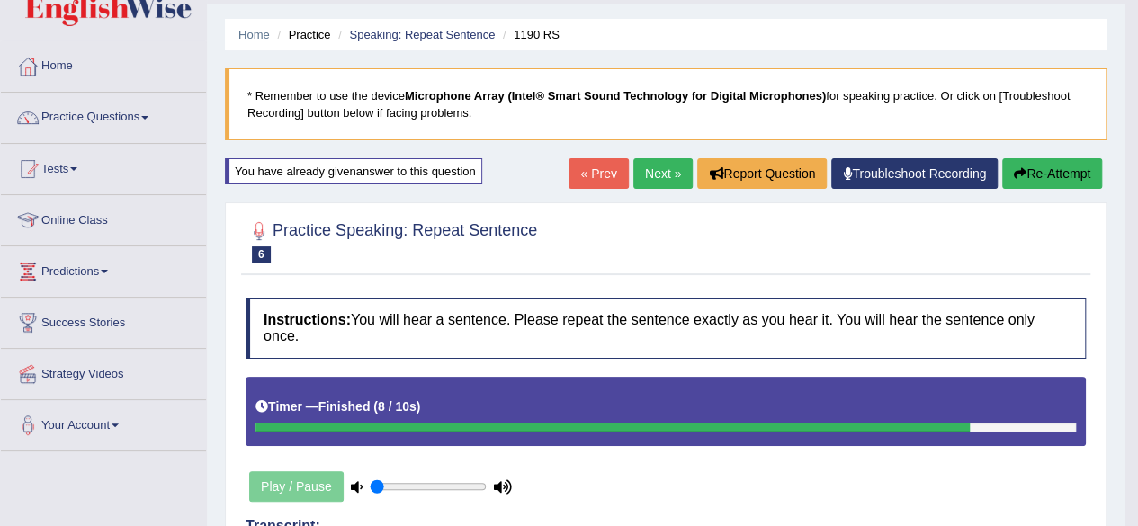
click at [657, 168] on link "Next »" at bounding box center [662, 173] width 59 height 31
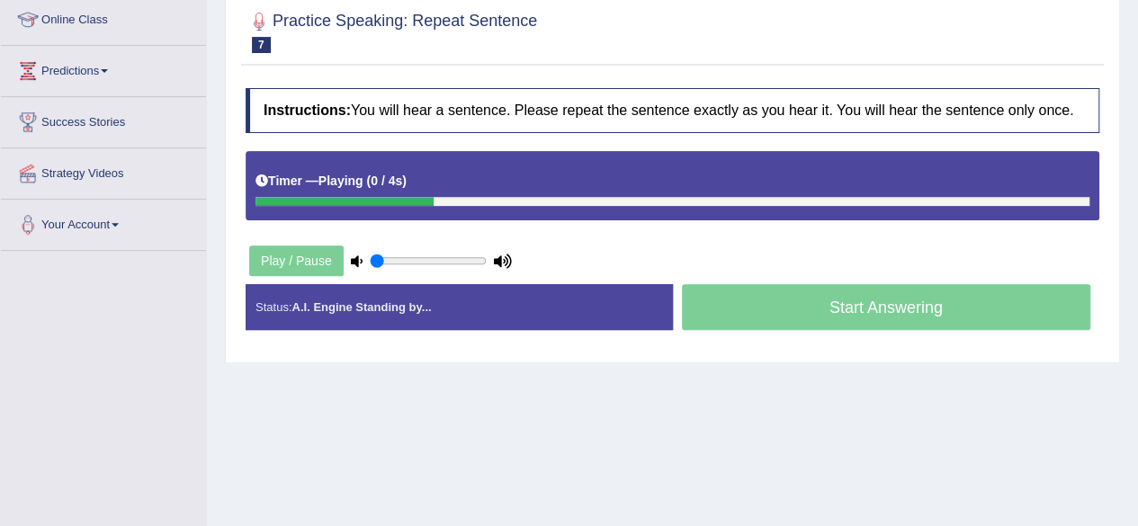
scroll to position [250, 0]
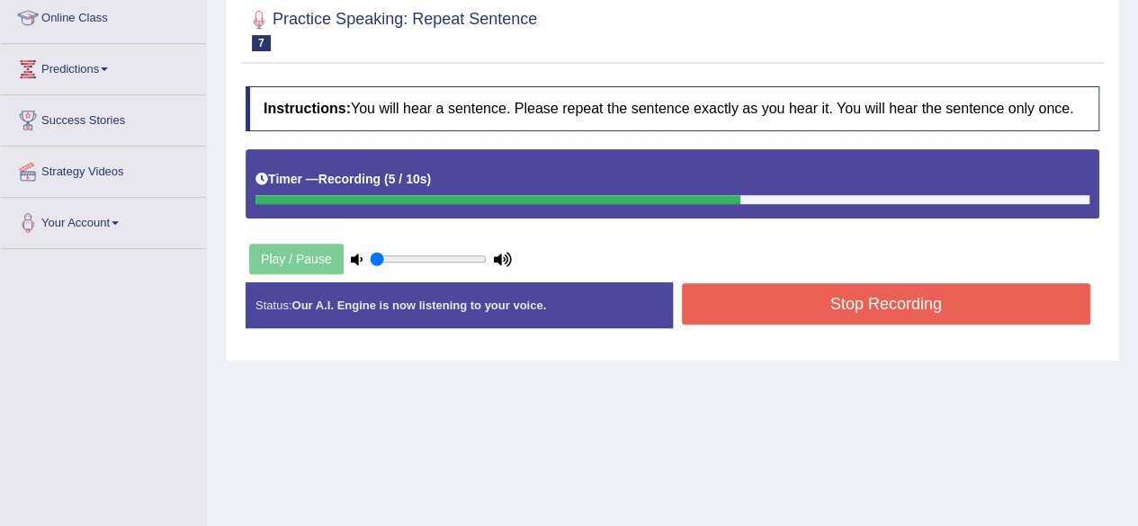
click at [1021, 298] on button "Stop Recording" at bounding box center [886, 303] width 409 height 41
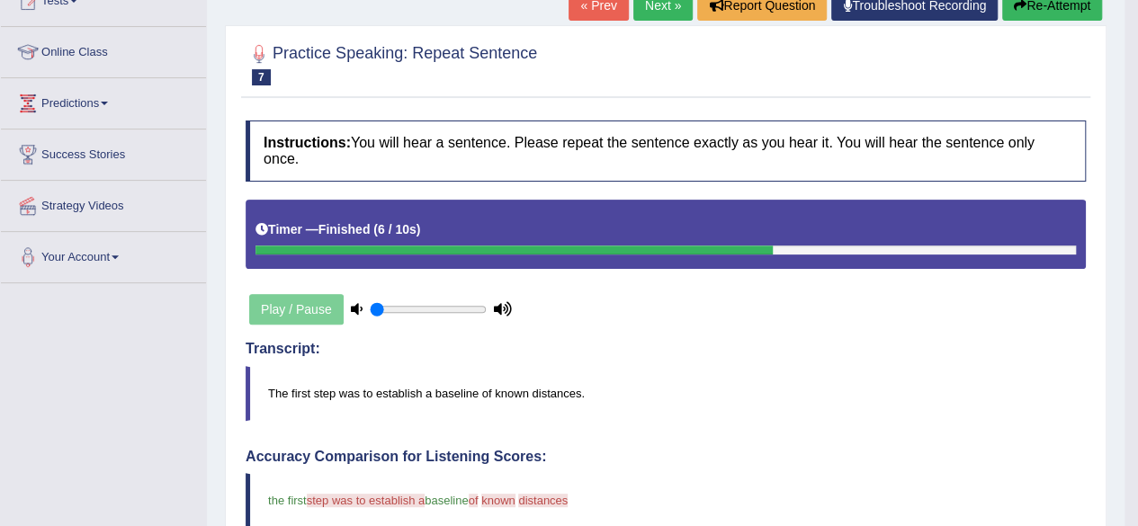
scroll to position [214, 0]
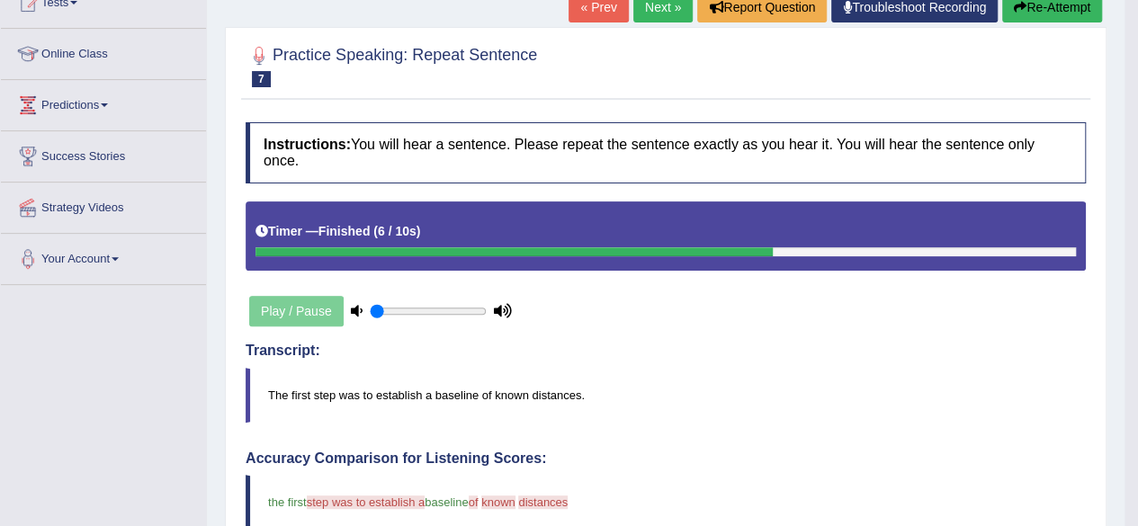
click at [1055, 8] on button "Re-Attempt" at bounding box center [1052, 7] width 100 height 31
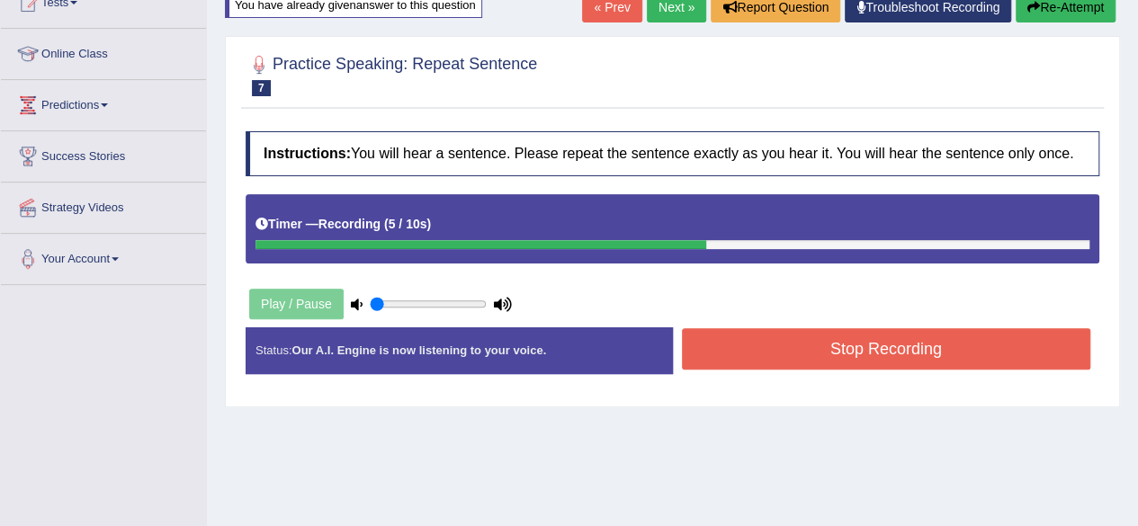
click at [876, 345] on button "Stop Recording" at bounding box center [886, 348] width 409 height 41
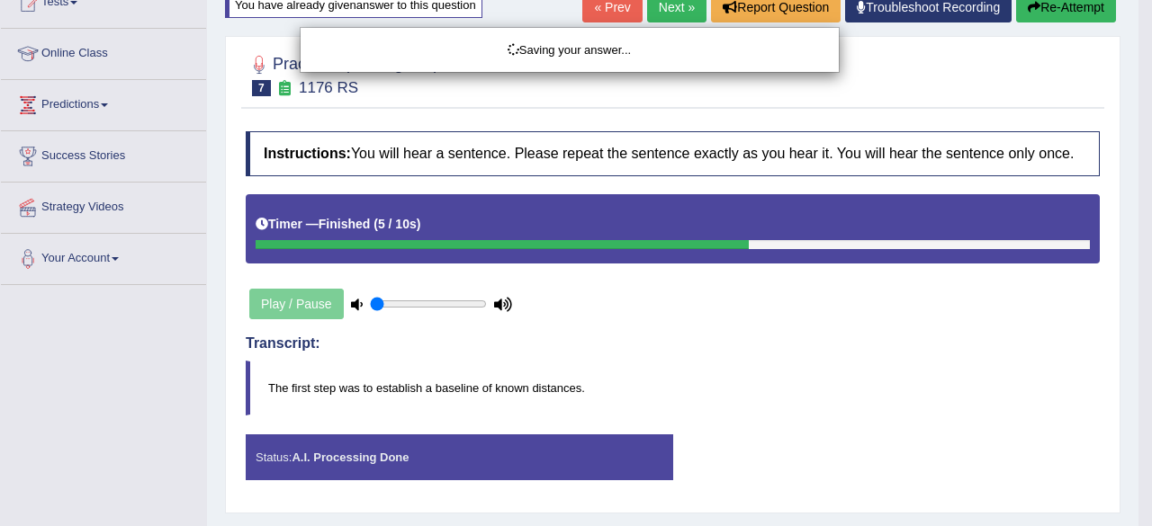
click at [1045, 9] on div "Saving your answer..." at bounding box center [576, 263] width 1152 height 526
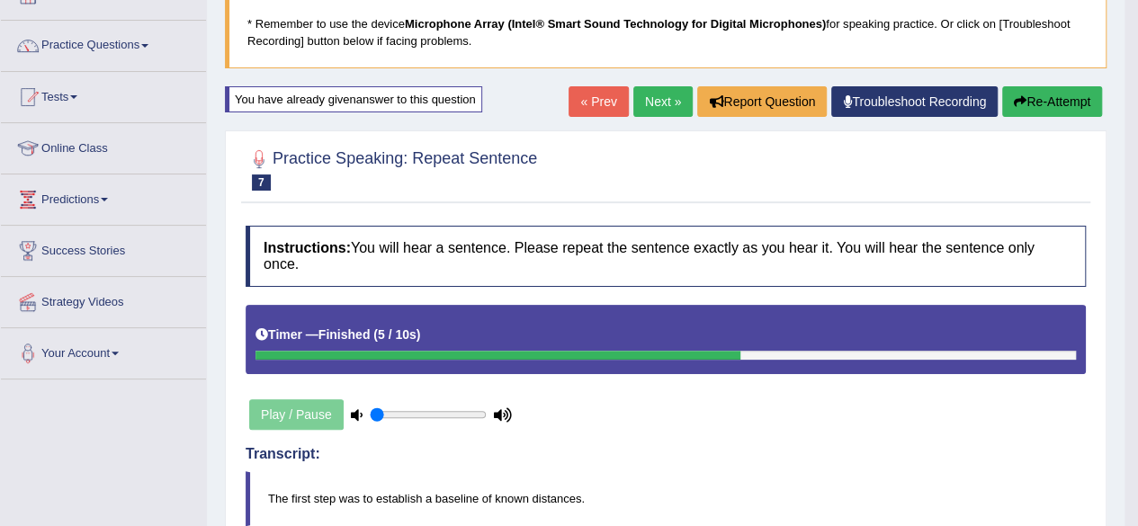
scroll to position [110, 0]
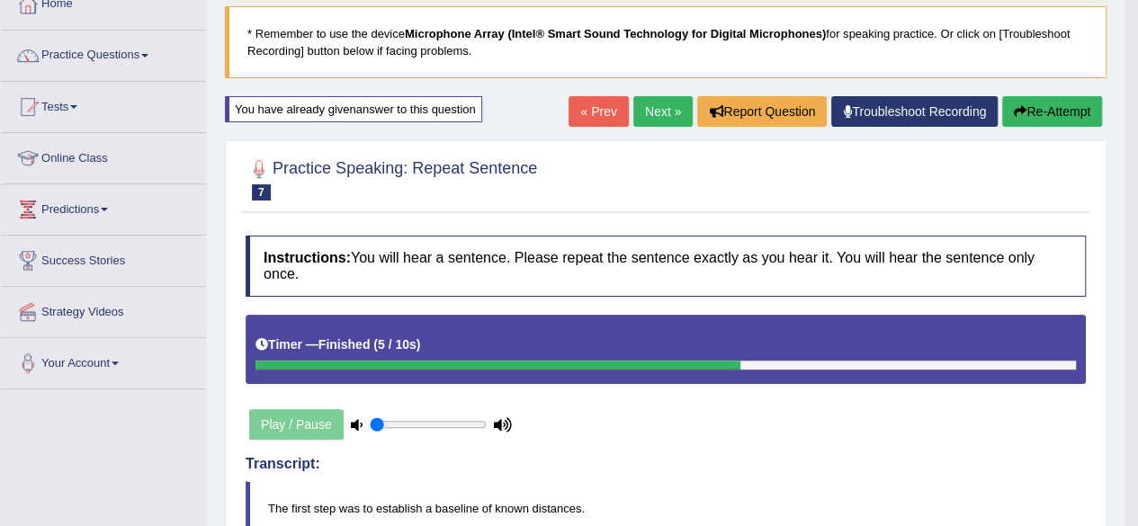
click at [1064, 113] on button "Re-Attempt" at bounding box center [1052, 111] width 100 height 31
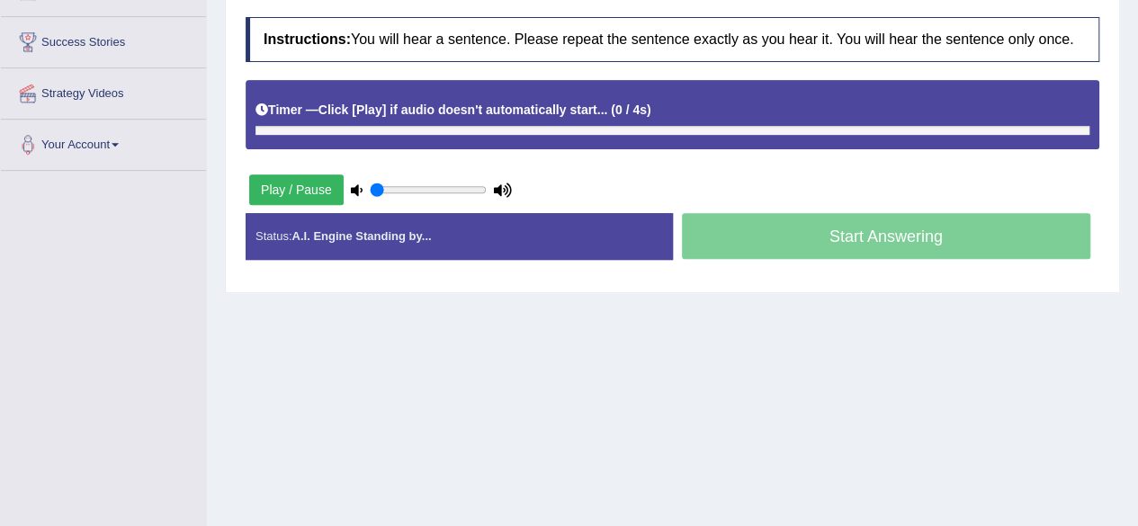
scroll to position [329, 0]
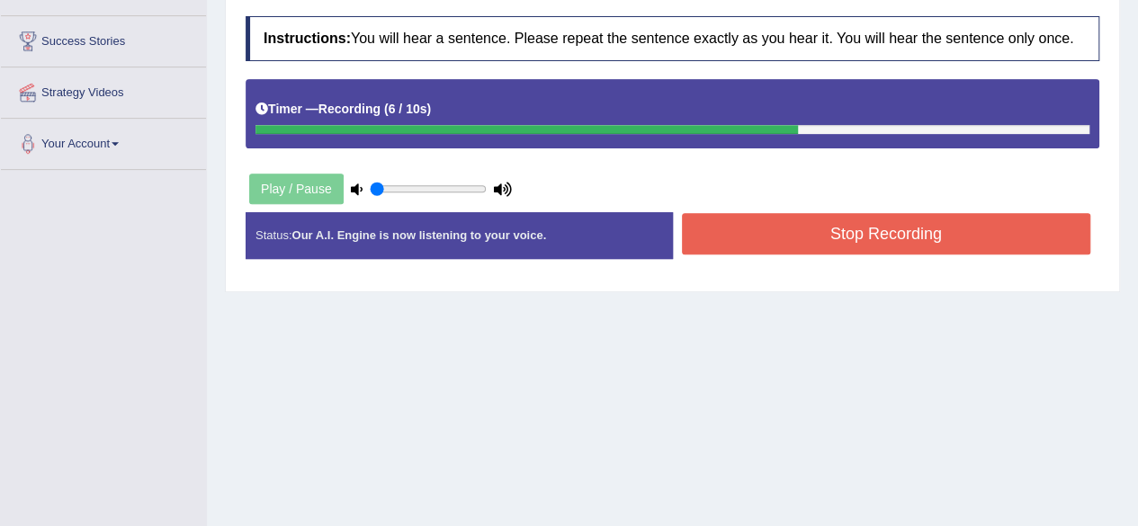
click at [990, 229] on button "Stop Recording" at bounding box center [886, 233] width 409 height 41
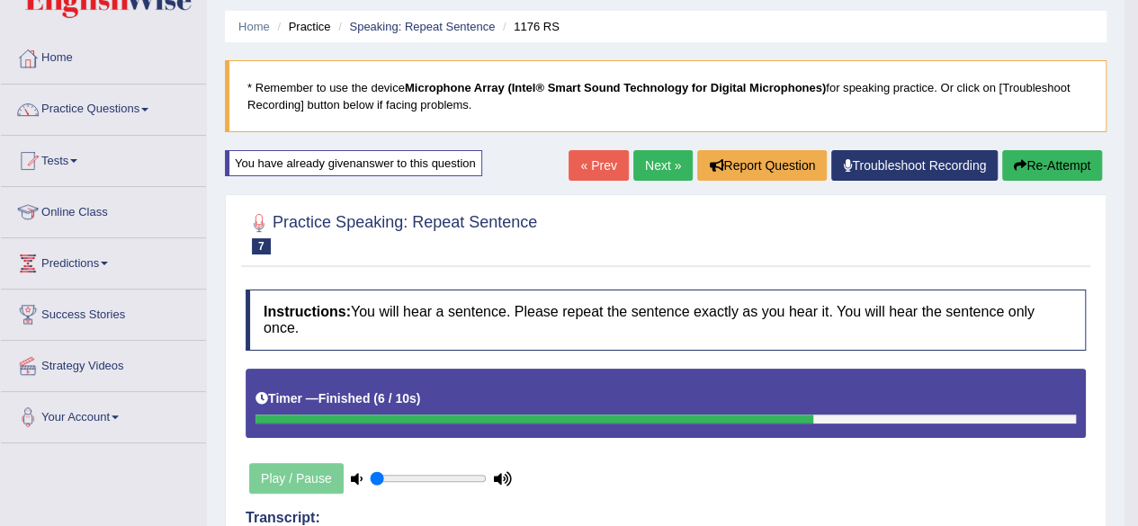
scroll to position [51, 0]
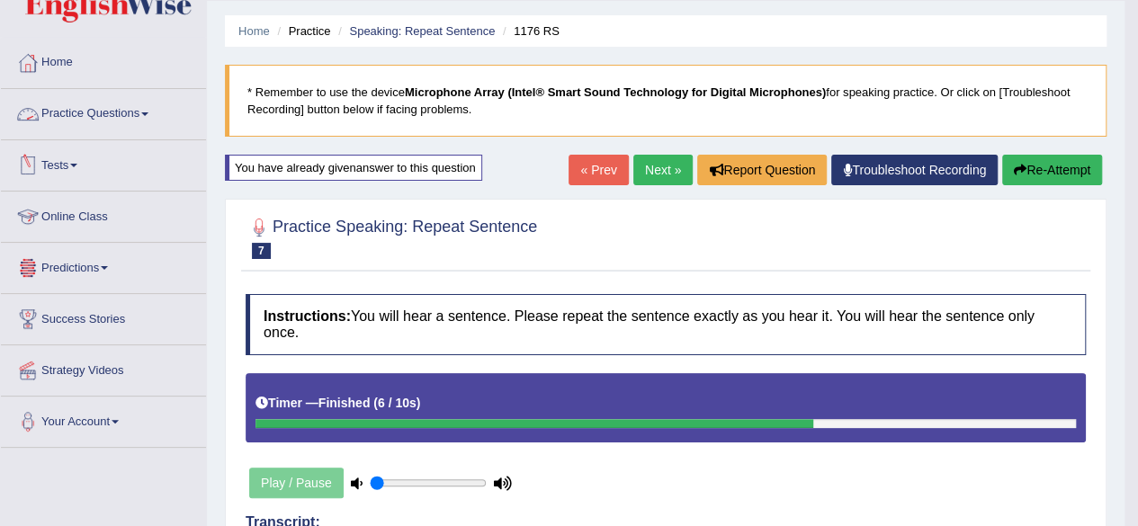
click at [159, 118] on link "Practice Questions" at bounding box center [103, 111] width 205 height 45
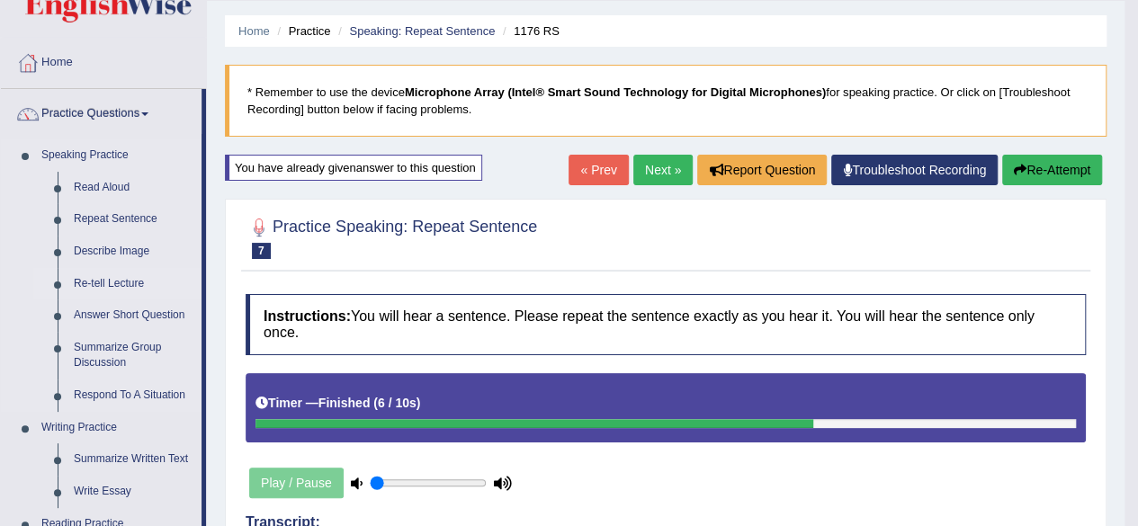
click at [119, 283] on link "Re-tell Lecture" at bounding box center [134, 284] width 136 height 32
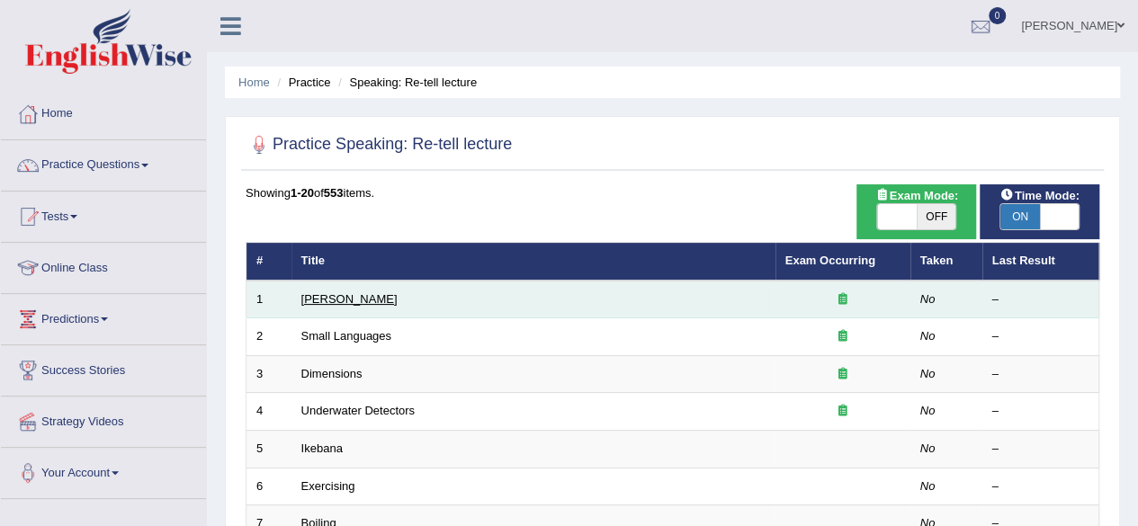
click at [339, 293] on link "[PERSON_NAME]" at bounding box center [349, 298] width 96 height 13
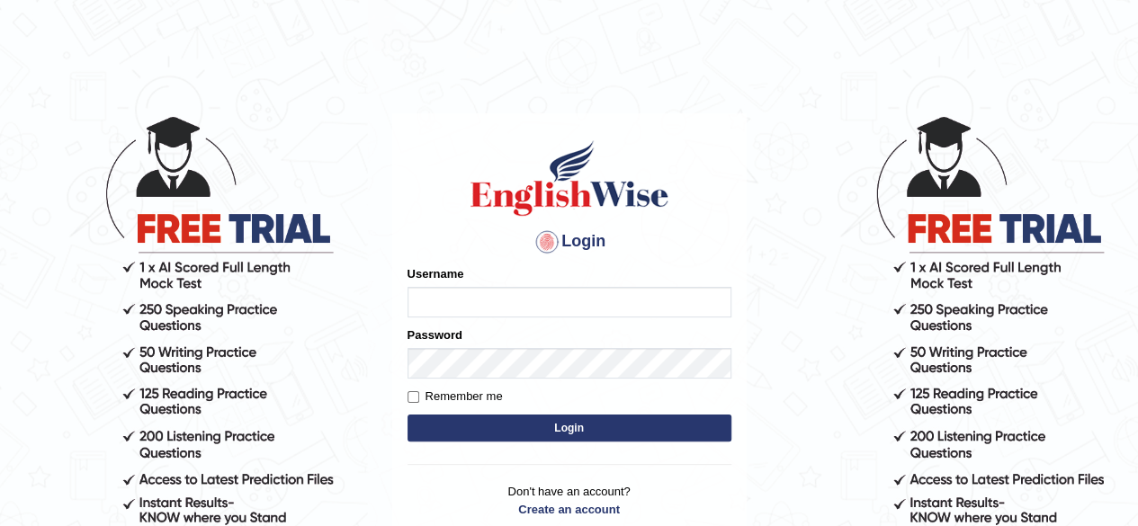
type input "pavithragowda"
click at [597, 430] on button "Login" at bounding box center [570, 428] width 324 height 27
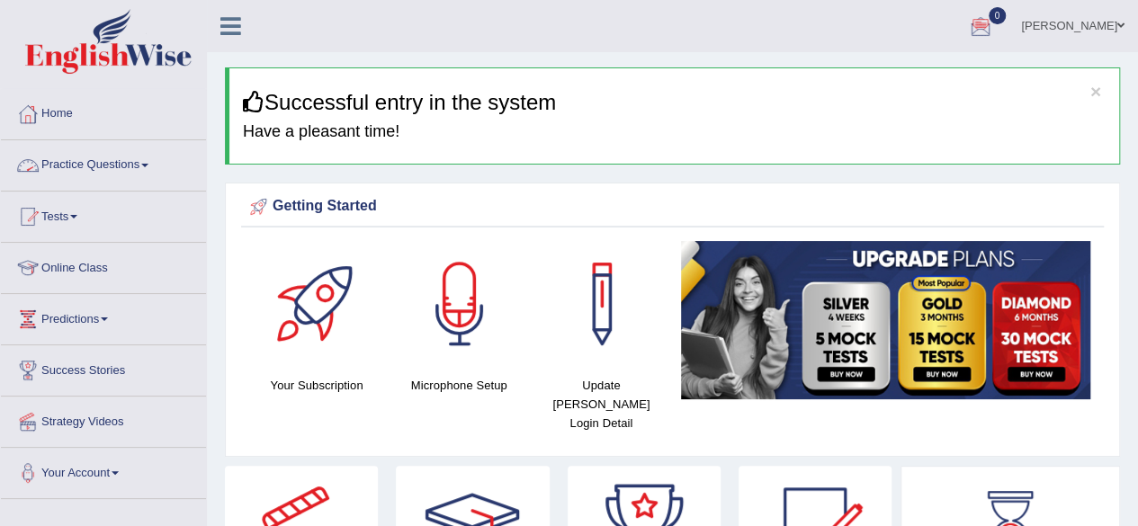
click at [97, 165] on link "Practice Questions" at bounding box center [103, 162] width 205 height 45
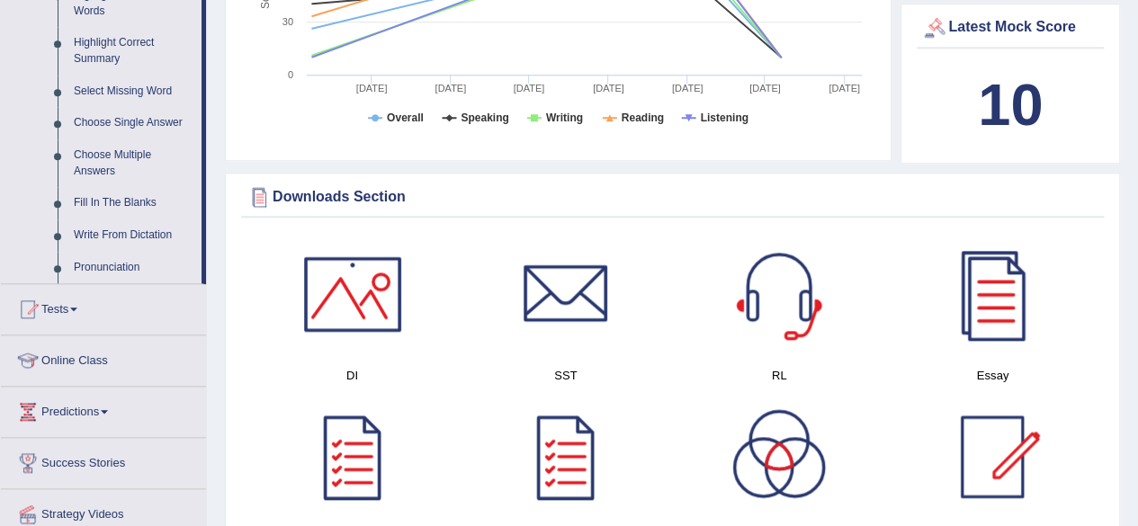
scroll to position [842, 0]
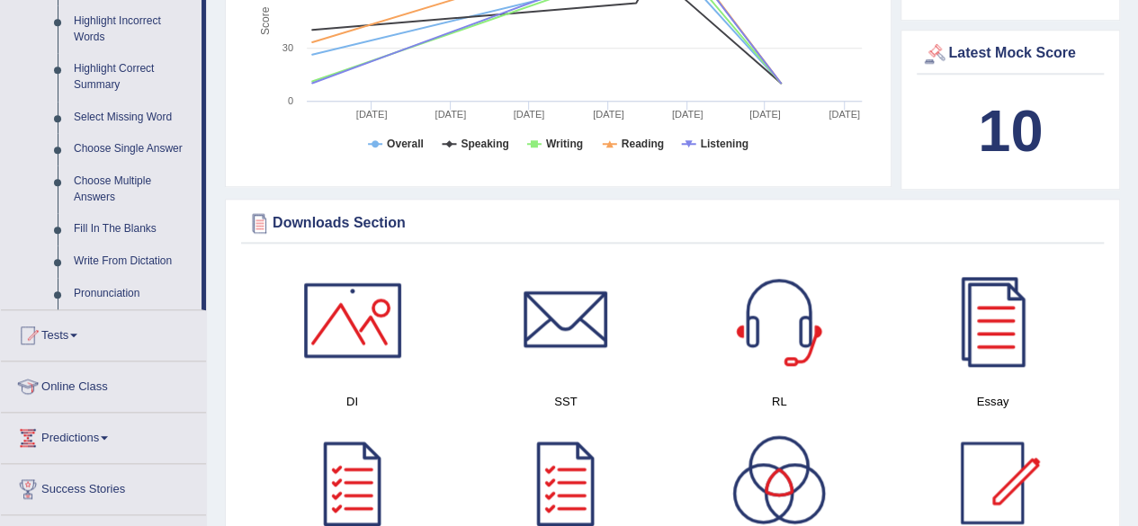
drag, startPoint x: 206, startPoint y: 230, endPoint x: 207, endPoint y: 278, distance: 47.7
drag, startPoint x: 204, startPoint y: 275, endPoint x: 121, endPoint y: 287, distance: 83.6
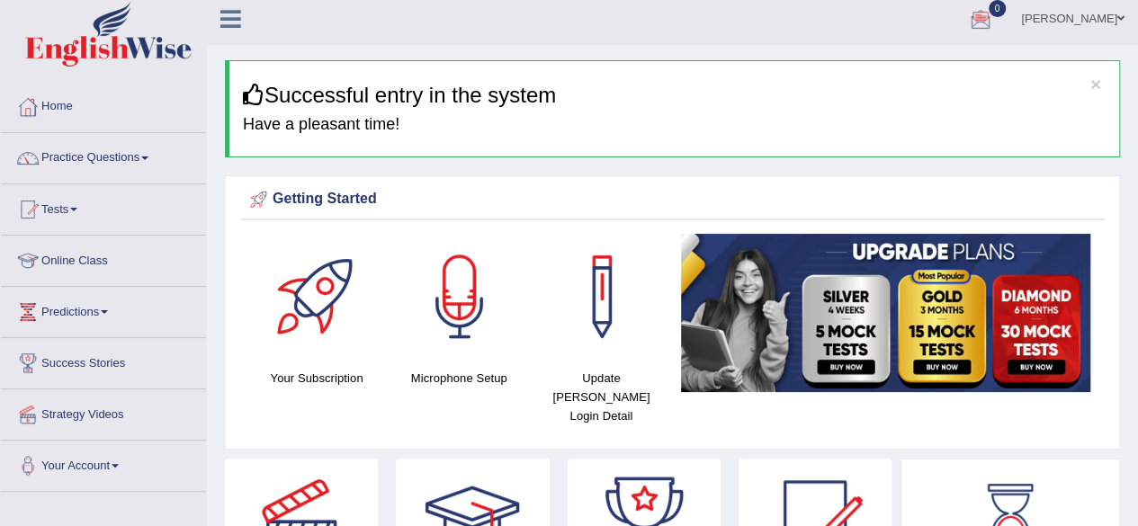
scroll to position [0, 0]
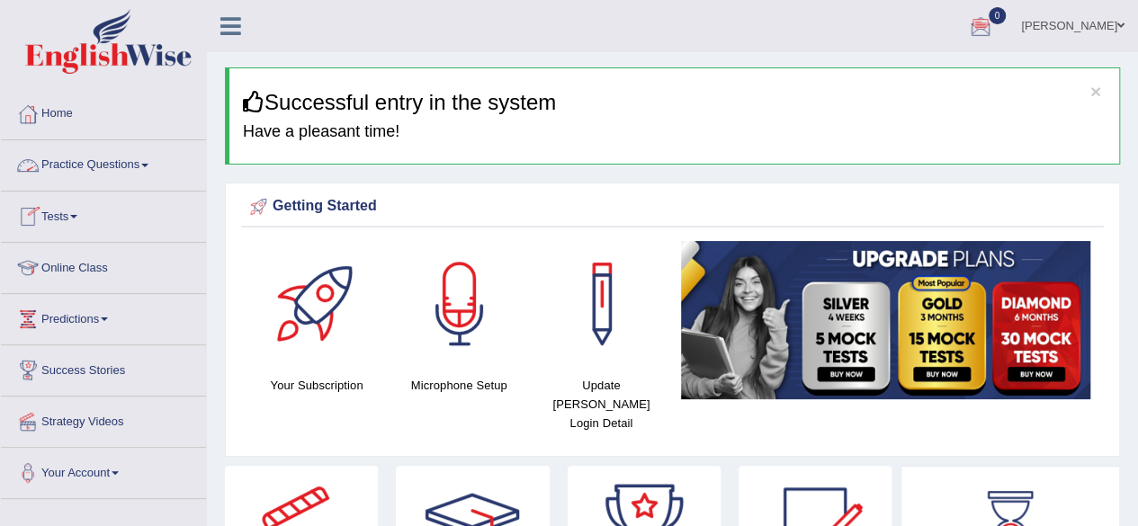
click at [142, 157] on link "Practice Questions" at bounding box center [103, 162] width 205 height 45
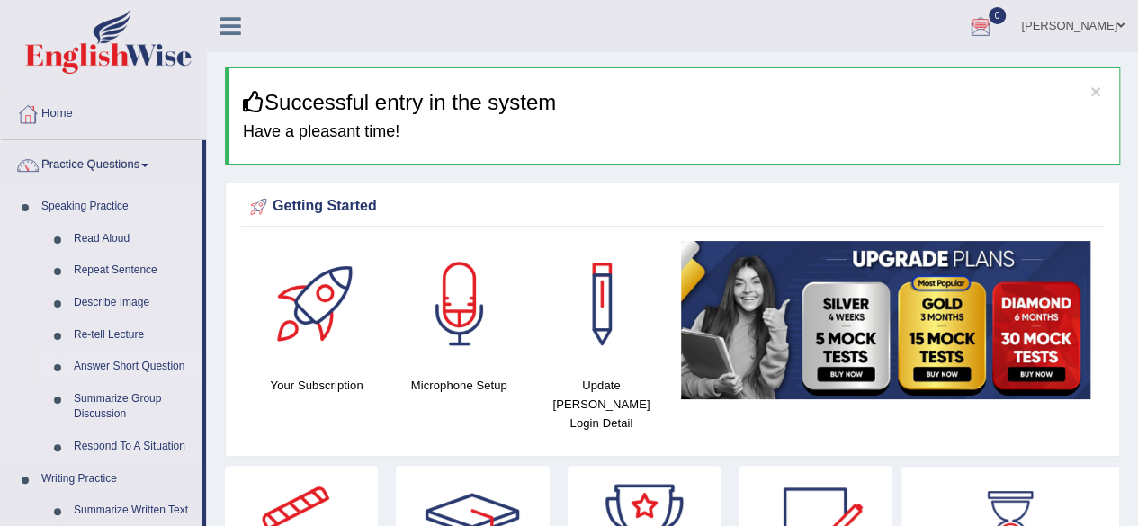
click at [119, 362] on link "Answer Short Question" at bounding box center [134, 367] width 136 height 32
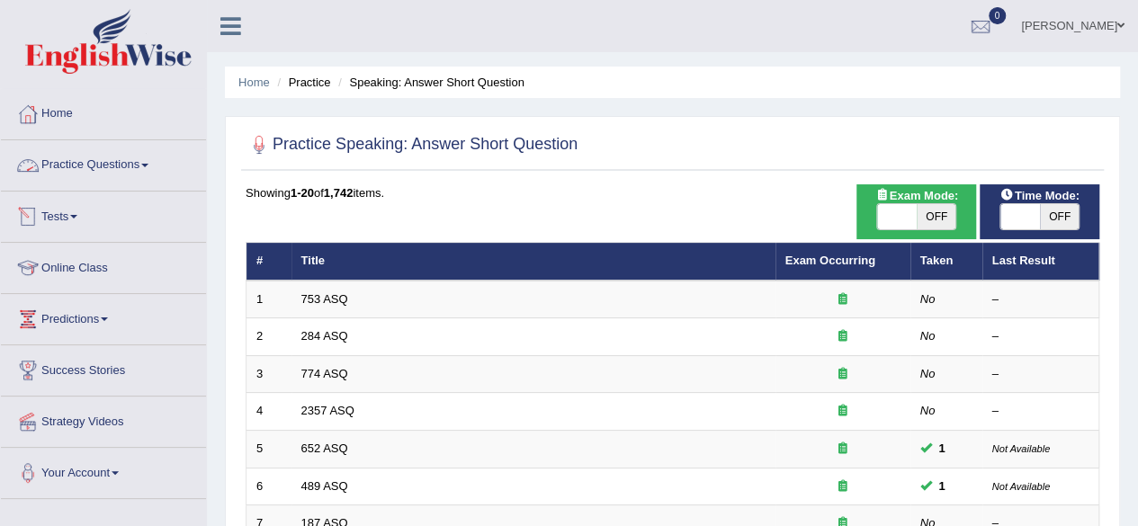
click at [142, 164] on link "Practice Questions" at bounding box center [103, 162] width 205 height 45
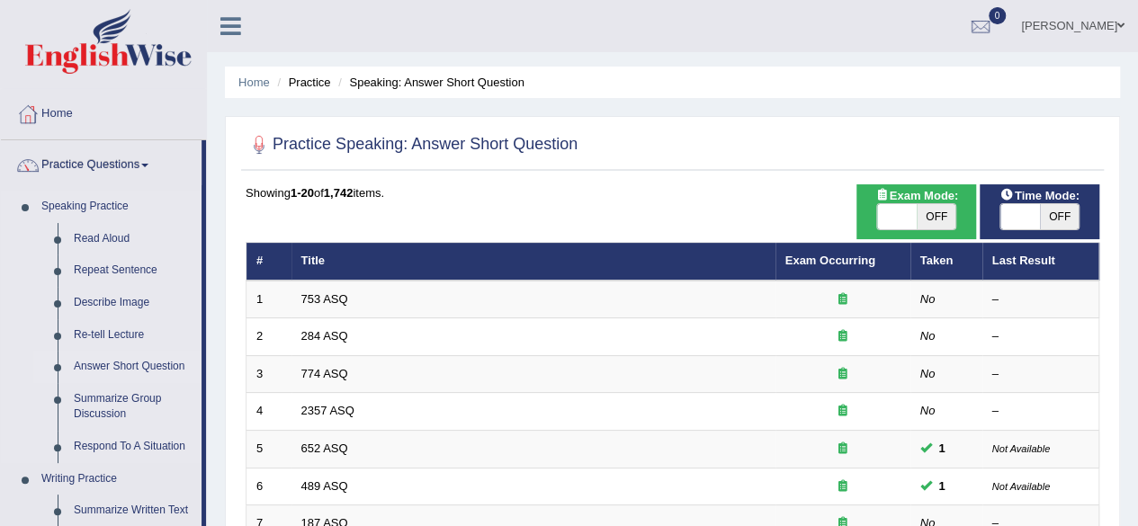
click at [137, 363] on link "Answer Short Question" at bounding box center [134, 367] width 136 height 32
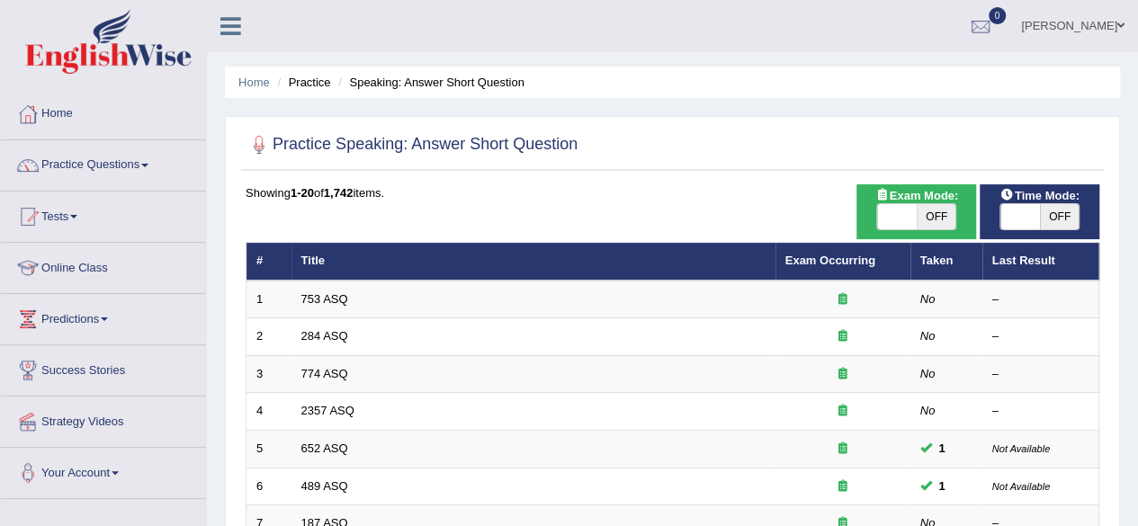
click at [1053, 210] on span "OFF" at bounding box center [1060, 216] width 40 height 25
checkbox input "true"
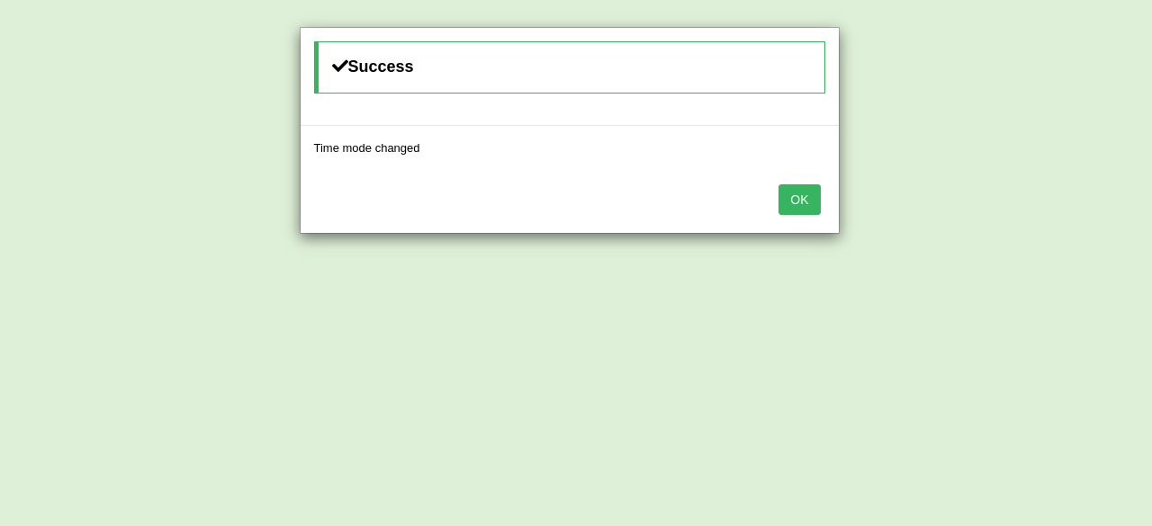
click at [797, 193] on button "OK" at bounding box center [798, 199] width 41 height 31
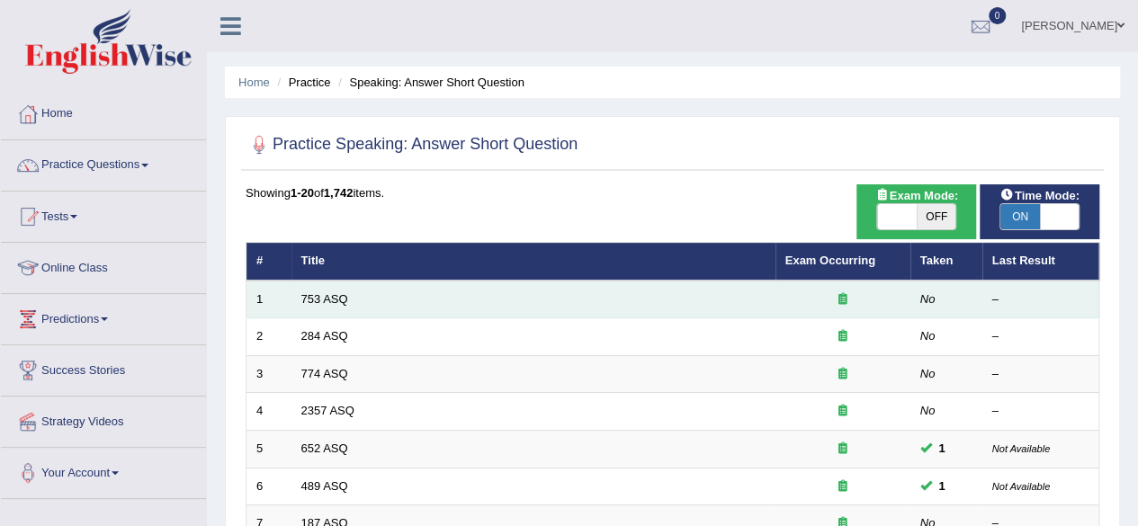
click at [414, 295] on td "753 ASQ" at bounding box center [534, 300] width 484 height 38
click at [334, 294] on link "753 ASQ" at bounding box center [324, 298] width 47 height 13
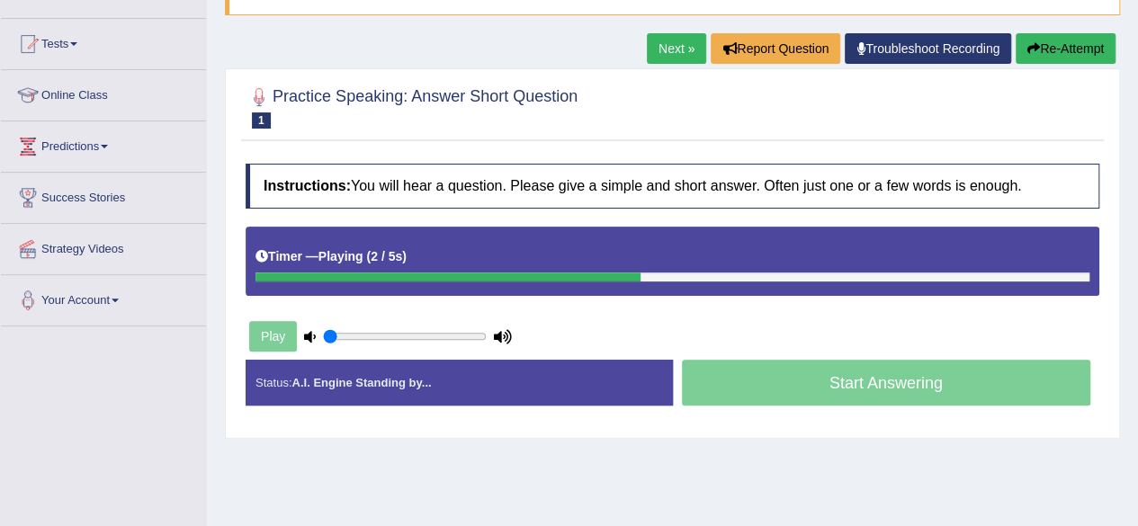
scroll to position [178, 0]
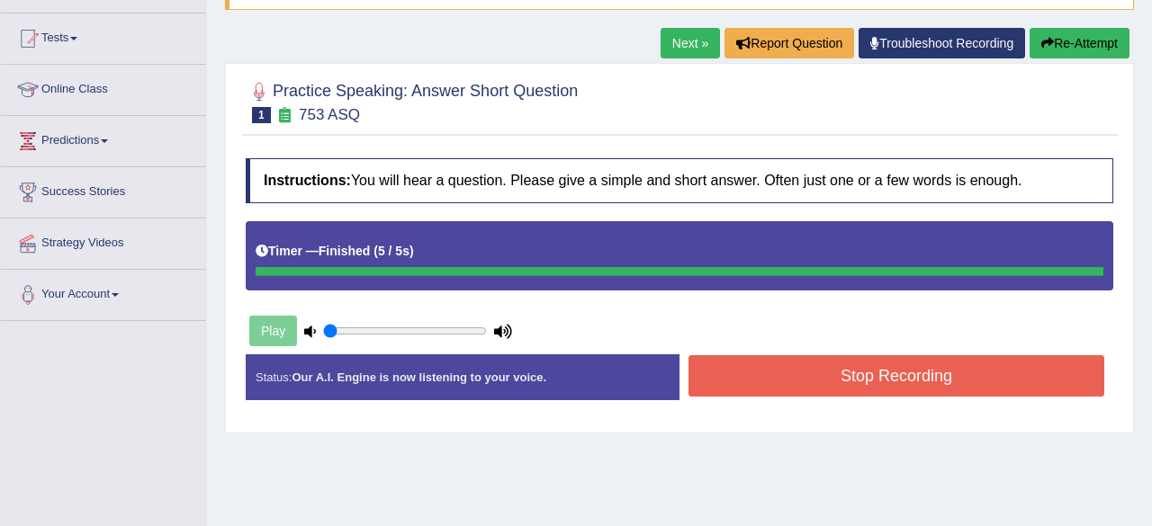
click at [920, 348] on body "Toggle navigation Home Practice Questions Speaking Practice Read Aloud Repeat S…" at bounding box center [576, 85] width 1152 height 526
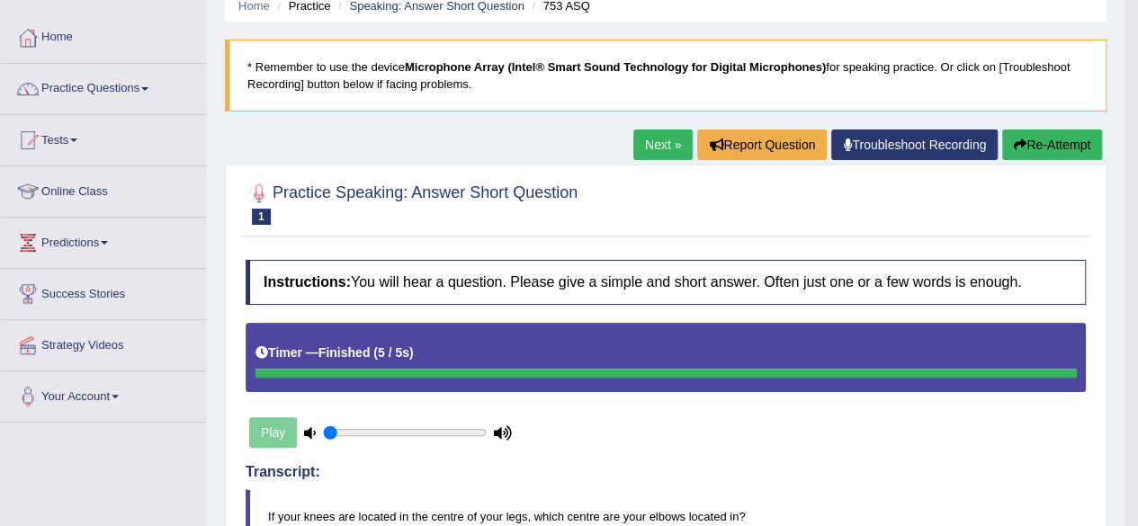
scroll to position [76, 0]
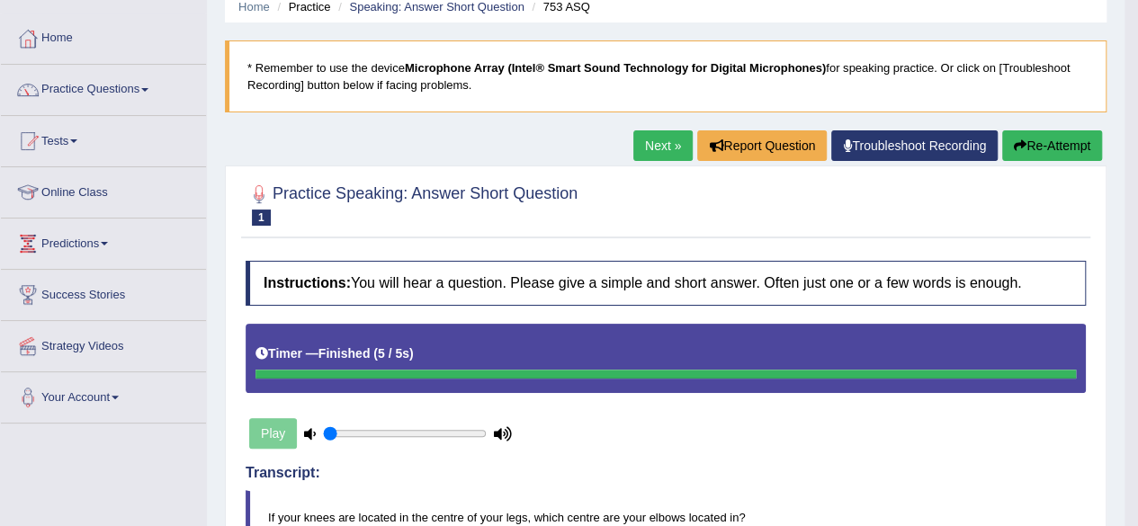
click at [1039, 146] on button "Re-Attempt" at bounding box center [1052, 145] width 100 height 31
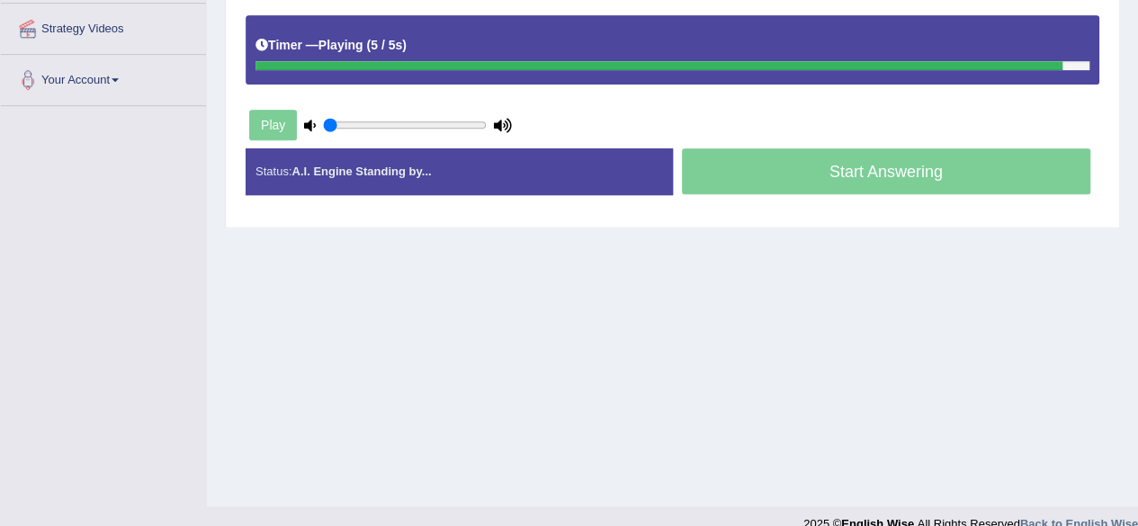
scroll to position [330, 0]
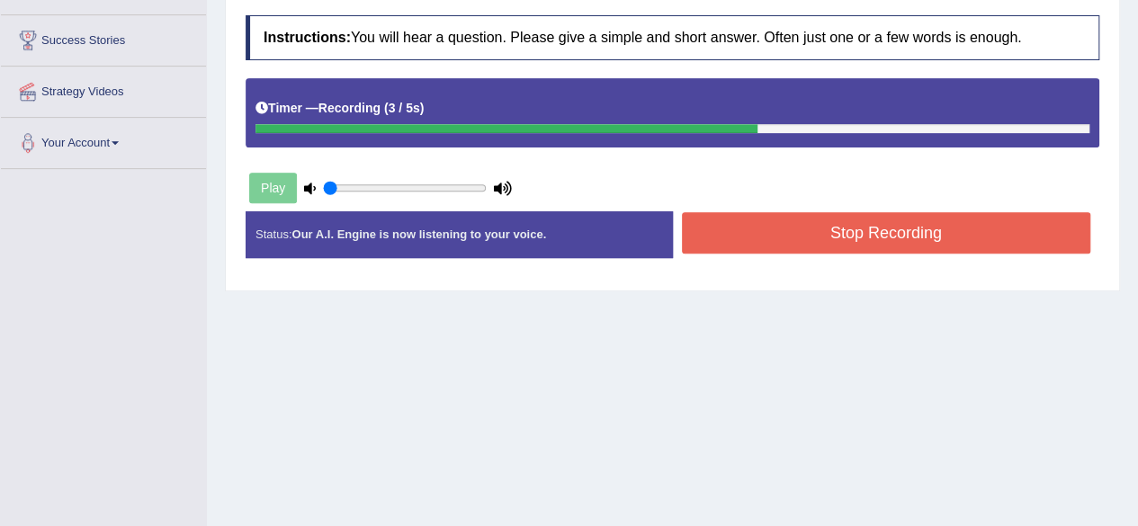
click at [904, 230] on button "Stop Recording" at bounding box center [886, 232] width 409 height 41
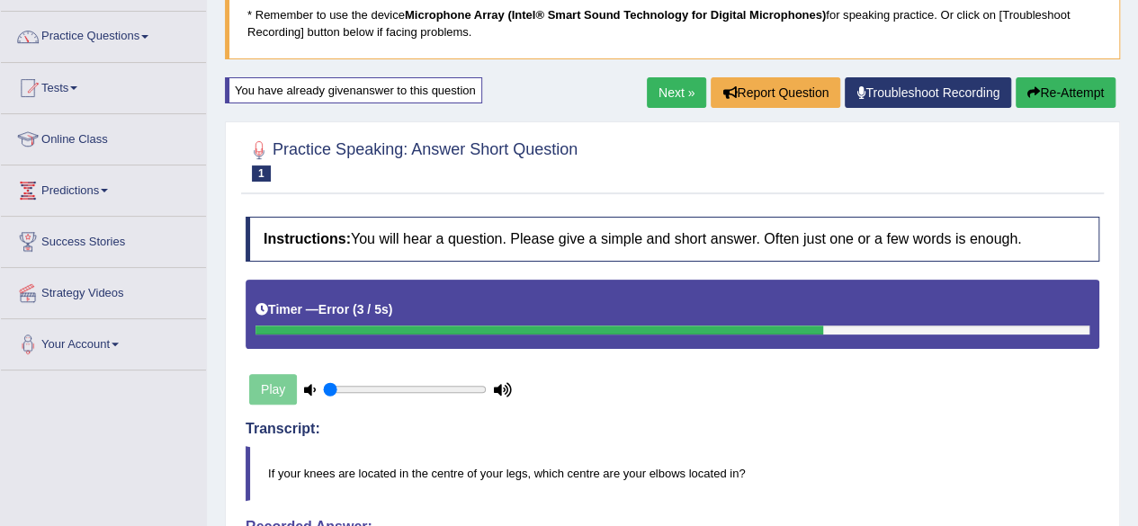
scroll to position [124, 0]
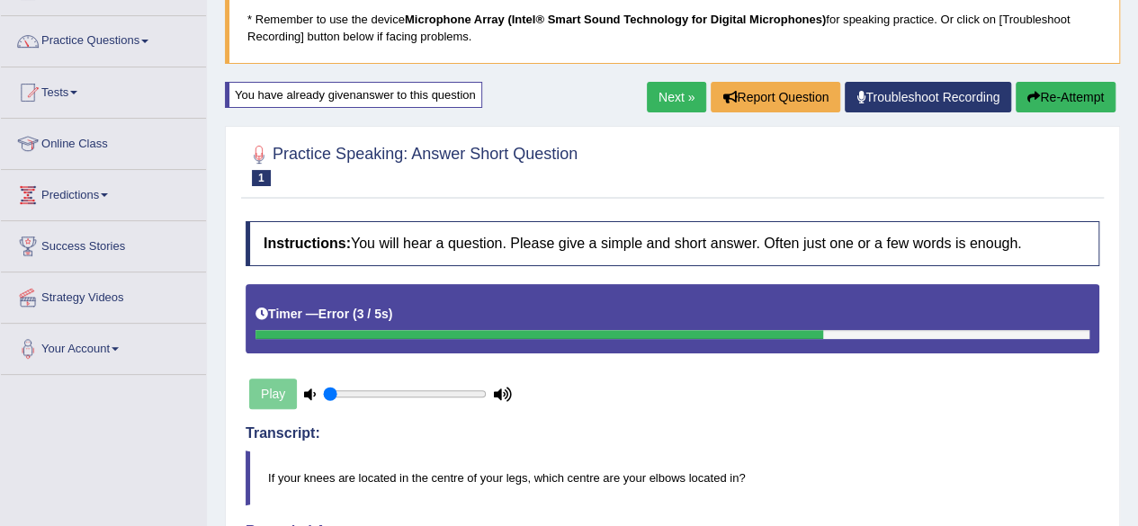
click at [677, 94] on link "Next »" at bounding box center [676, 97] width 59 height 31
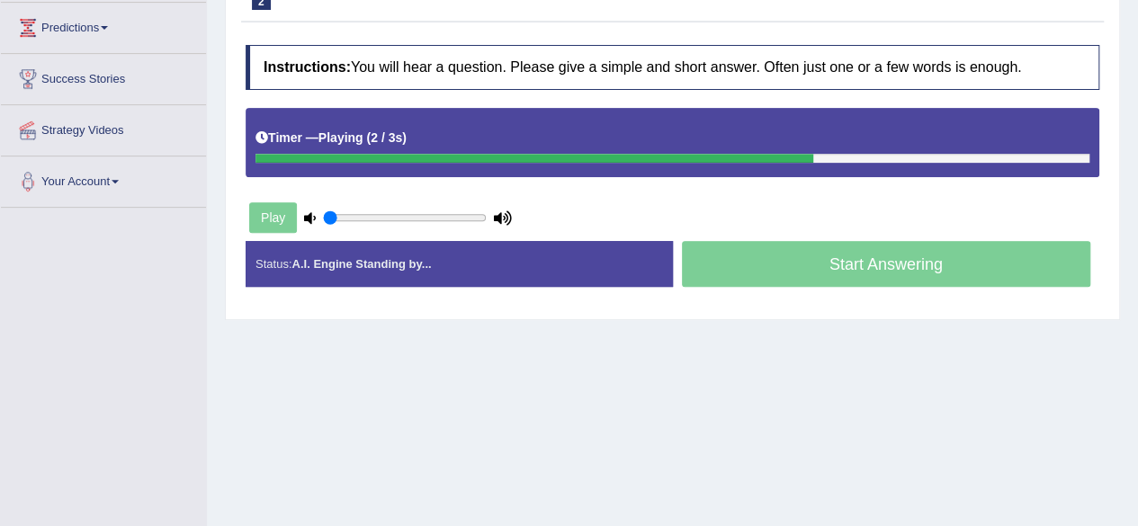
scroll to position [289, 0]
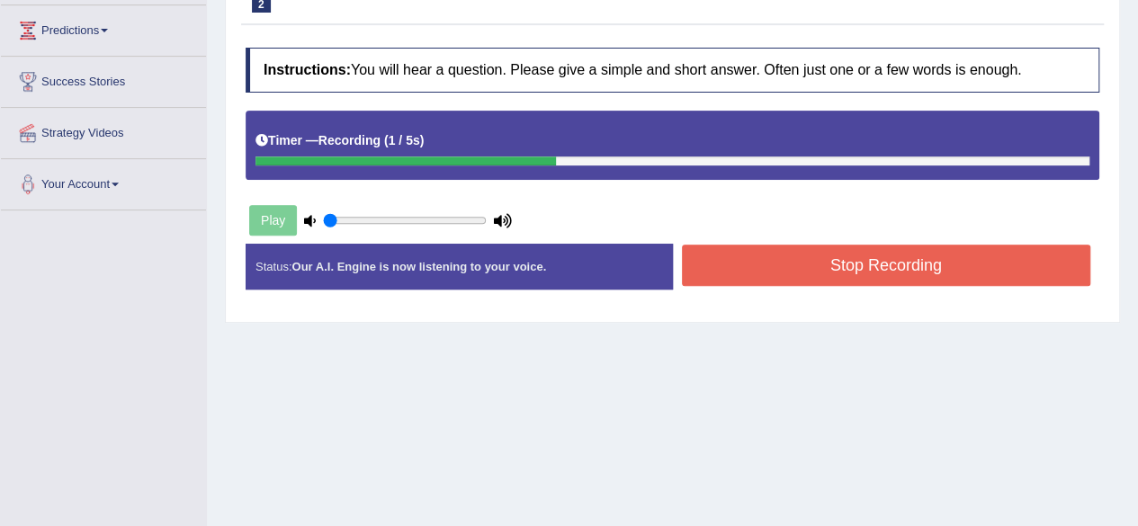
click at [889, 267] on button "Stop Recording" at bounding box center [886, 265] width 409 height 41
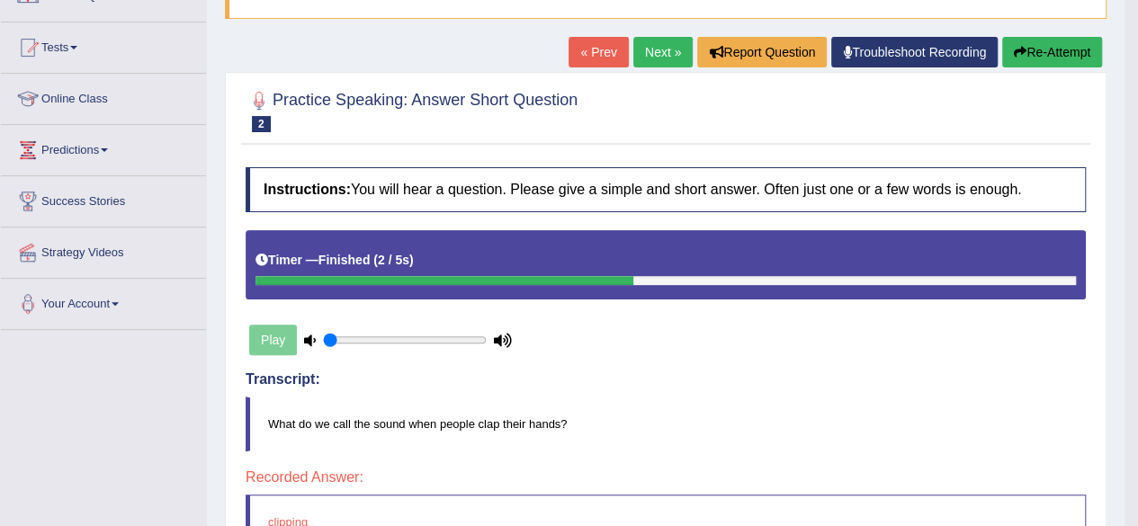
scroll to position [162, 0]
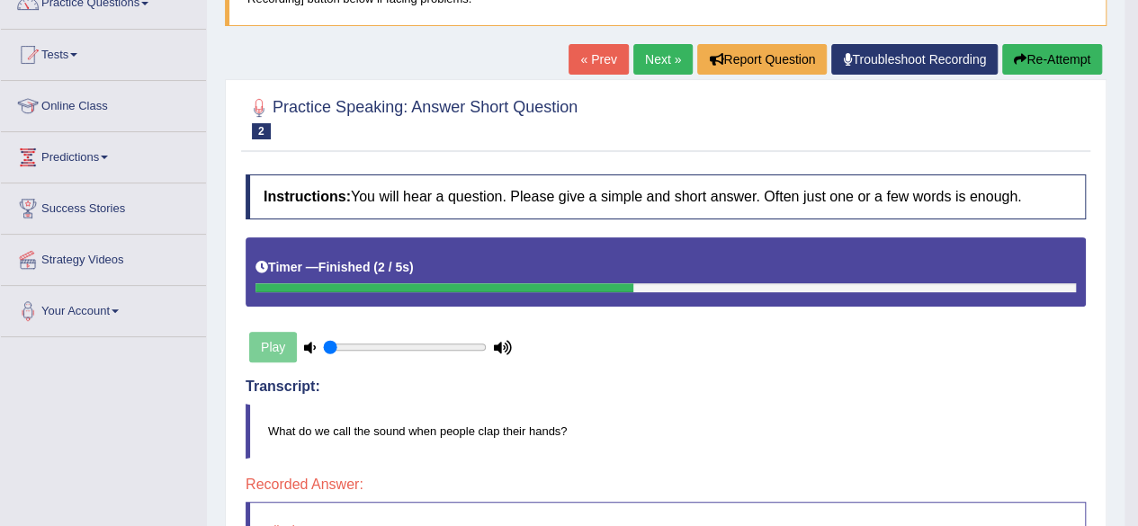
click at [1027, 55] on button "Re-Attempt" at bounding box center [1052, 59] width 100 height 31
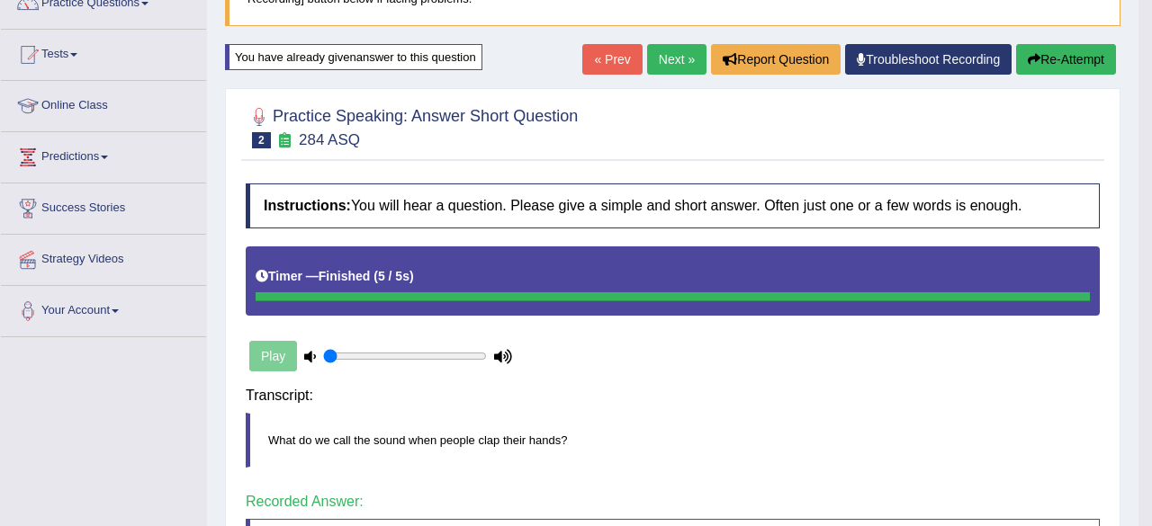
click at [923, 364] on body "Toggle navigation Home Practice Questions Speaking Practice Read Aloud Repeat S…" at bounding box center [576, 101] width 1152 height 526
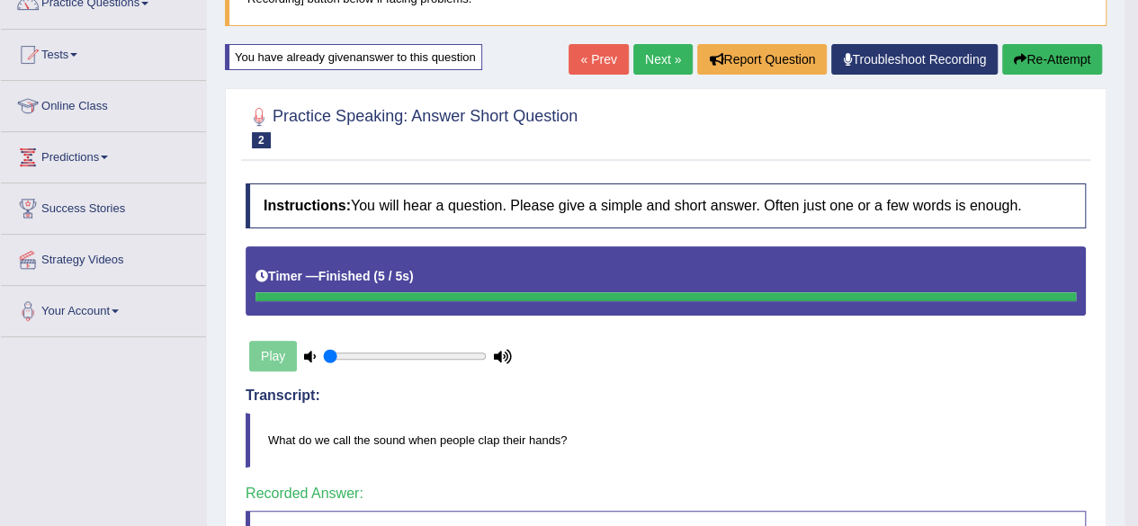
click at [1072, 64] on button "Re-Attempt" at bounding box center [1052, 59] width 100 height 31
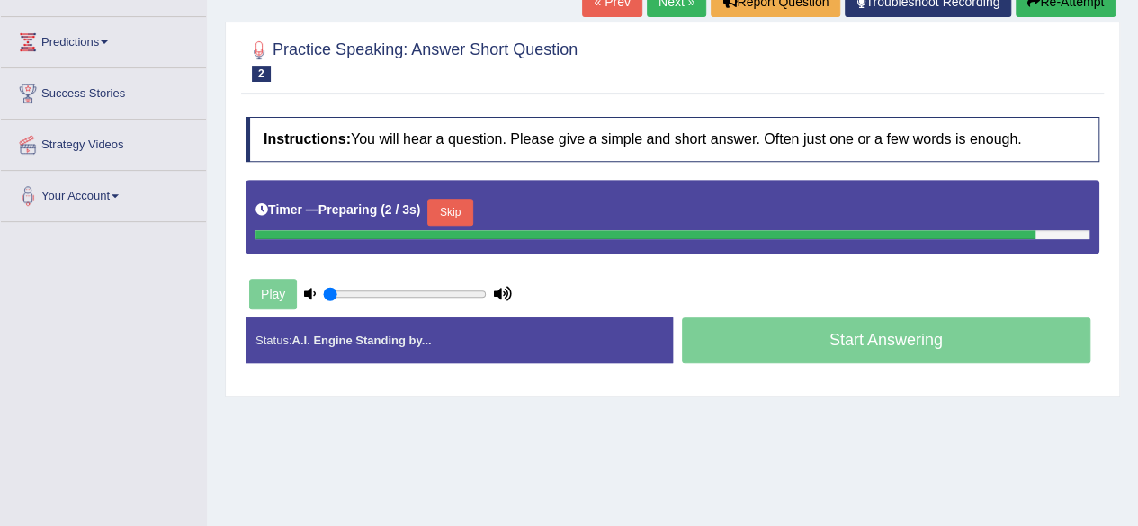
scroll to position [281, 0]
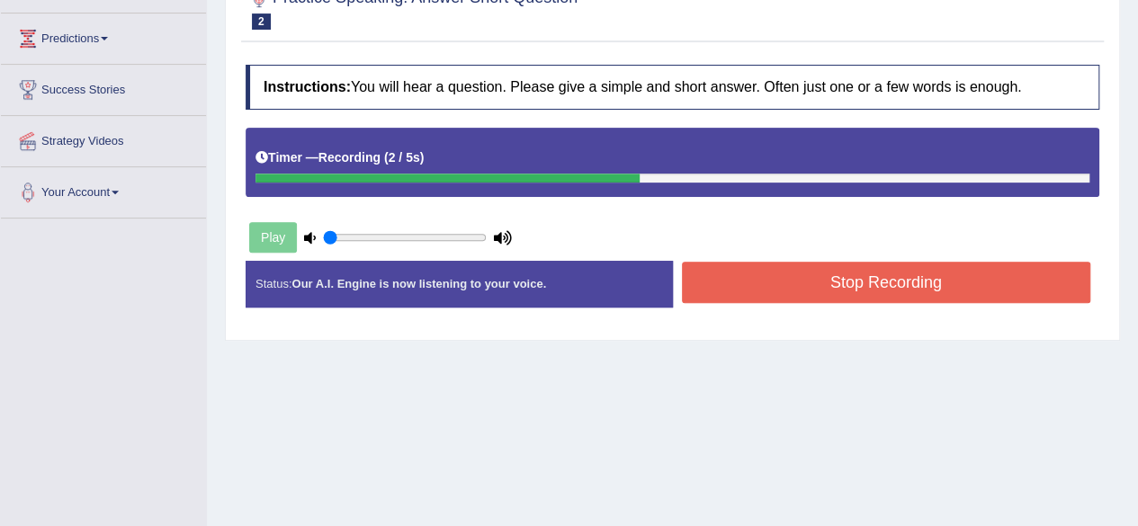
click at [951, 287] on button "Stop Recording" at bounding box center [886, 282] width 409 height 41
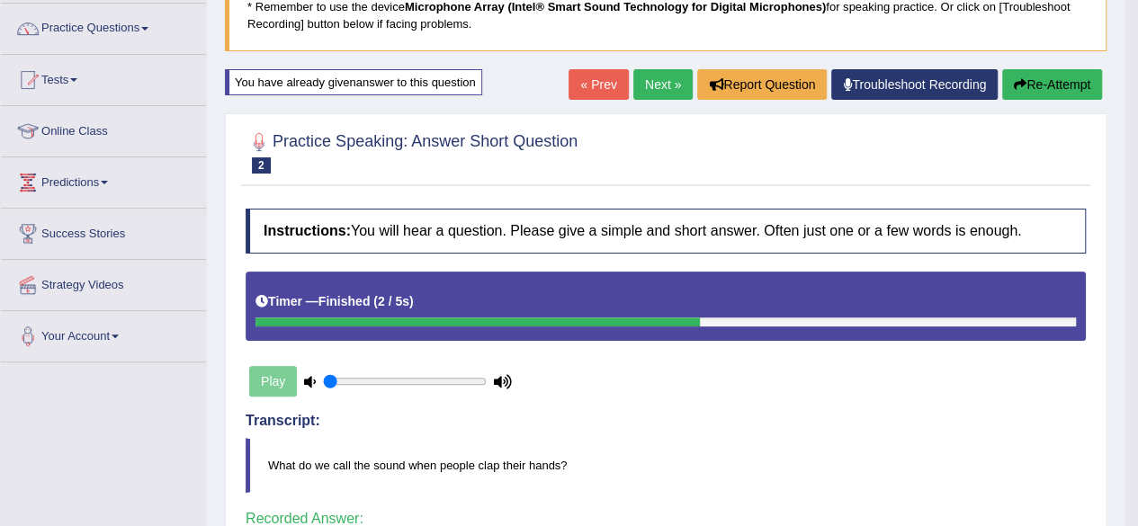
scroll to position [132, 0]
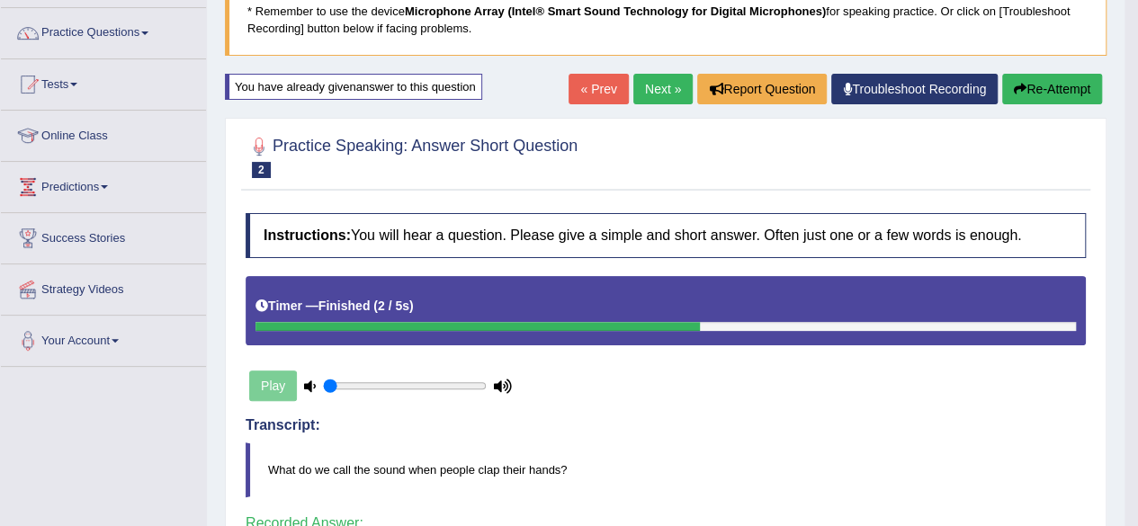
click at [1035, 85] on button "Re-Attempt" at bounding box center [1052, 89] width 100 height 31
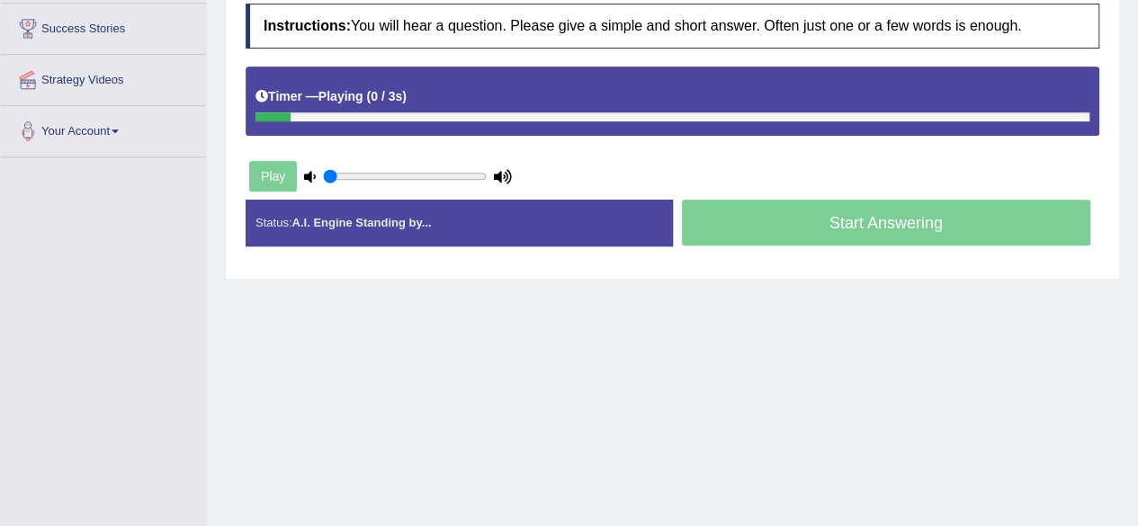
scroll to position [346, 0]
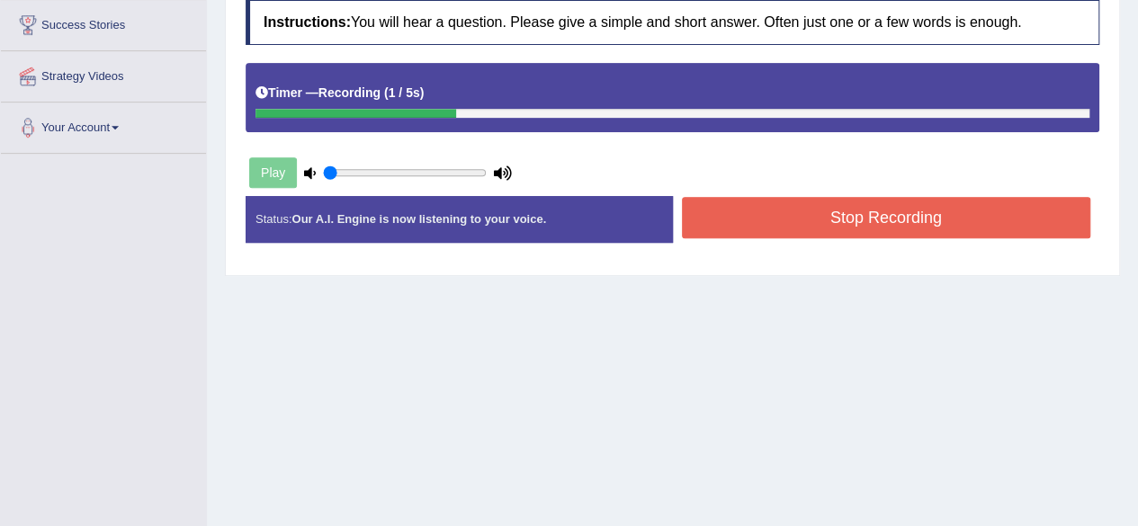
click at [947, 217] on button "Stop Recording" at bounding box center [886, 217] width 409 height 41
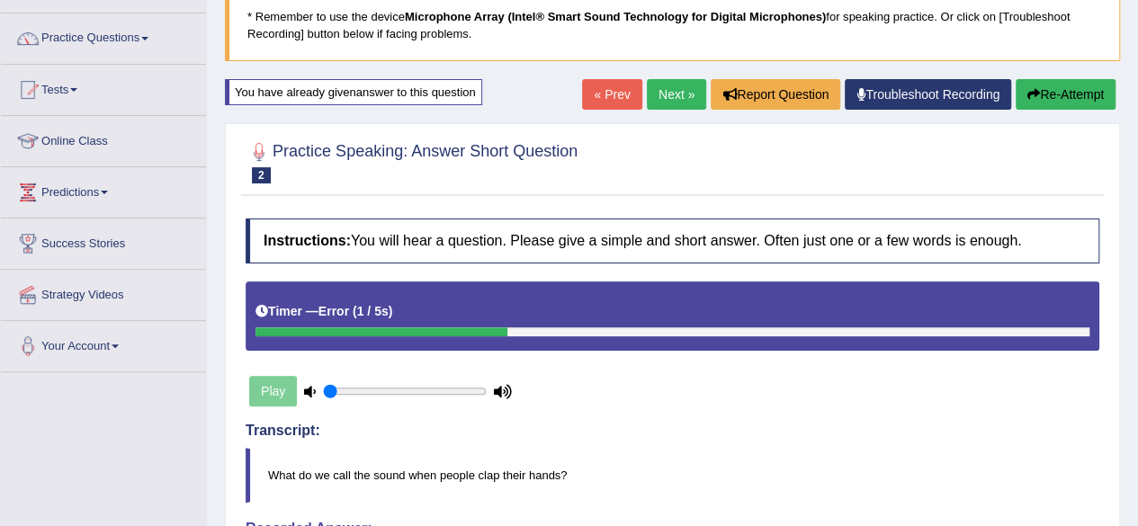
scroll to position [126, 0]
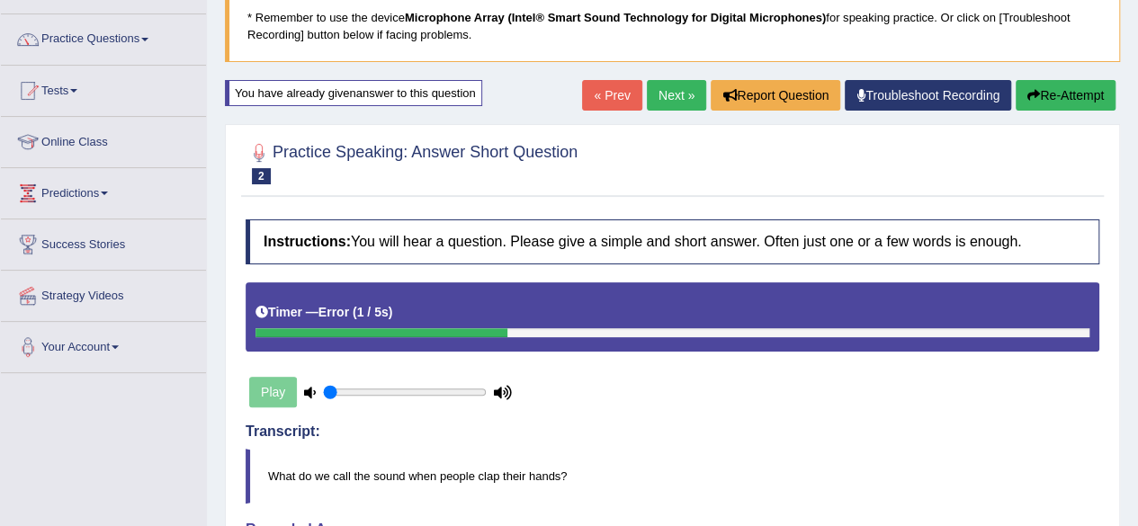
click at [1077, 96] on button "Re-Attempt" at bounding box center [1066, 95] width 100 height 31
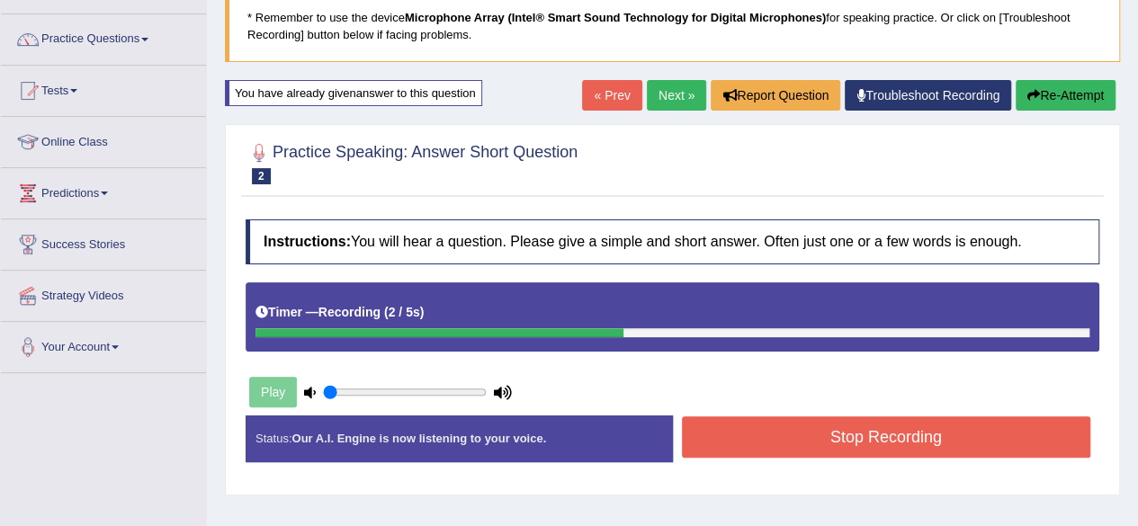
click at [887, 436] on button "Stop Recording" at bounding box center [886, 437] width 409 height 41
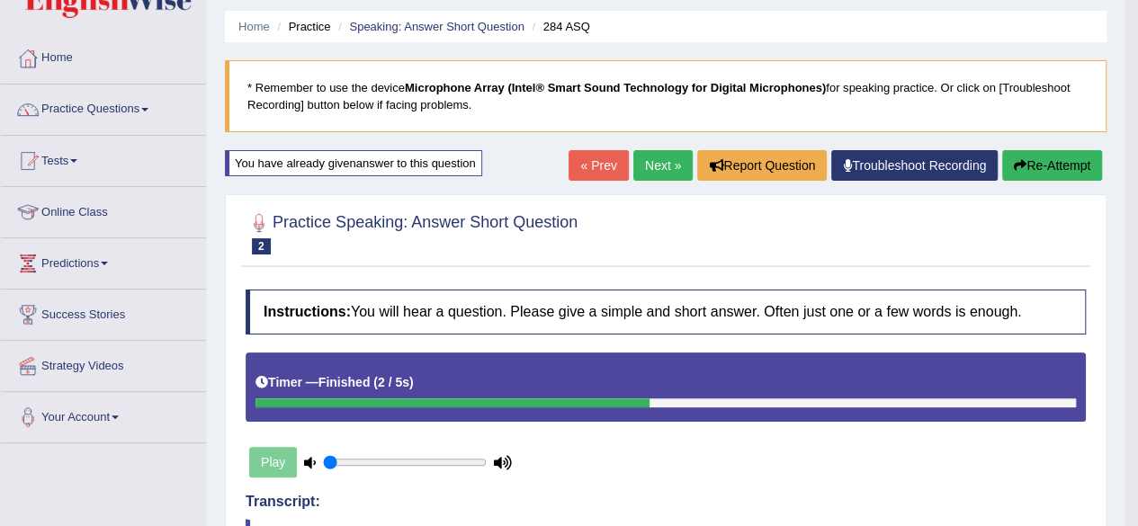
scroll to position [54, 0]
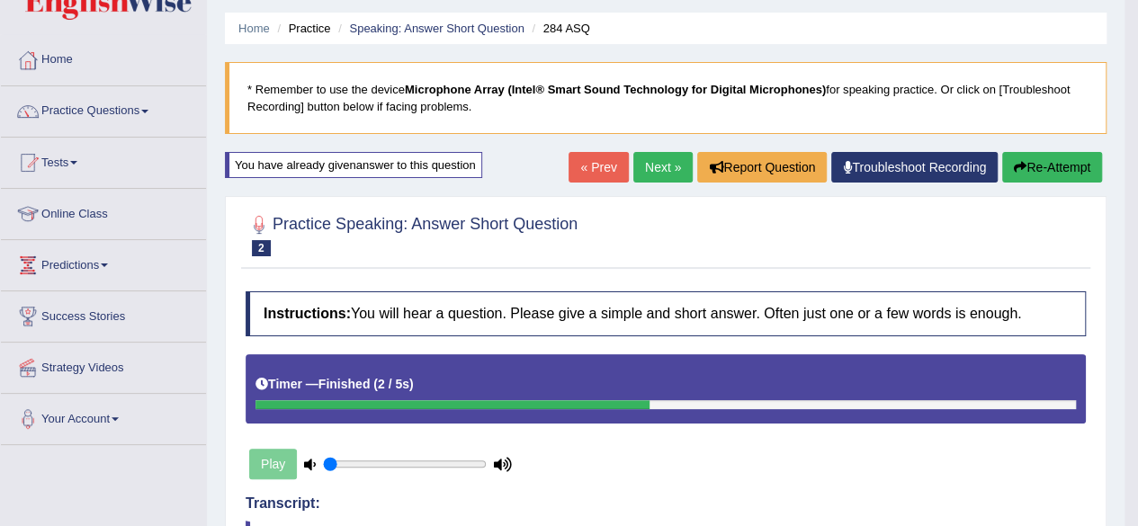
click at [659, 159] on link "Next »" at bounding box center [662, 167] width 59 height 31
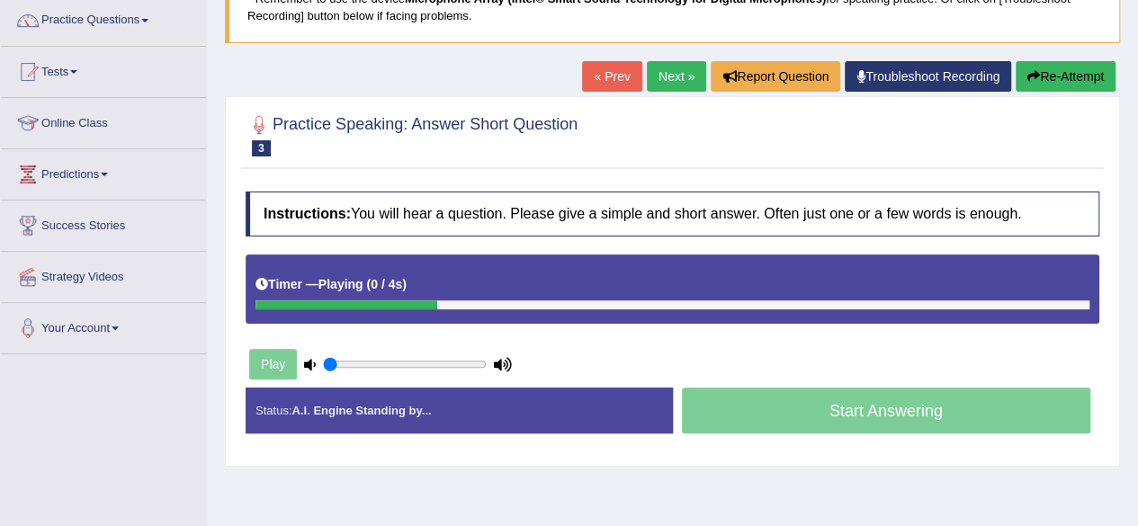
scroll to position [175, 0]
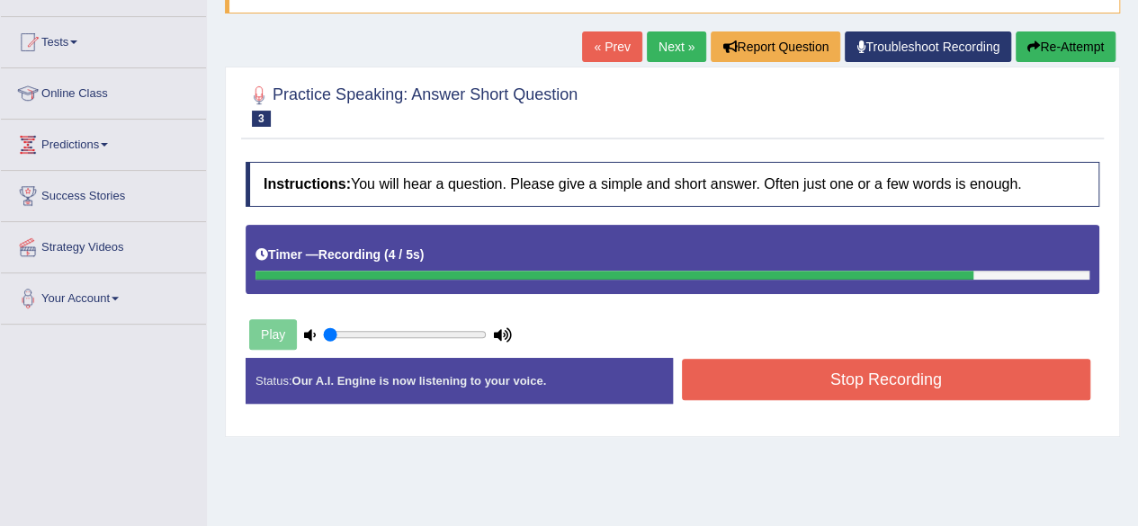
click at [903, 380] on button "Stop Recording" at bounding box center [886, 379] width 409 height 41
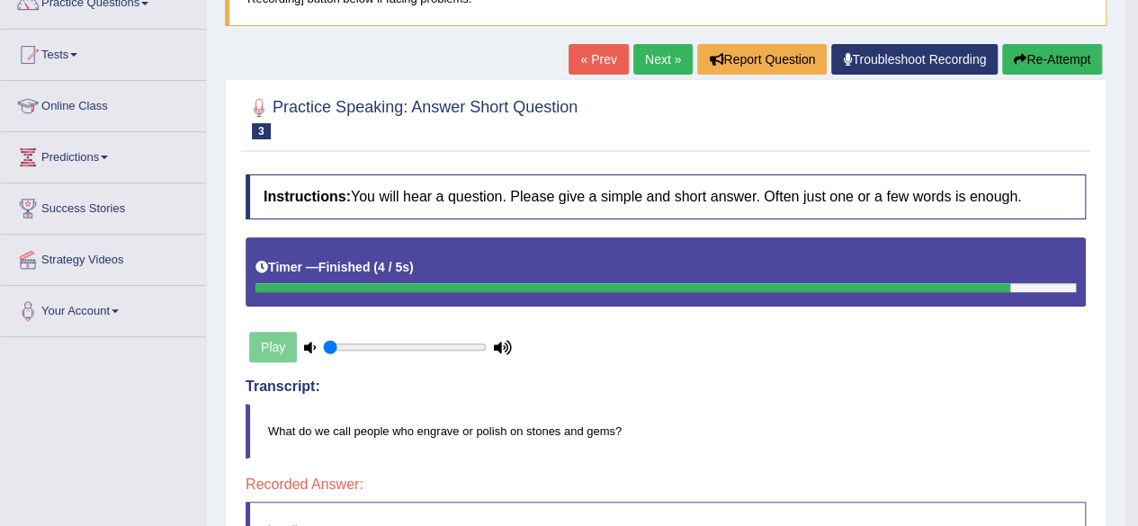
scroll to position [158, 0]
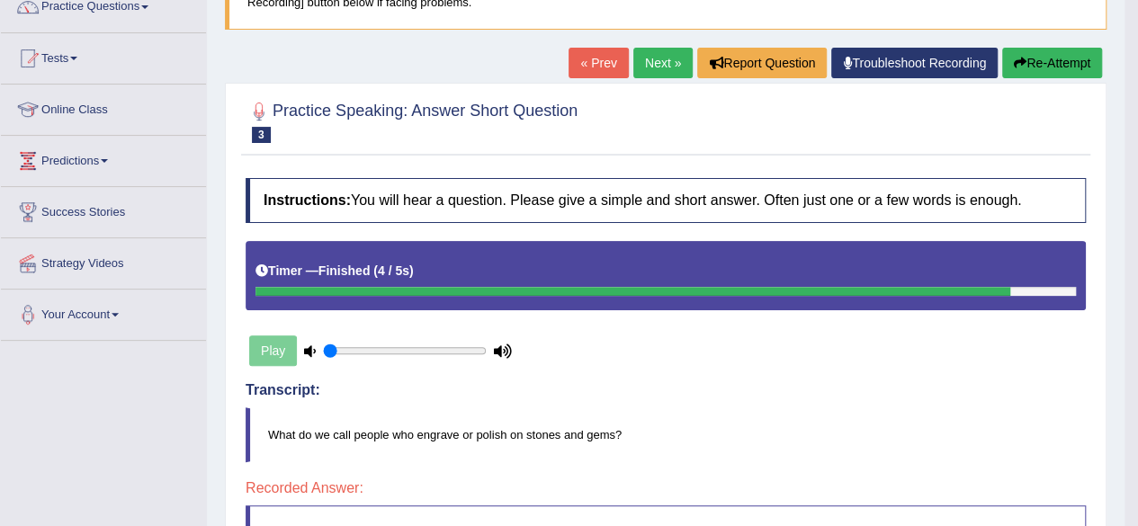
click at [1065, 66] on button "Re-Attempt" at bounding box center [1052, 63] width 100 height 31
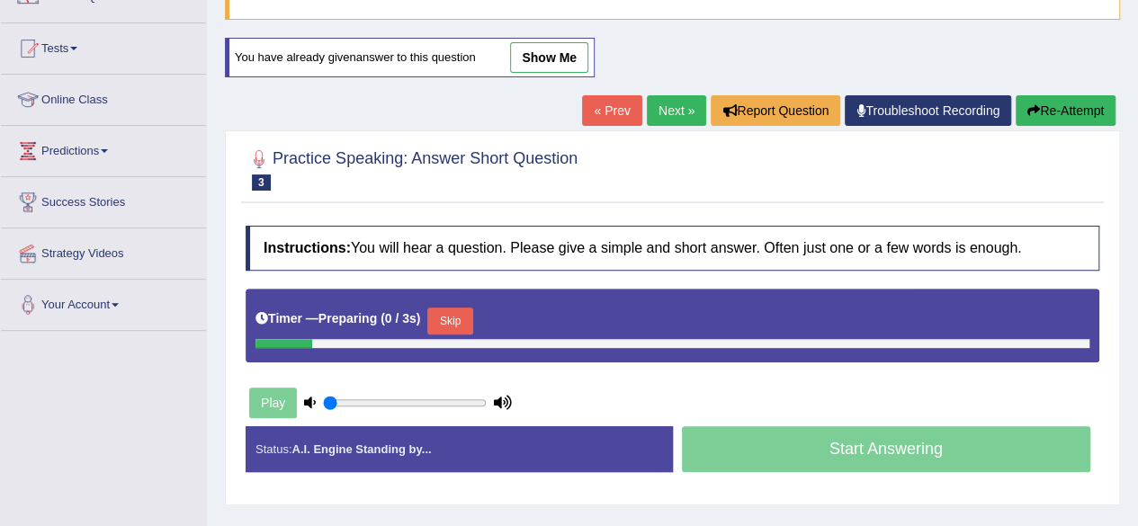
scroll to position [158, 0]
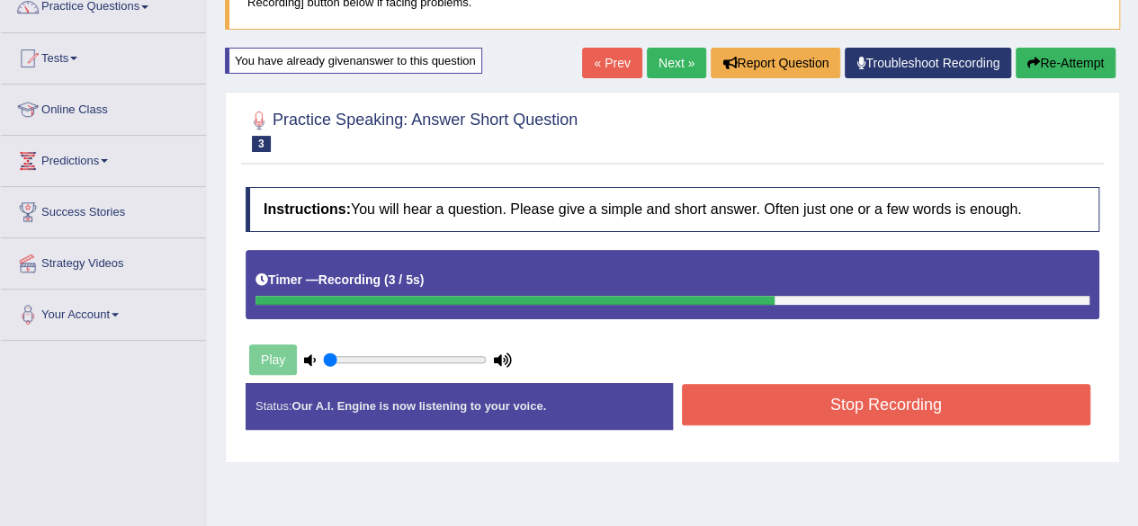
click at [948, 411] on button "Stop Recording" at bounding box center [886, 404] width 409 height 41
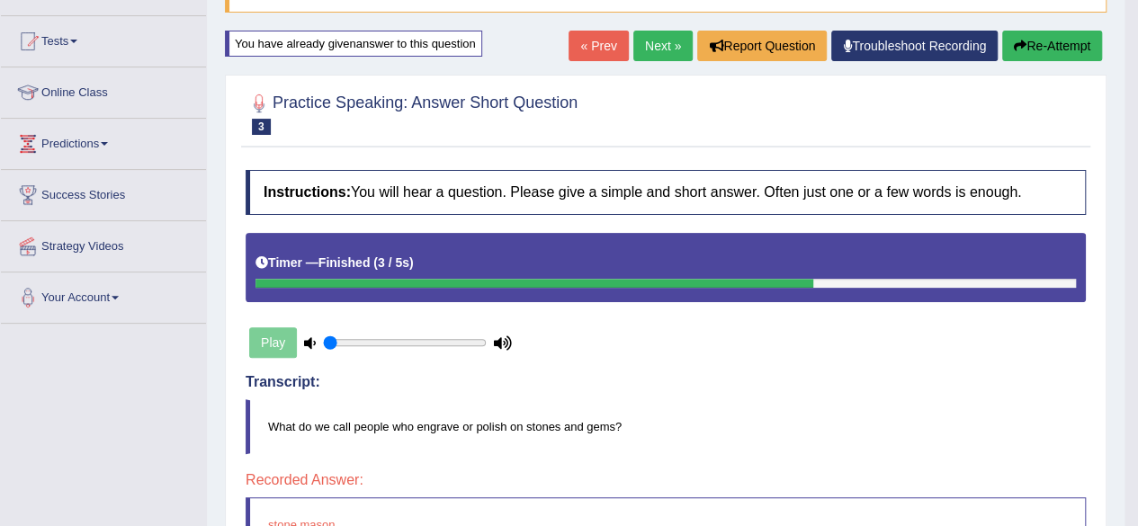
scroll to position [173, 0]
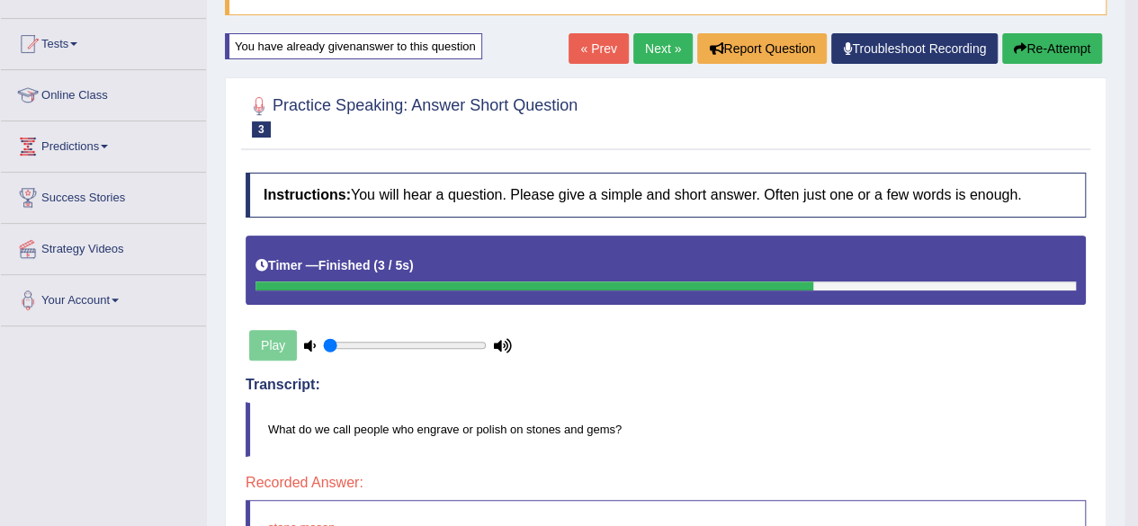
click at [657, 46] on link "Next »" at bounding box center [662, 48] width 59 height 31
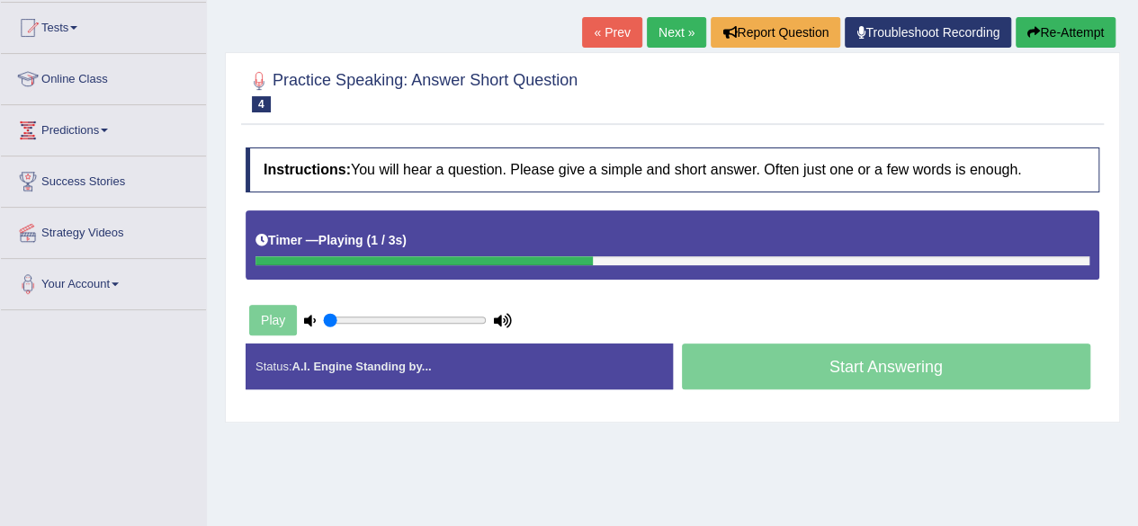
scroll to position [192, 0]
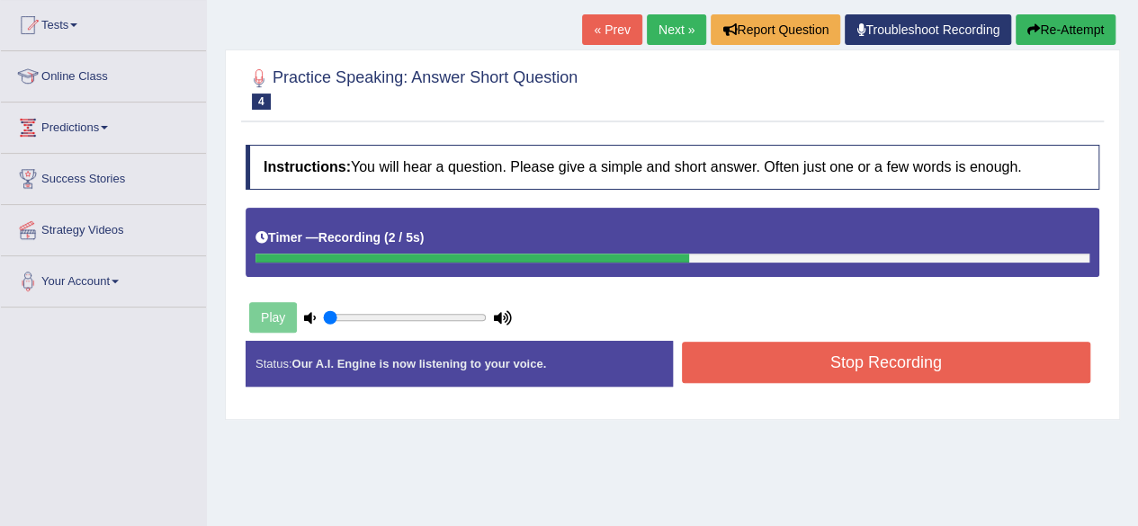
click at [885, 366] on button "Stop Recording" at bounding box center [886, 362] width 409 height 41
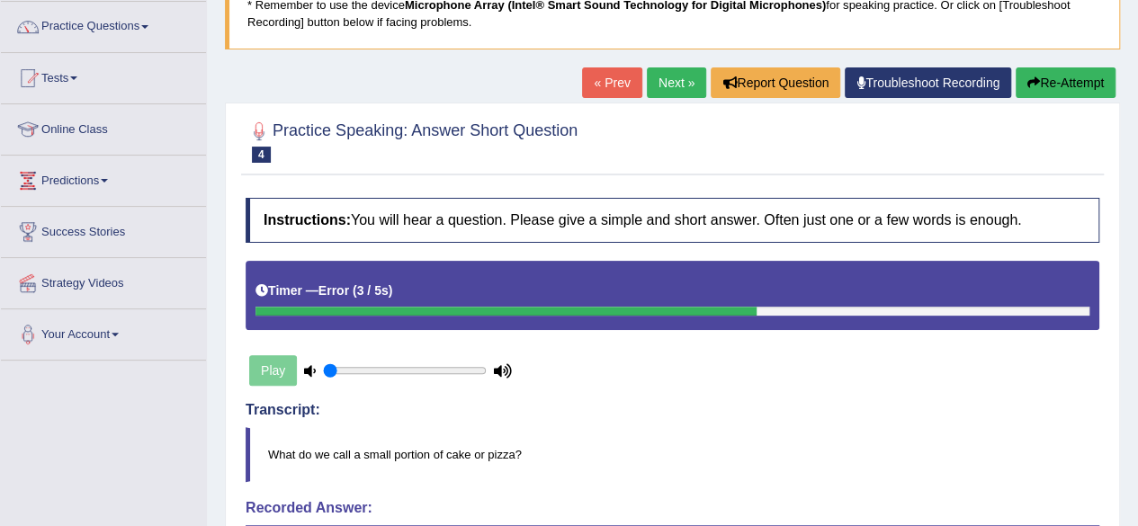
scroll to position [123, 0]
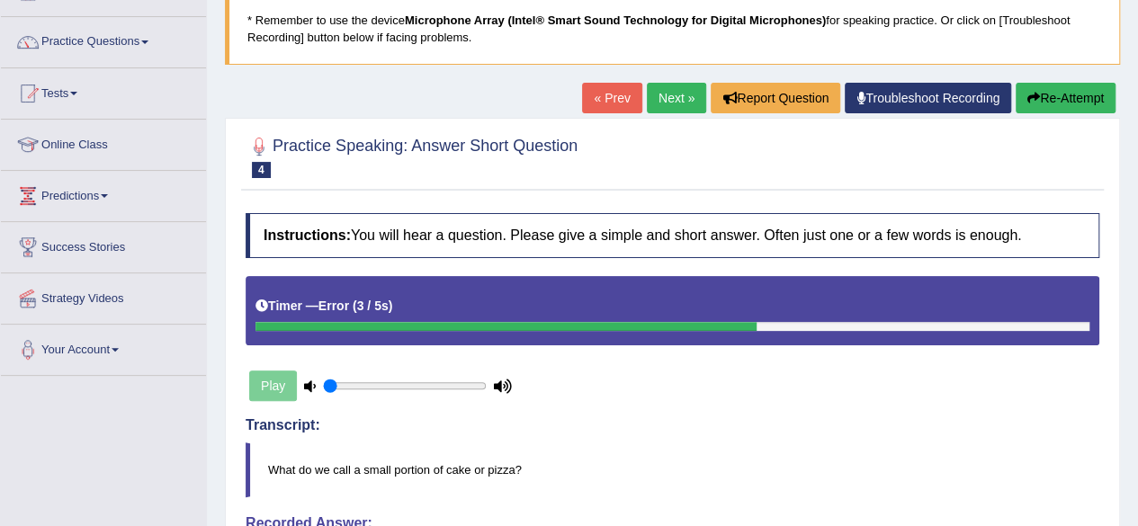
click at [1080, 93] on button "Re-Attempt" at bounding box center [1066, 98] width 100 height 31
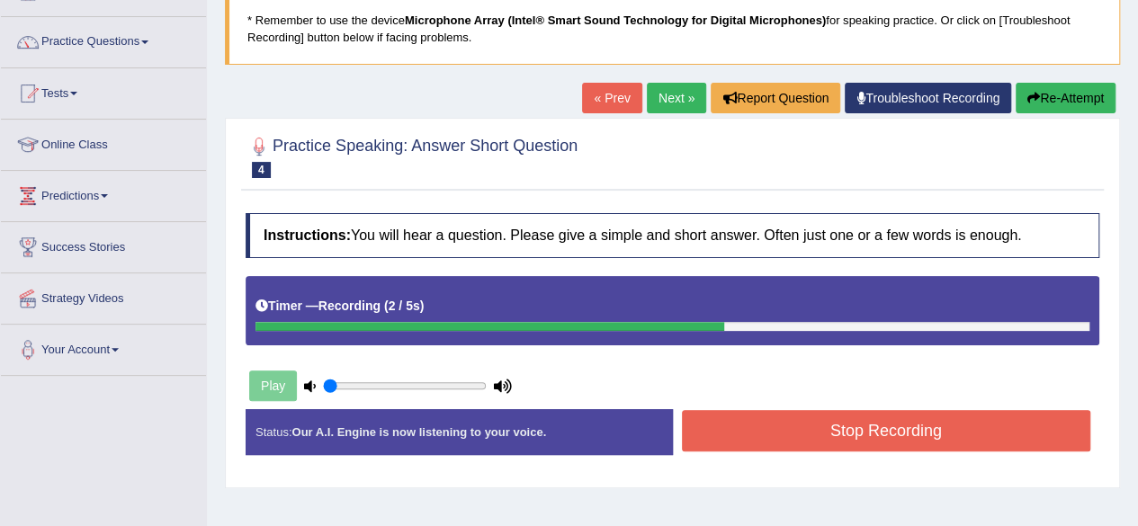
click at [894, 427] on button "Stop Recording" at bounding box center [886, 430] width 409 height 41
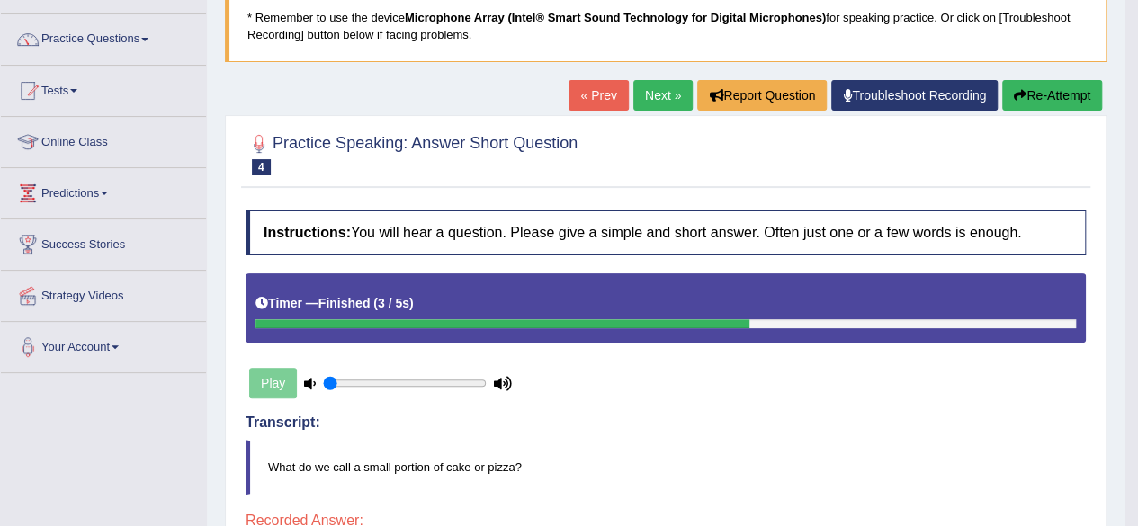
scroll to position [123, 0]
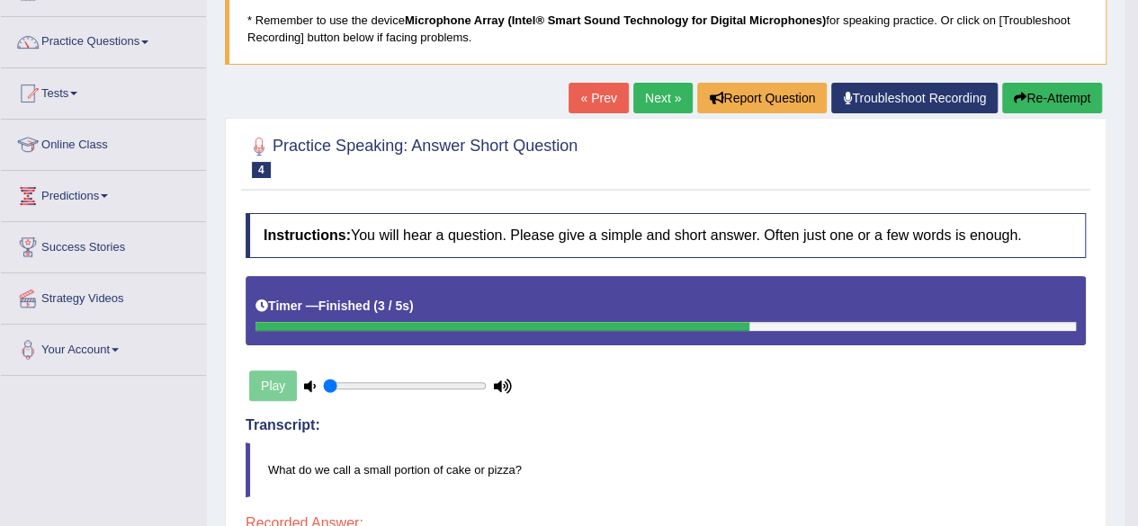
click at [1051, 93] on button "Re-Attempt" at bounding box center [1052, 98] width 100 height 31
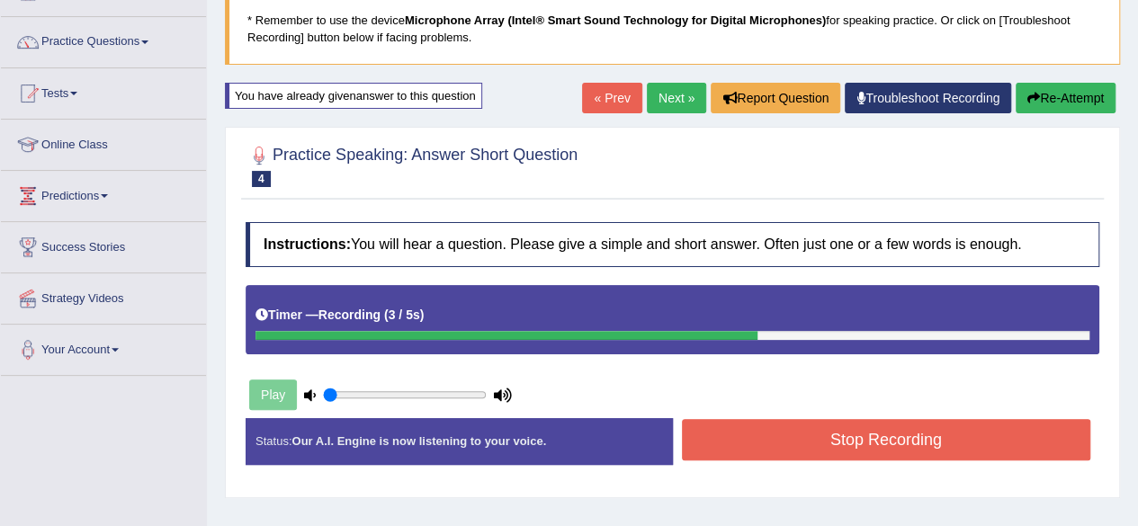
click at [918, 436] on button "Stop Recording" at bounding box center [886, 439] width 409 height 41
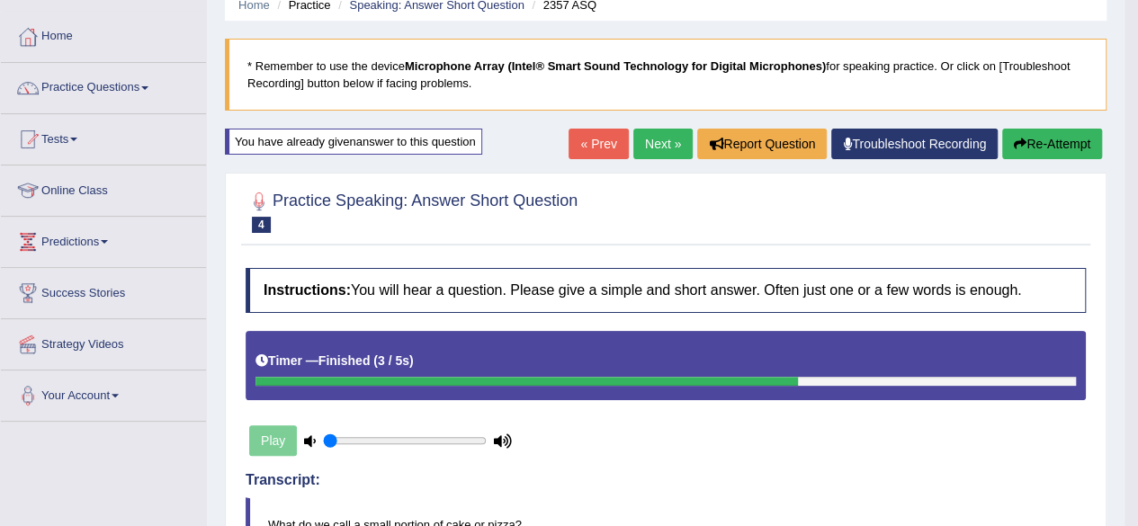
scroll to position [76, 0]
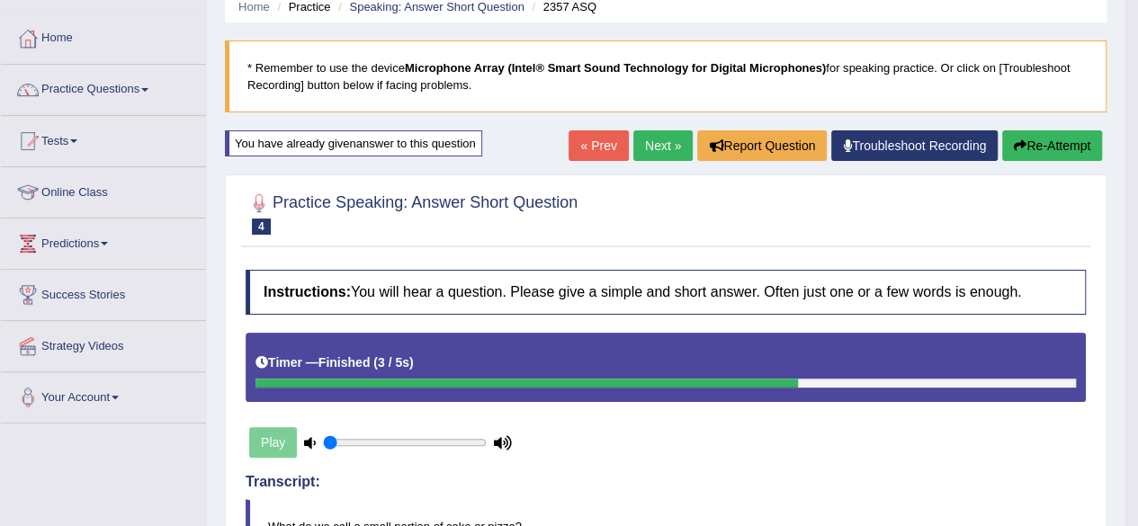
click at [651, 141] on link "Next »" at bounding box center [662, 145] width 59 height 31
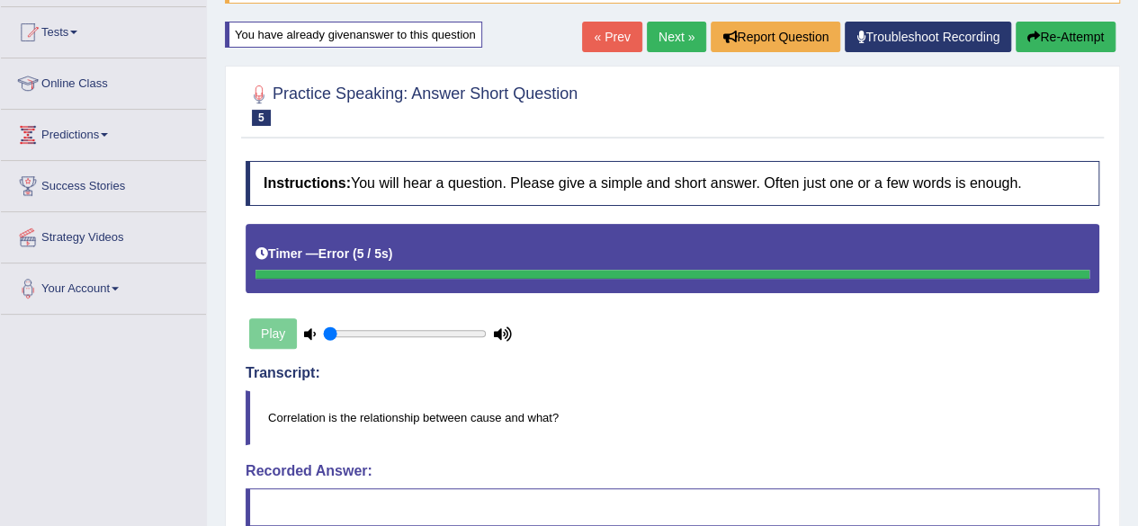
scroll to position [178, 0]
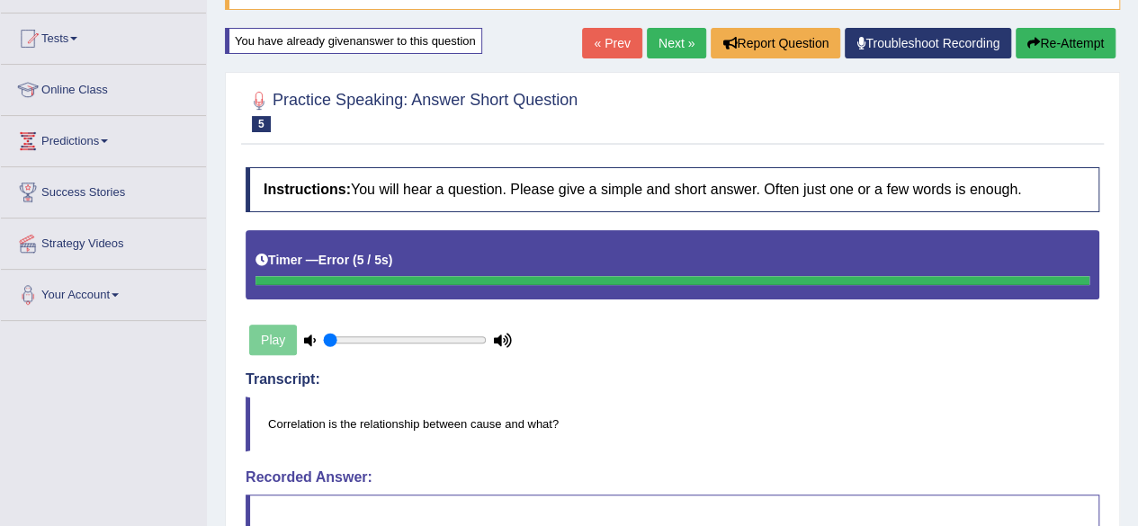
click at [1051, 42] on button "Re-Attempt" at bounding box center [1066, 43] width 100 height 31
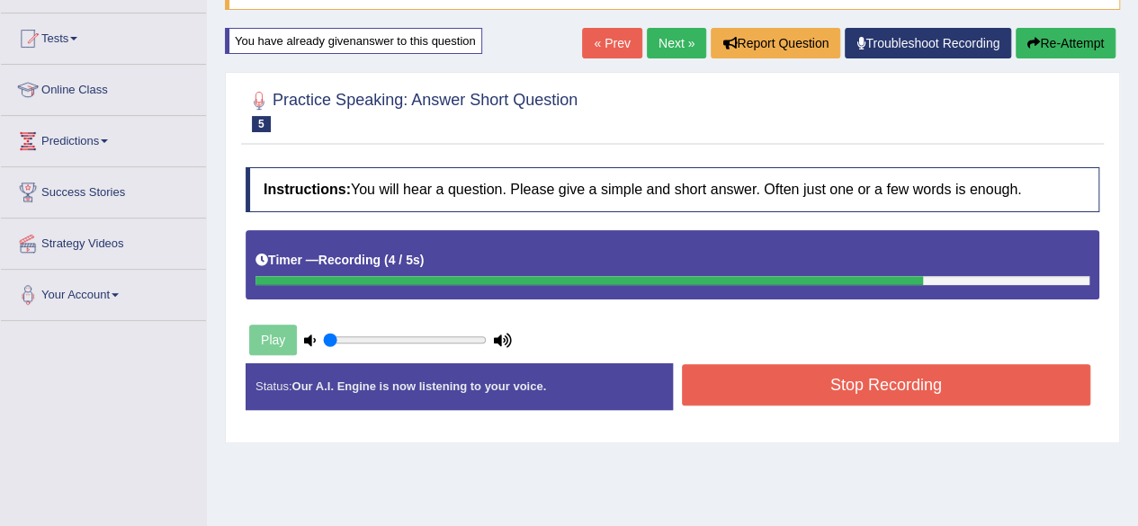
click at [900, 375] on button "Stop Recording" at bounding box center [886, 384] width 409 height 41
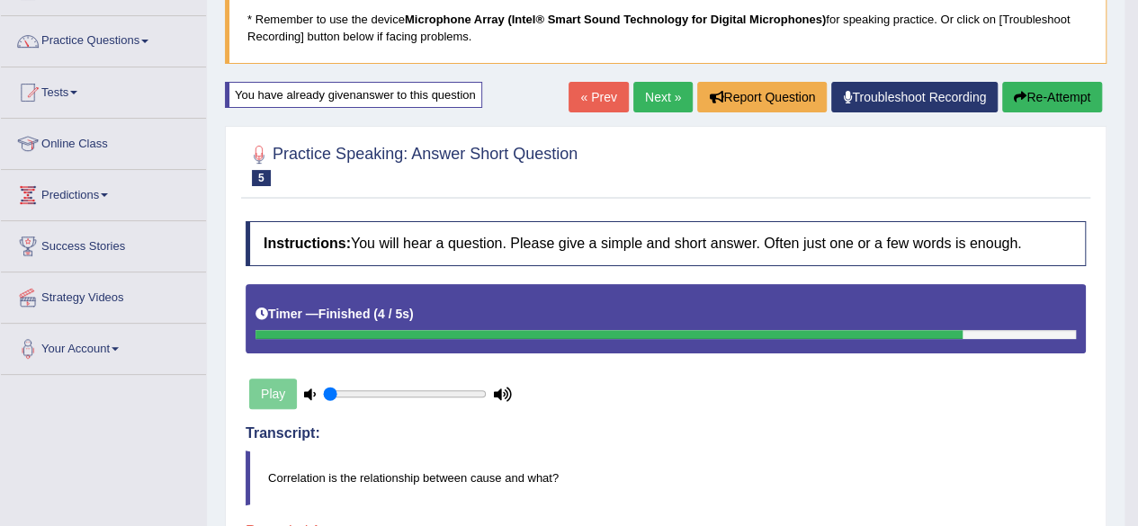
scroll to position [119, 0]
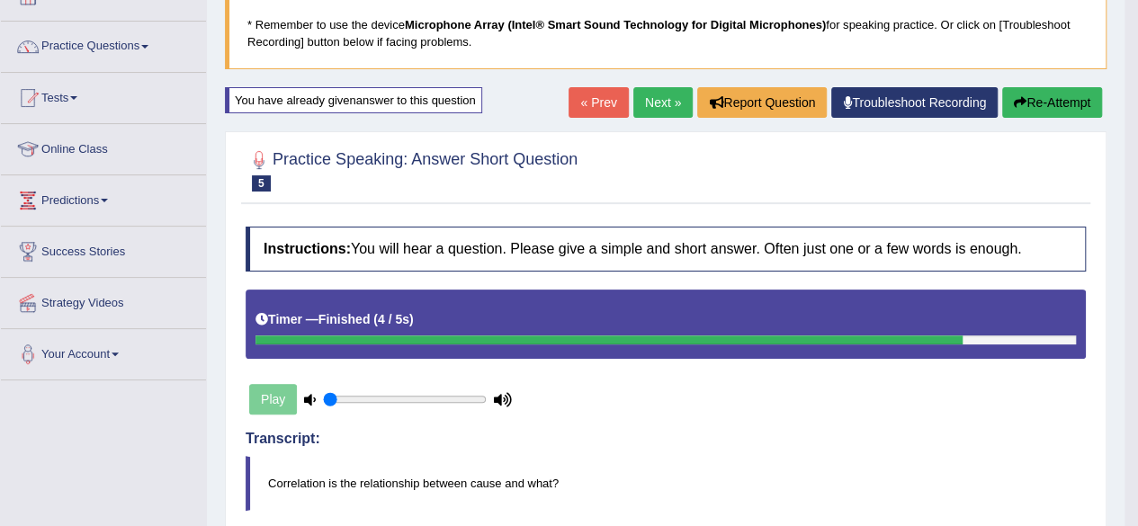
click at [1051, 99] on button "Re-Attempt" at bounding box center [1052, 102] width 100 height 31
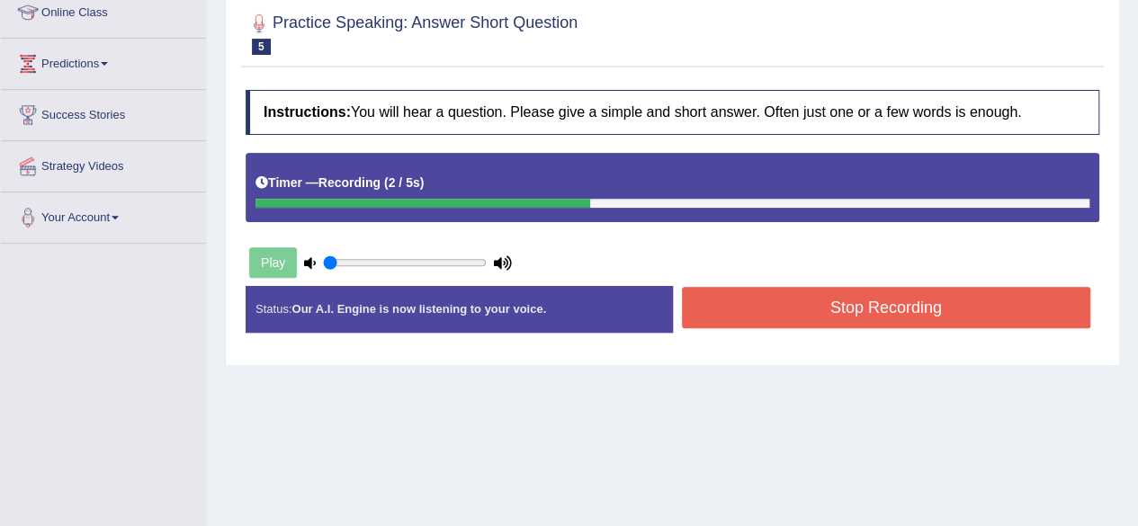
scroll to position [119, 0]
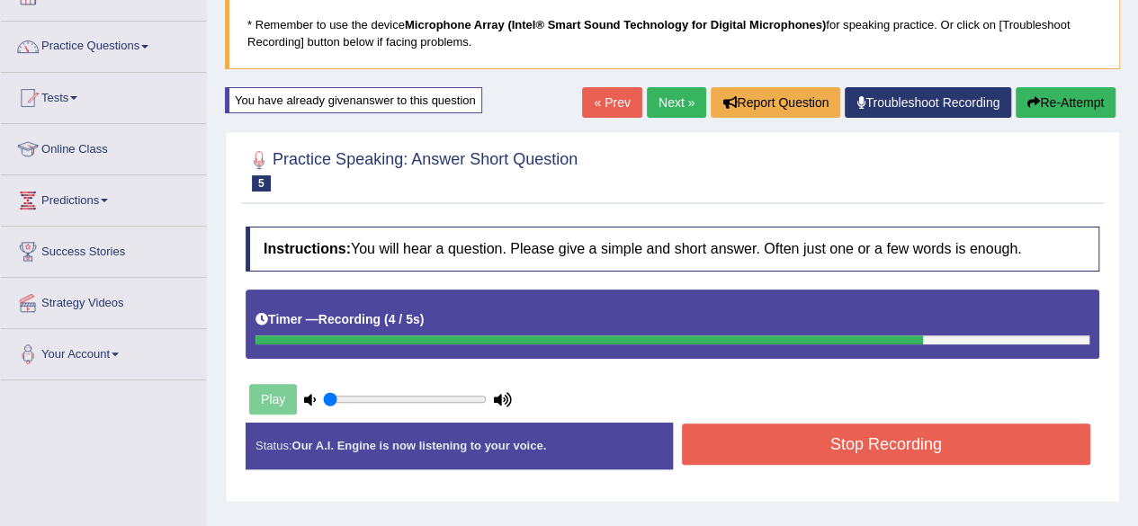
click at [902, 444] on button "Stop Recording" at bounding box center [886, 444] width 409 height 41
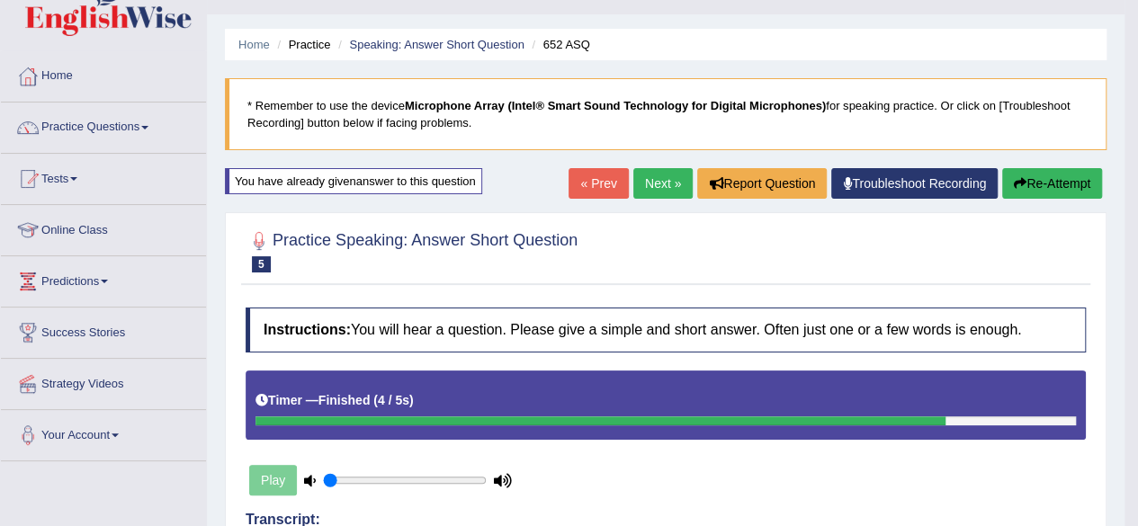
scroll to position [32, 0]
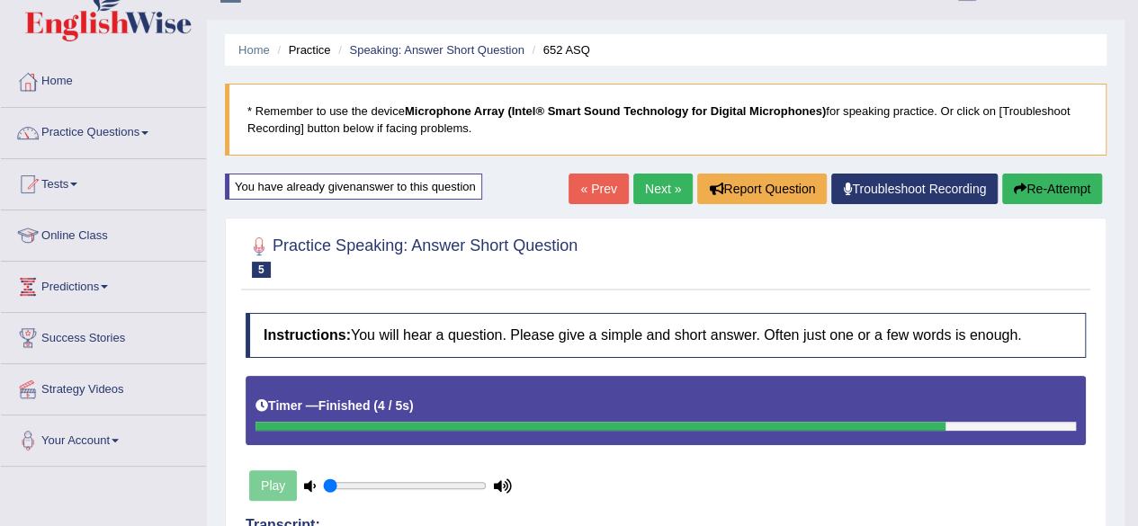
click at [661, 194] on link "Next »" at bounding box center [662, 189] width 59 height 31
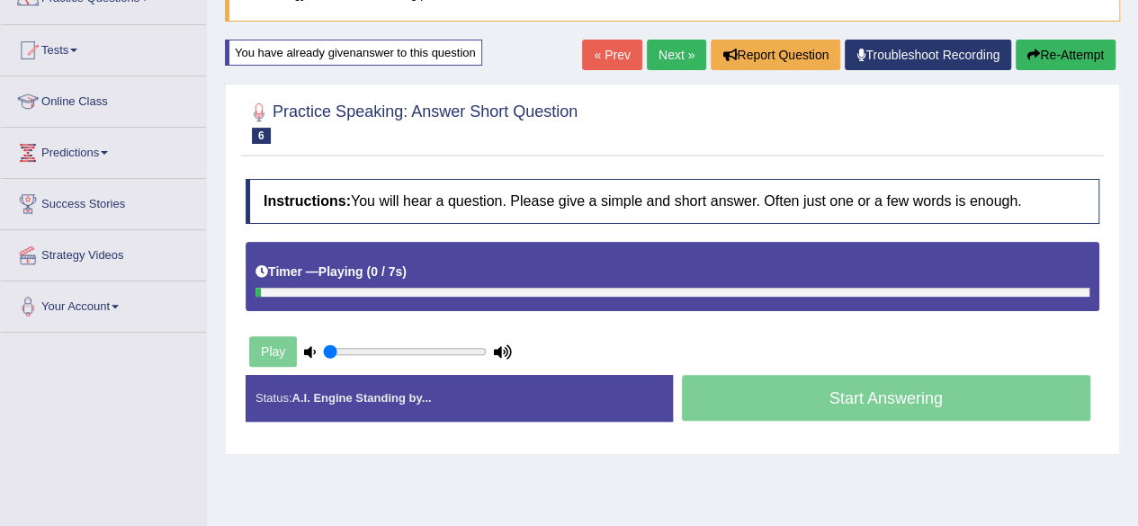
scroll to position [173, 0]
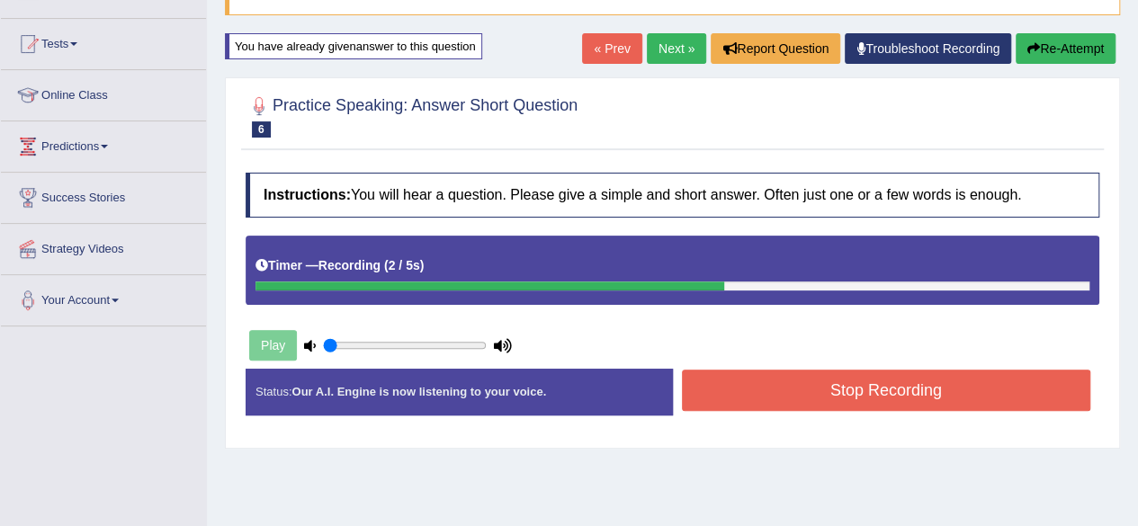
click at [889, 391] on button "Stop Recording" at bounding box center [886, 390] width 409 height 41
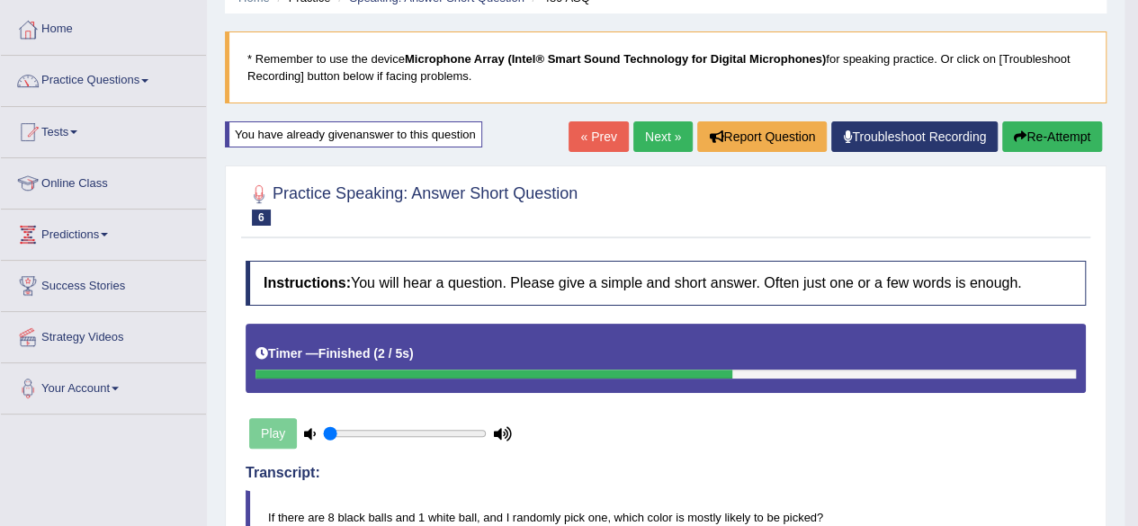
scroll to position [82, 0]
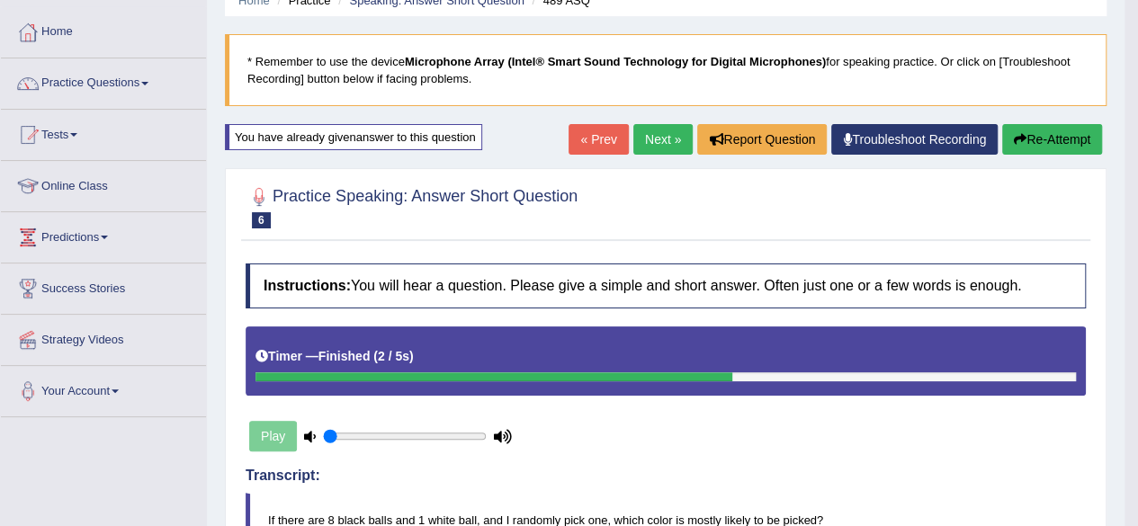
click at [1029, 135] on button "Re-Attempt" at bounding box center [1052, 139] width 100 height 31
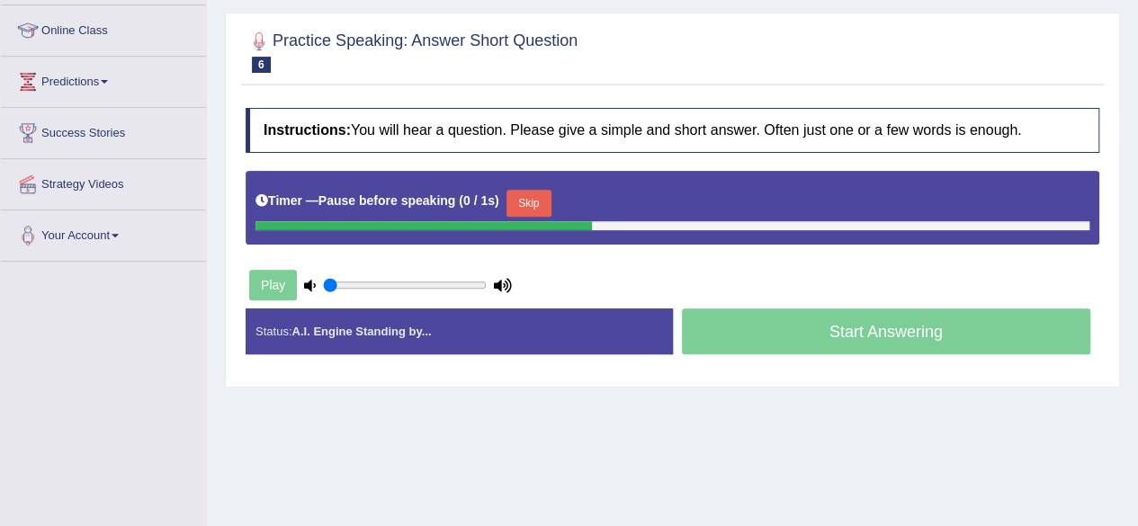
scroll to position [239, 0]
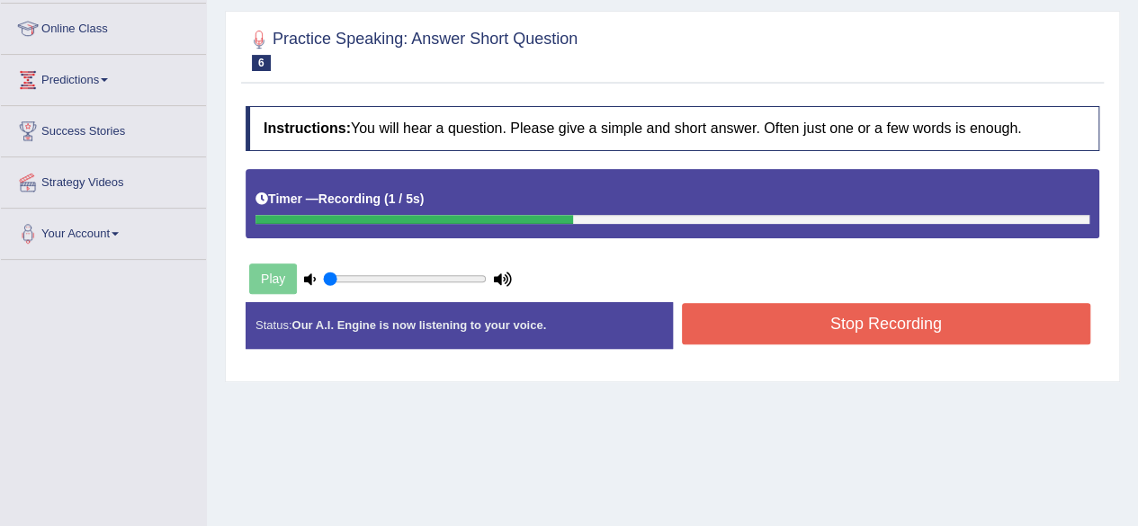
click at [907, 314] on button "Stop Recording" at bounding box center [886, 323] width 409 height 41
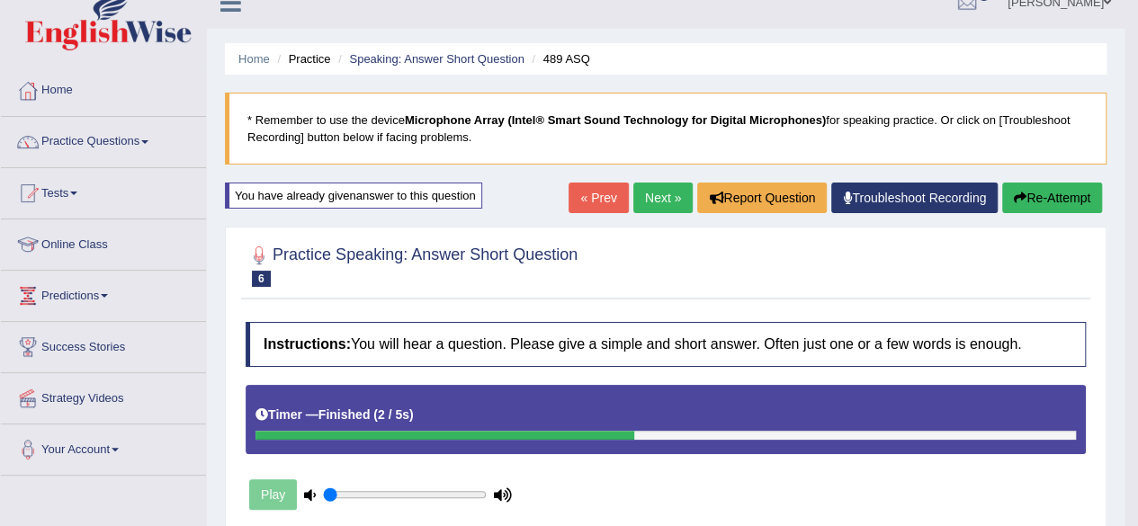
scroll to position [22, 0]
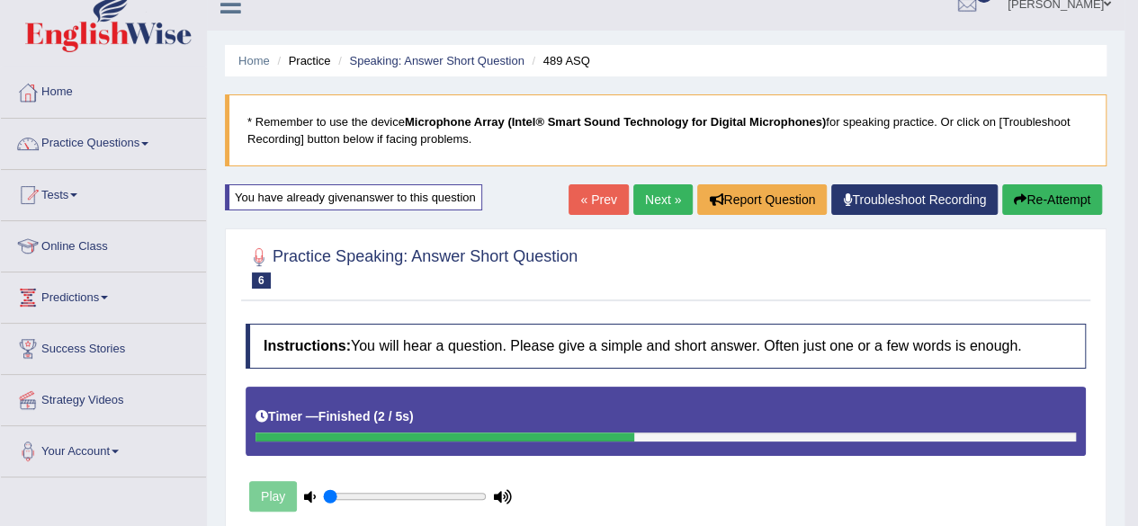
click at [655, 206] on link "Next »" at bounding box center [662, 199] width 59 height 31
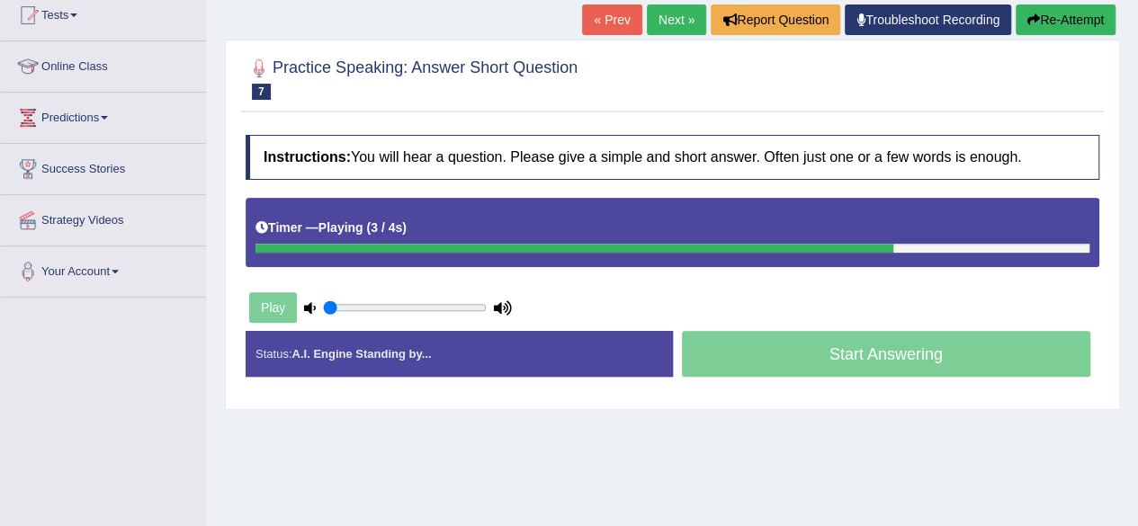
scroll to position [195, 0]
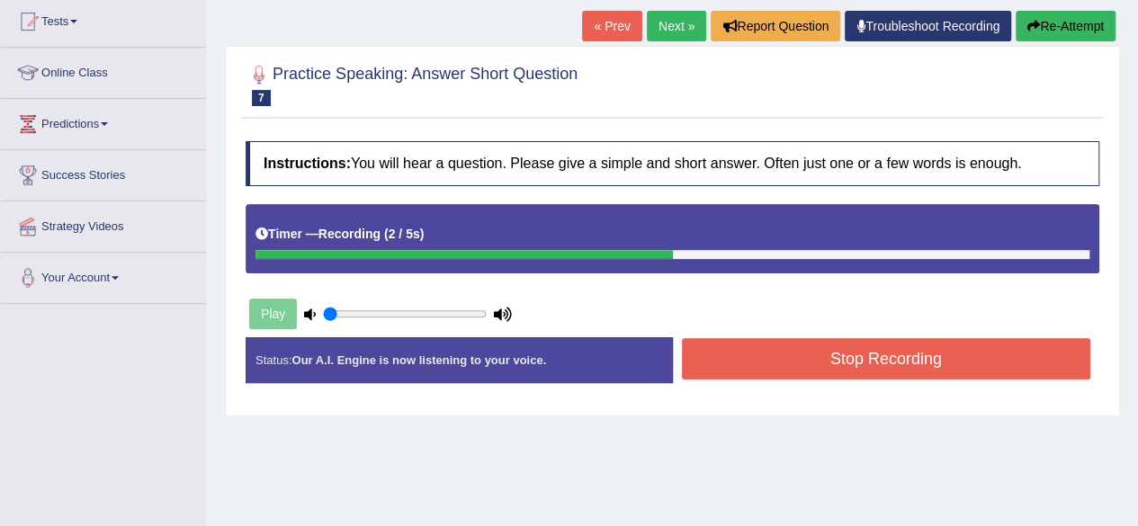
click at [907, 357] on button "Stop Recording" at bounding box center [886, 358] width 409 height 41
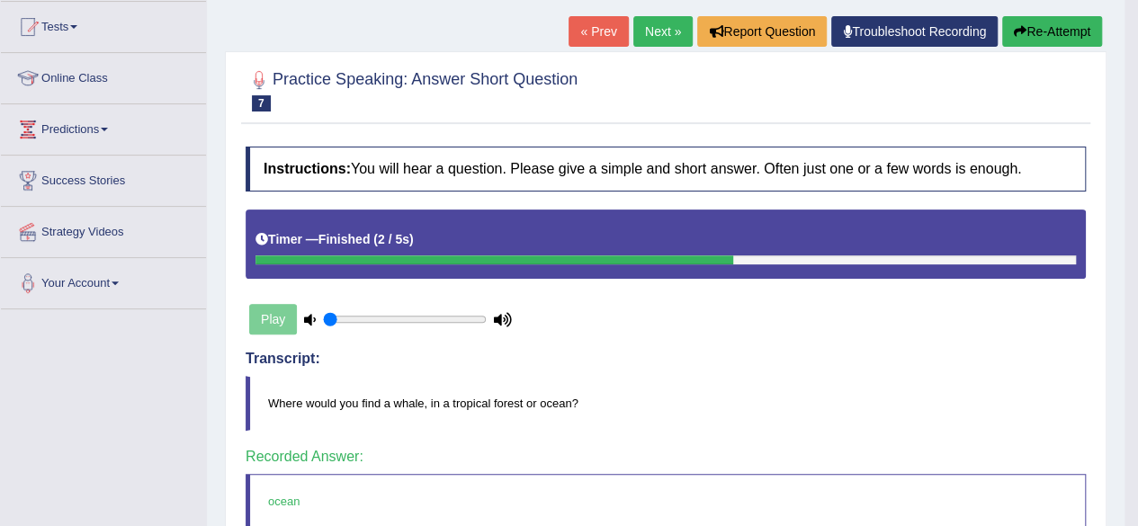
scroll to position [108, 0]
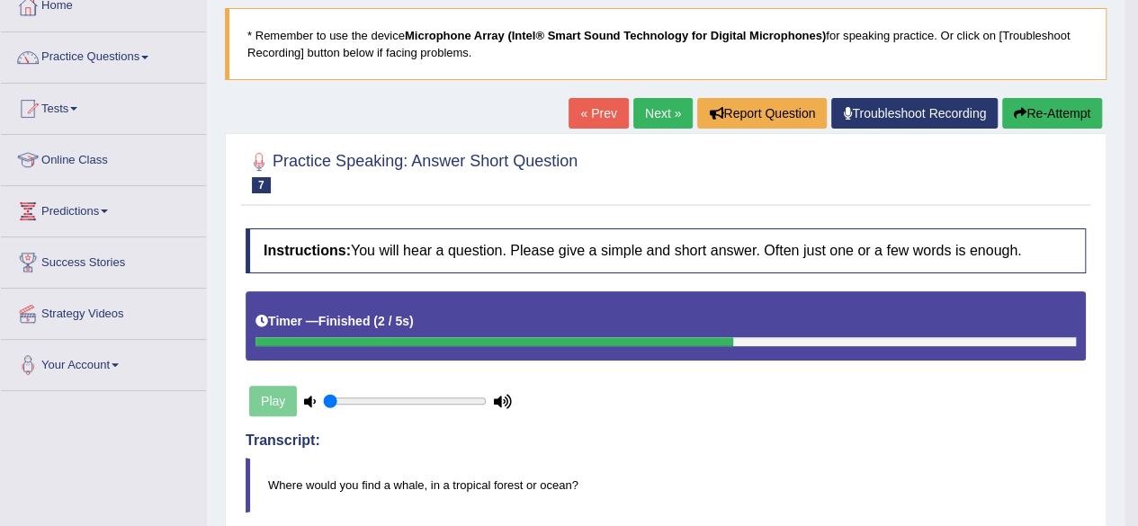
click at [649, 114] on link "Next »" at bounding box center [662, 113] width 59 height 31
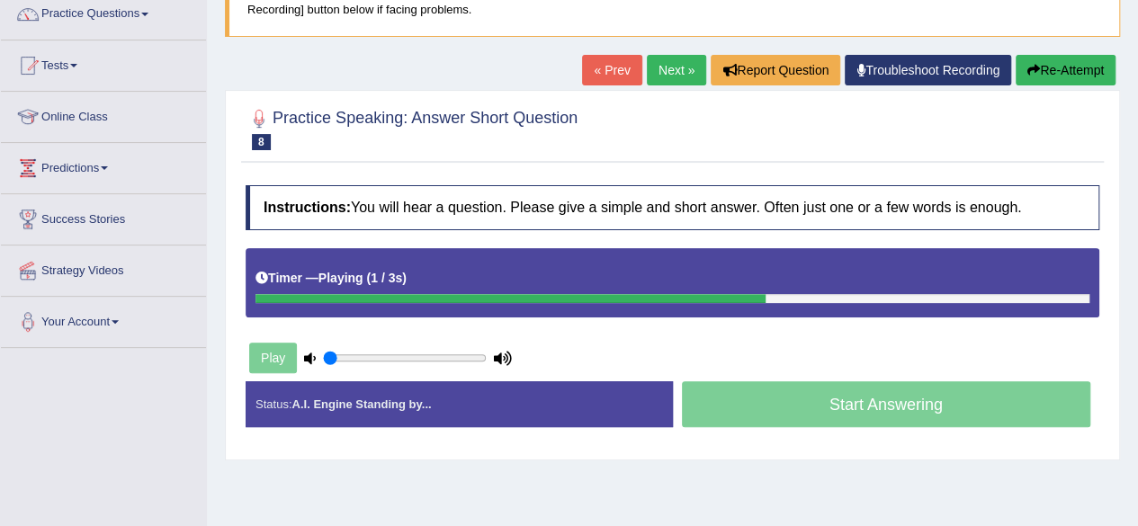
scroll to position [155, 0]
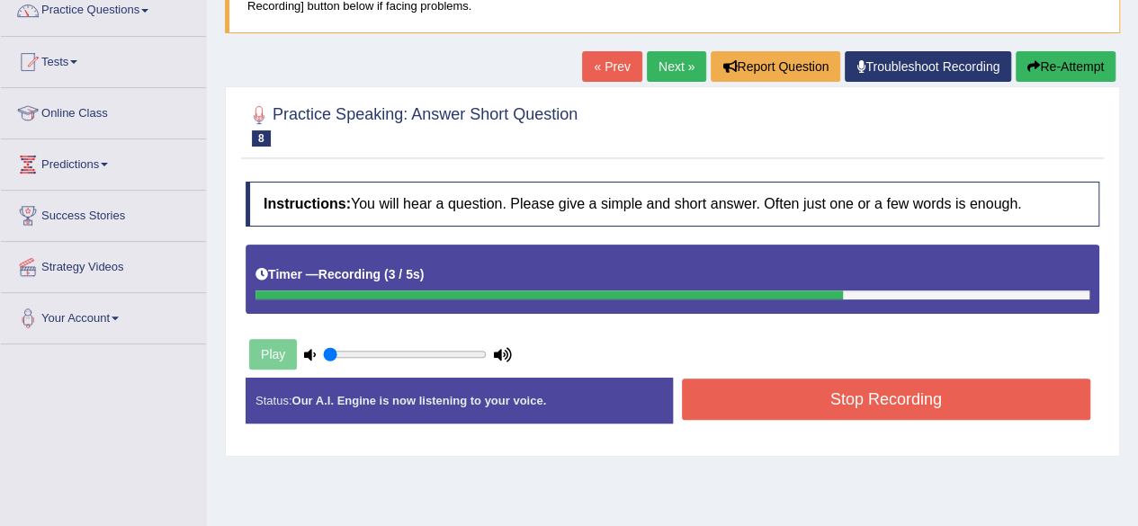
click at [851, 399] on button "Stop Recording" at bounding box center [886, 399] width 409 height 41
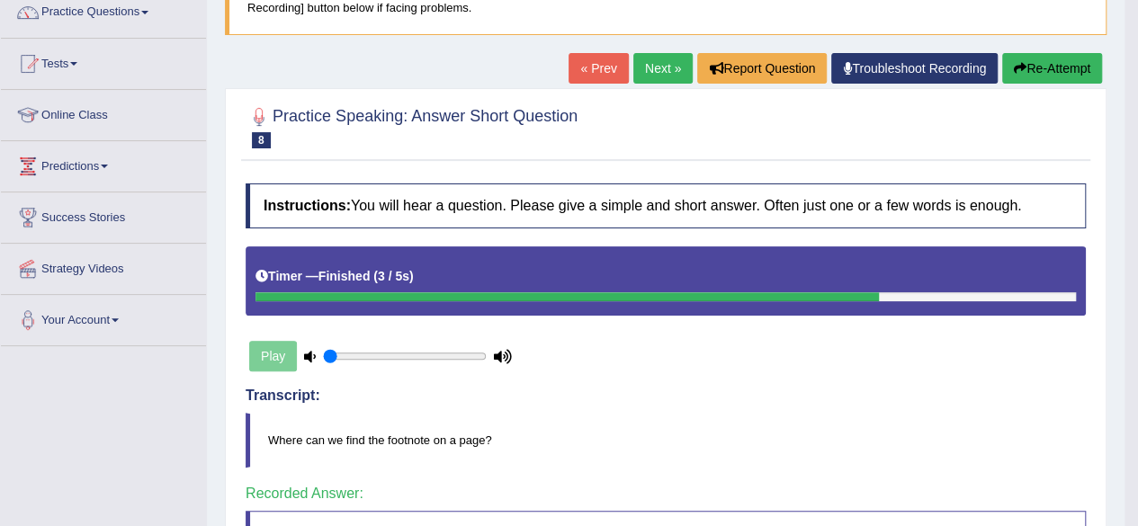
scroll to position [139, 0]
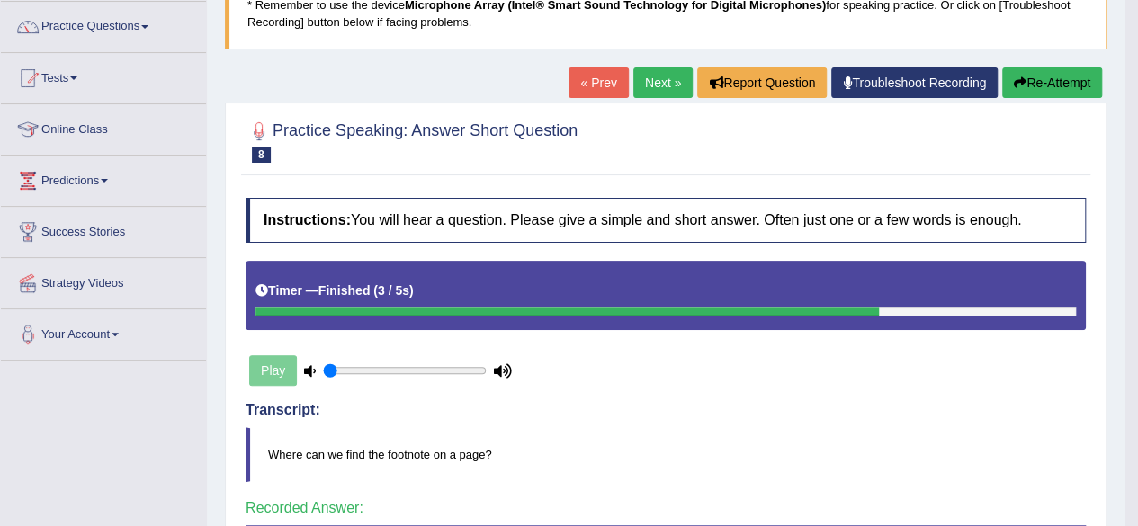
click at [657, 80] on link "Next »" at bounding box center [662, 82] width 59 height 31
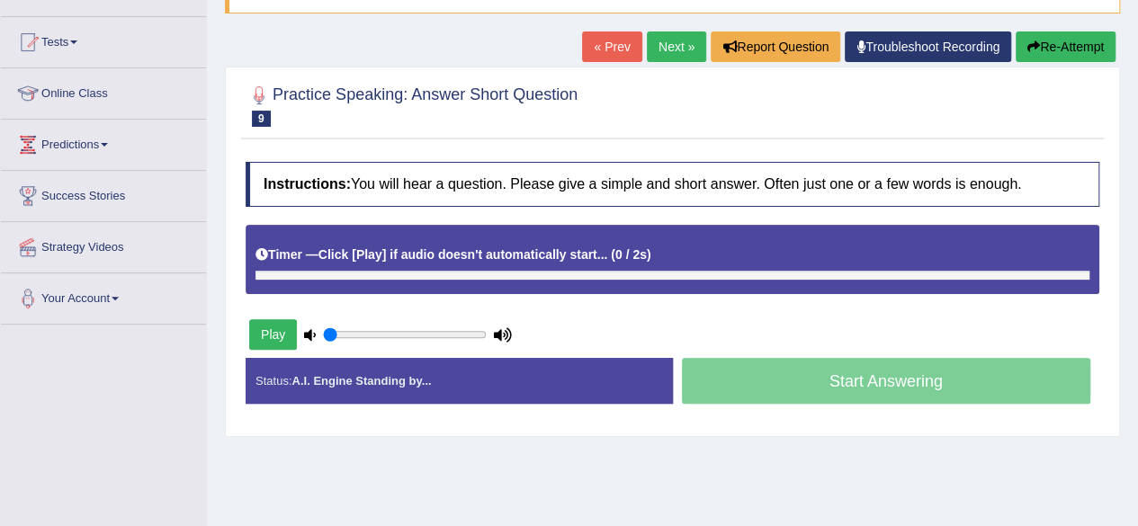
scroll to position [175, 0]
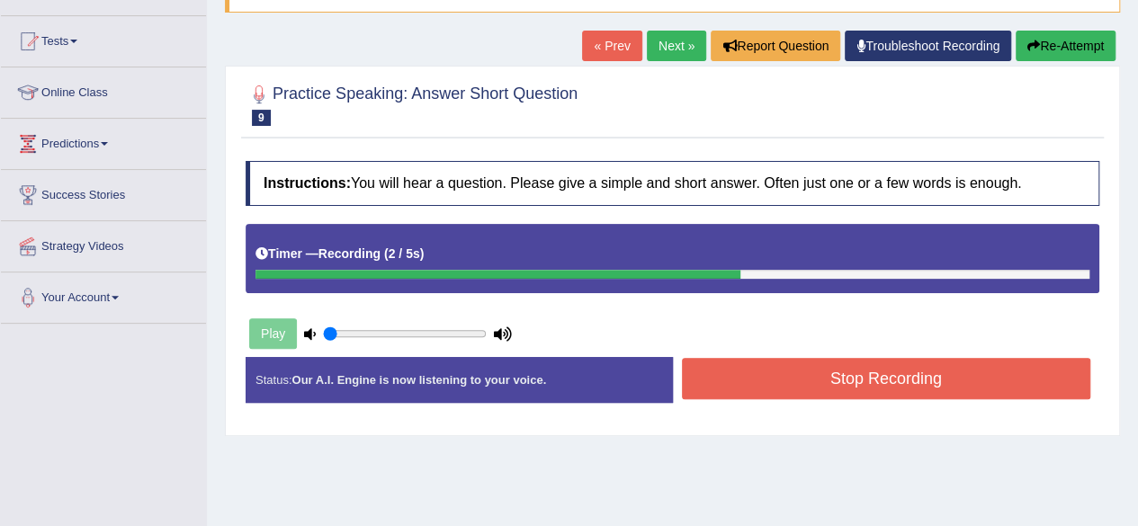
click at [920, 378] on button "Stop Recording" at bounding box center [886, 378] width 409 height 41
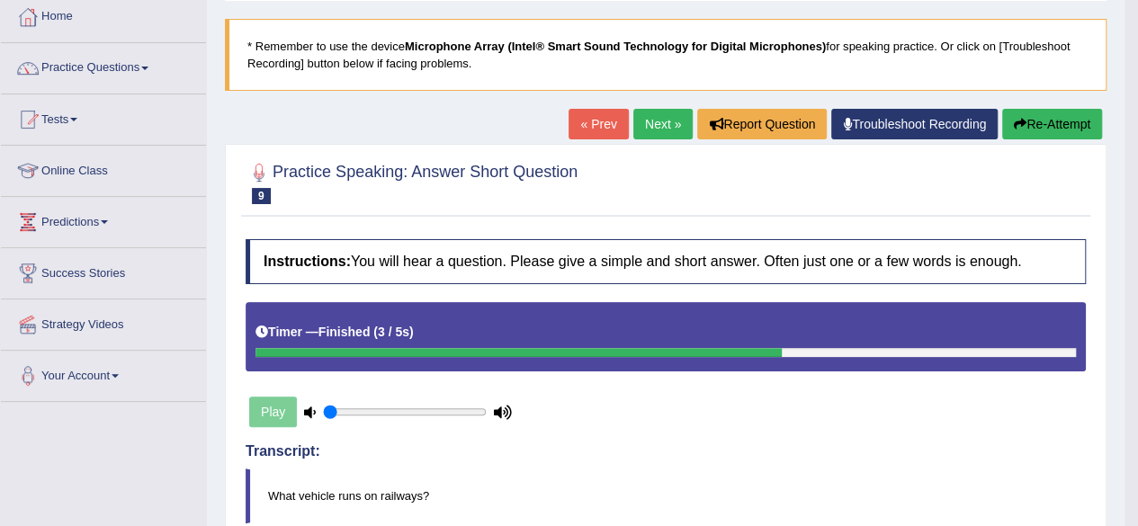
scroll to position [83, 0]
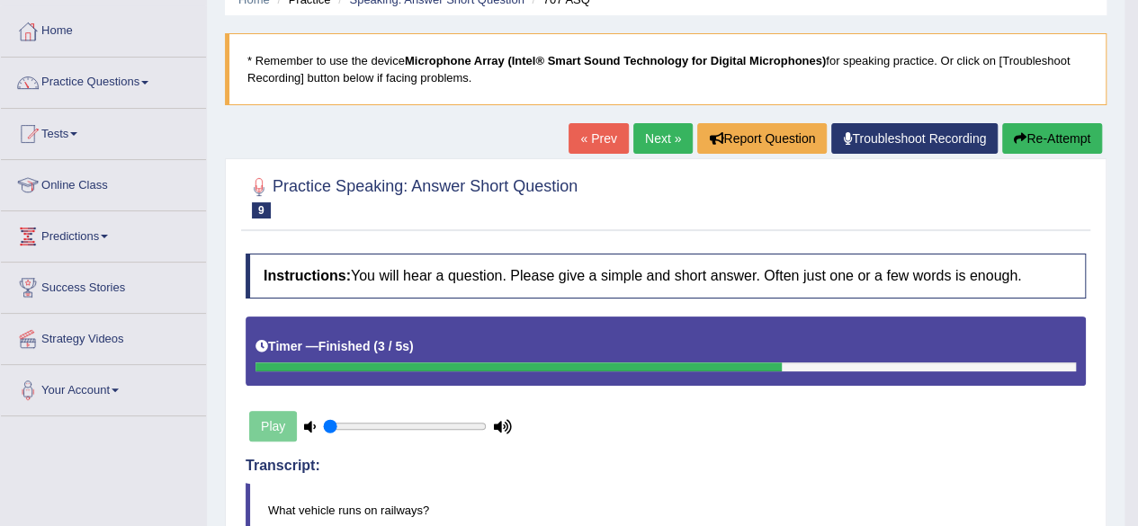
click at [1049, 134] on button "Re-Attempt" at bounding box center [1052, 138] width 100 height 31
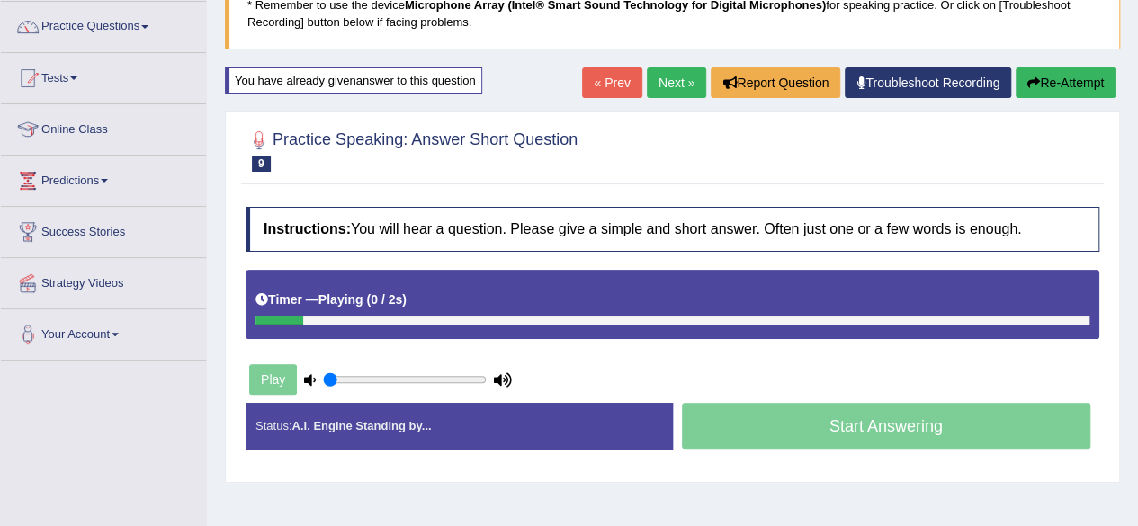
scroll to position [146, 0]
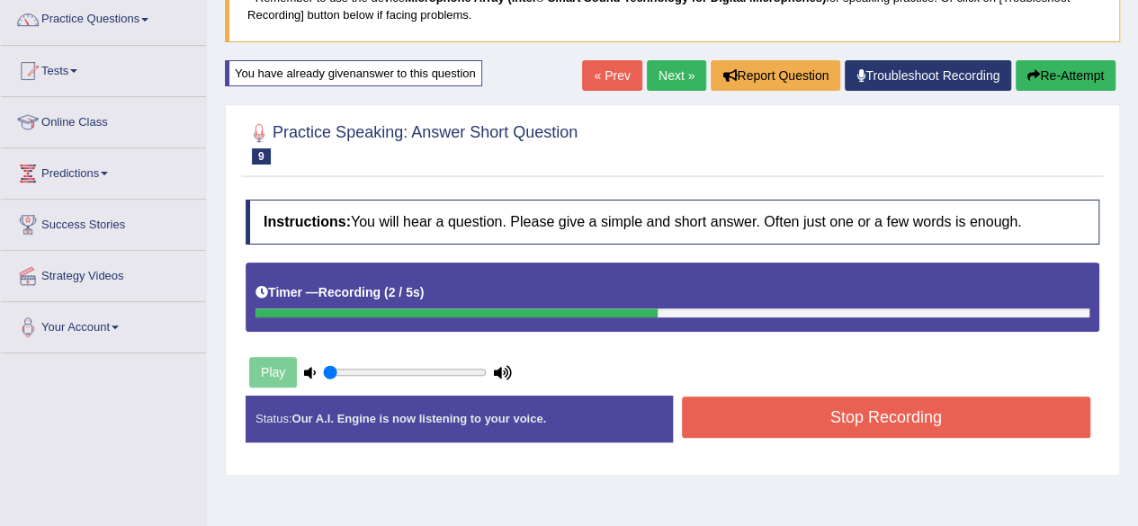
click at [823, 406] on button "Stop Recording" at bounding box center [886, 417] width 409 height 41
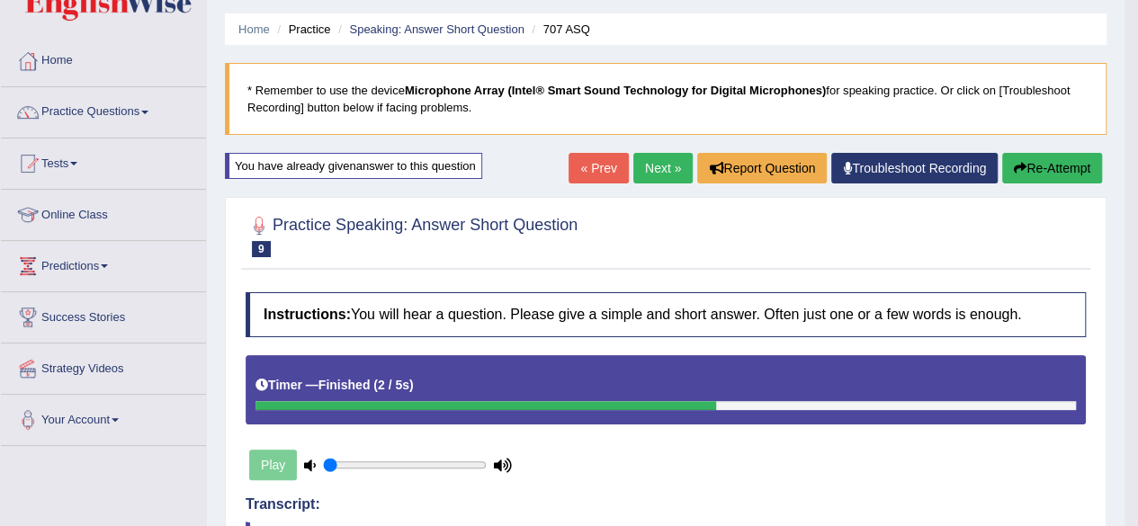
scroll to position [0, 0]
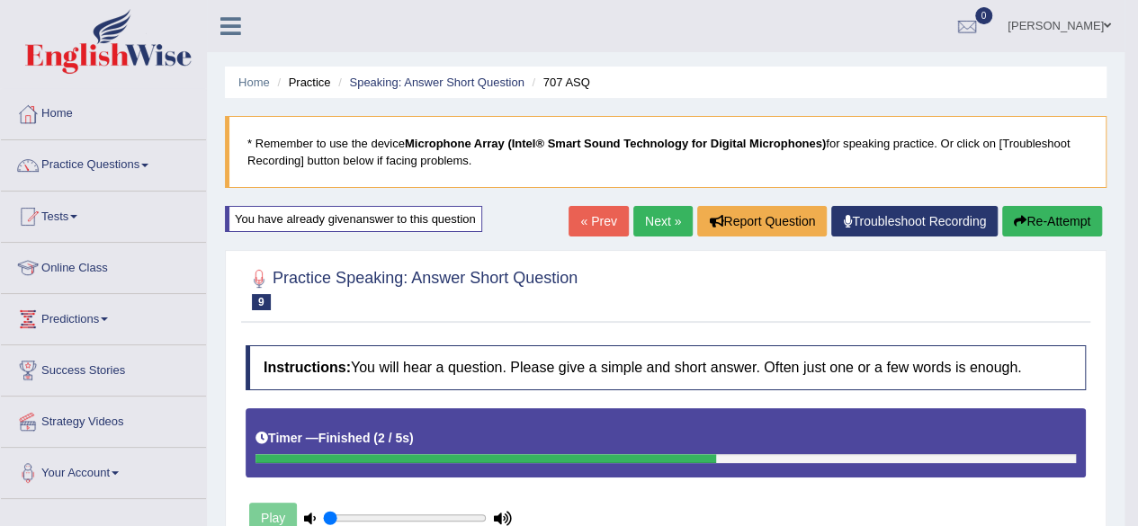
click at [659, 219] on link "Next »" at bounding box center [662, 221] width 59 height 31
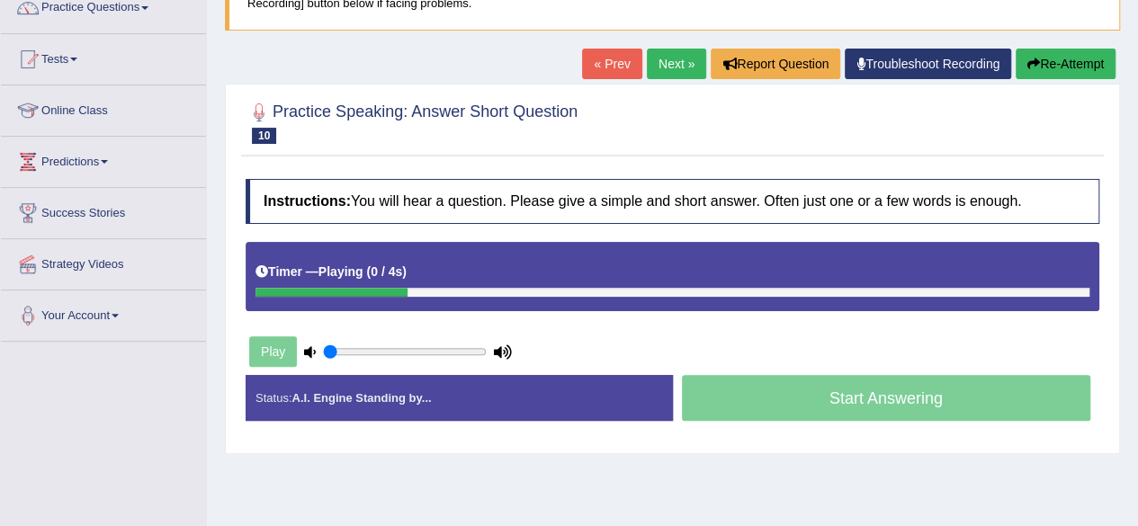
scroll to position [158, 0]
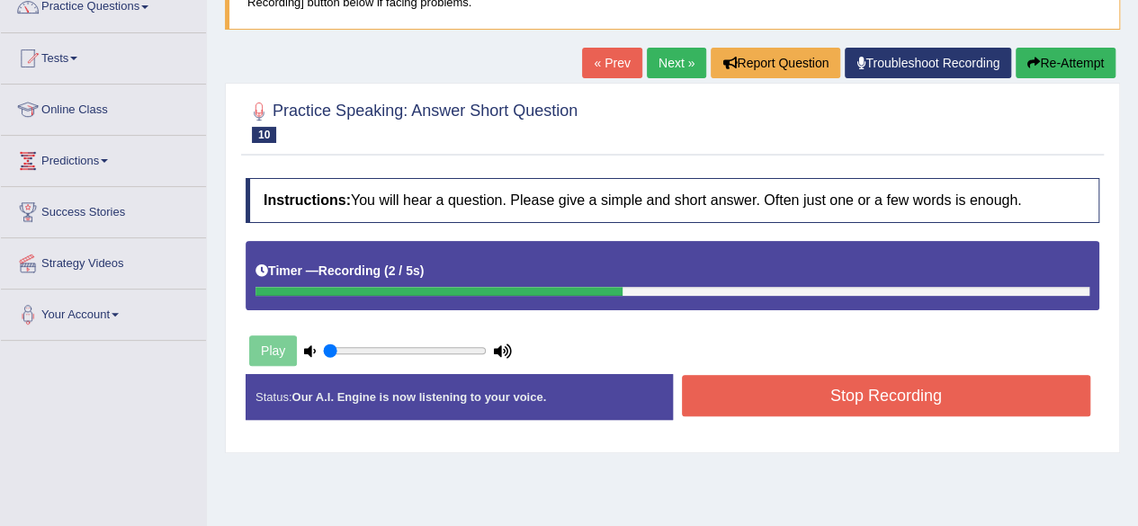
click at [888, 402] on button "Stop Recording" at bounding box center [886, 395] width 409 height 41
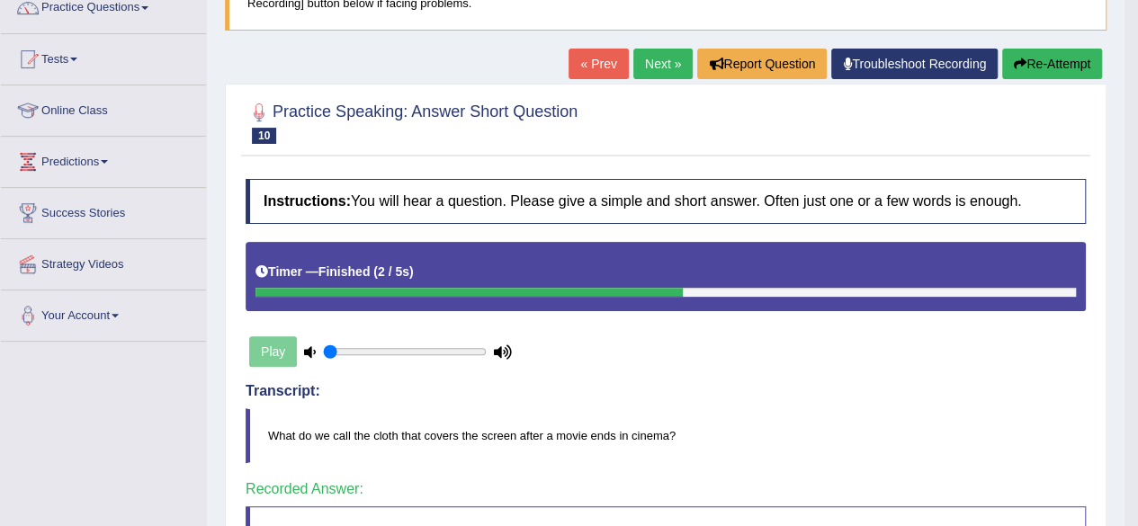
scroll to position [151, 0]
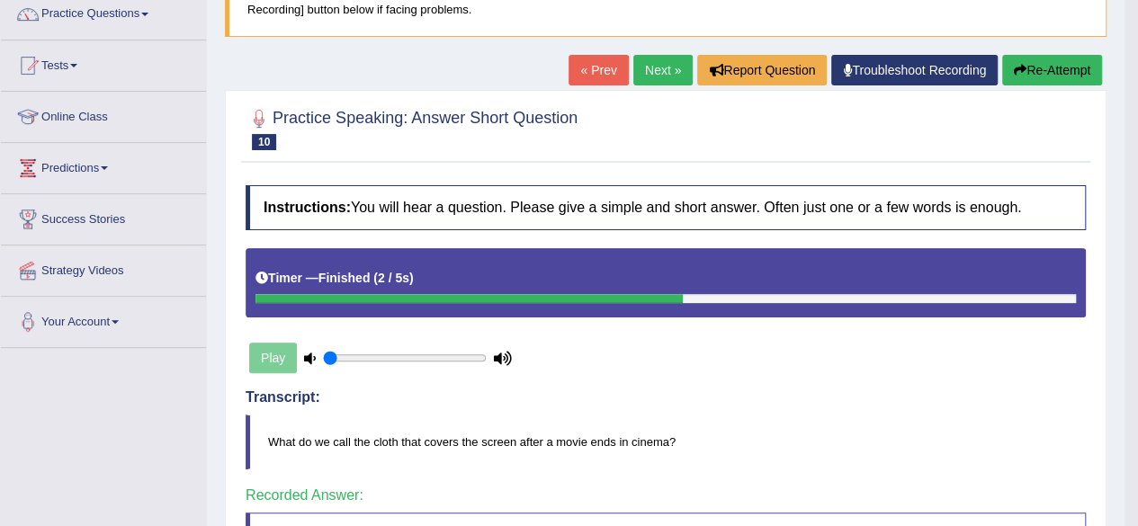
click at [651, 72] on link "Next »" at bounding box center [662, 70] width 59 height 31
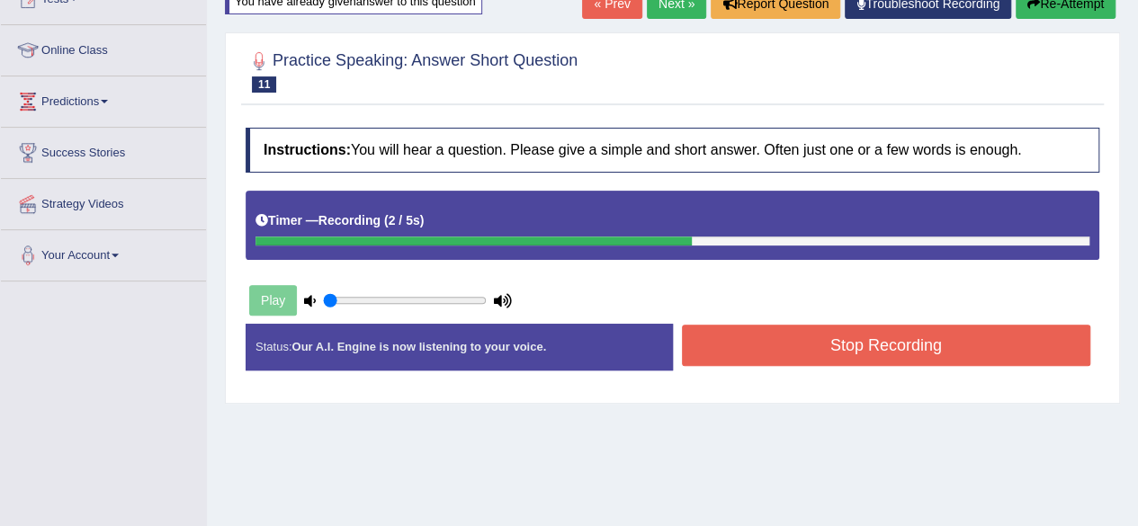
scroll to position [222, 0]
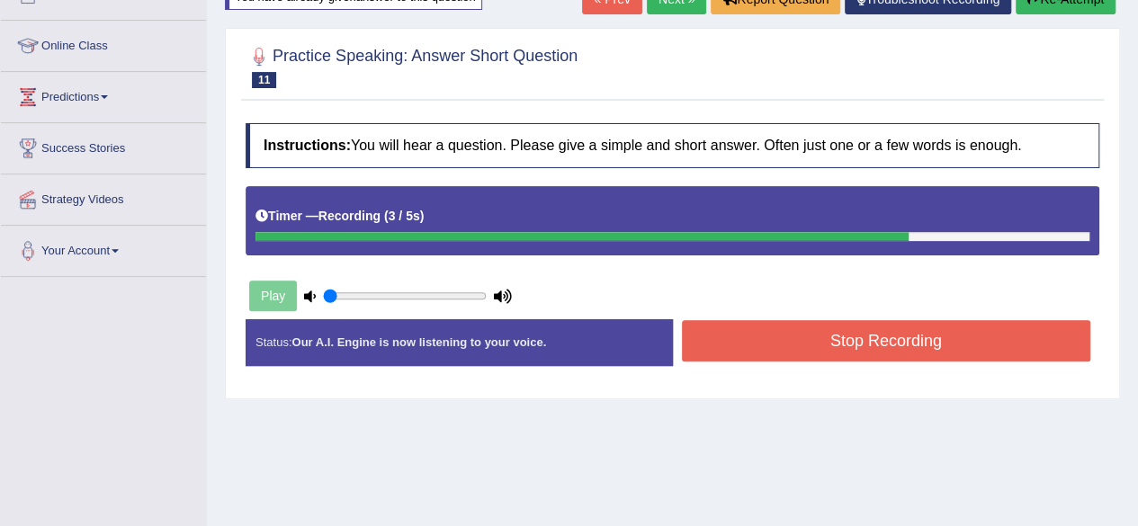
click at [902, 334] on button "Stop Recording" at bounding box center [886, 340] width 409 height 41
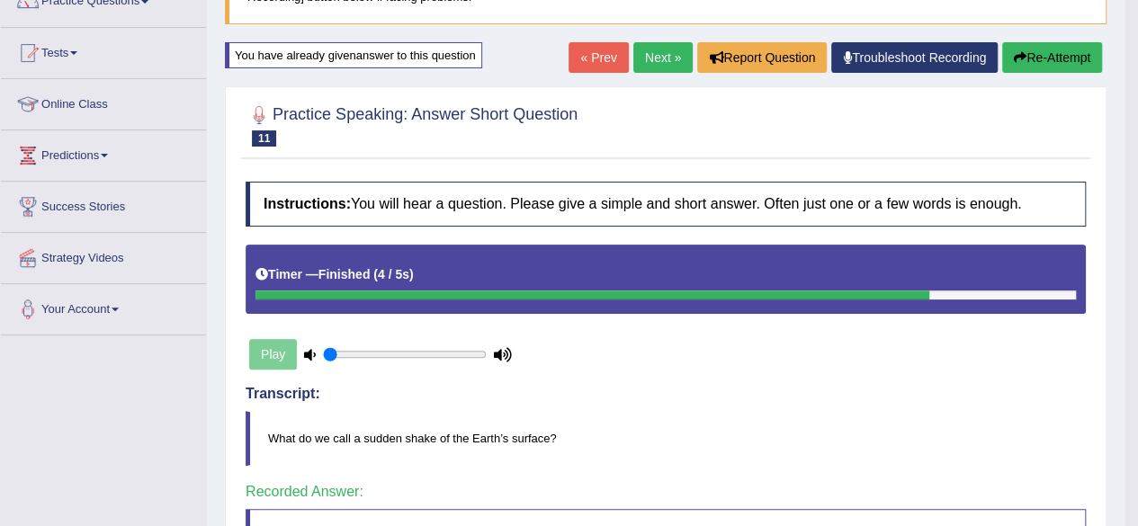
scroll to position [157, 0]
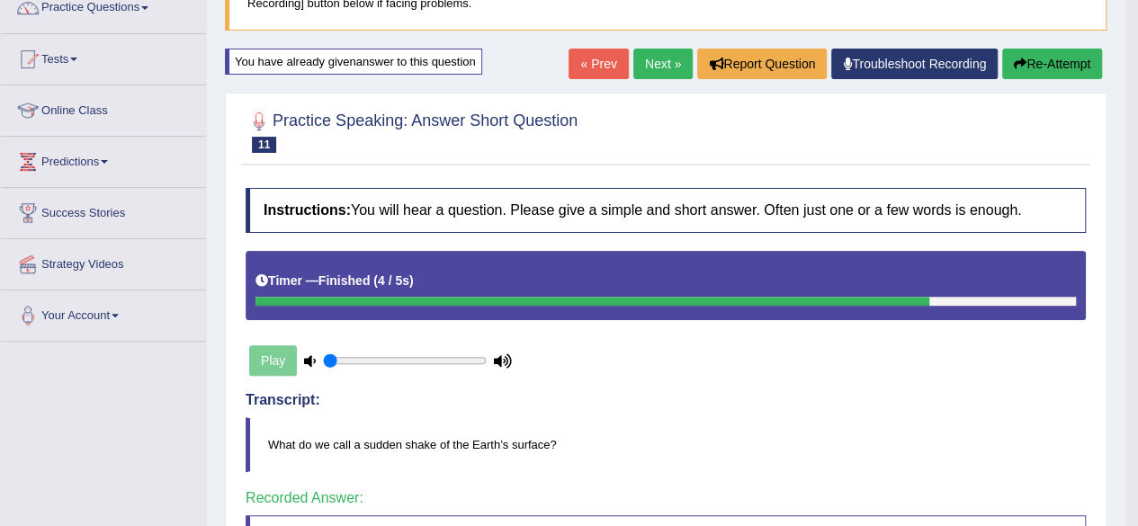
click at [651, 69] on link "Next »" at bounding box center [662, 64] width 59 height 31
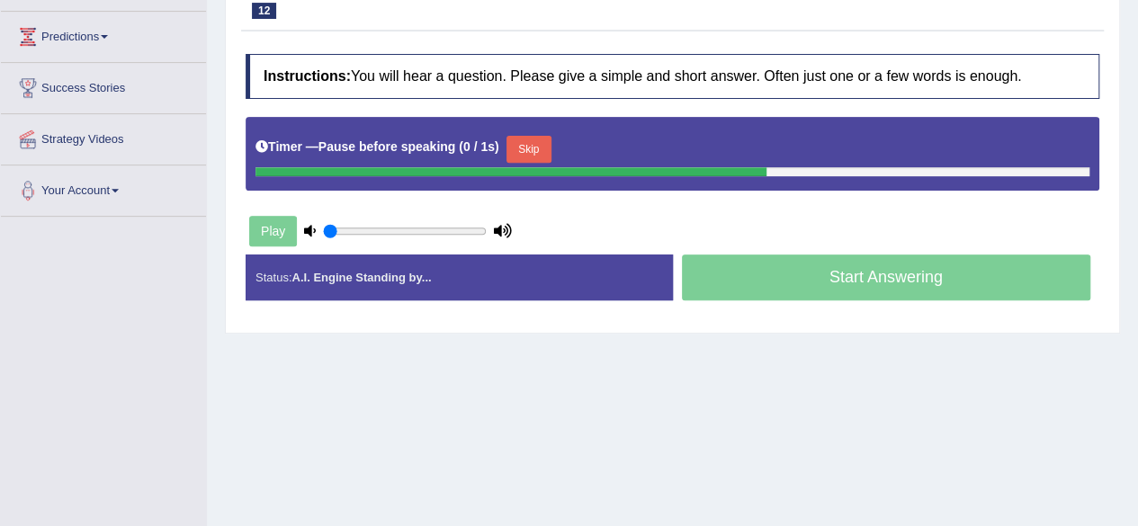
scroll to position [281, 0]
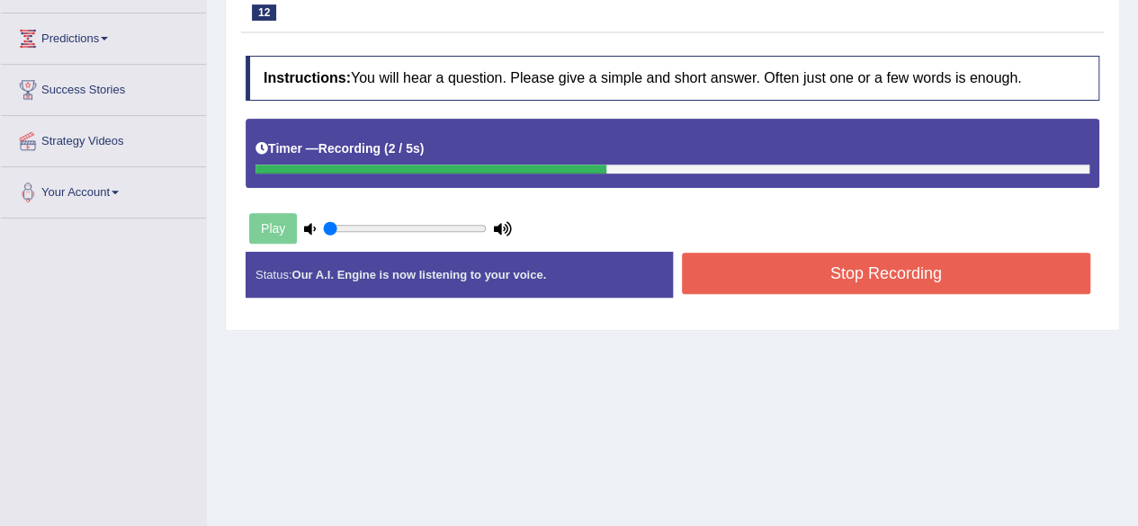
click at [864, 268] on button "Stop Recording" at bounding box center [886, 273] width 409 height 41
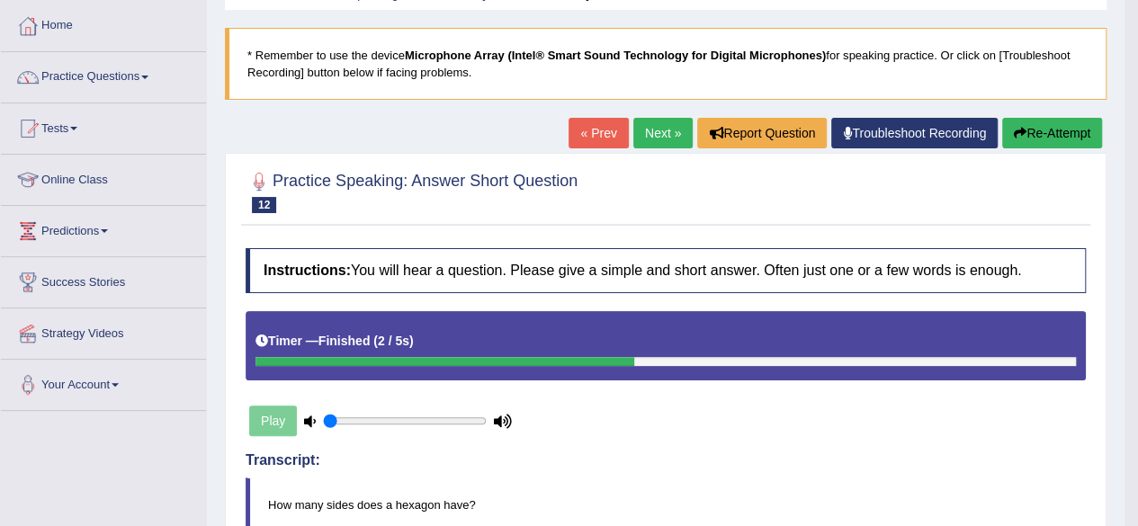
scroll to position [84, 0]
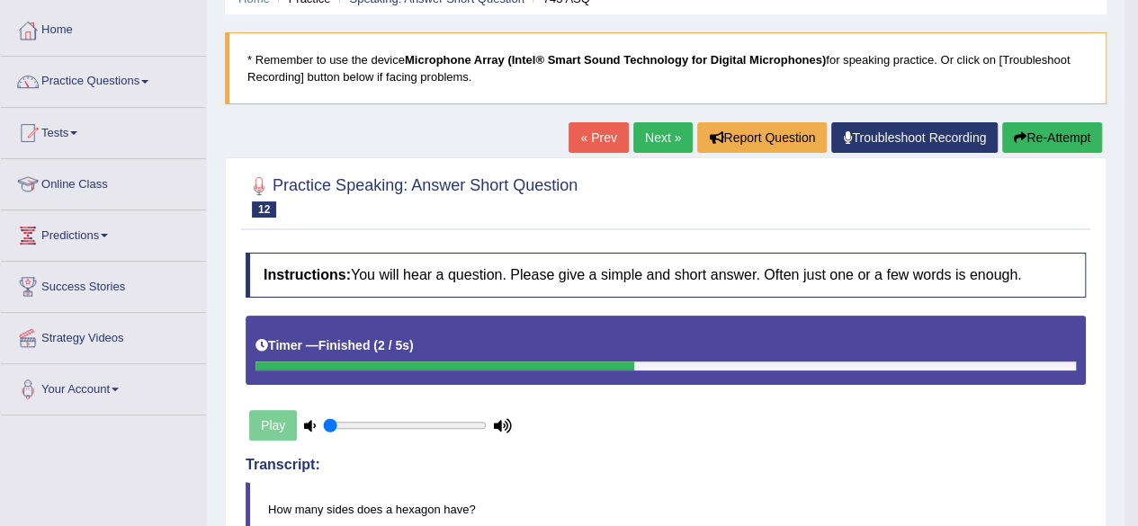
click at [651, 141] on link "Next »" at bounding box center [662, 137] width 59 height 31
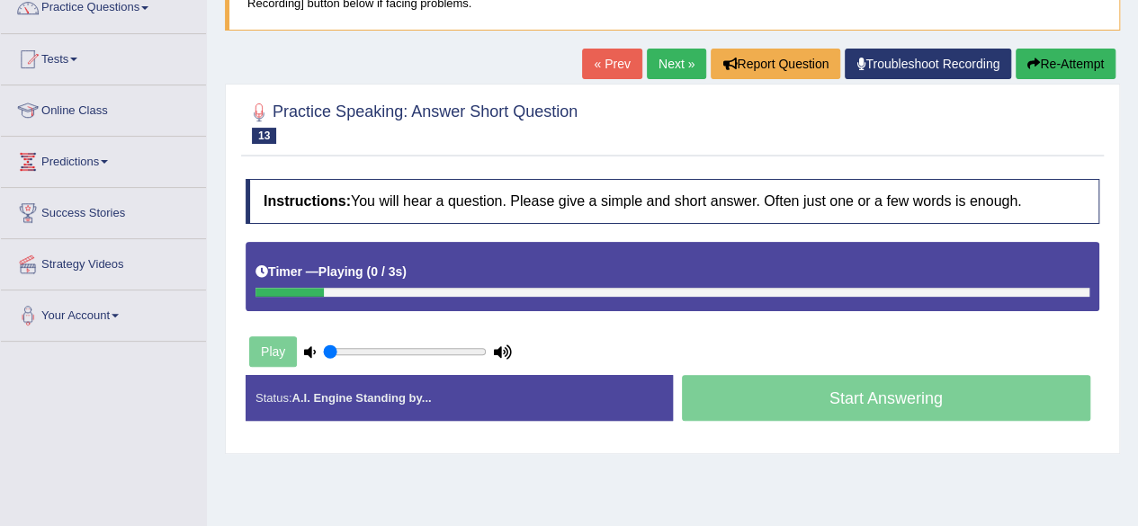
scroll to position [158, 0]
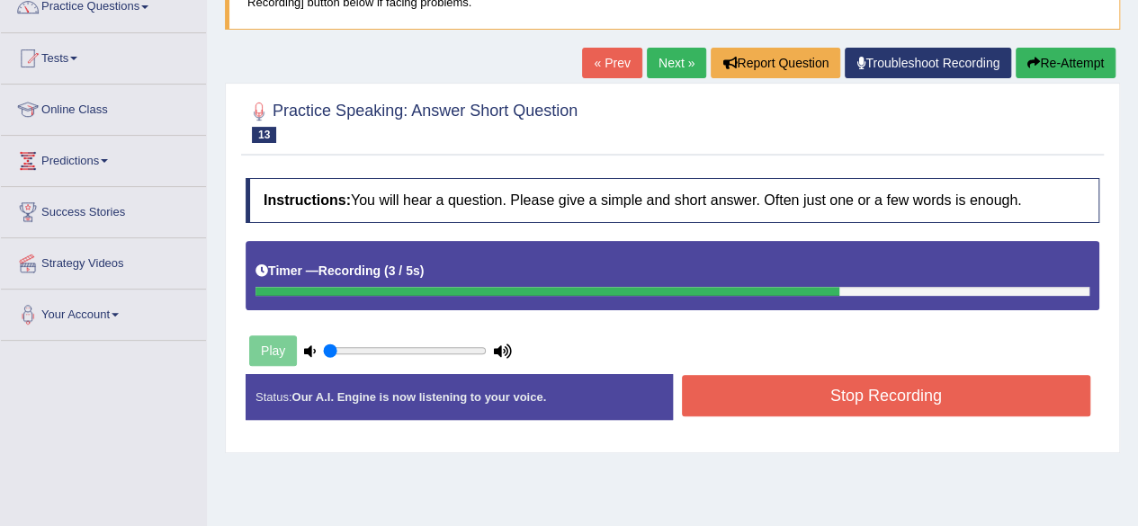
click at [917, 393] on button "Stop Recording" at bounding box center [886, 395] width 409 height 41
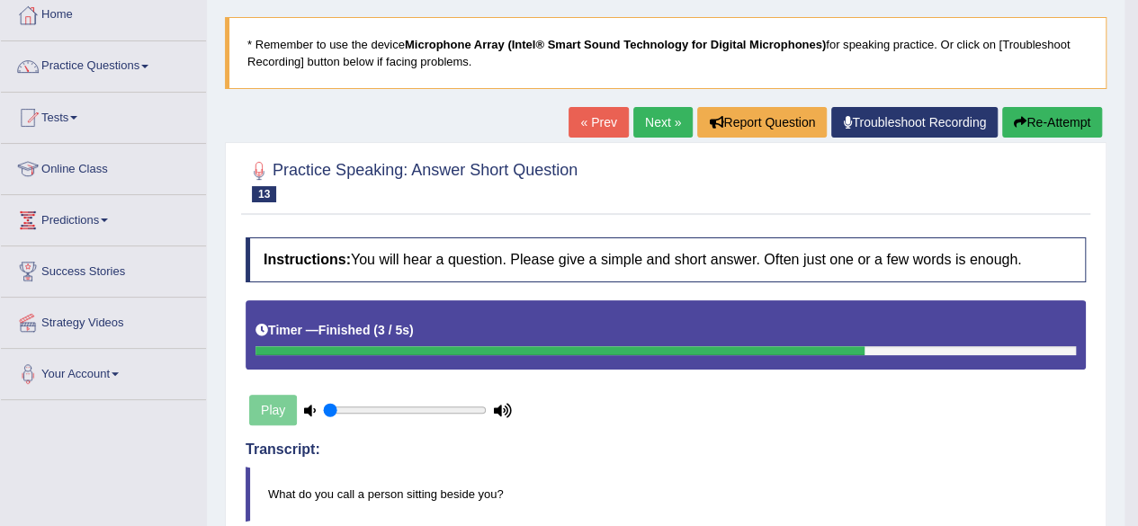
scroll to position [94, 0]
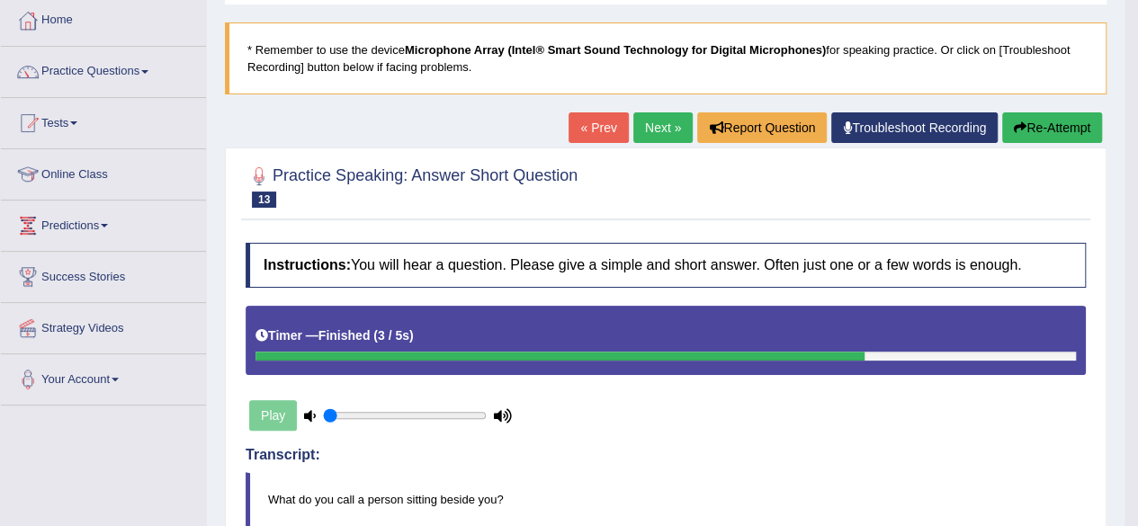
click at [664, 125] on link "Next »" at bounding box center [662, 127] width 59 height 31
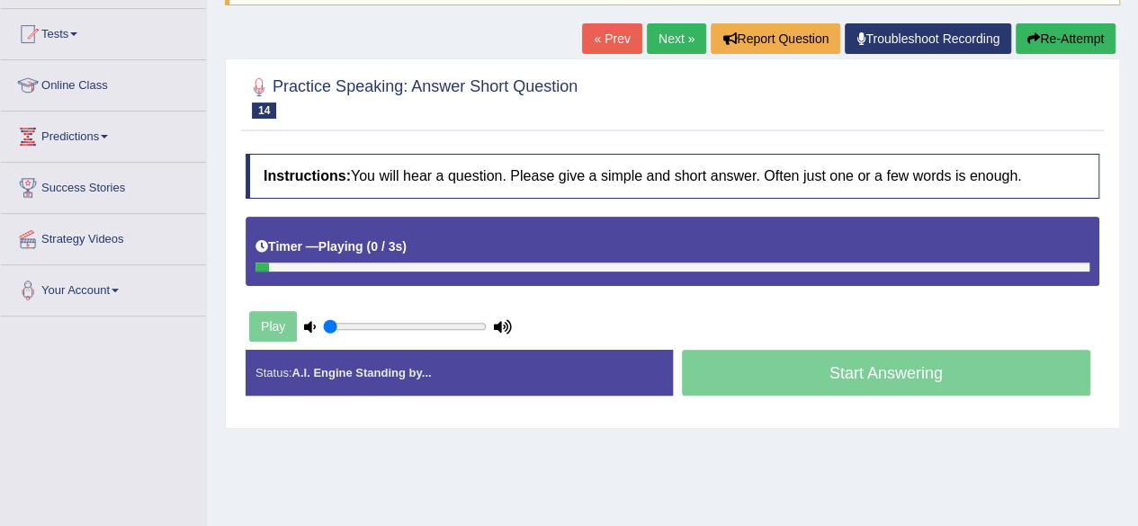
scroll to position [184, 0]
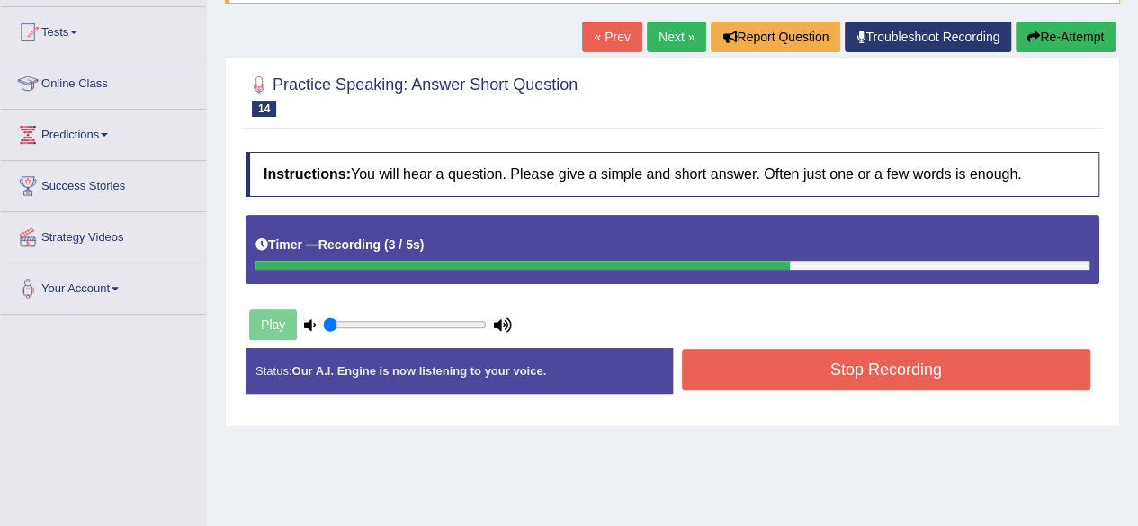
click at [954, 373] on button "Stop Recording" at bounding box center [886, 369] width 409 height 41
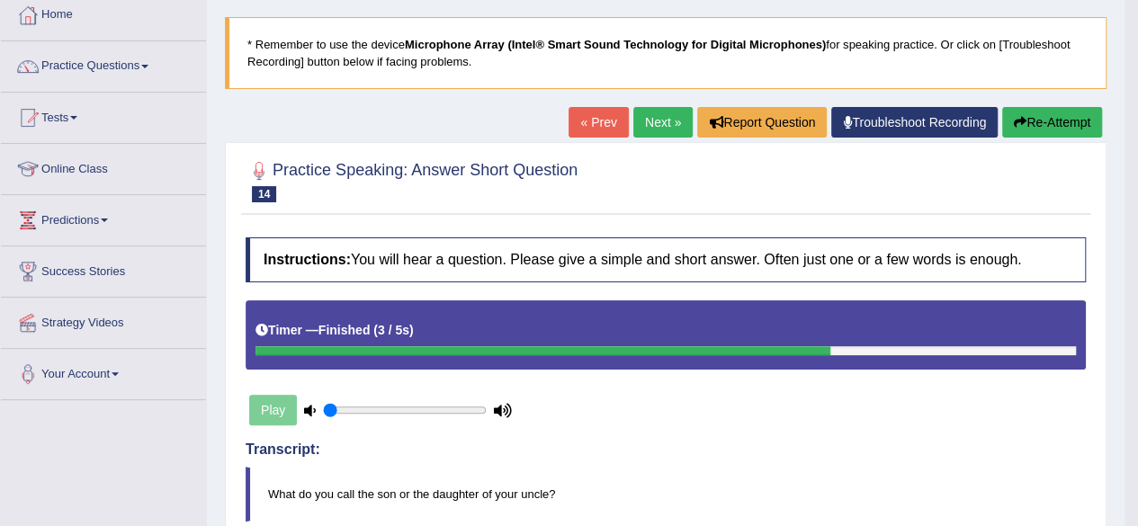
scroll to position [97, 0]
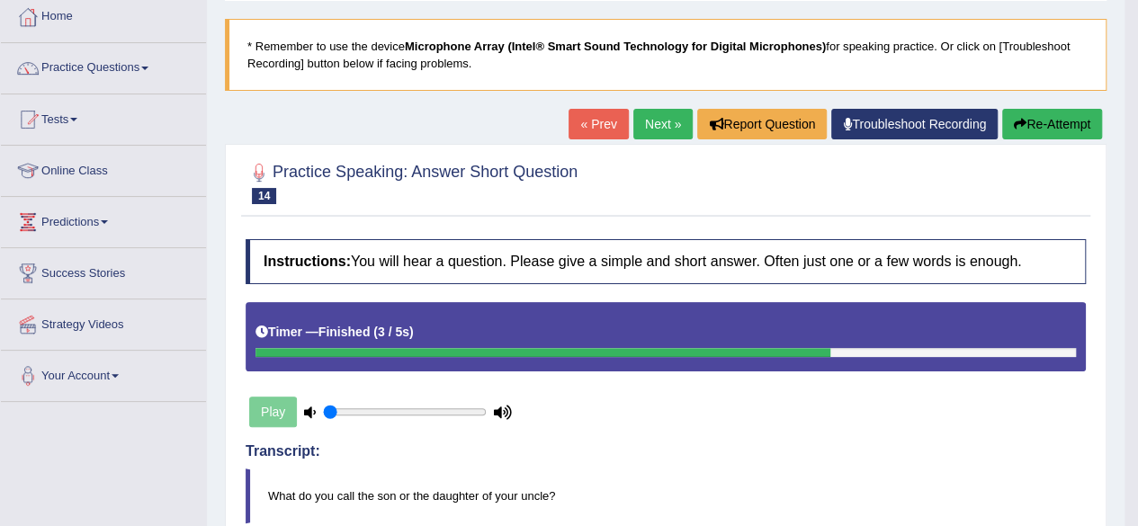
click at [1038, 123] on button "Re-Attempt" at bounding box center [1052, 124] width 100 height 31
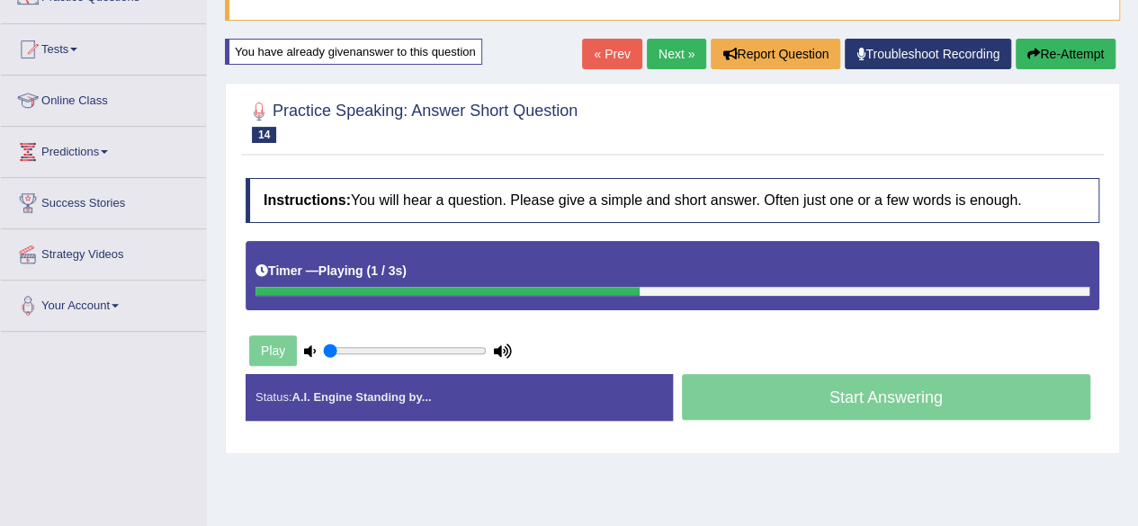
scroll to position [142, 0]
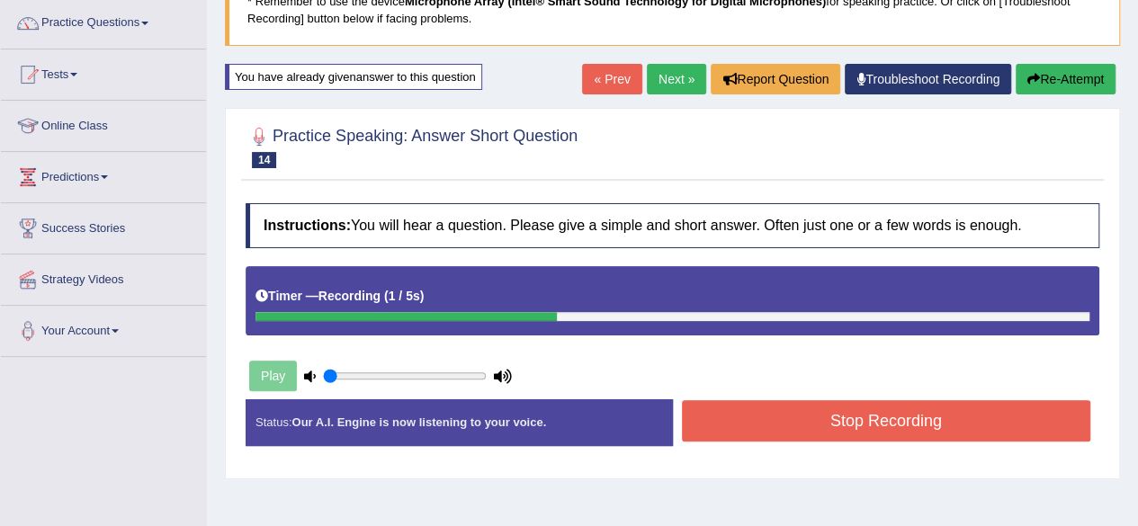
click at [839, 411] on button "Stop Recording" at bounding box center [886, 420] width 409 height 41
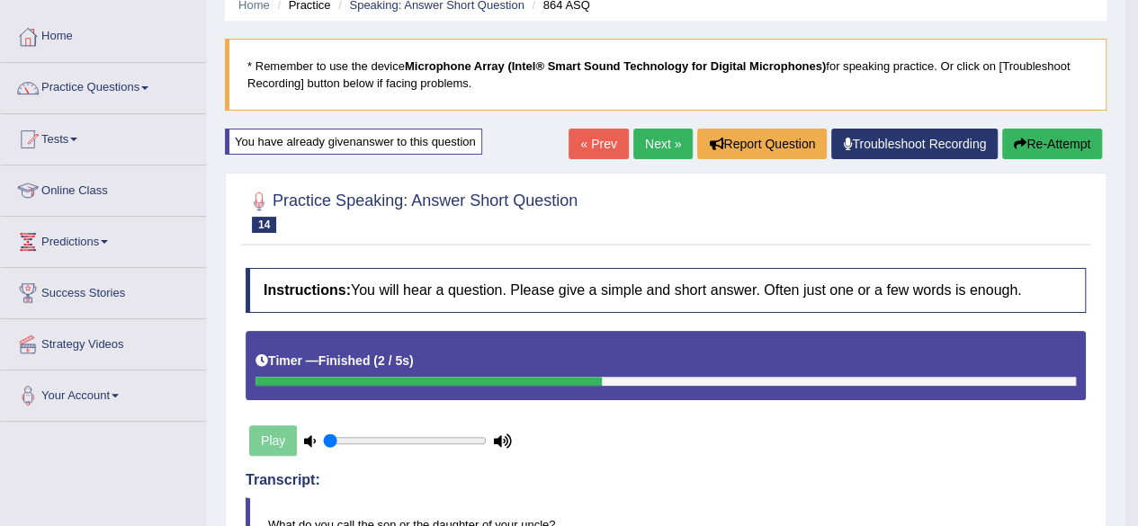
scroll to position [76, 0]
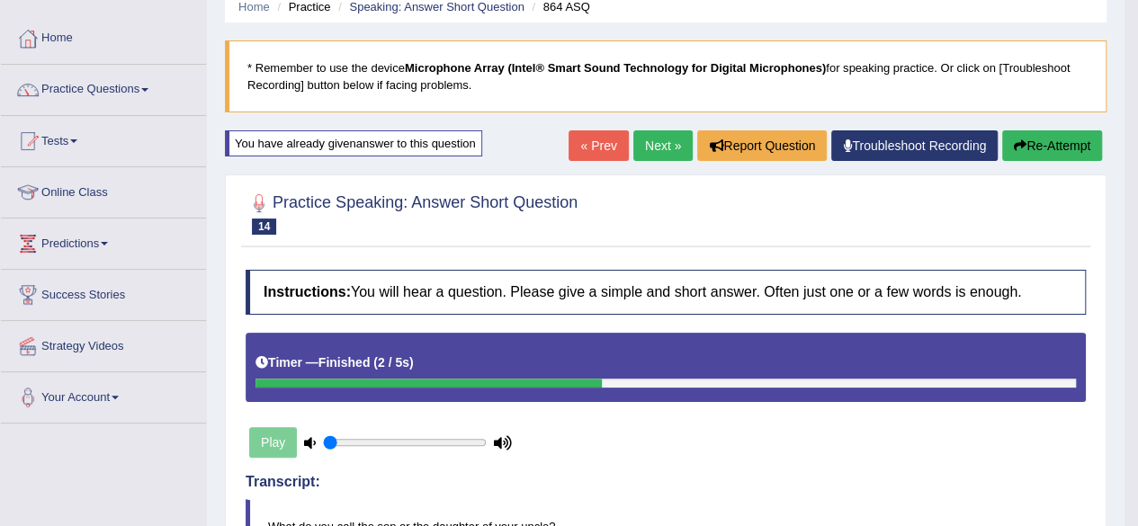
click at [655, 142] on link "Next »" at bounding box center [662, 145] width 59 height 31
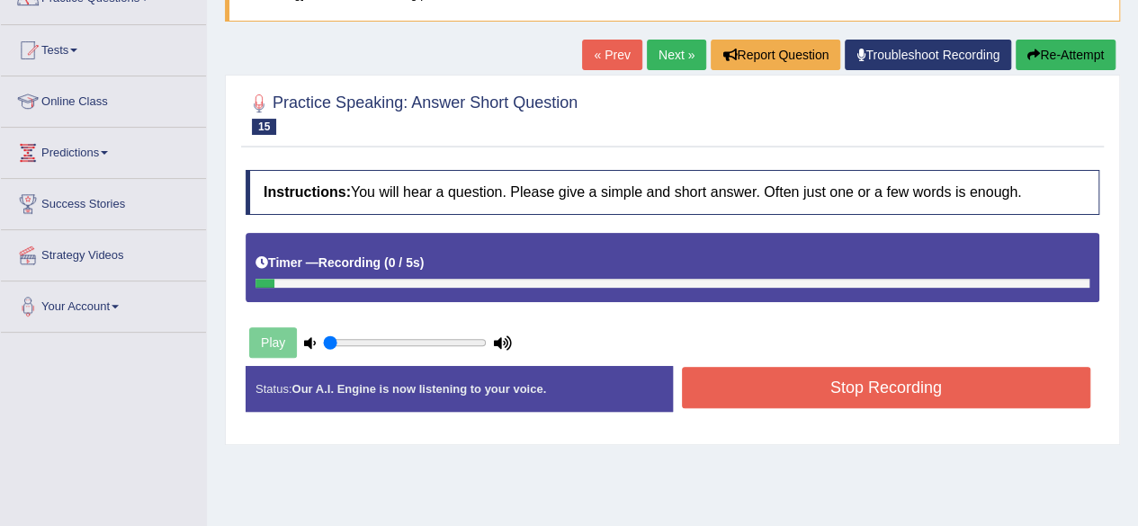
scroll to position [169, 0]
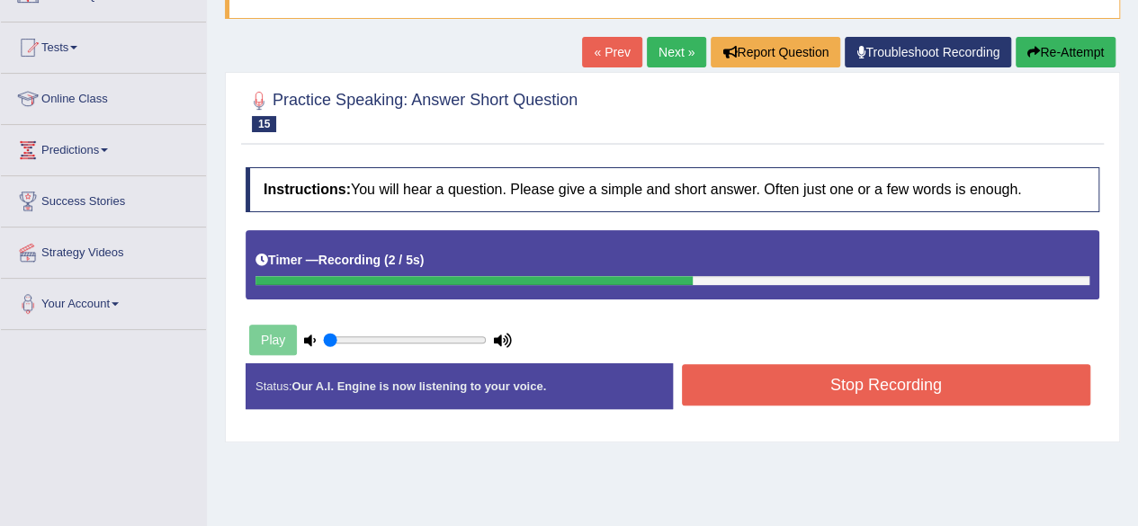
click at [918, 382] on button "Stop Recording" at bounding box center [886, 384] width 409 height 41
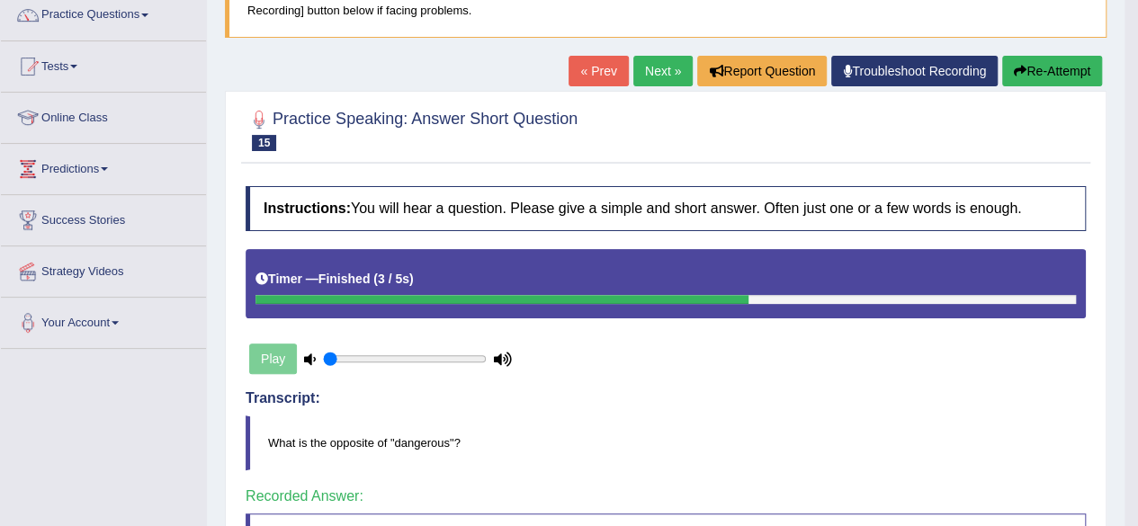
scroll to position [143, 0]
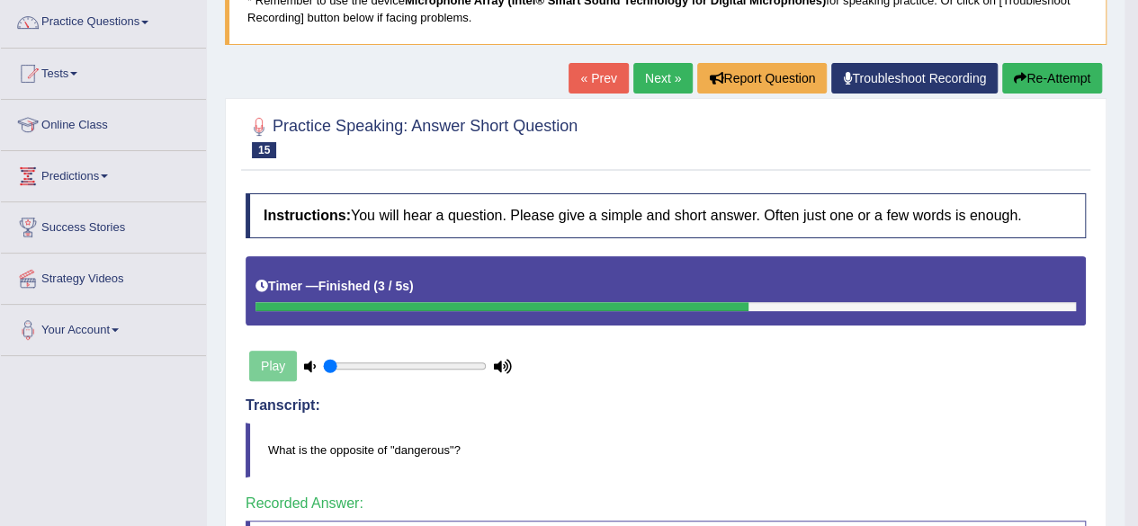
click at [656, 78] on link "Next »" at bounding box center [662, 78] width 59 height 31
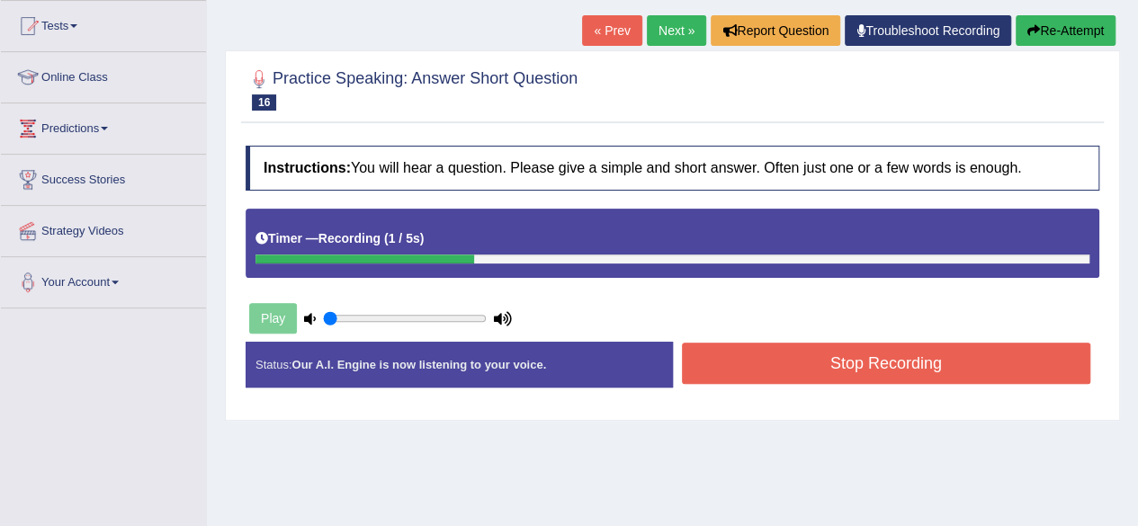
scroll to position [192, 0]
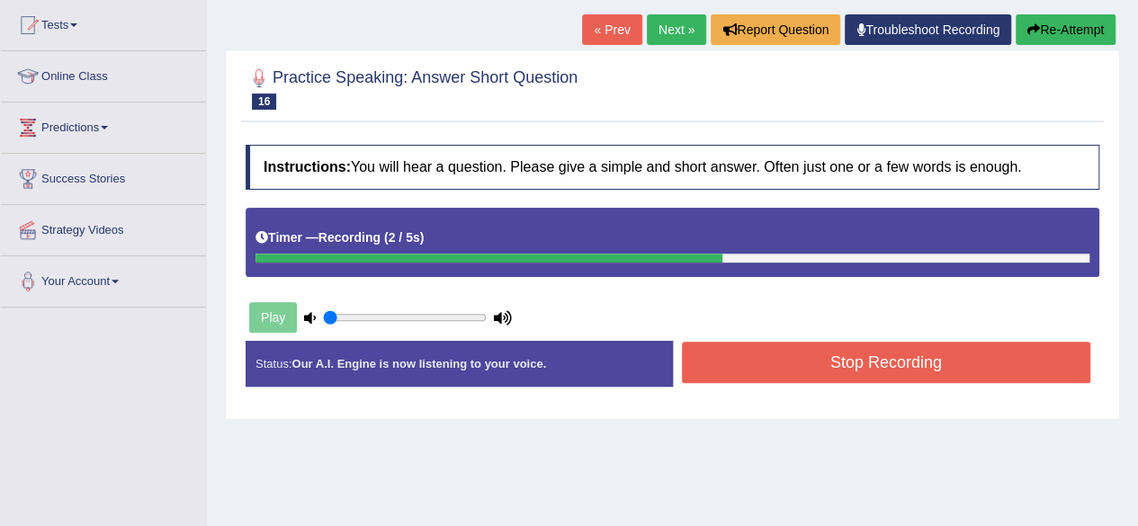
click at [948, 354] on button "Stop Recording" at bounding box center [886, 362] width 409 height 41
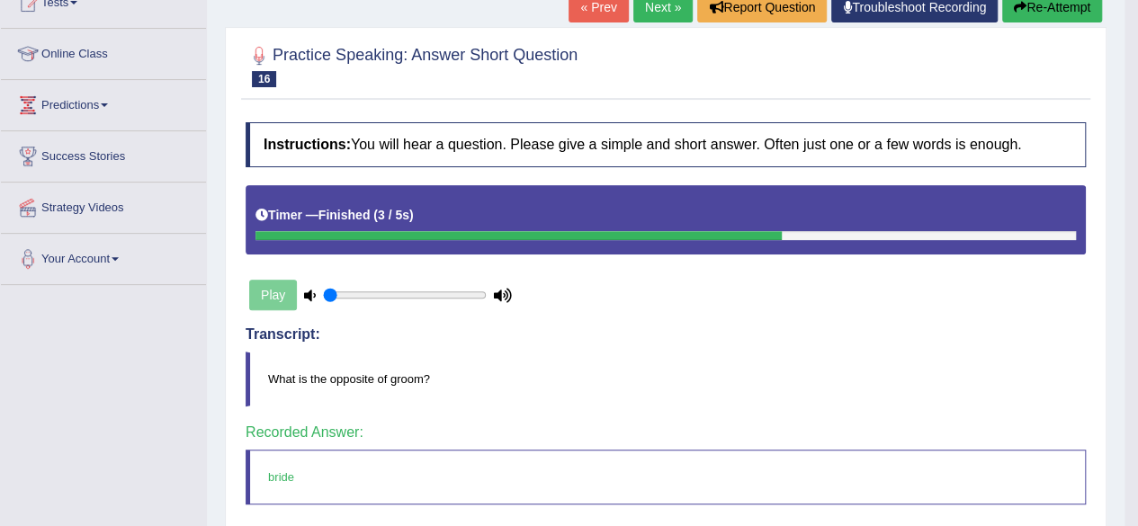
scroll to position [201, 0]
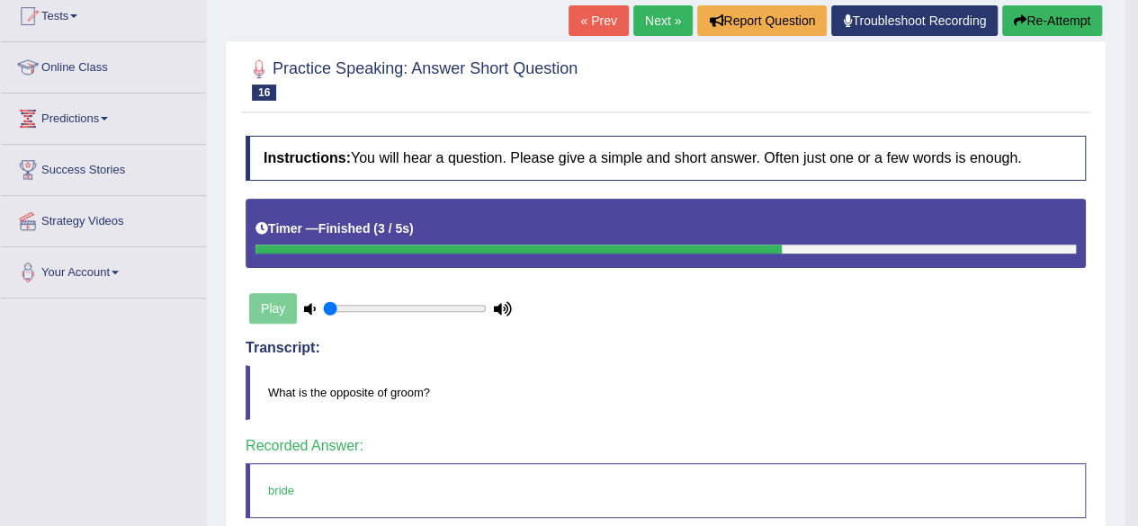
click at [653, 20] on link "Next »" at bounding box center [662, 20] width 59 height 31
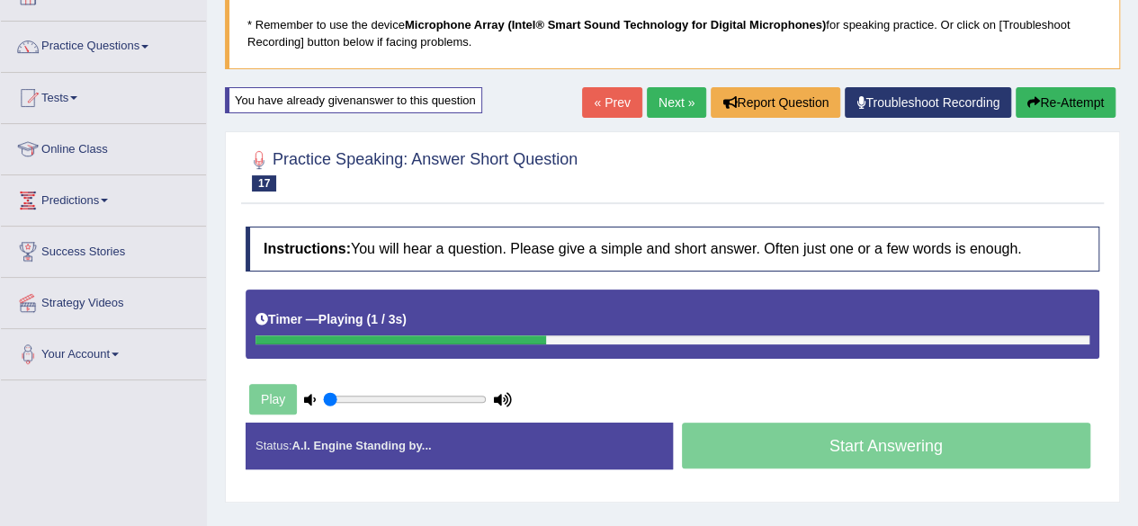
scroll to position [124, 0]
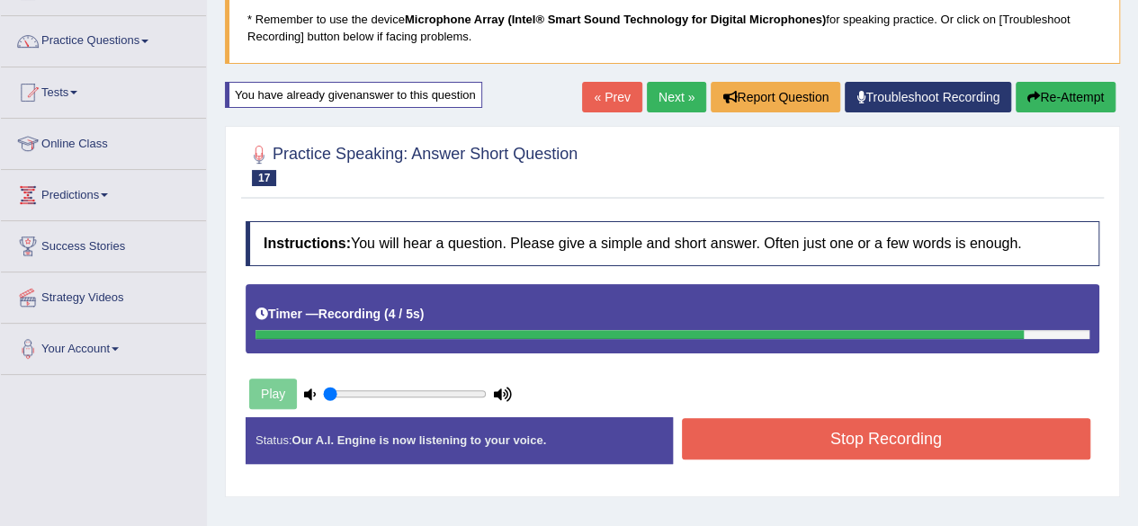
click at [765, 432] on button "Stop Recording" at bounding box center [886, 438] width 409 height 41
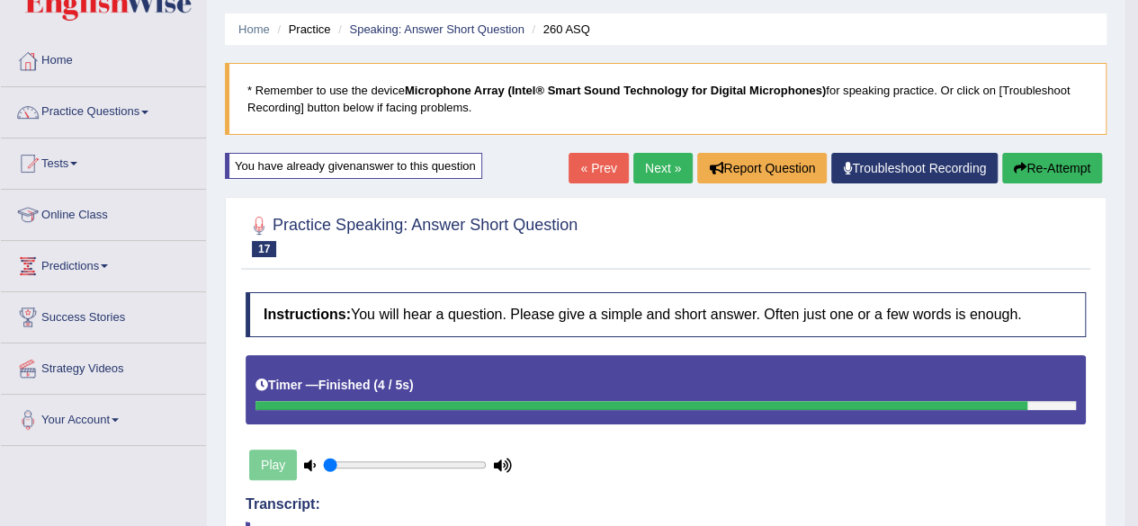
scroll to position [31, 0]
